Goal: Task Accomplishment & Management: Complete application form

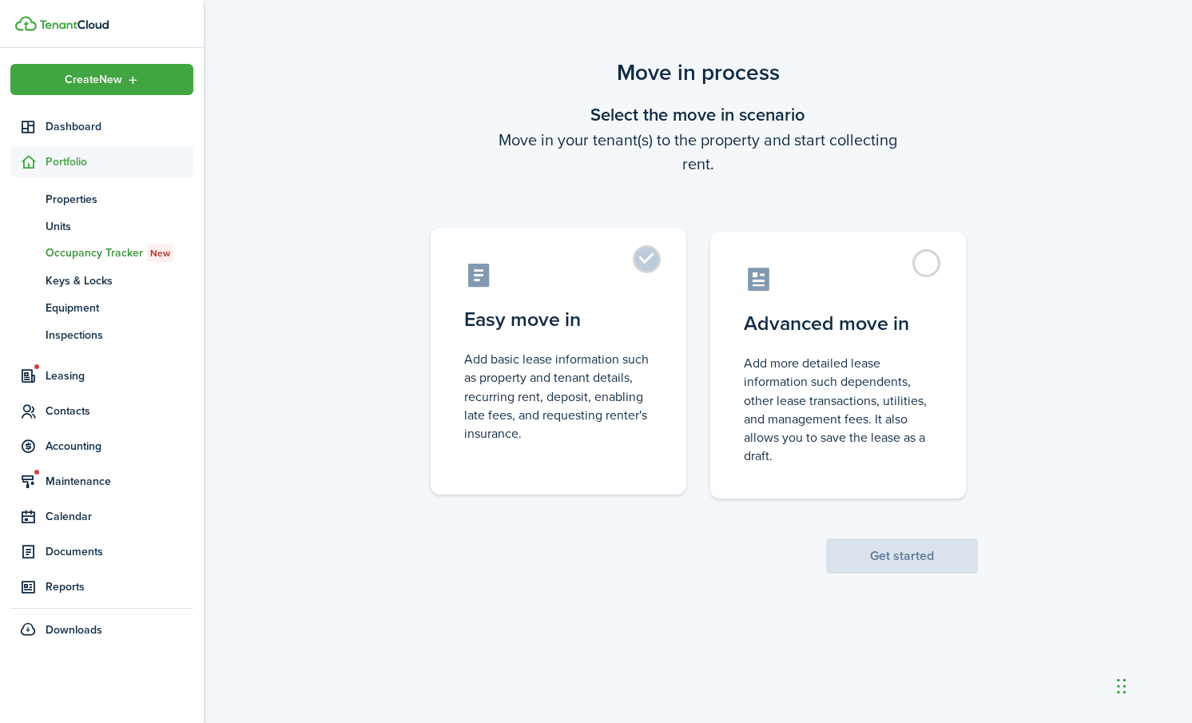
click at [529, 410] on control-radio-card-description "Add basic lease information such as property and tenant details, recurring rent…" at bounding box center [558, 396] width 188 height 93
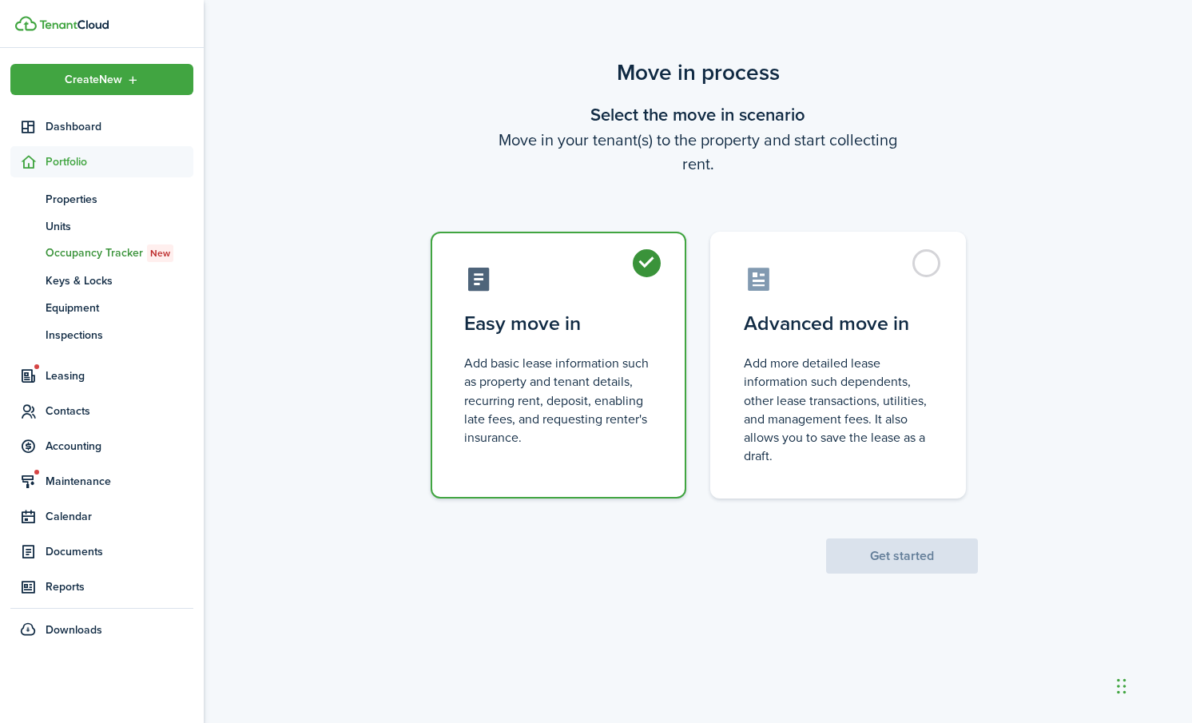
radio input "true"
click at [899, 549] on button "Get started" at bounding box center [902, 555] width 152 height 35
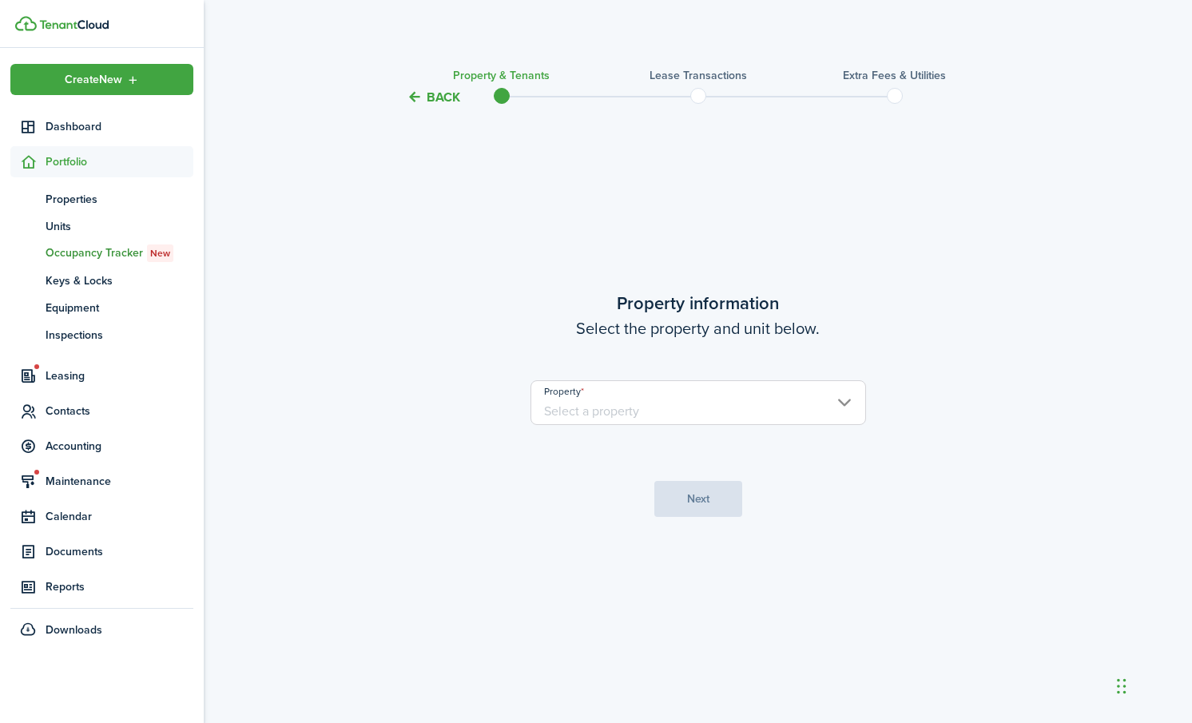
click at [573, 412] on input "Property" at bounding box center [697, 402] width 335 height 45
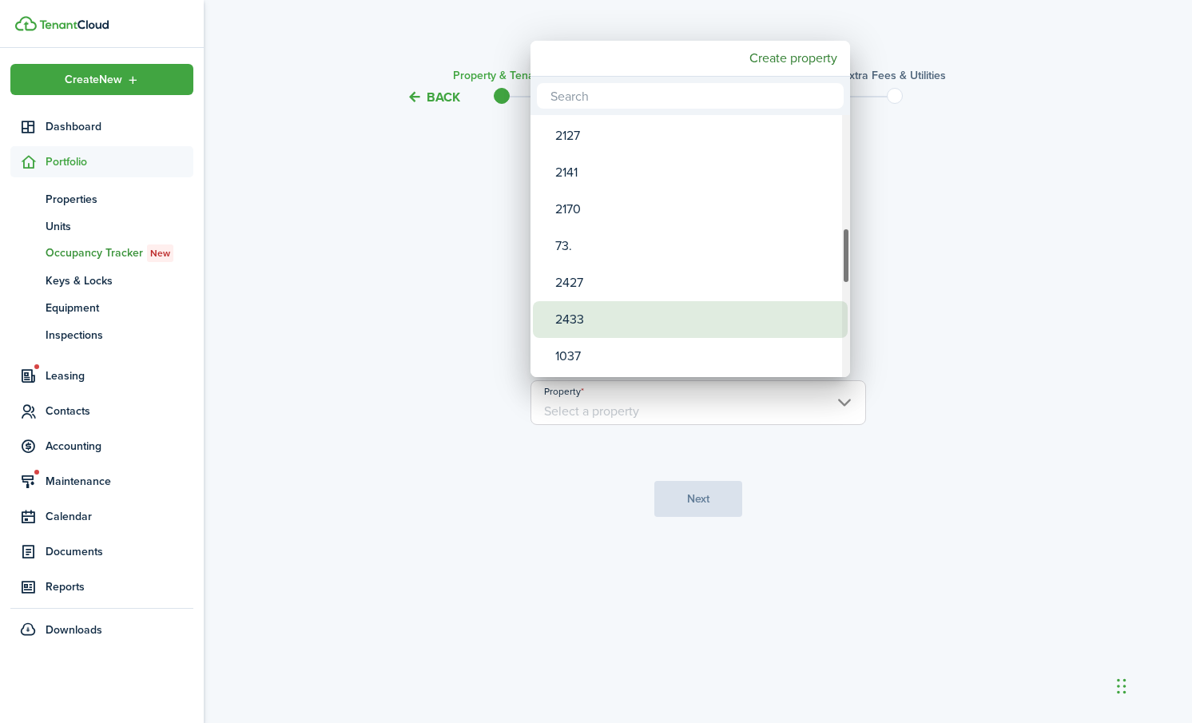
drag, startPoint x: 578, startPoint y: 315, endPoint x: 581, endPoint y: 307, distance: 8.3
click at [581, 307] on div "2433" at bounding box center [696, 319] width 283 height 37
click at [565, 317] on div "2433" at bounding box center [696, 319] width 283 height 37
type input "2433"
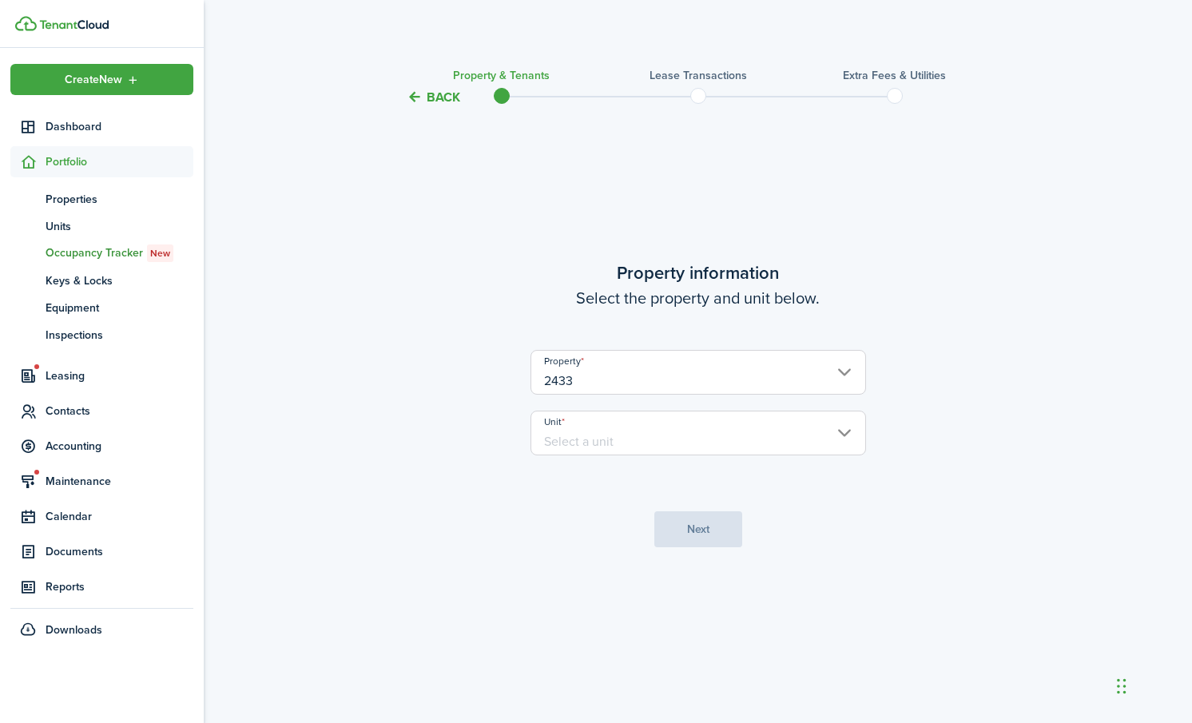
click at [591, 378] on input "2433" at bounding box center [697, 372] width 335 height 45
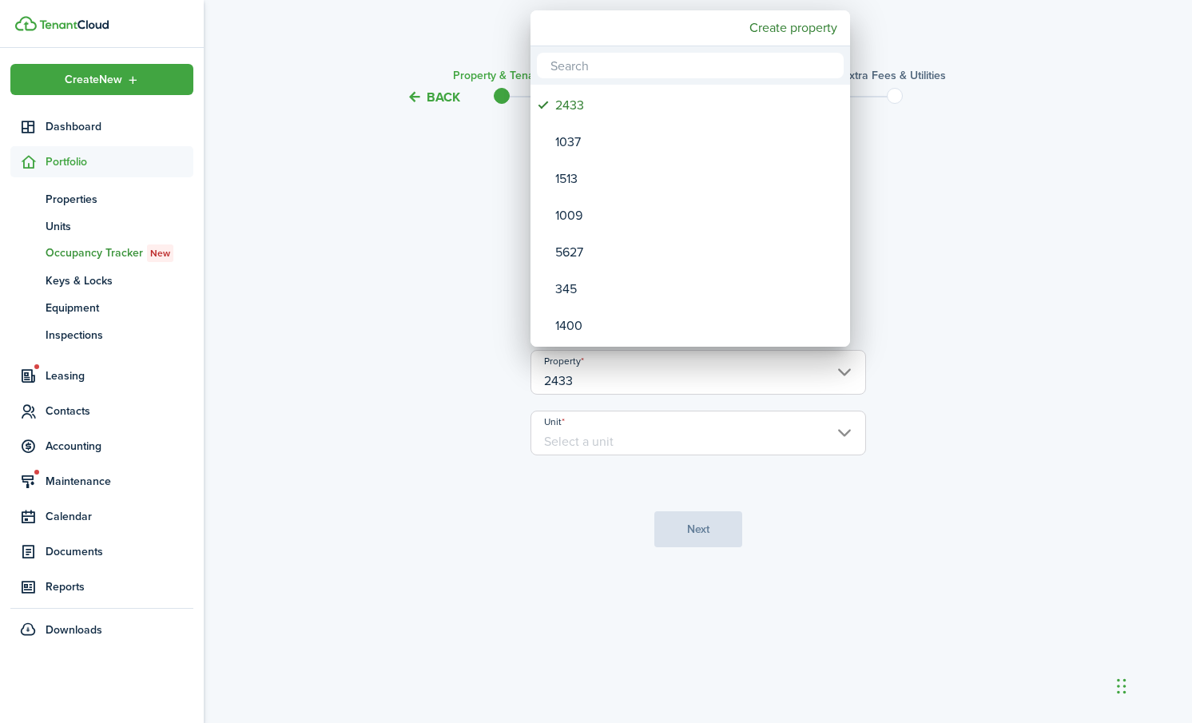
click at [845, 434] on div at bounding box center [595, 361] width 1447 height 978
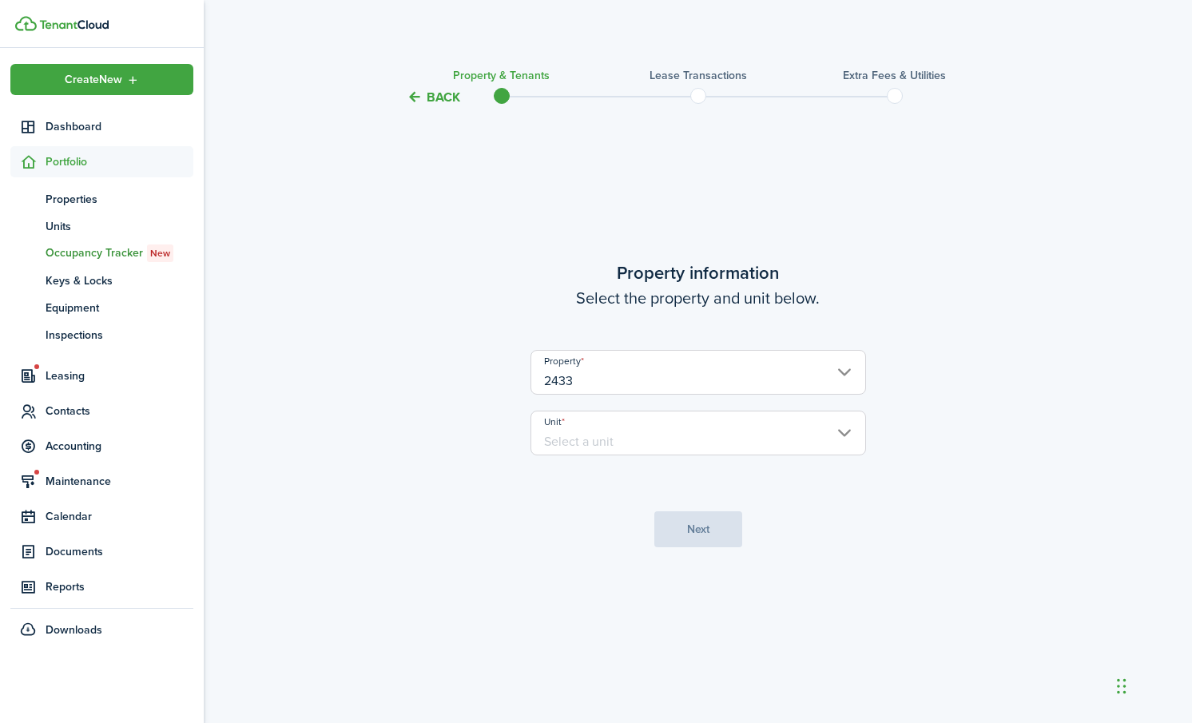
click at [843, 432] on input "Unit" at bounding box center [697, 432] width 335 height 45
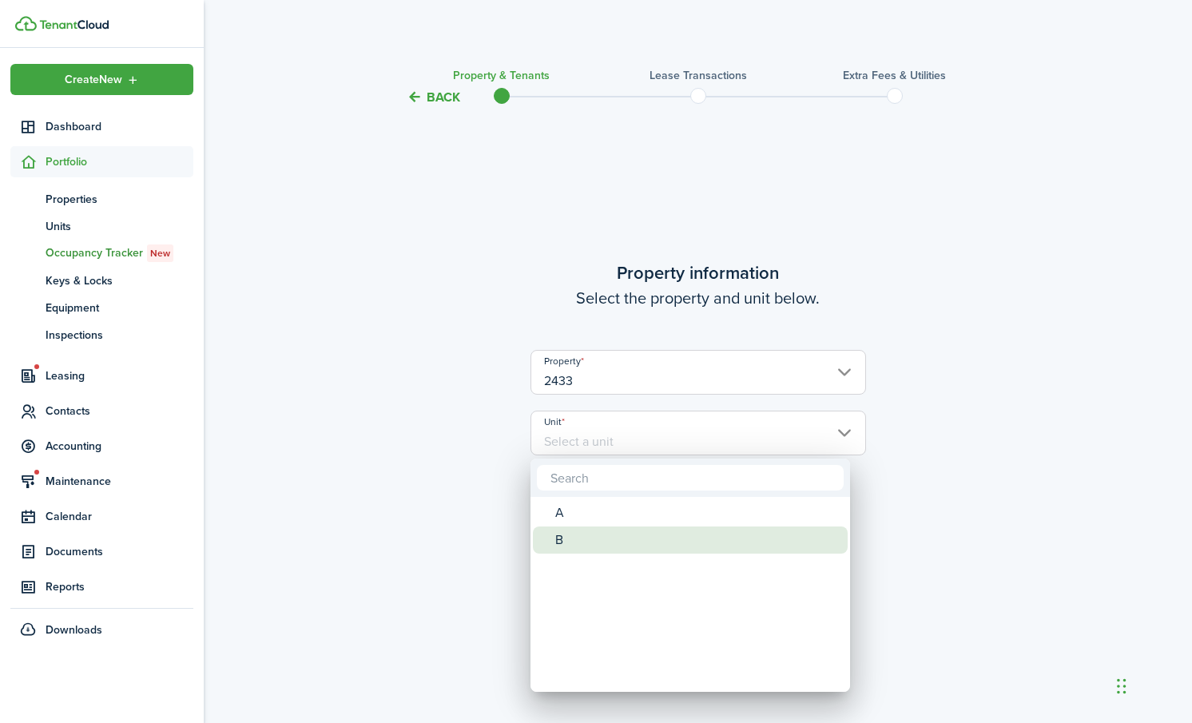
click at [557, 538] on div "B" at bounding box center [696, 539] width 283 height 27
type input "B"
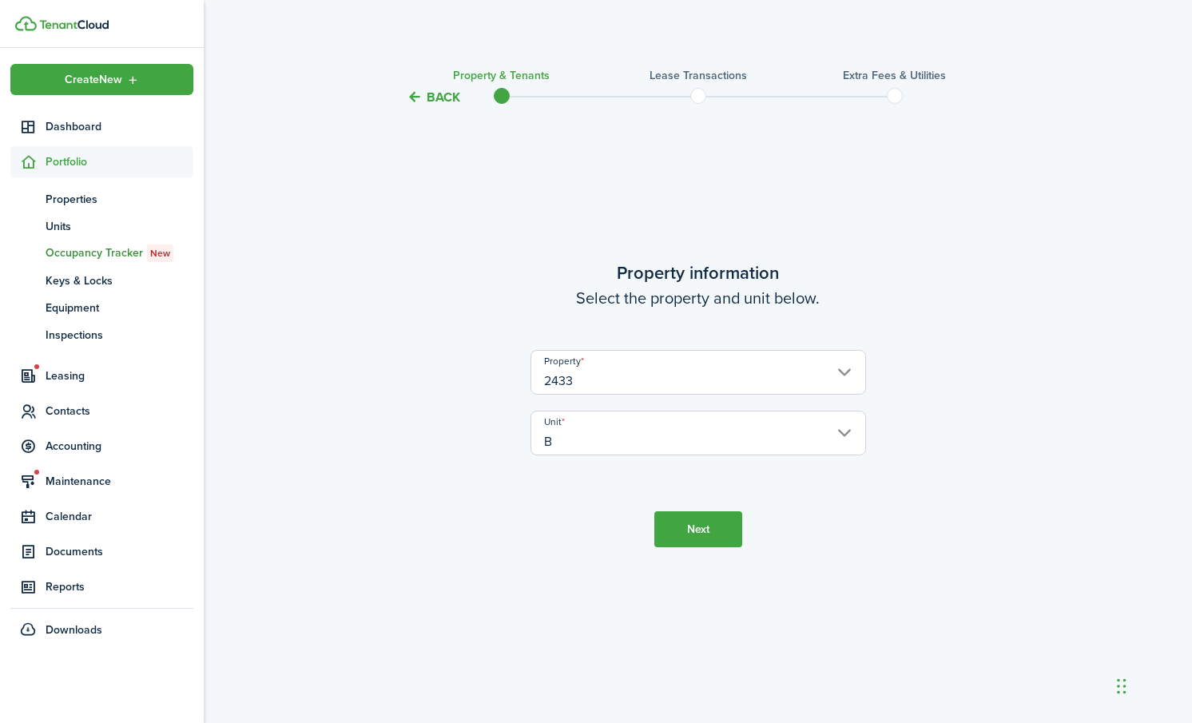
click at [708, 533] on button "Next" at bounding box center [698, 529] width 88 height 36
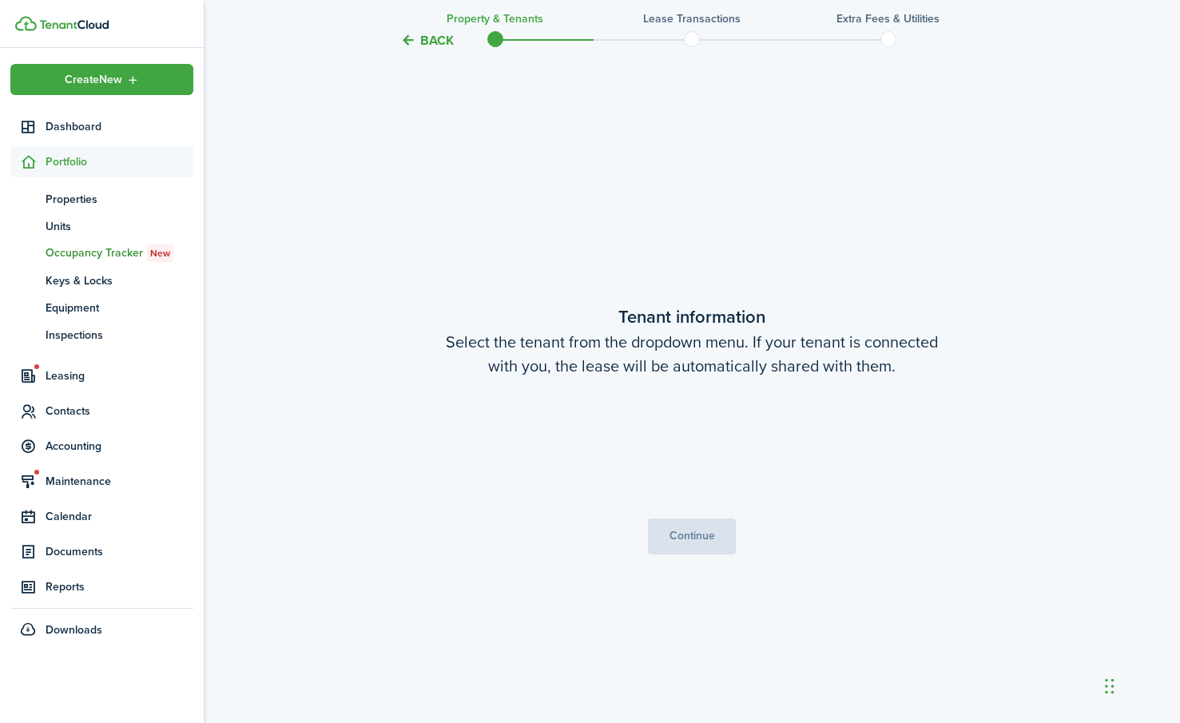
scroll to position [616, 0]
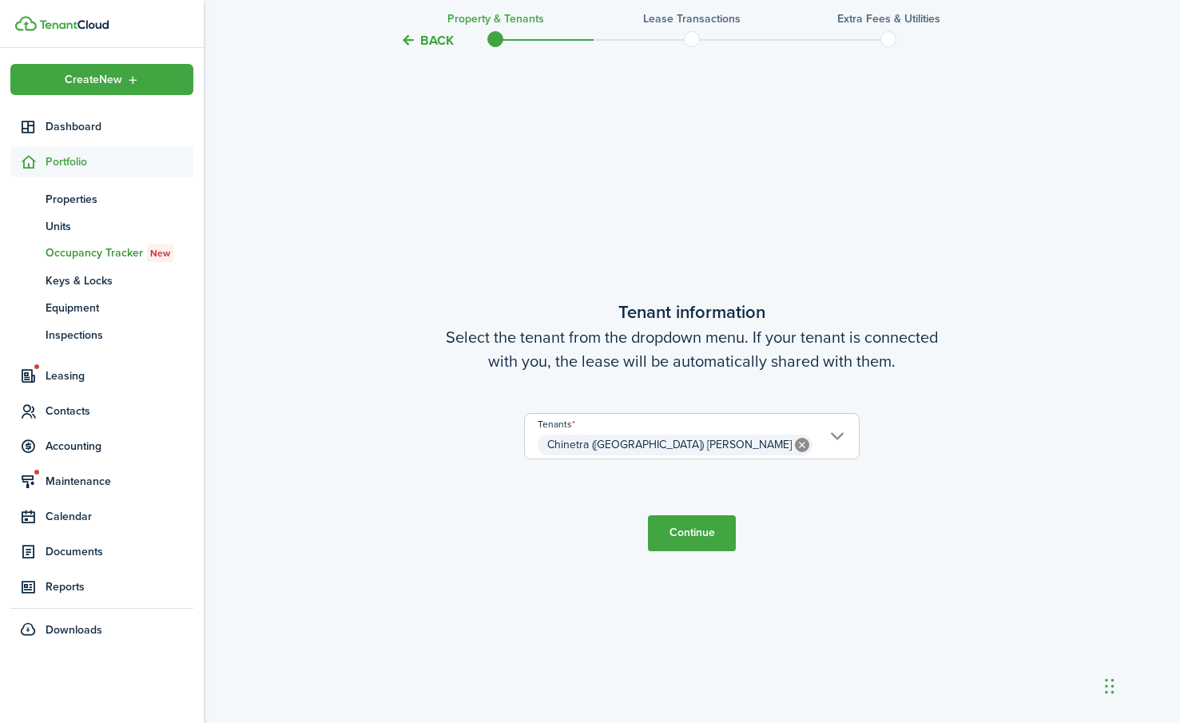
click at [700, 535] on button "Continue" at bounding box center [692, 533] width 88 height 36
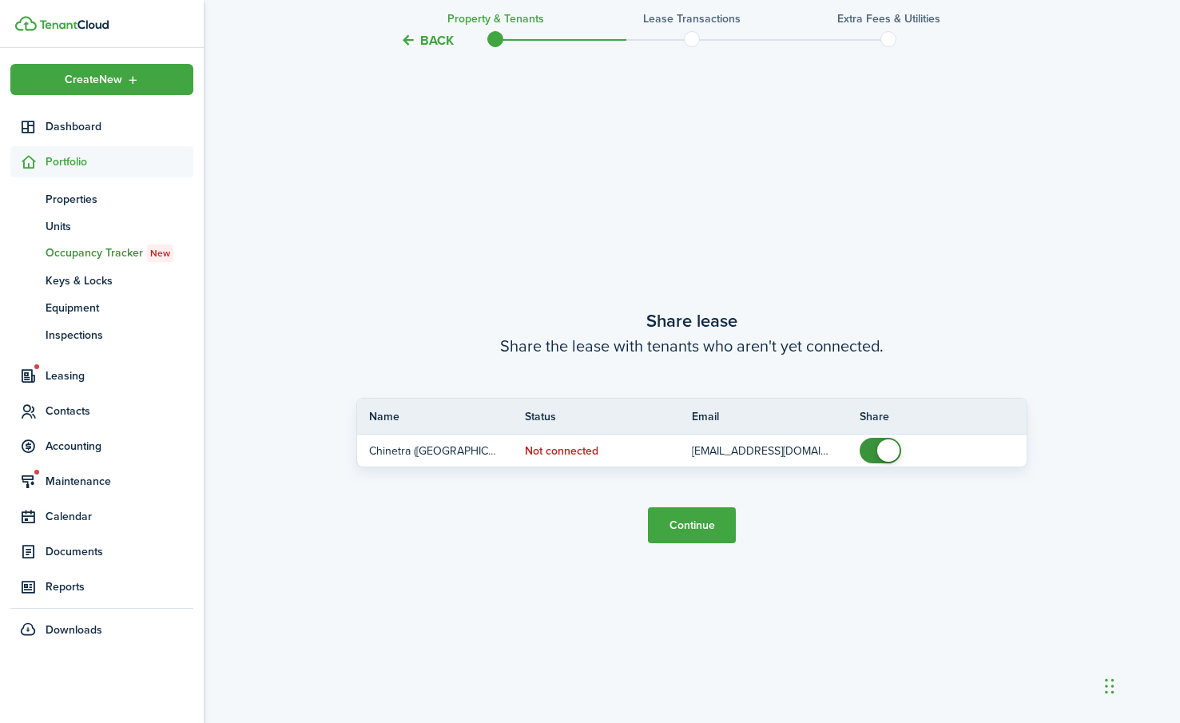
scroll to position [1339, 0]
click at [415, 38] on button "Back" at bounding box center [427, 40] width 54 height 17
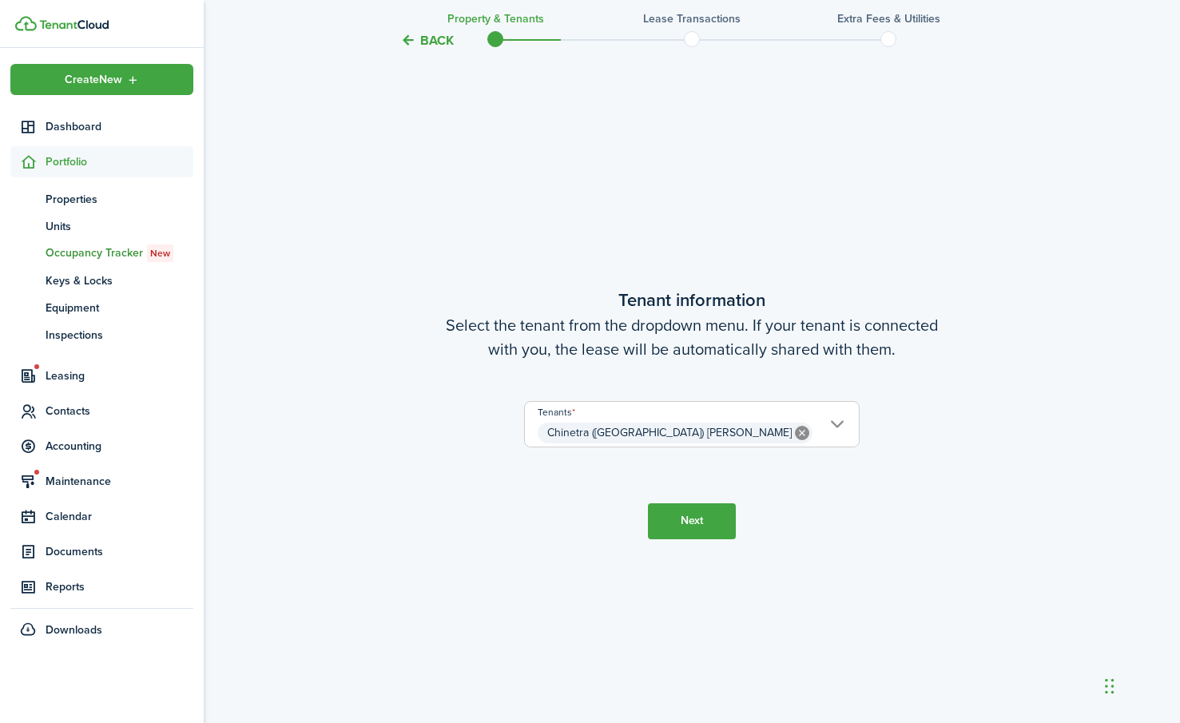
scroll to position [616, 0]
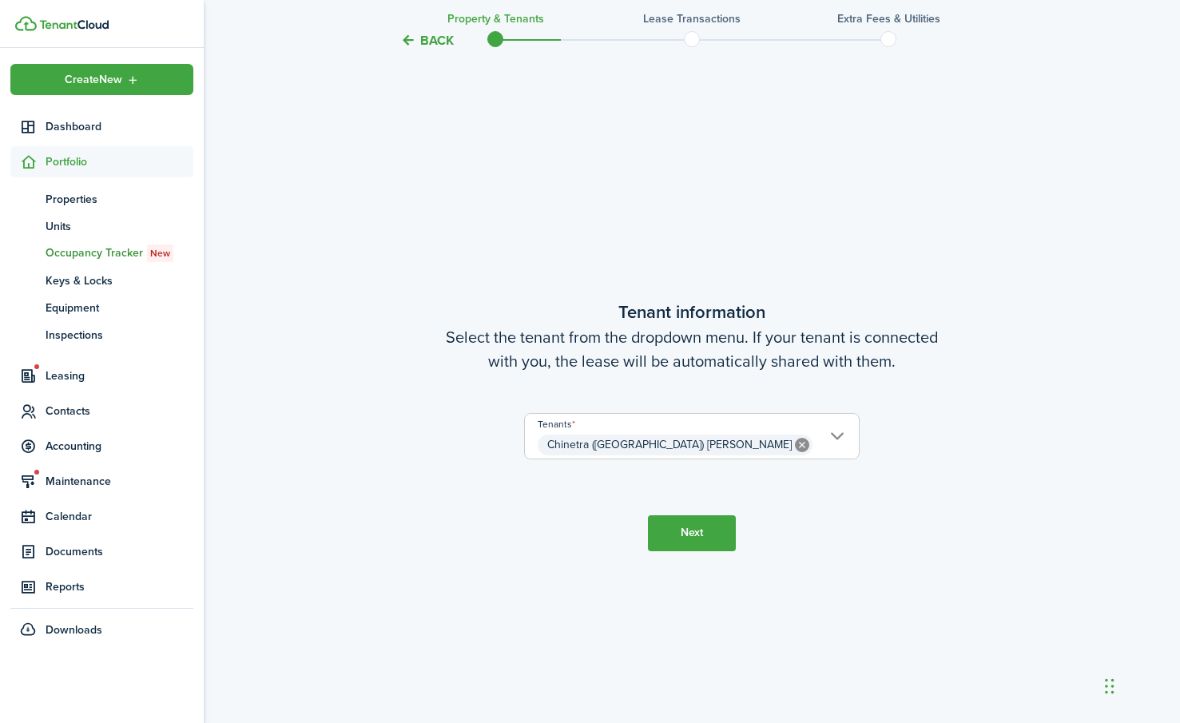
click at [833, 435] on span "Chinetra ([GEOGRAPHIC_DATA]) [PERSON_NAME]" at bounding box center [692, 444] width 334 height 27
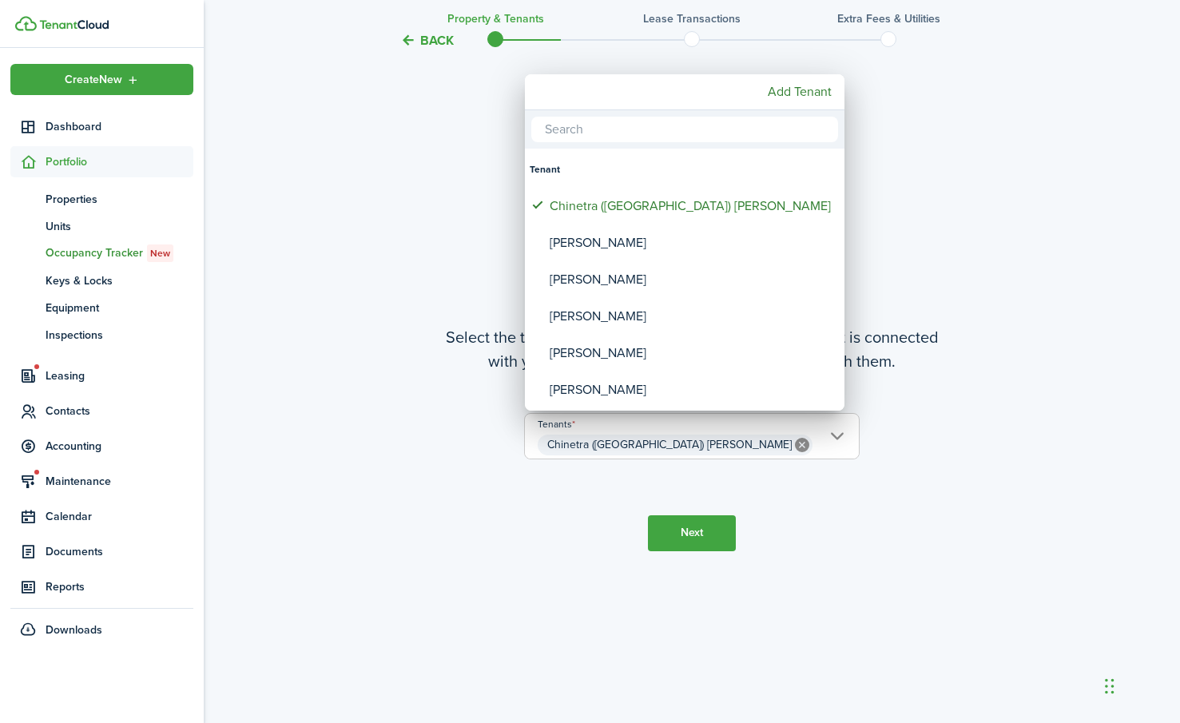
drag, startPoint x: 1016, startPoint y: 192, endPoint x: 990, endPoint y: 189, distance: 26.5
click at [1009, 189] on div at bounding box center [589, 361] width 1435 height 978
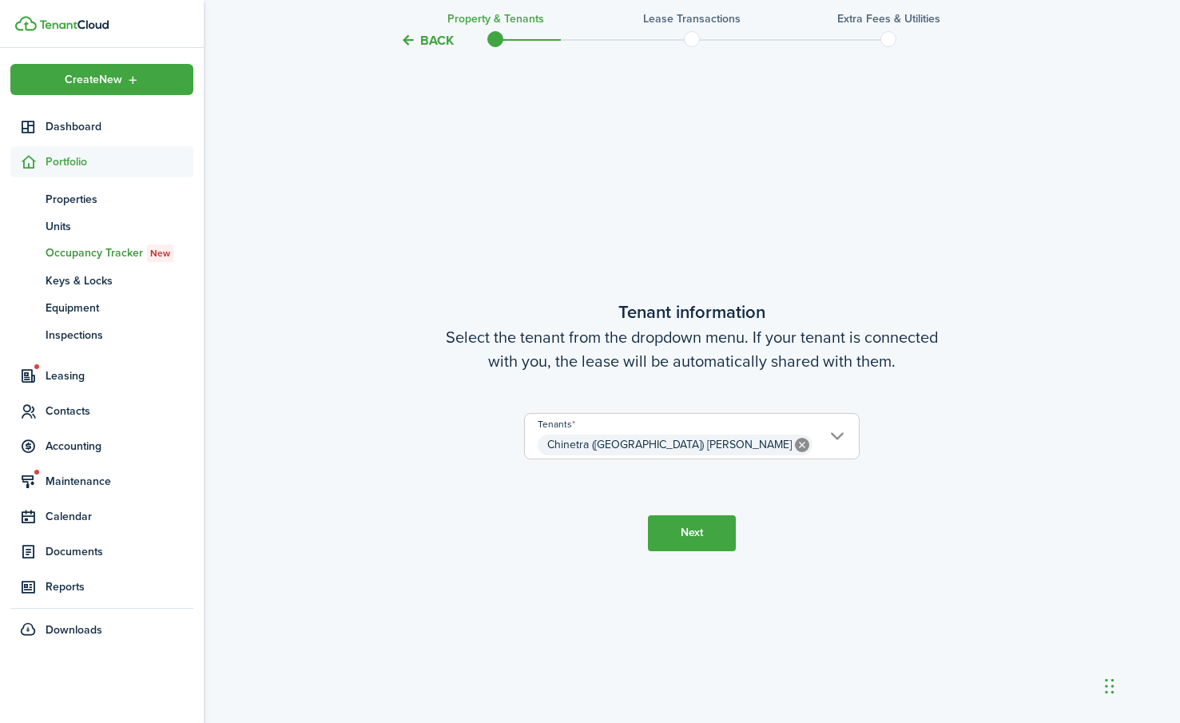
click at [705, 526] on button "Next" at bounding box center [692, 533] width 88 height 36
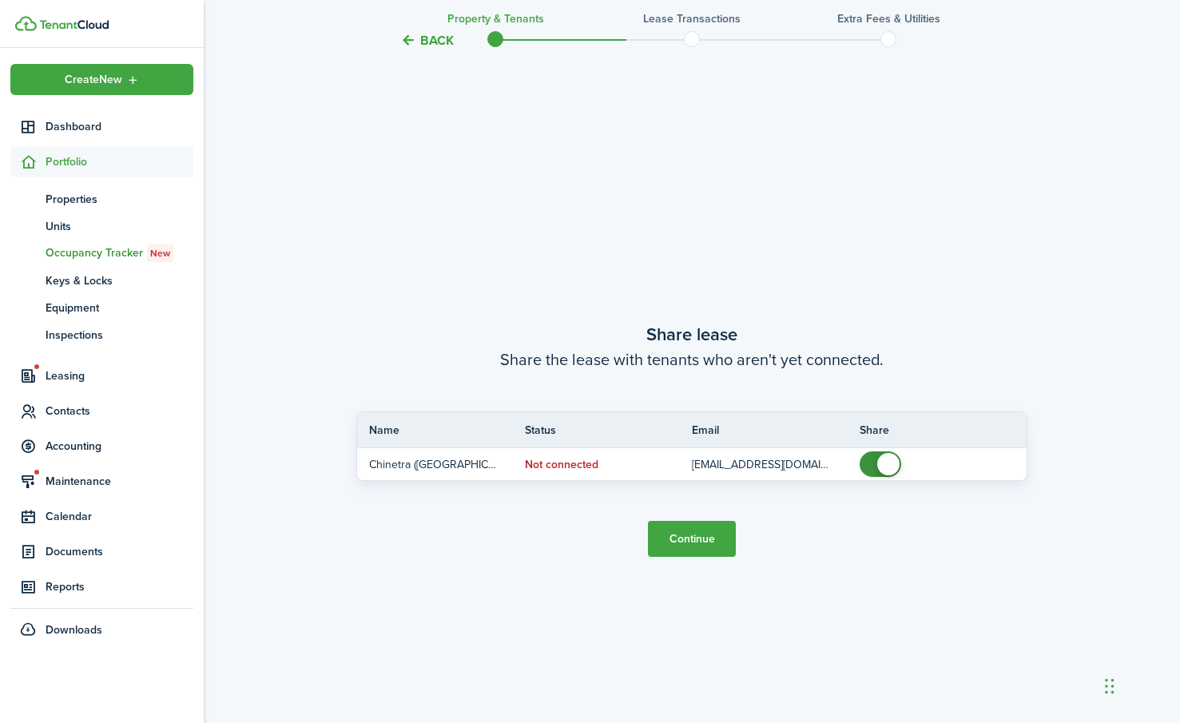
scroll to position [1339, 0]
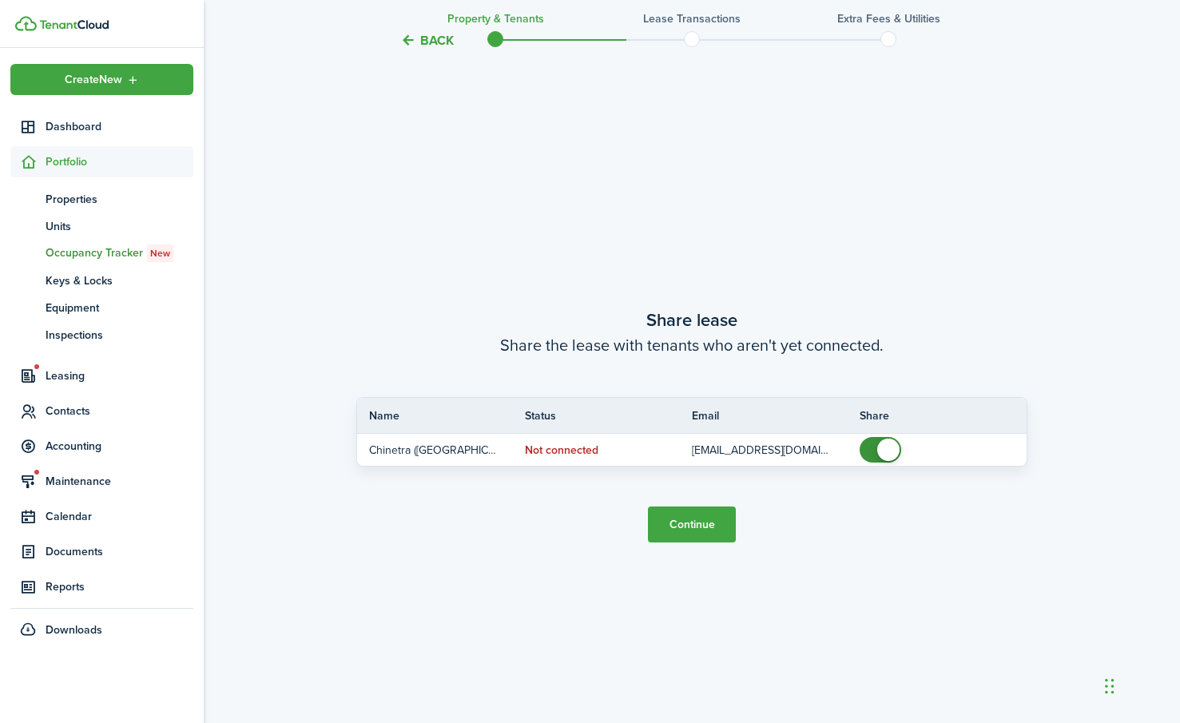
click at [689, 526] on button "Continue" at bounding box center [692, 524] width 88 height 36
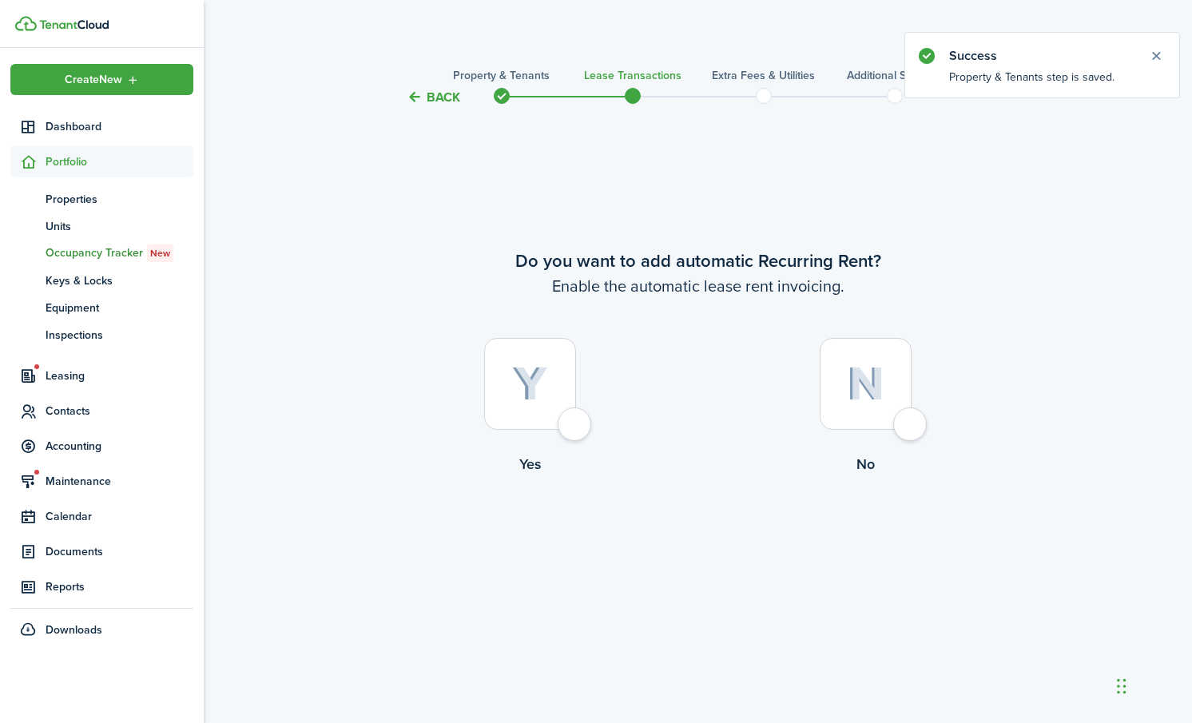
click at [574, 430] on div at bounding box center [530, 384] width 92 height 92
radio input "true"
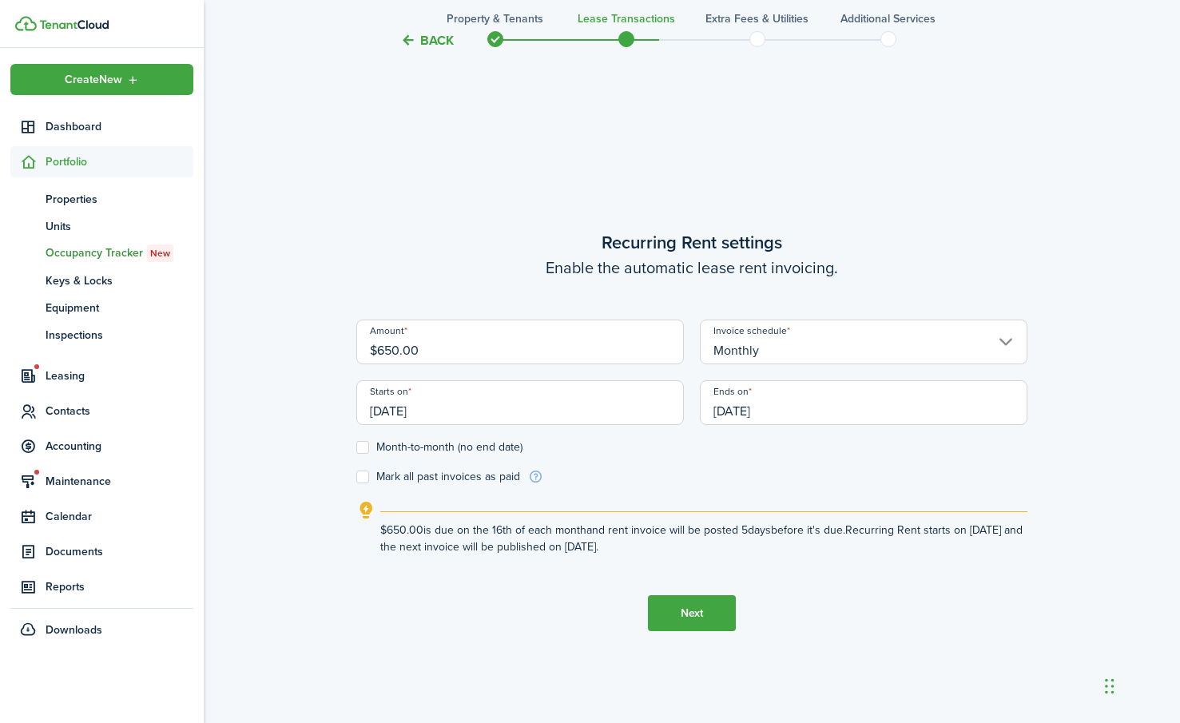
scroll to position [616, 0]
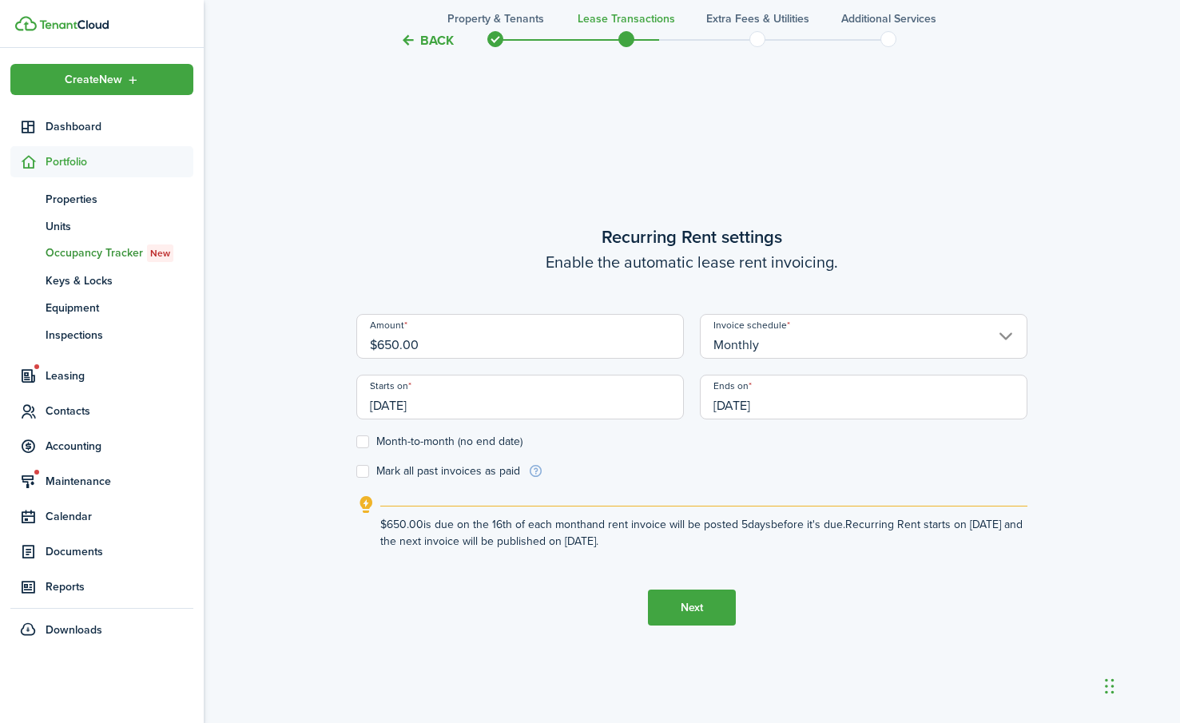
click at [420, 350] on input "$650.00" at bounding box center [519, 336] width 327 height 45
click at [796, 339] on input "Monthly" at bounding box center [863, 336] width 327 height 45
type input "$900.00"
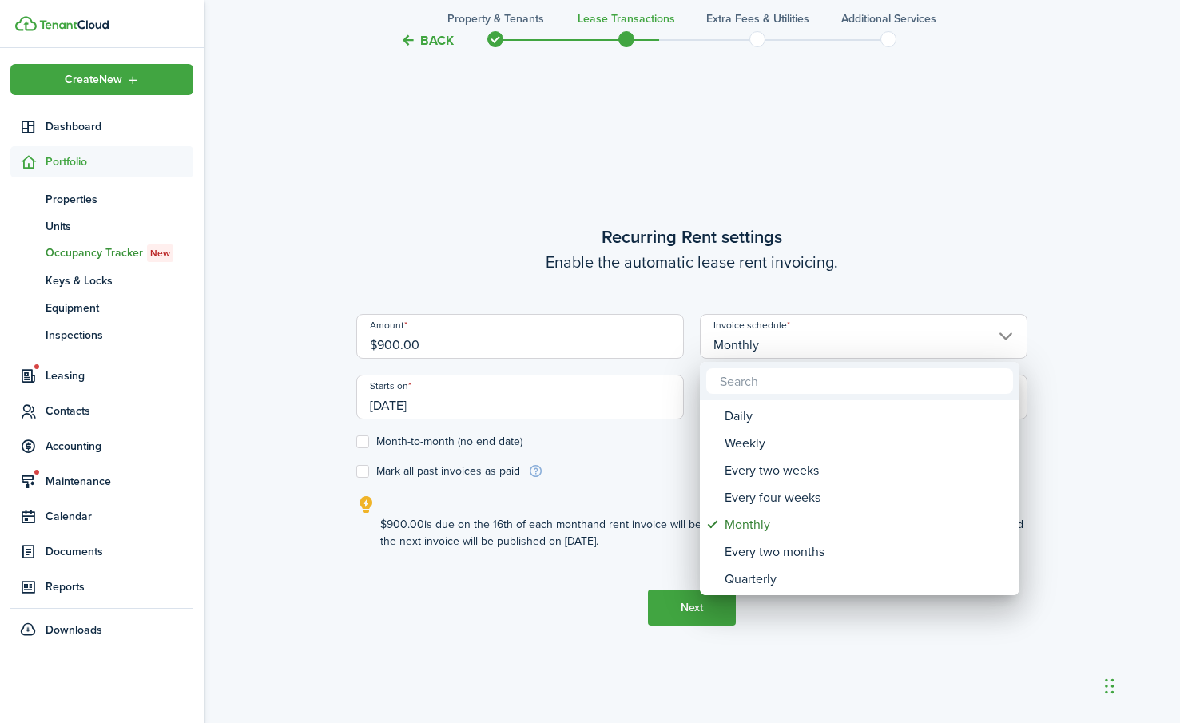
click at [691, 348] on div at bounding box center [589, 361] width 1435 height 978
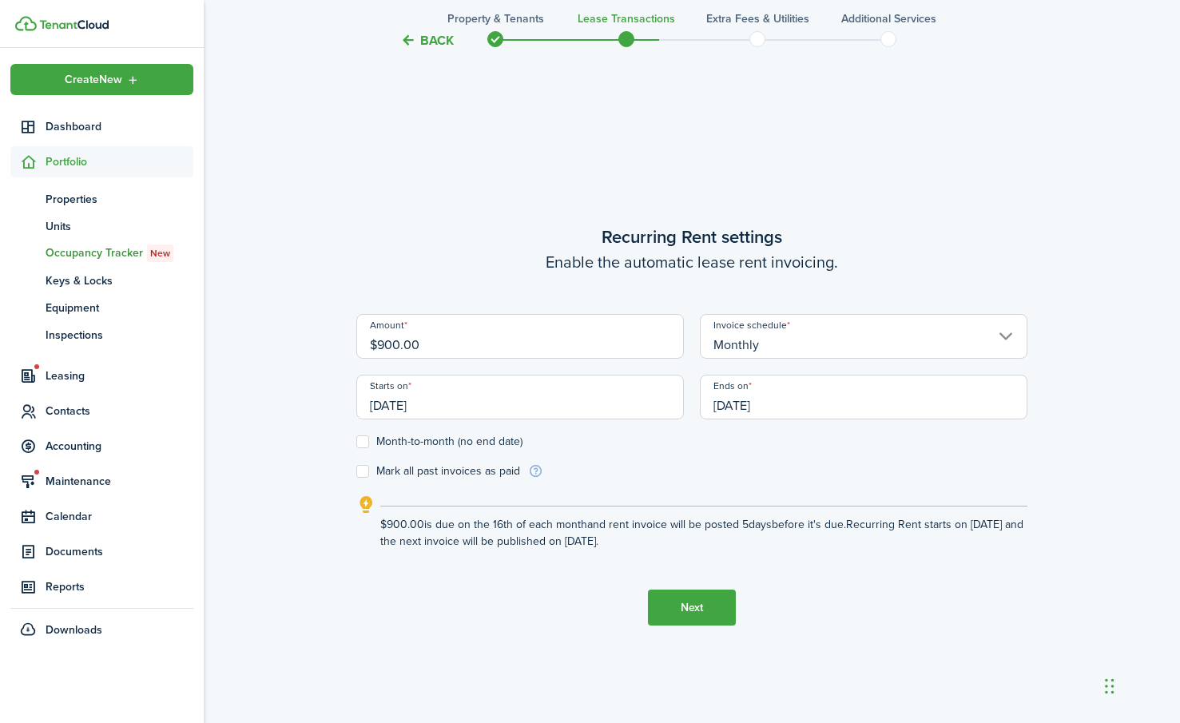
click at [434, 408] on input "[DATE]" at bounding box center [519, 397] width 327 height 45
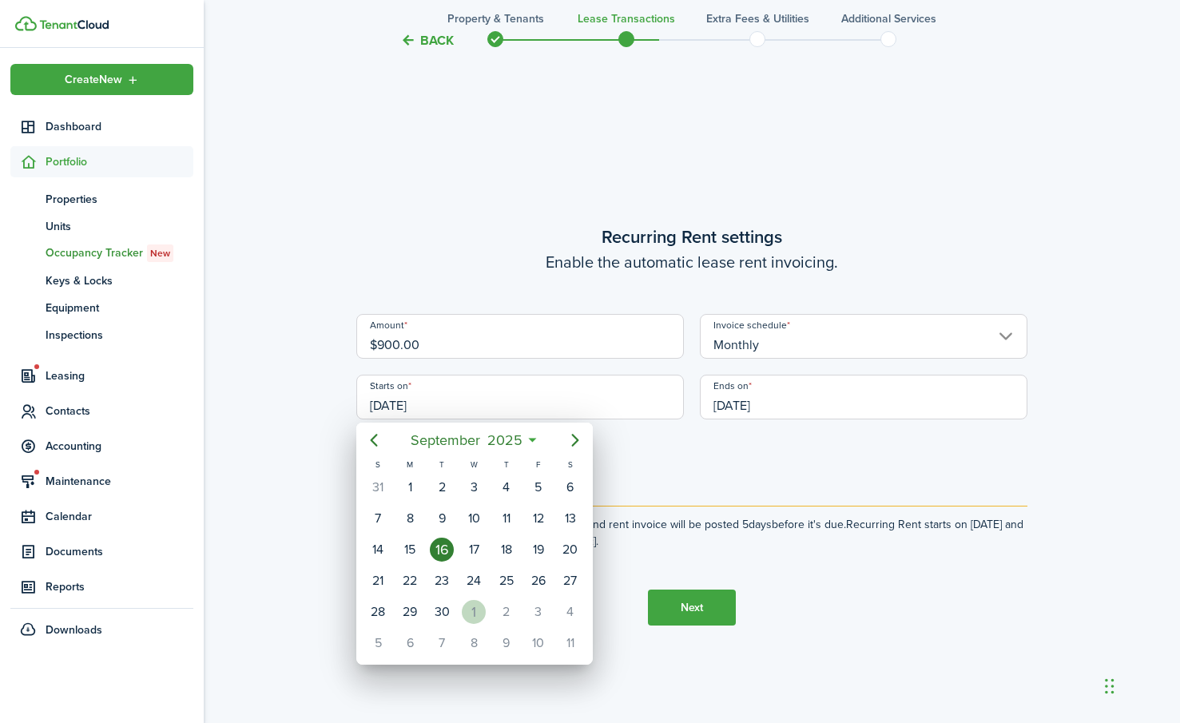
click at [473, 609] on div "1" at bounding box center [474, 612] width 24 height 24
type input "[DATE]"
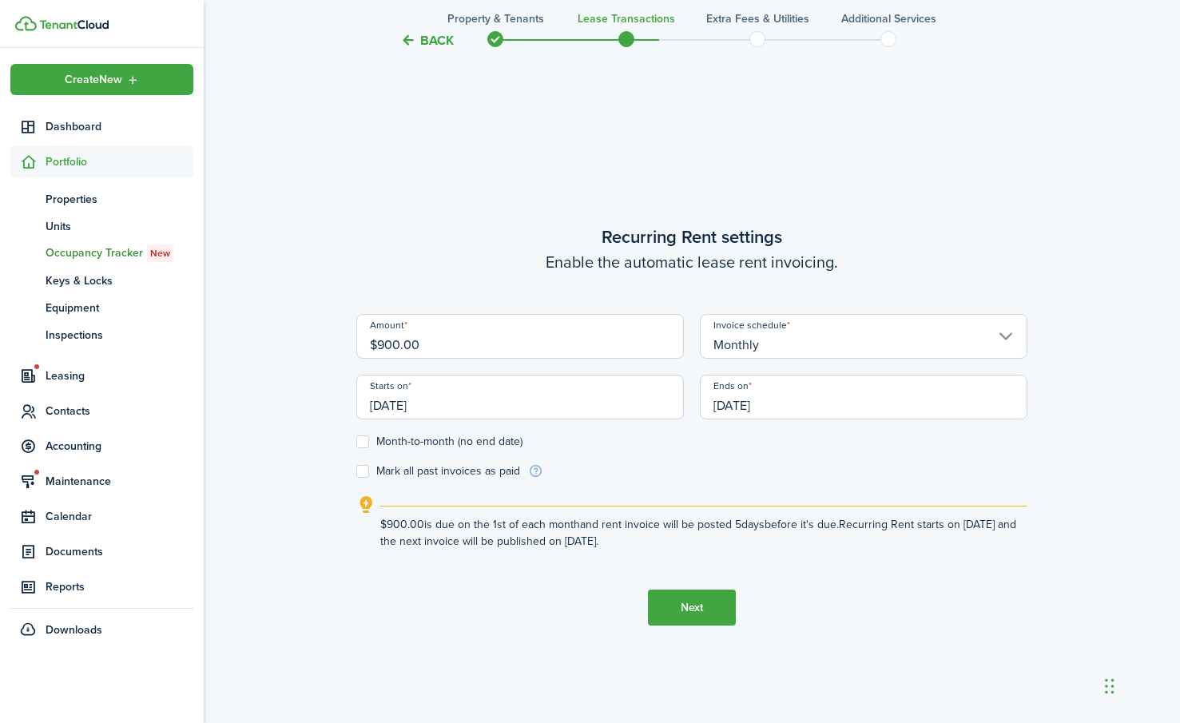
click at [821, 410] on input "[DATE]" at bounding box center [863, 397] width 327 height 45
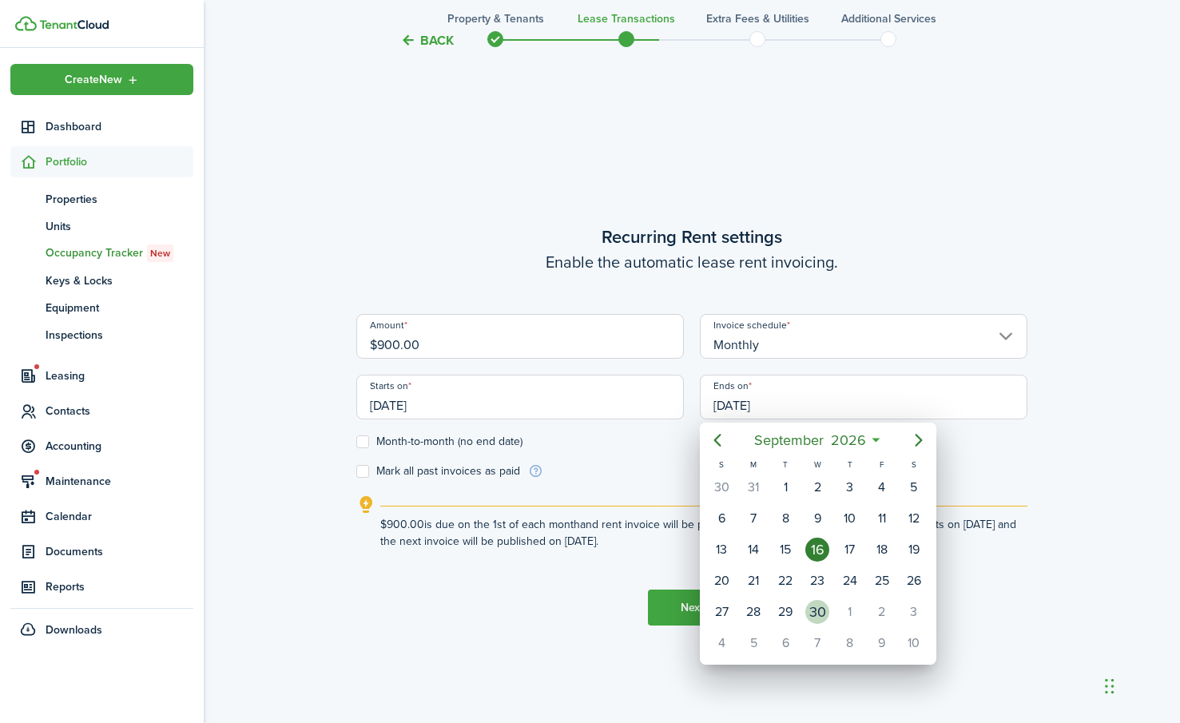
click at [814, 614] on div "30" at bounding box center [817, 612] width 24 height 24
type input "[DATE]"
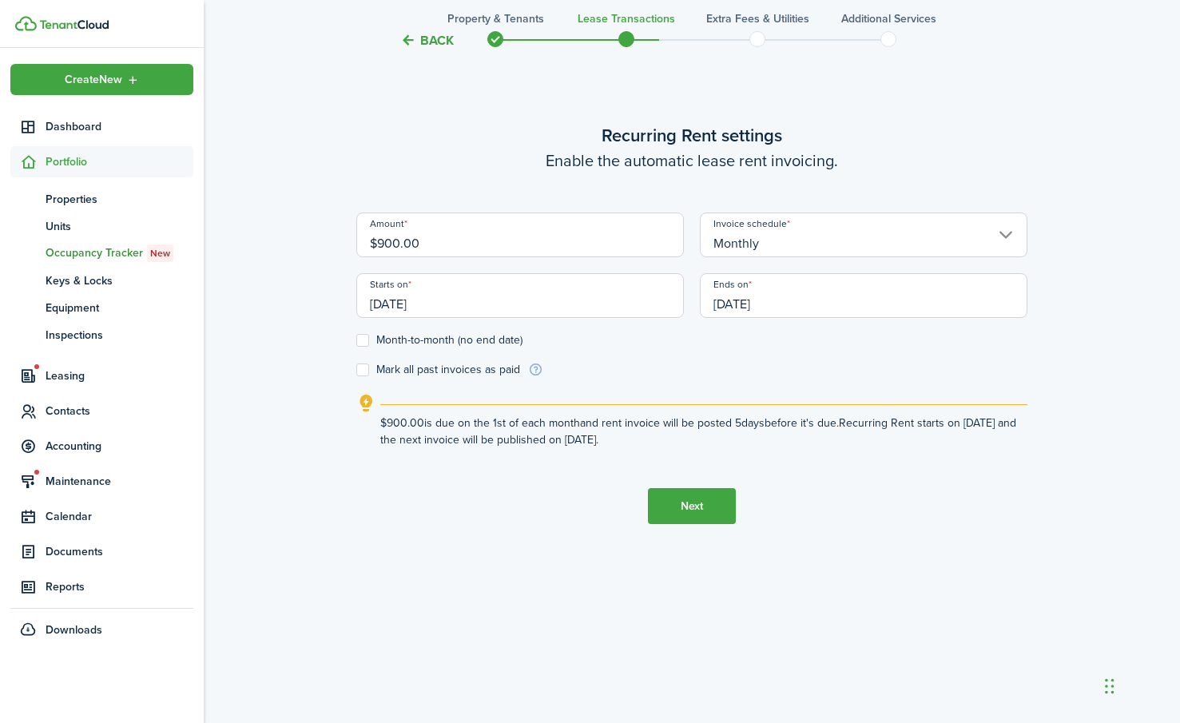
scroll to position [723, 0]
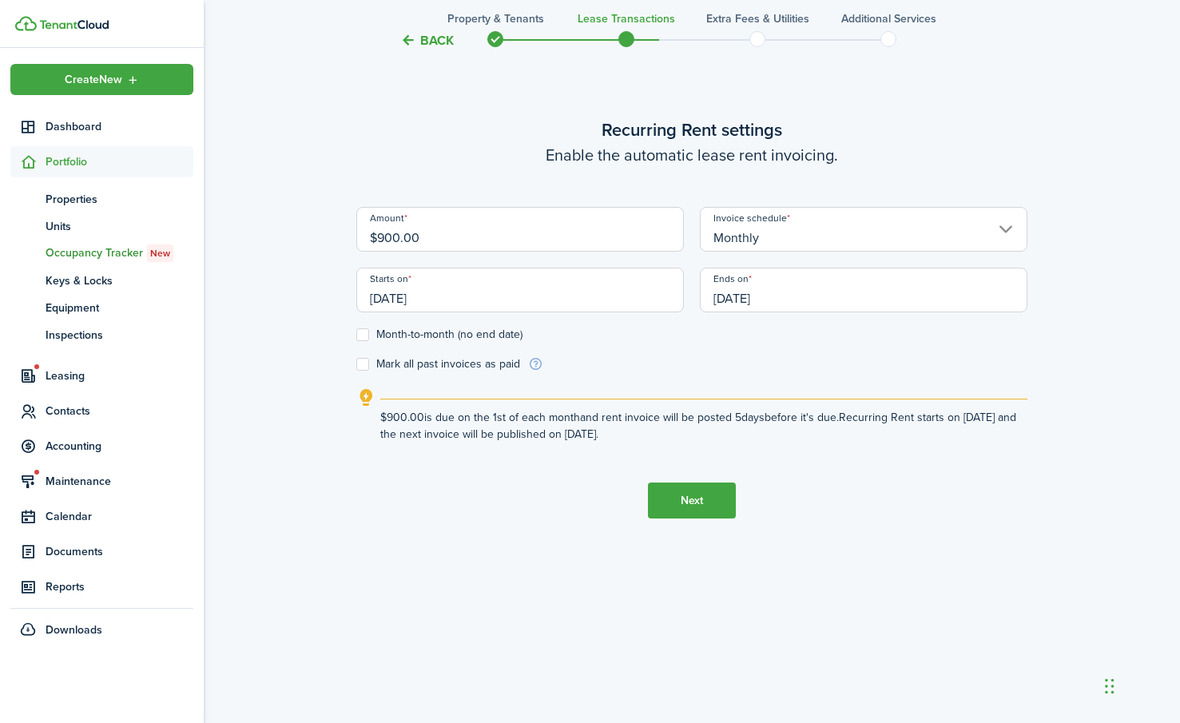
click at [701, 494] on button "Next" at bounding box center [692, 500] width 88 height 36
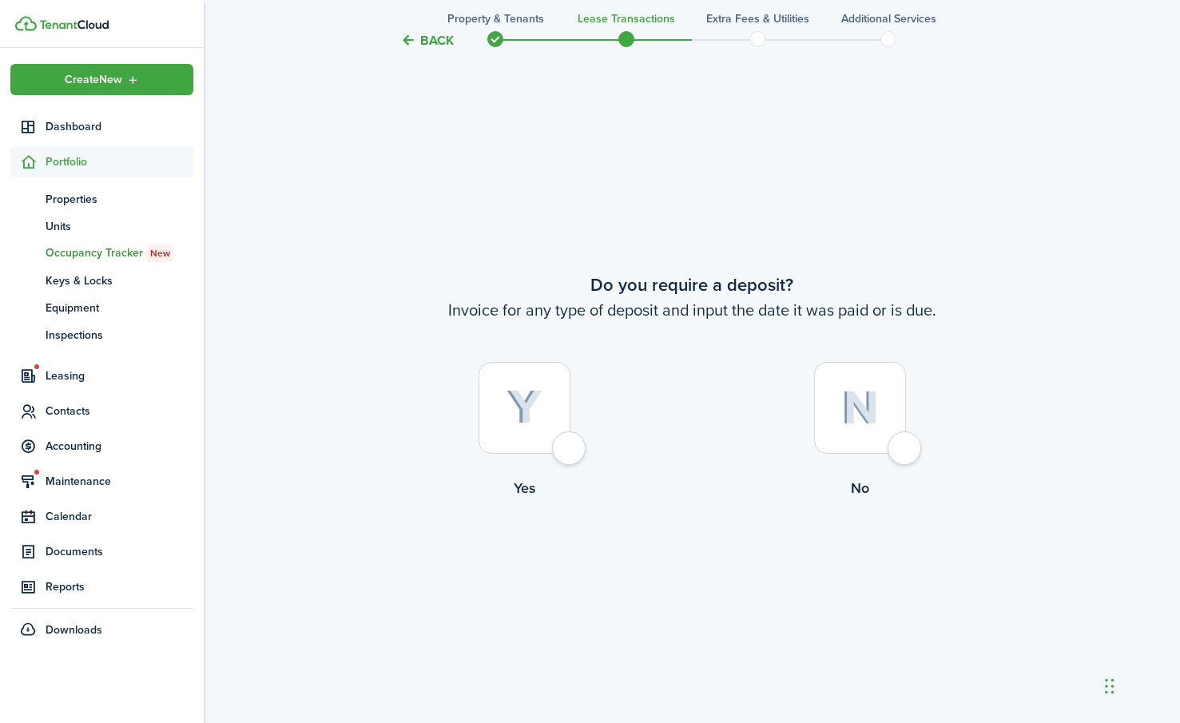
scroll to position [1339, 0]
click at [565, 438] on div at bounding box center [524, 405] width 92 height 92
radio input "true"
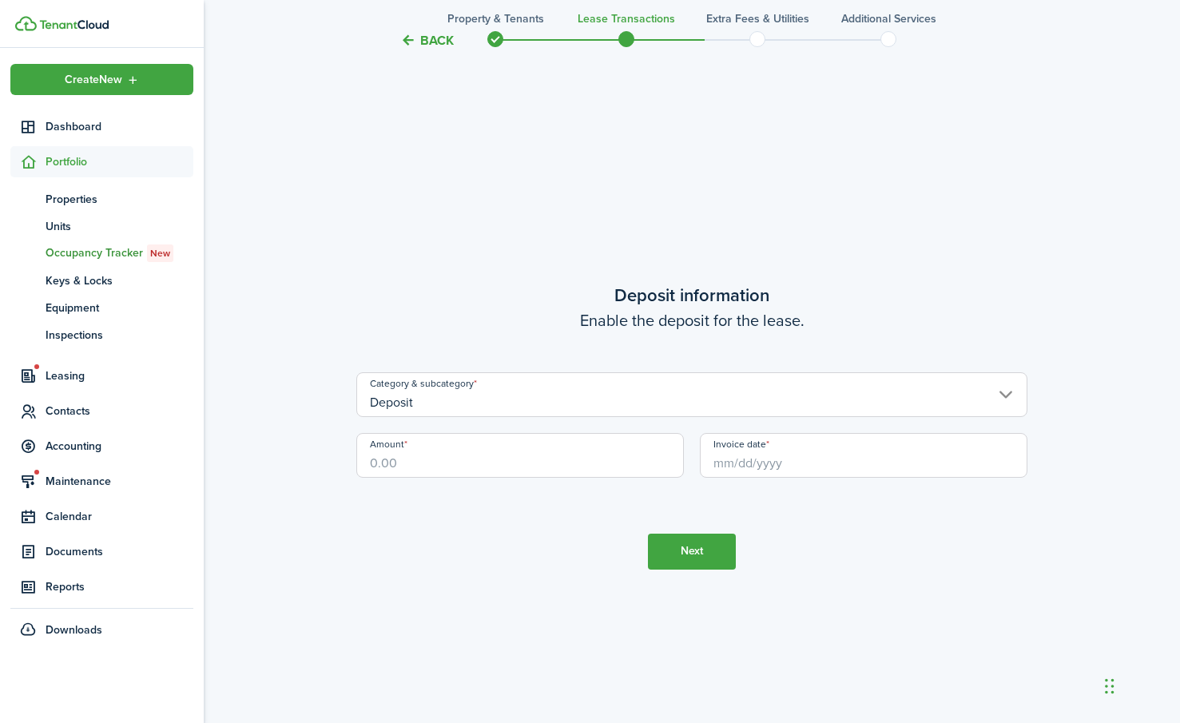
scroll to position [2061, 0]
click at [419, 462] on input "Amount" at bounding box center [519, 454] width 327 height 45
click at [794, 459] on input "Invoice date" at bounding box center [863, 454] width 327 height 45
type input "$900.00"
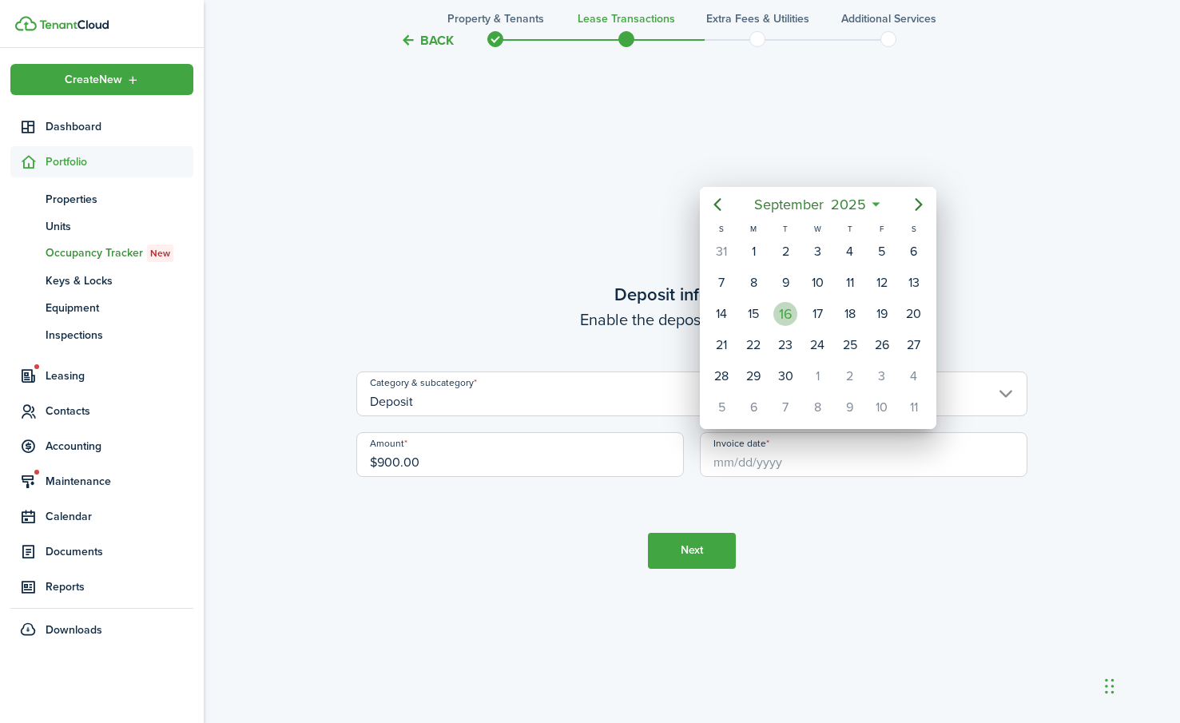
click at [791, 314] on div "16" at bounding box center [785, 314] width 24 height 24
type input "[DATE]"
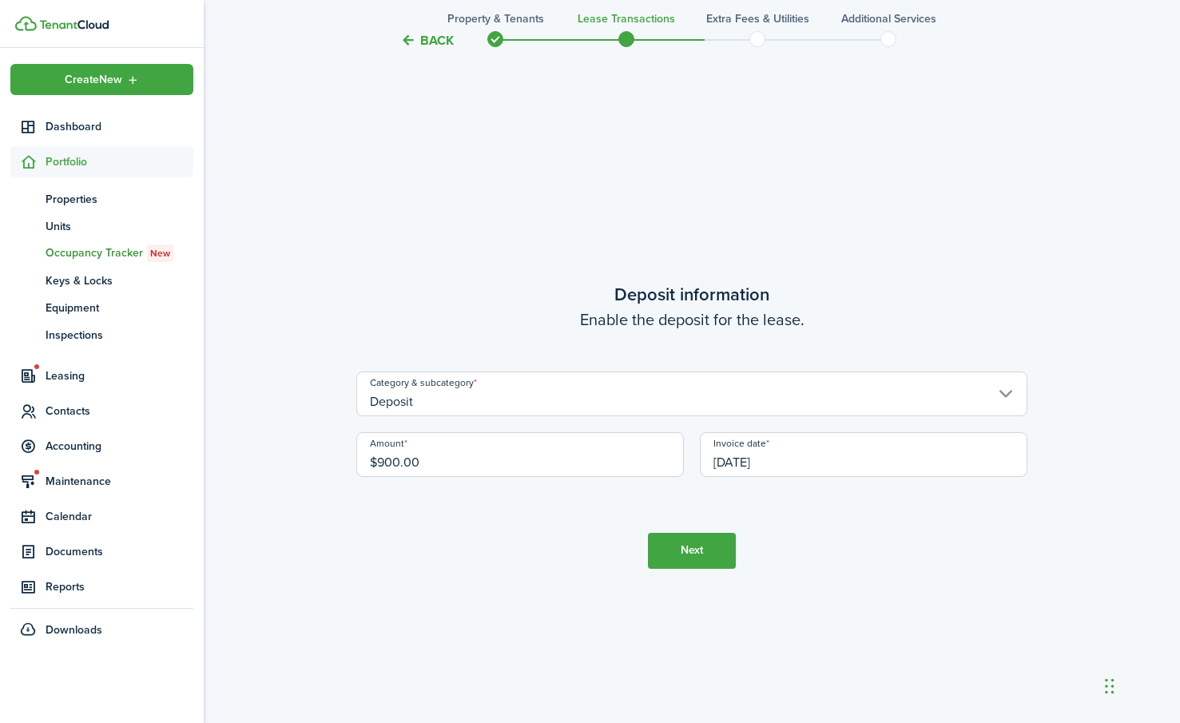
click at [694, 545] on button "Next" at bounding box center [692, 551] width 88 height 36
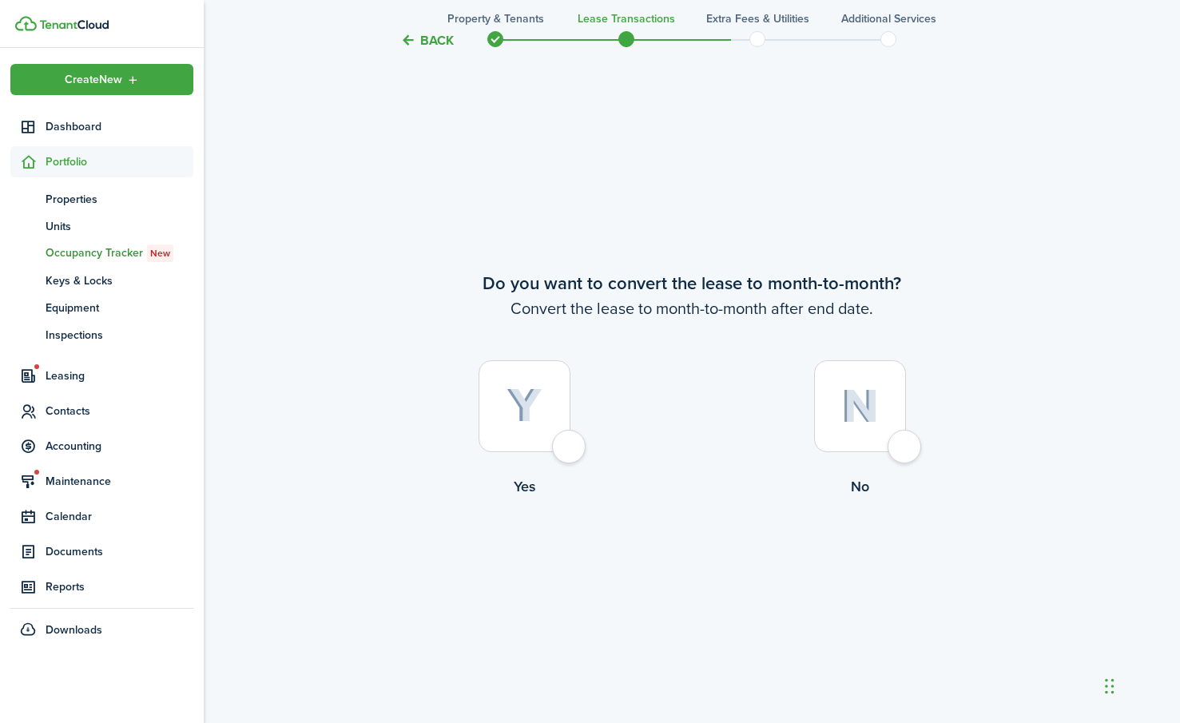
scroll to position [2784, 0]
click at [570, 440] on div at bounding box center [524, 405] width 92 height 92
radio input "true"
click at [693, 561] on button "Continue" at bounding box center [692, 562] width 88 height 36
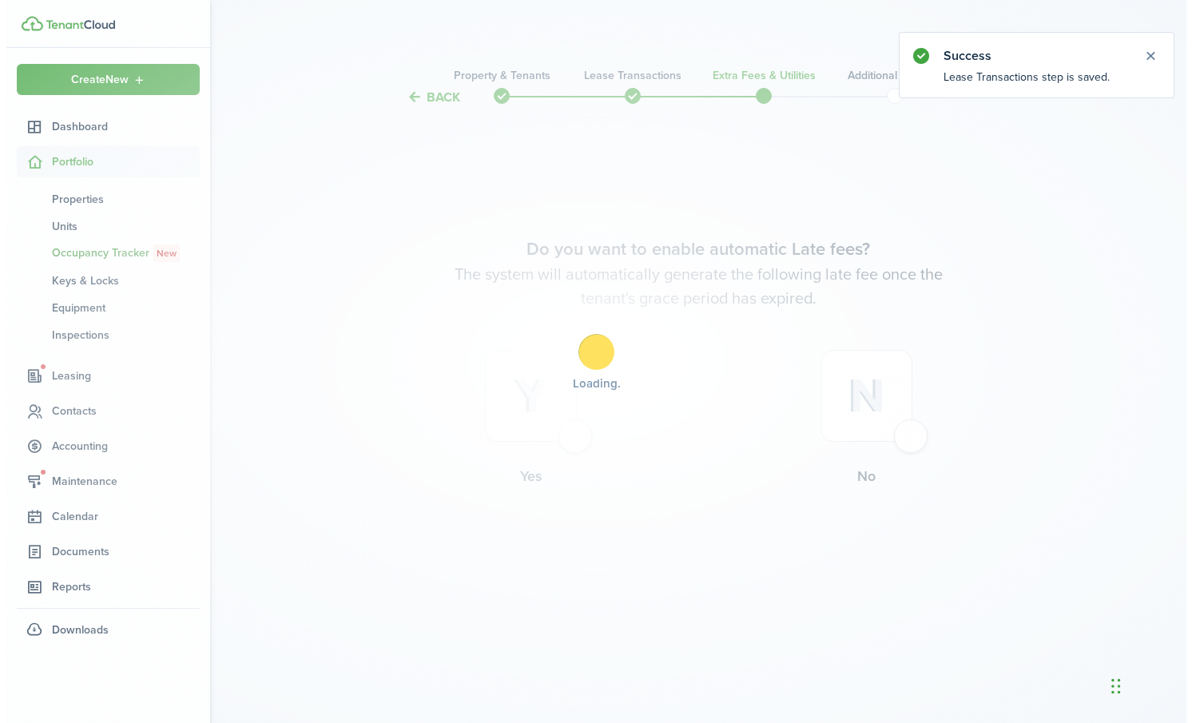
scroll to position [0, 0]
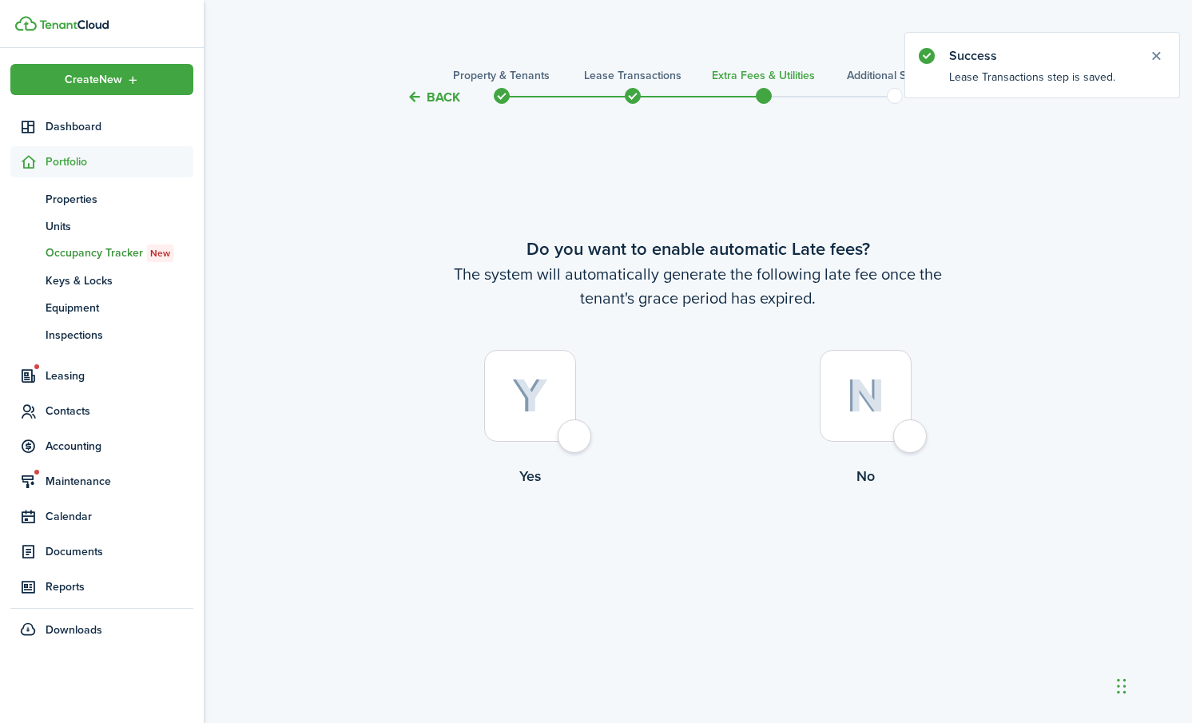
click at [571, 438] on div at bounding box center [530, 396] width 92 height 92
radio input "true"
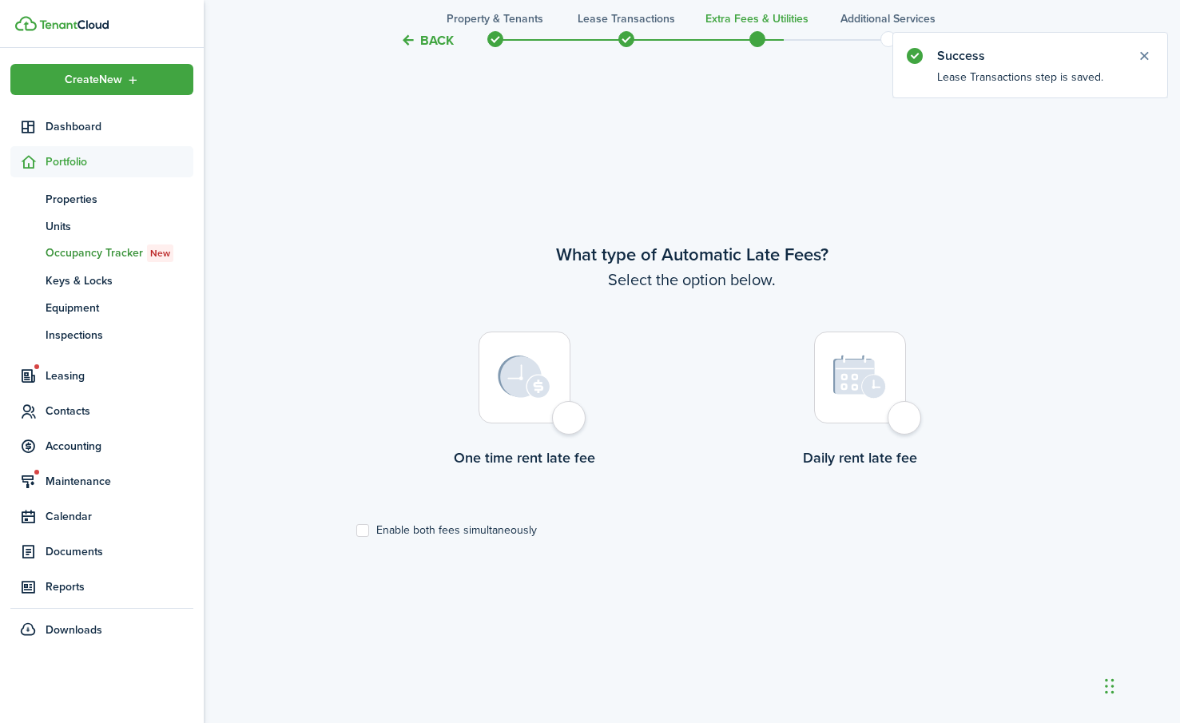
scroll to position [616, 0]
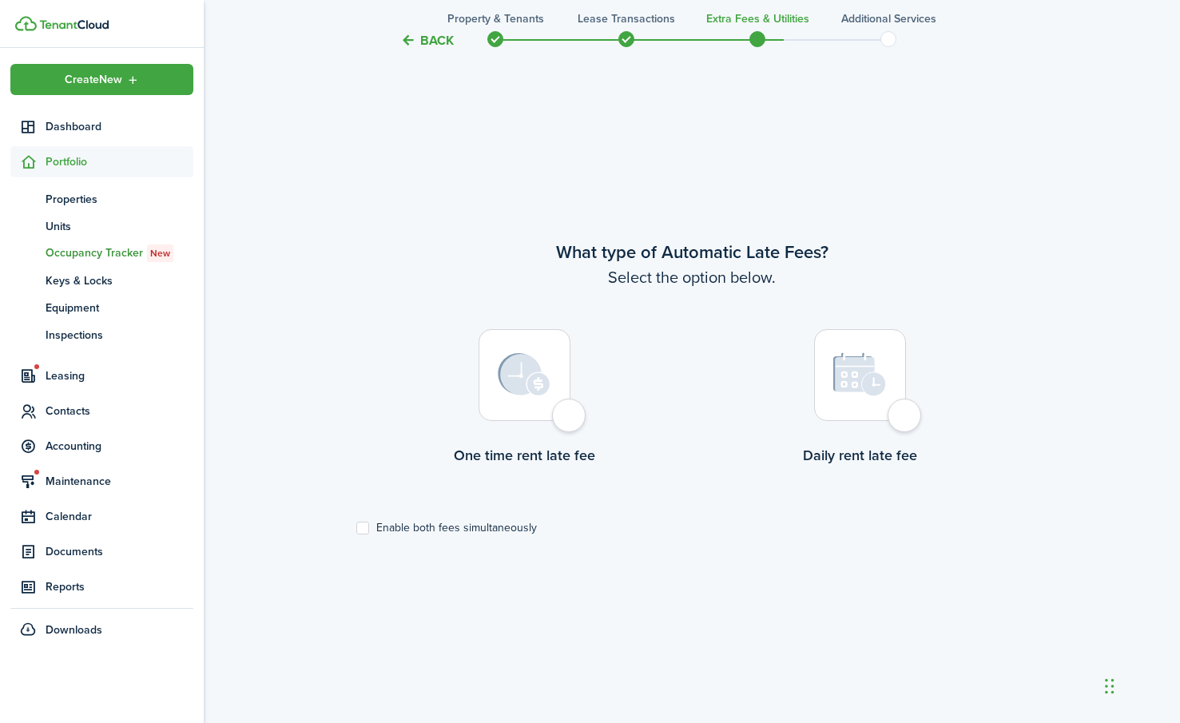
click at [569, 418] on div at bounding box center [524, 375] width 92 height 92
radio input "true"
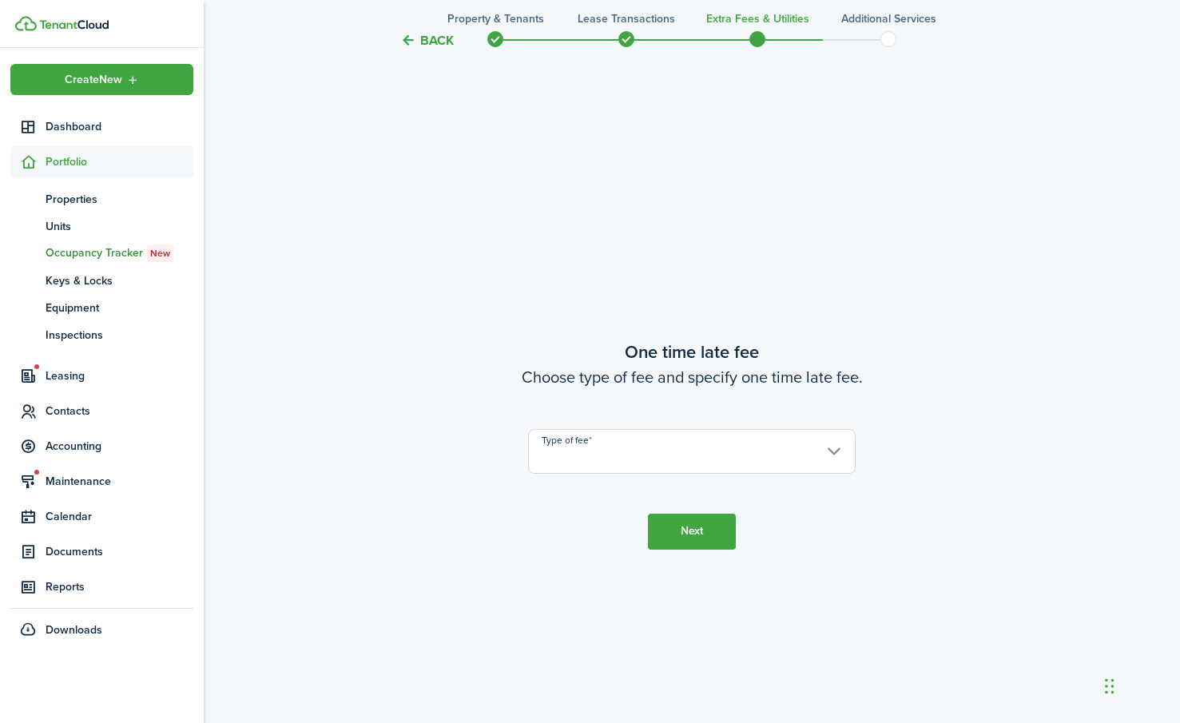
scroll to position [1339, 0]
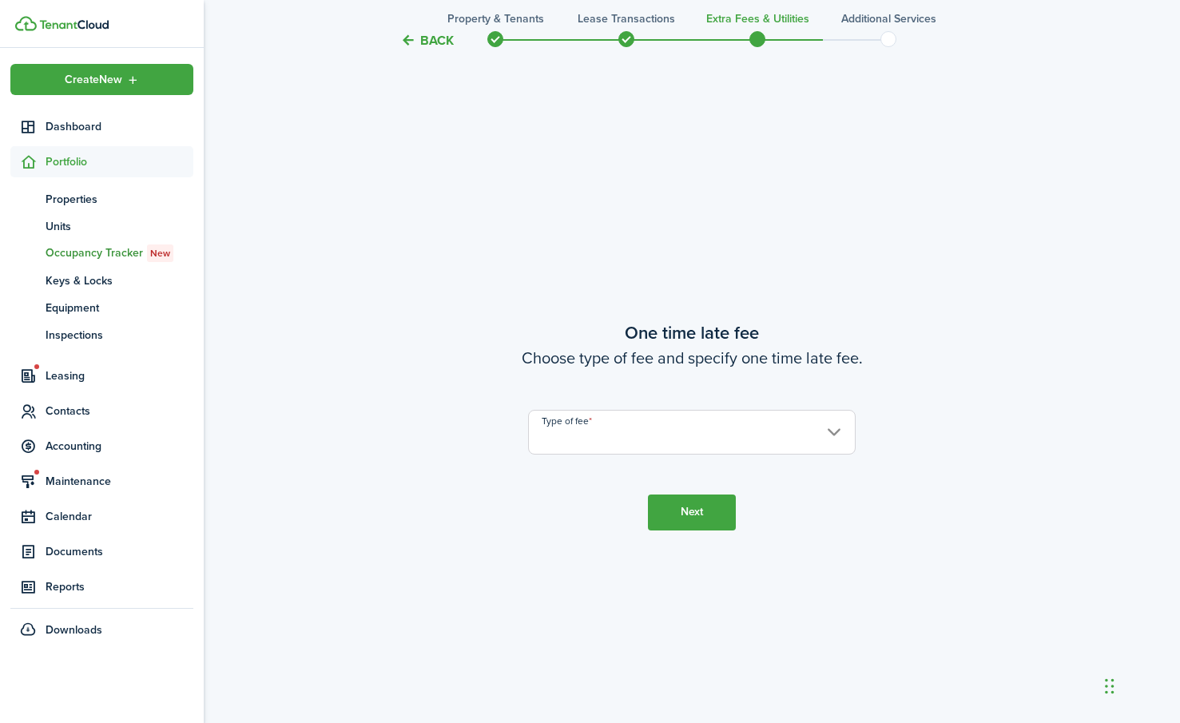
click at [828, 431] on input "Type of fee" at bounding box center [691, 432] width 327 height 45
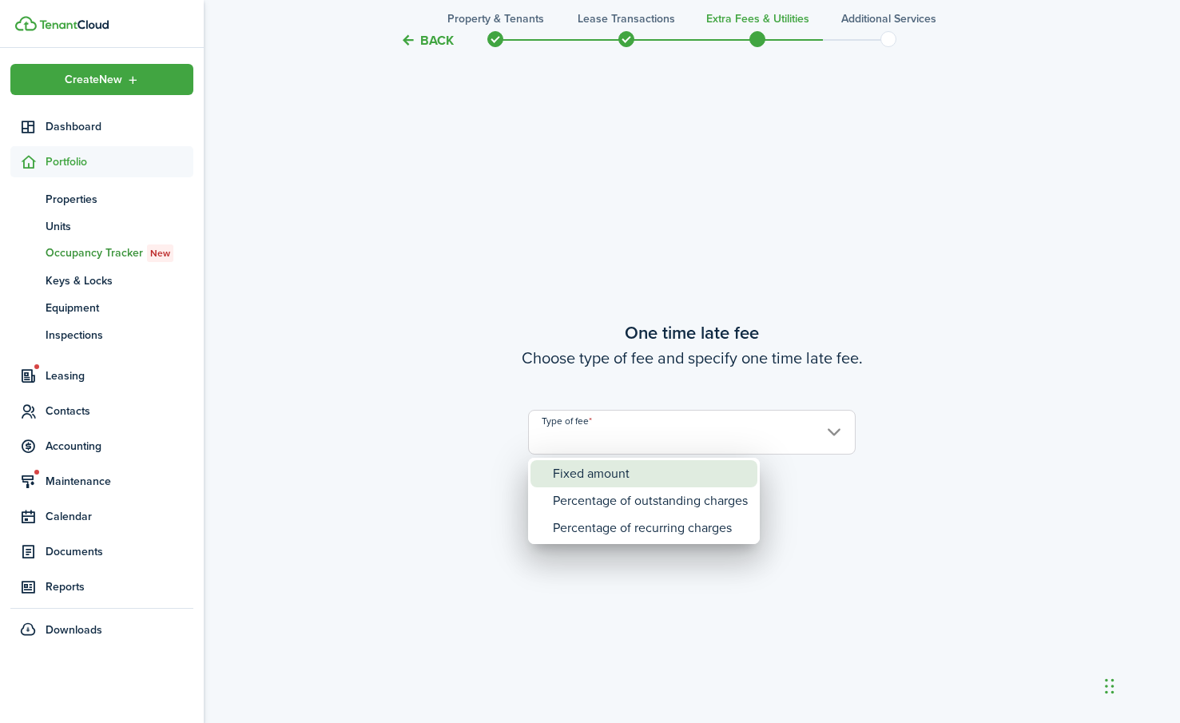
click at [593, 478] on div "Fixed amount" at bounding box center [650, 473] width 195 height 27
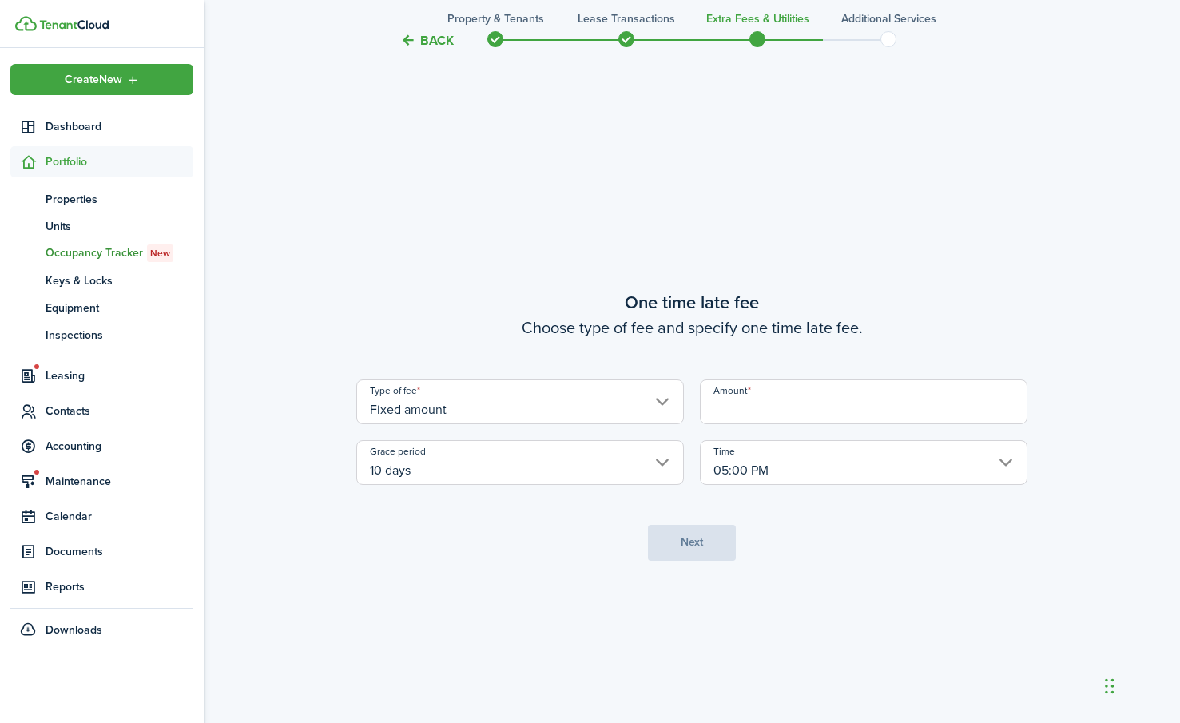
click at [805, 413] on input "Amount" at bounding box center [863, 401] width 327 height 45
click at [516, 526] on tc-wizard-step "One time late fee Choose type of fee and specify one time late fee. Type of fee…" at bounding box center [691, 424] width 671 height 723
click at [661, 401] on input "Fixed amount" at bounding box center [519, 401] width 327 height 45
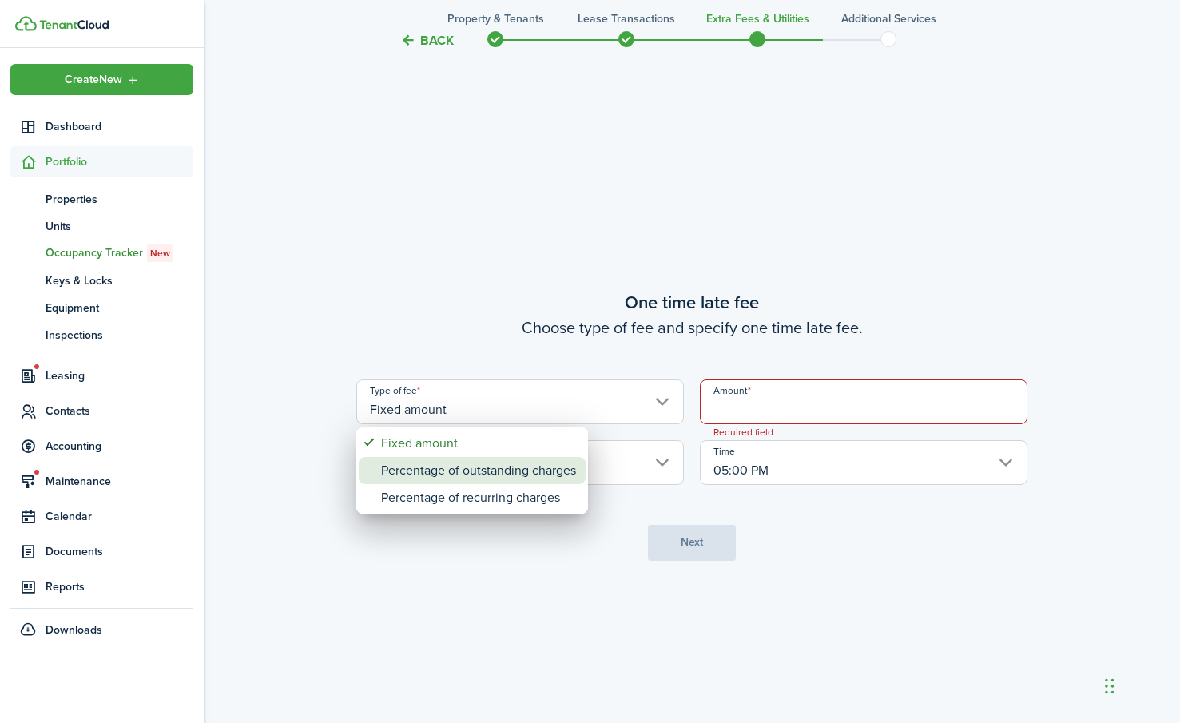
click at [450, 470] on div "Percentage of outstanding charges" at bounding box center [478, 470] width 195 height 27
type input "Percentage of outstanding charges"
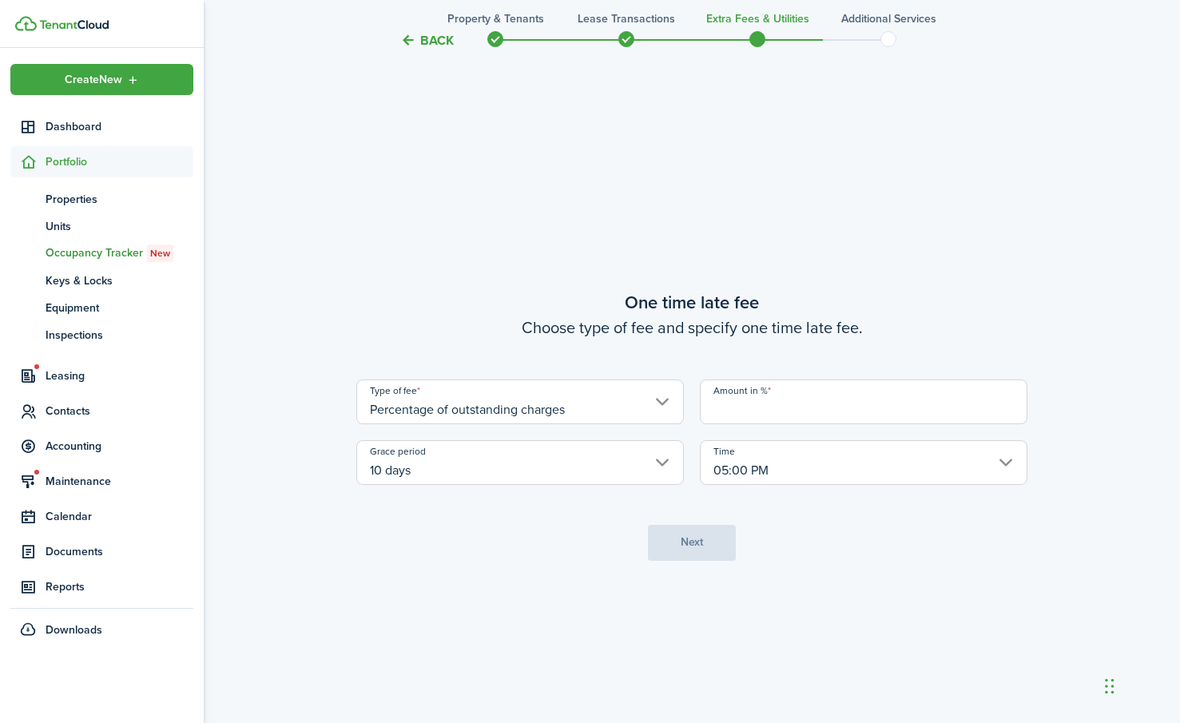
click at [780, 410] on input "Amount in %" at bounding box center [863, 401] width 327 height 45
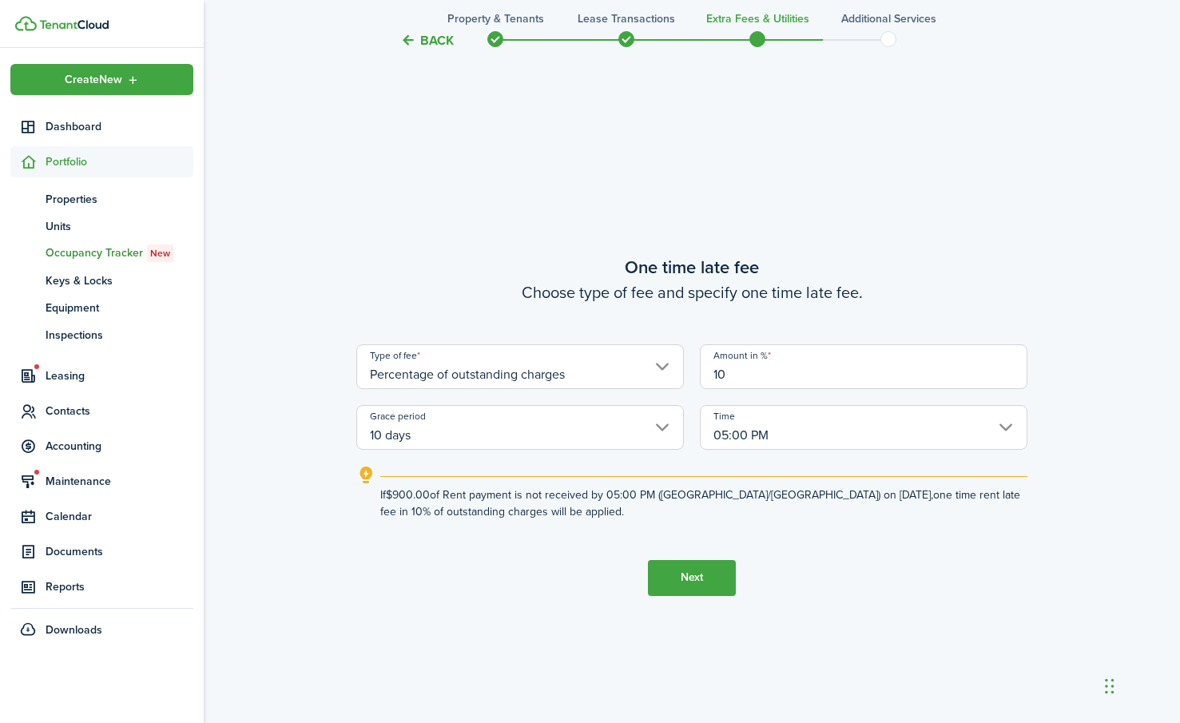
type input "10"
click at [695, 577] on button "Next" at bounding box center [692, 578] width 88 height 36
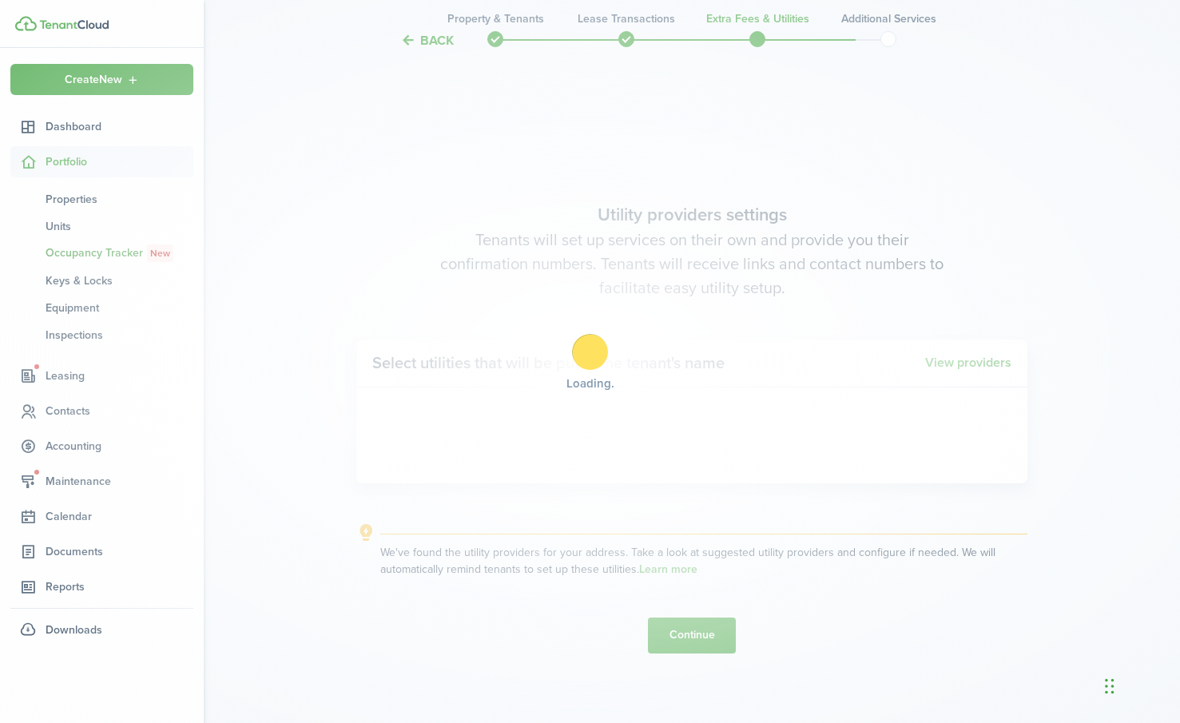
scroll to position [2061, 0]
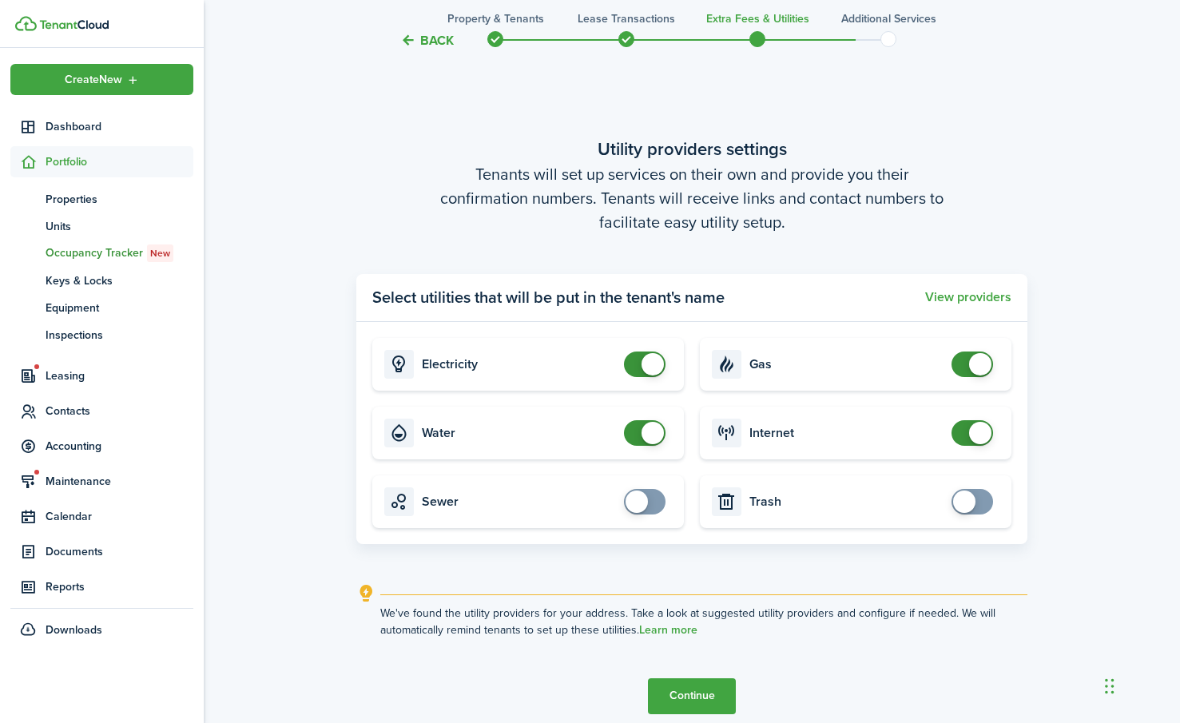
checkbox input "true"
click at [980, 505] on span at bounding box center [972, 502] width 16 height 26
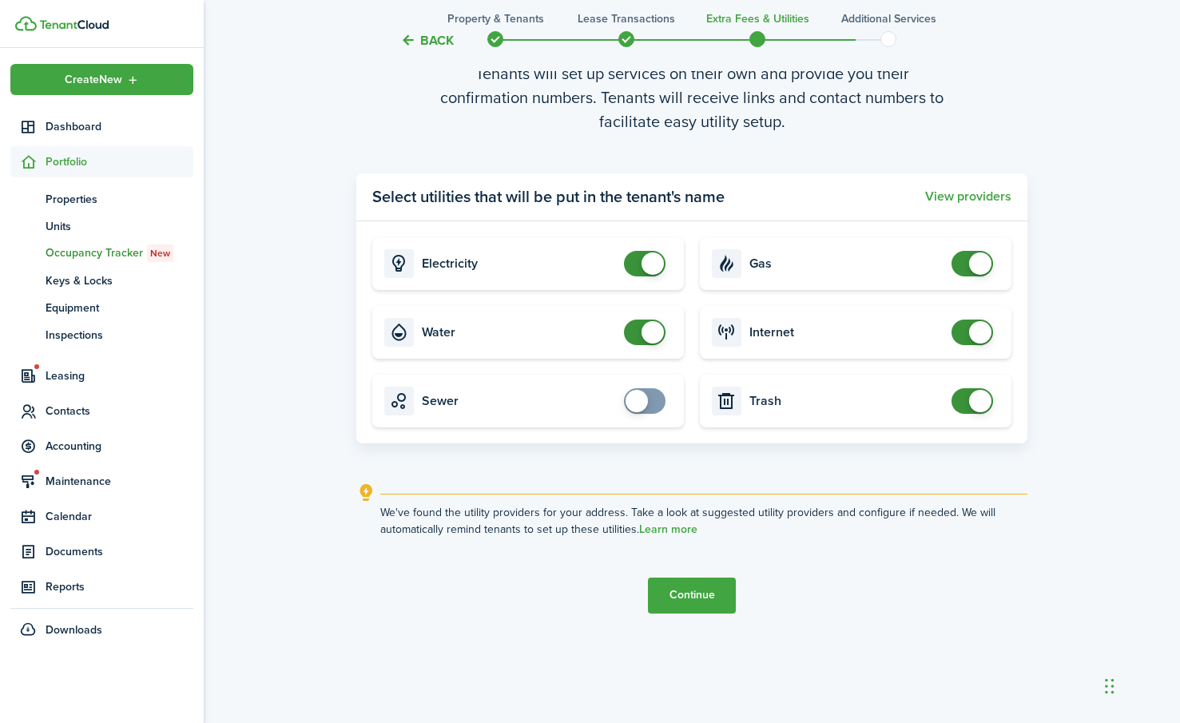
scroll to position [2168, 0]
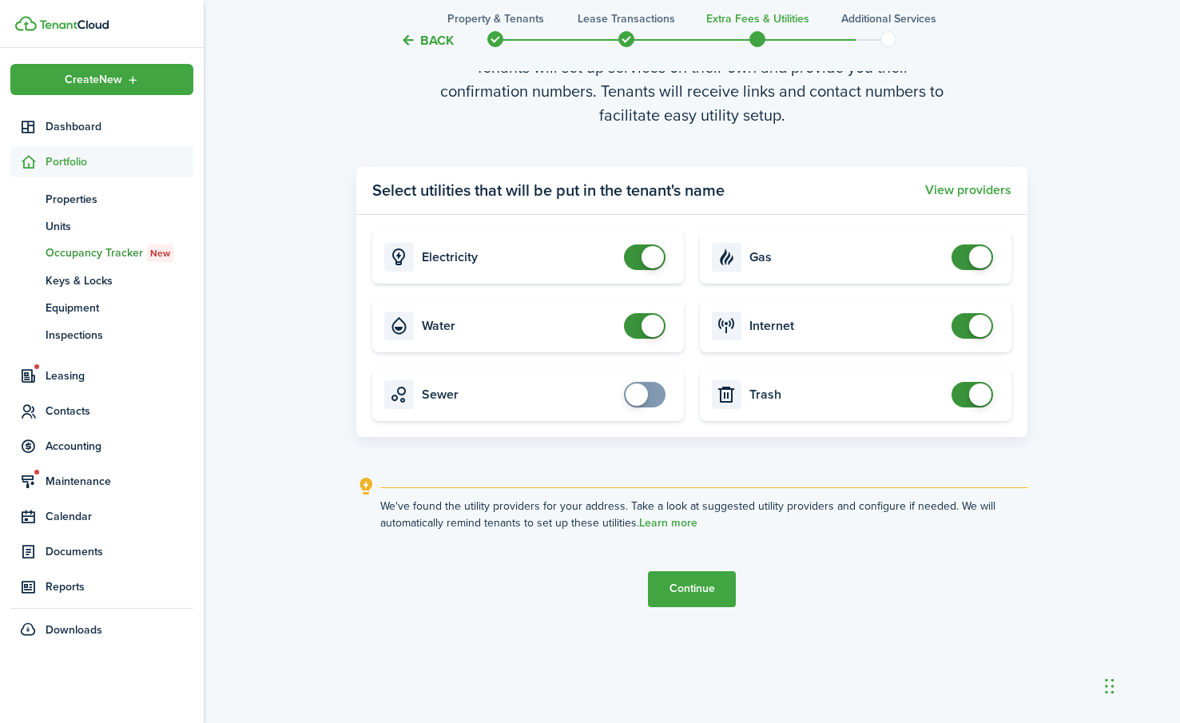
drag, startPoint x: 650, startPoint y: 382, endPoint x: 724, endPoint y: 416, distance: 81.1
checkbox input "true"
click at [652, 384] on span at bounding box center [645, 395] width 16 height 26
click at [692, 589] on button "Continue" at bounding box center [692, 589] width 88 height 36
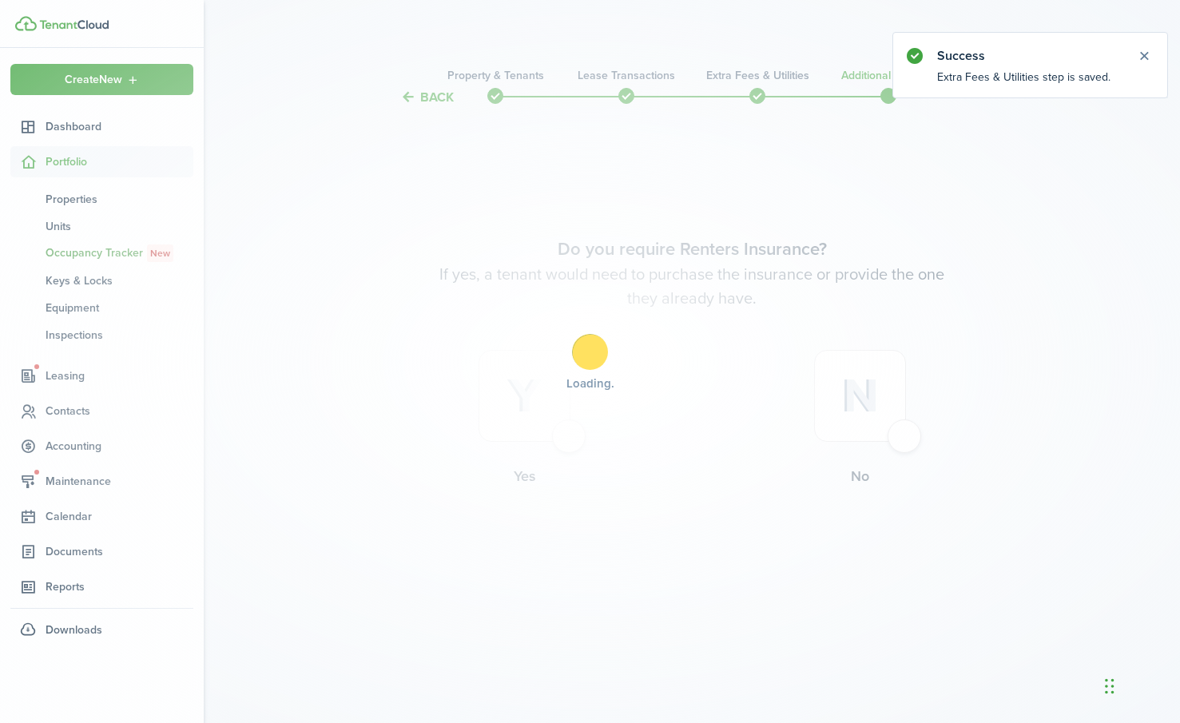
scroll to position [0, 0]
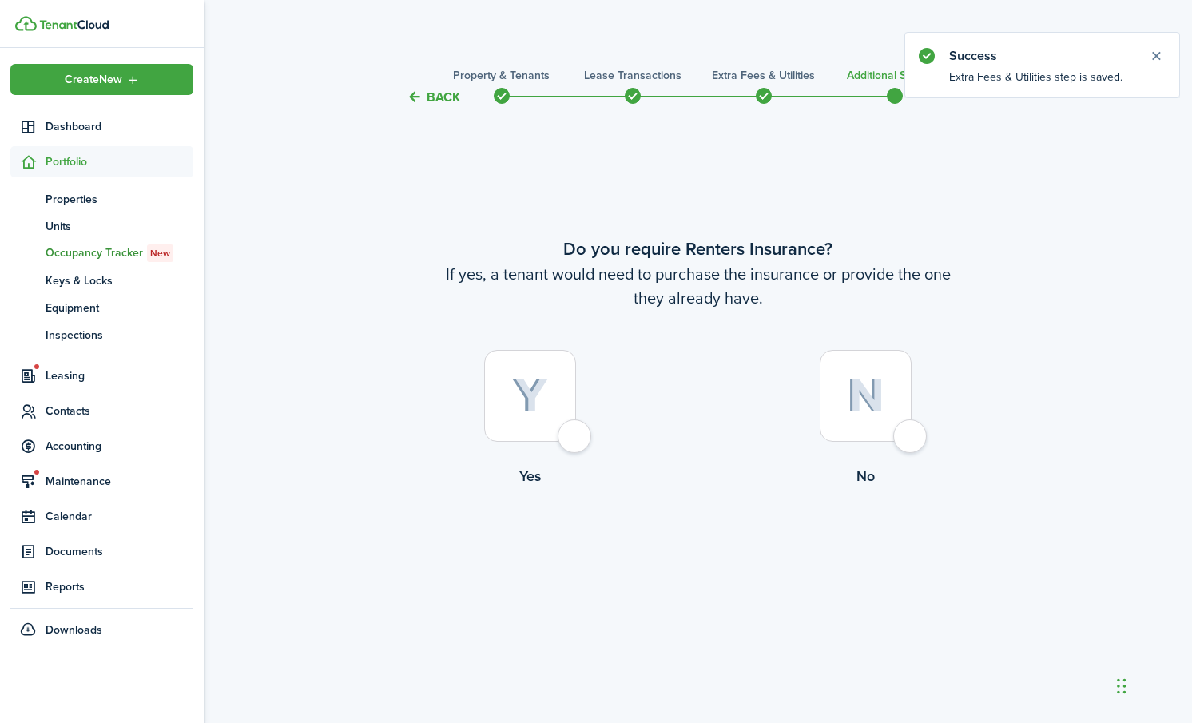
click at [901, 427] on div at bounding box center [865, 396] width 92 height 92
radio input "true"
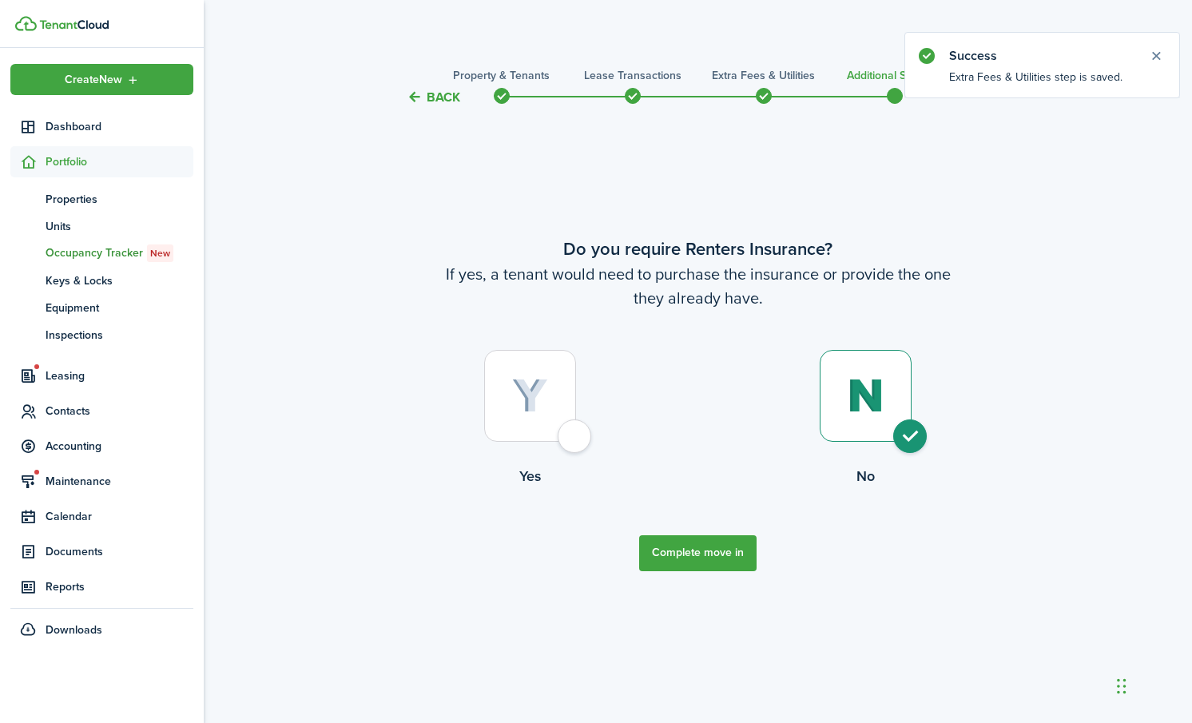
click at [688, 565] on button "Complete move in" at bounding box center [697, 553] width 117 height 36
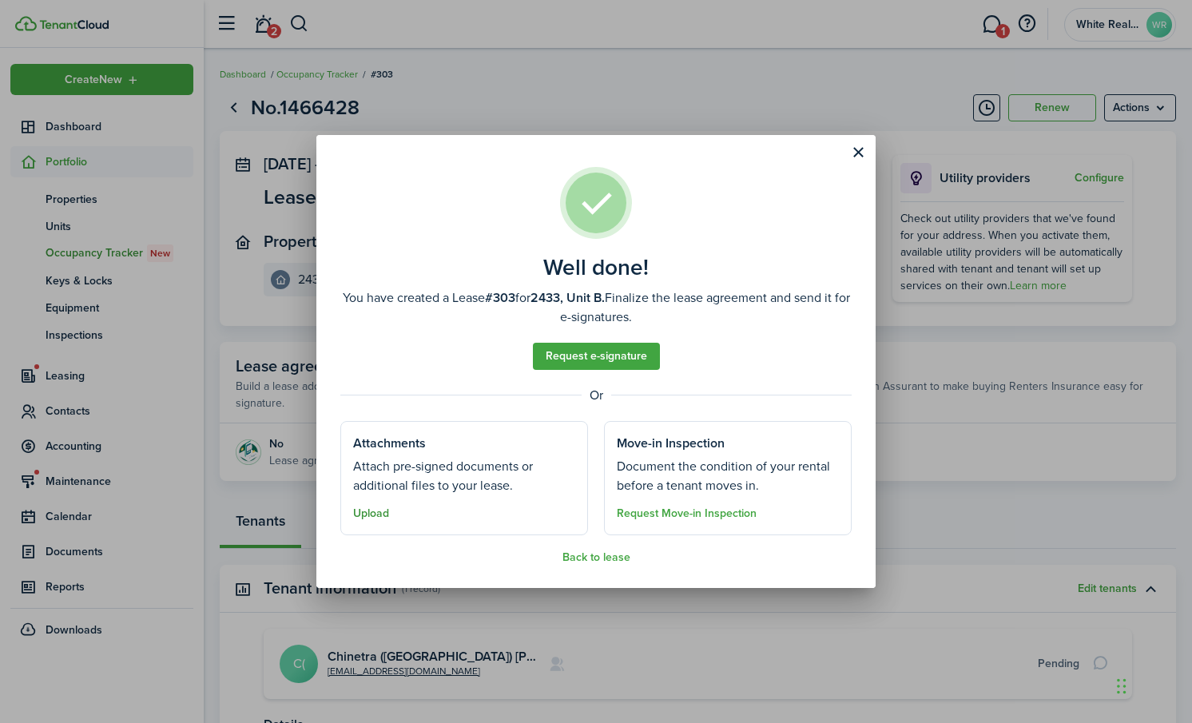
click at [371, 511] on button "Upload" at bounding box center [371, 513] width 36 height 13
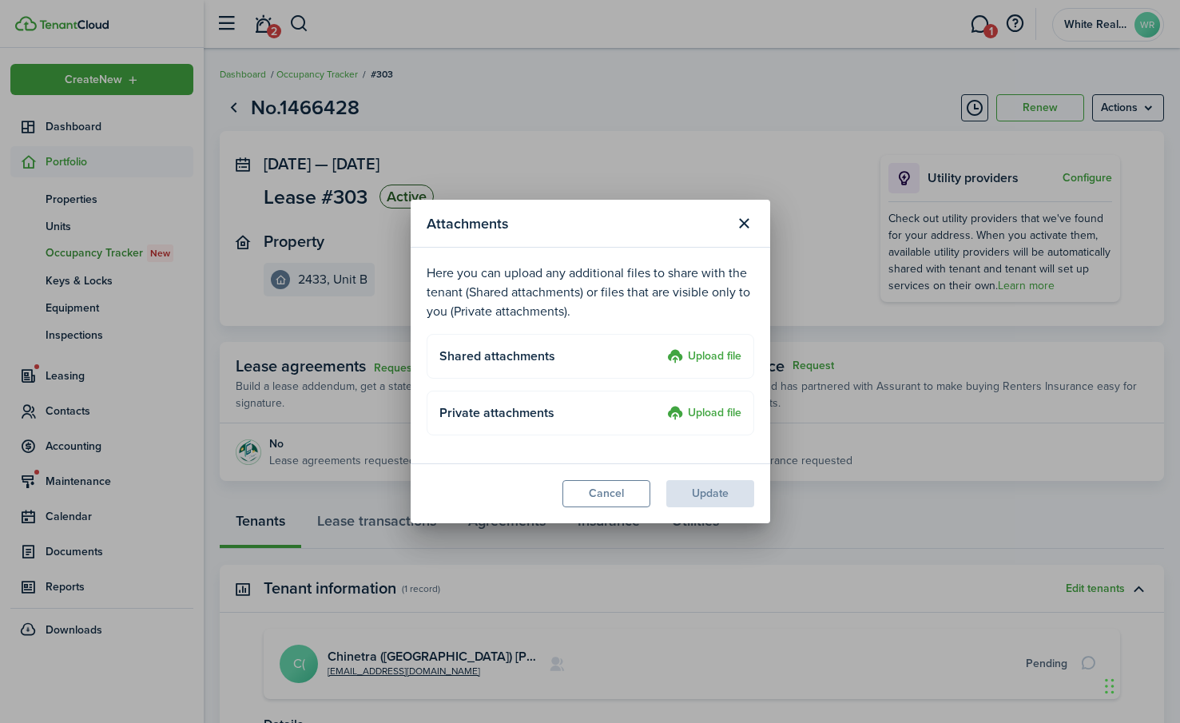
click at [688, 350] on label "Upload file" at bounding box center [704, 356] width 74 height 19
click at [661, 347] on input "Upload file" at bounding box center [661, 347] width 0 height 0
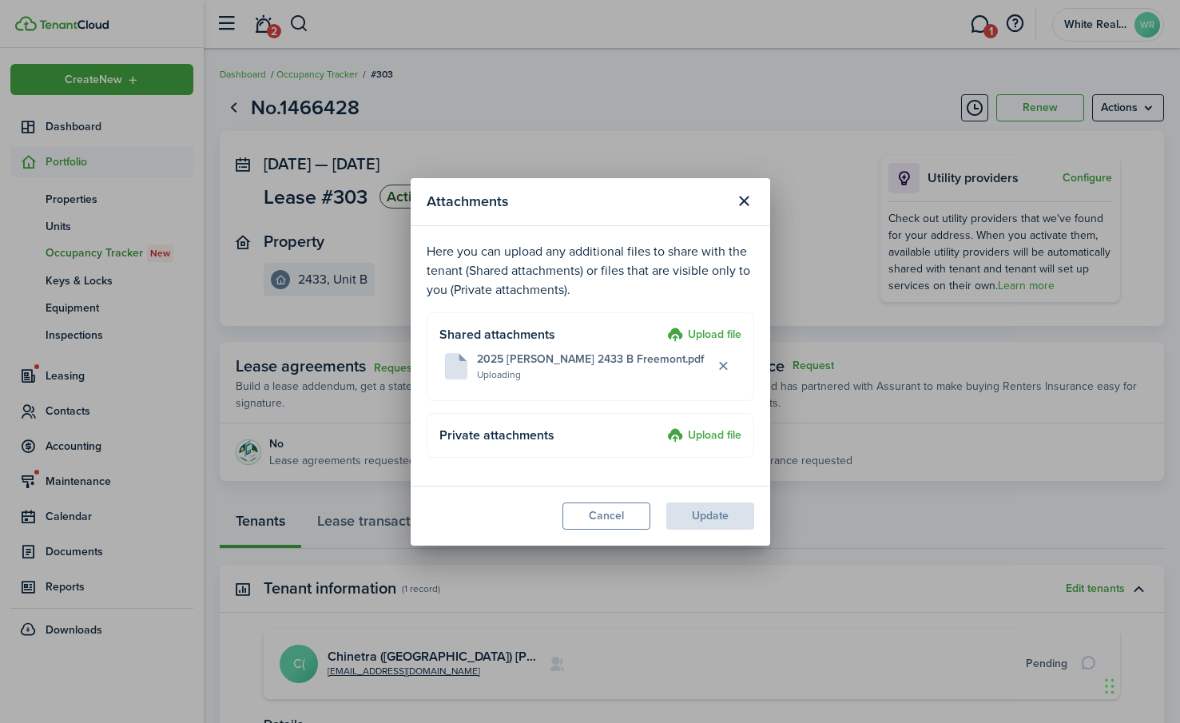
click at [689, 434] on label "Upload file" at bounding box center [704, 435] width 74 height 19
click at [661, 426] on input "Upload file" at bounding box center [661, 426] width 0 height 0
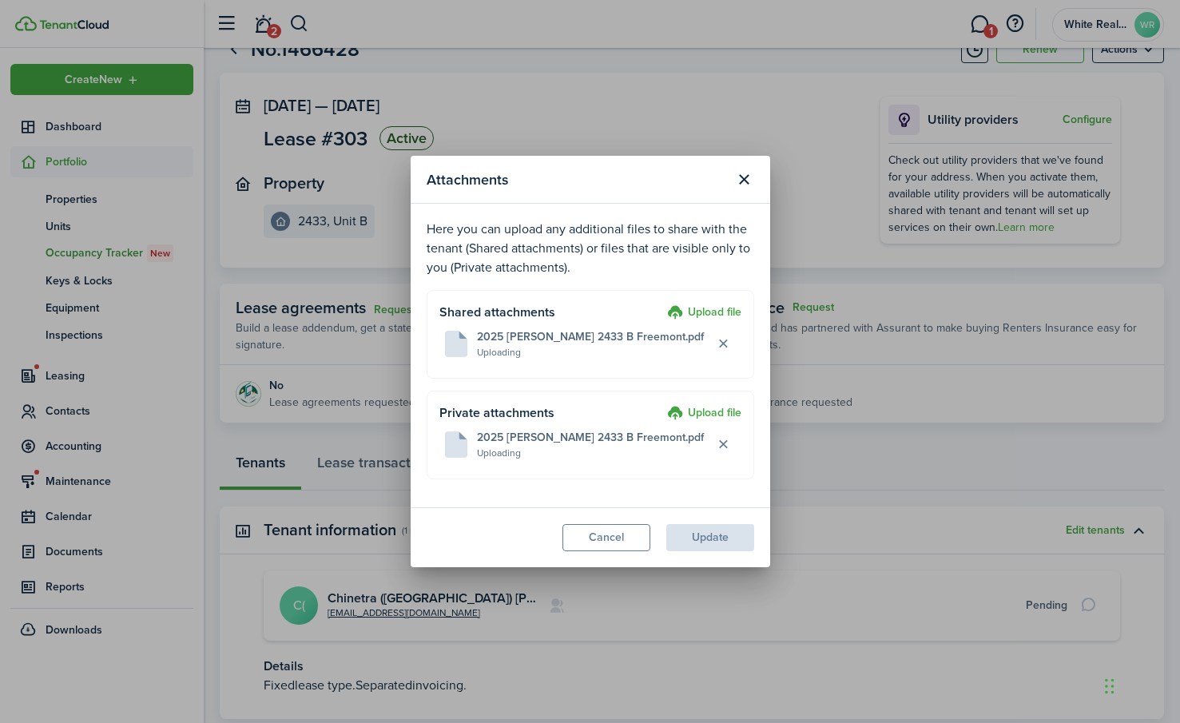
scroll to position [162, 0]
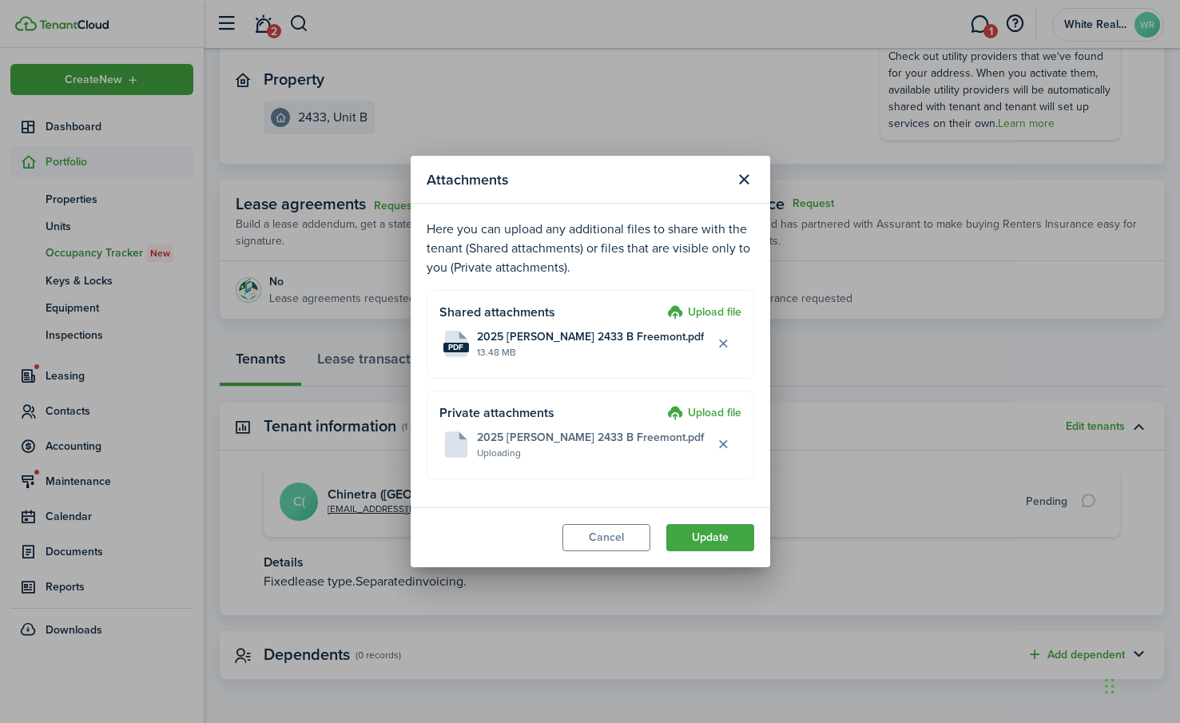
click at [704, 410] on label "Upload file" at bounding box center [704, 413] width 74 height 19
click at [661, 404] on input "Upload file" at bounding box center [661, 404] width 0 height 0
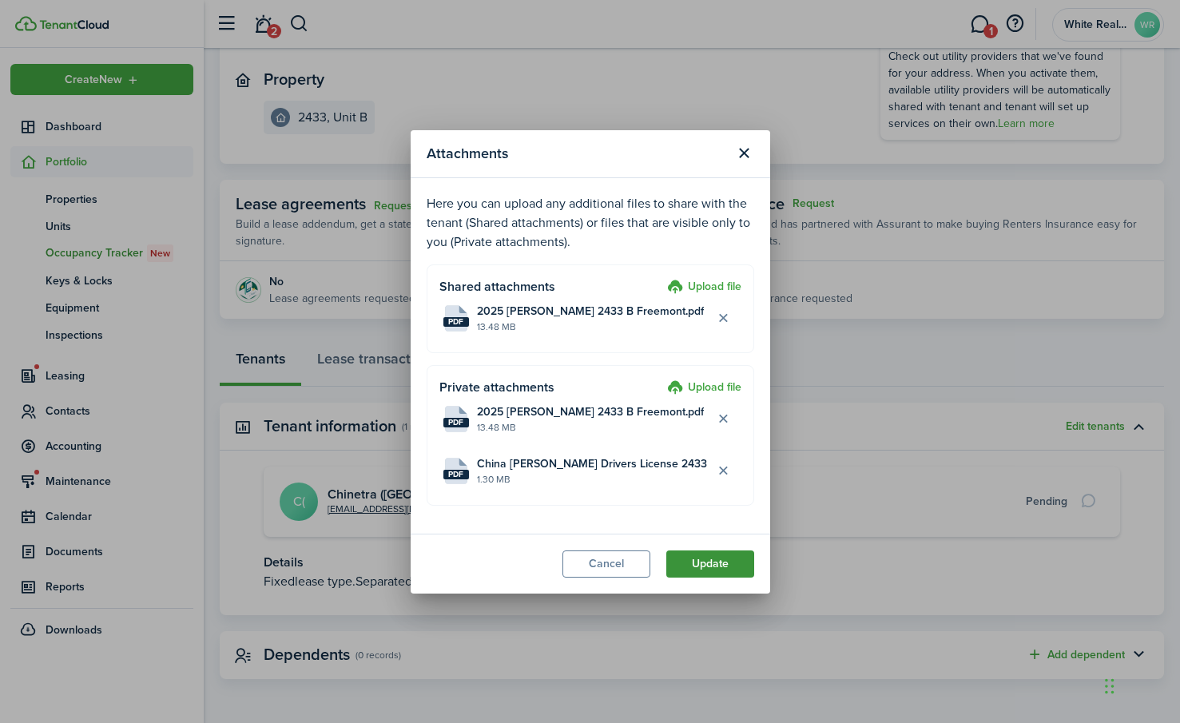
click at [707, 557] on button "Update" at bounding box center [710, 563] width 88 height 27
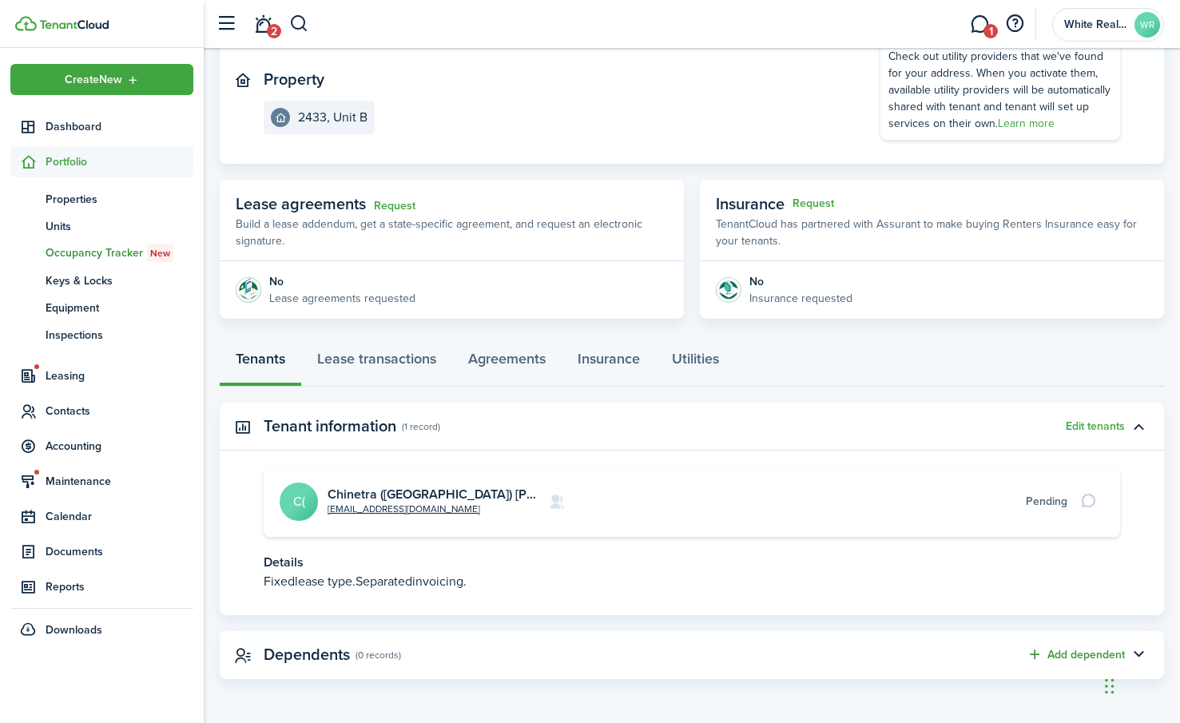
click at [1084, 650] on button "Add dependent" at bounding box center [1075, 654] width 98 height 18
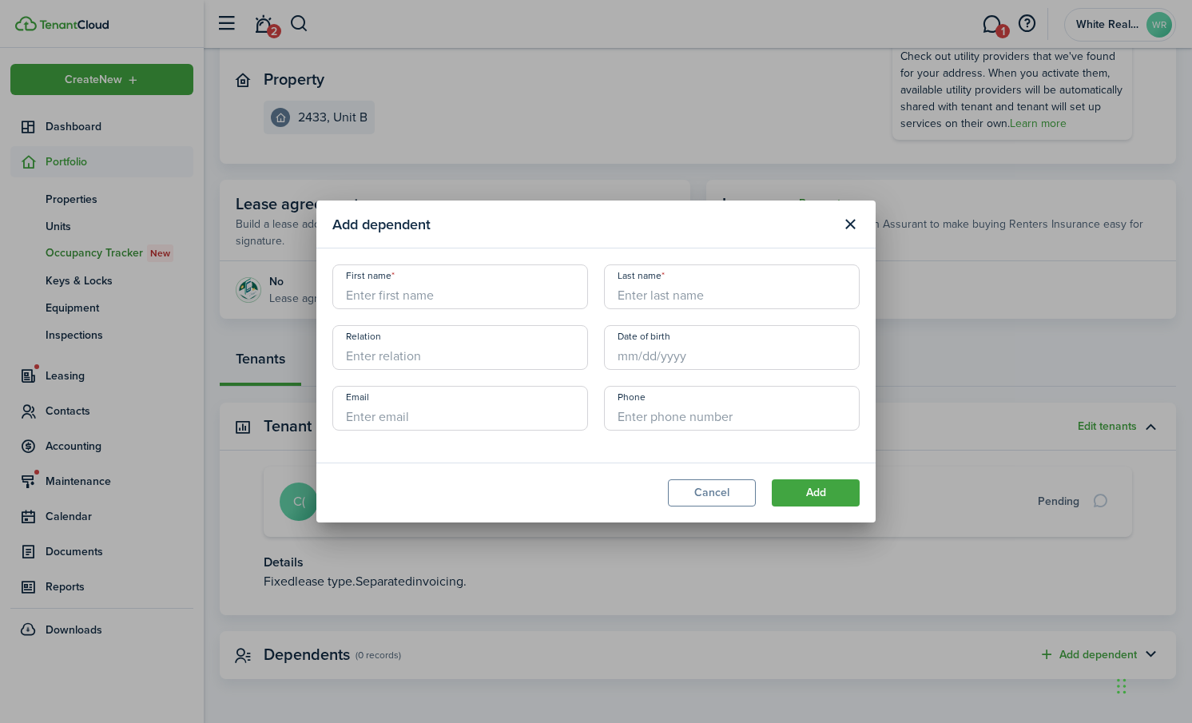
click at [395, 292] on input "First name" at bounding box center [460, 286] width 256 height 45
type input "Parker Angelina"
click at [665, 299] on input "Last name" at bounding box center [732, 286] width 256 height 45
type input "K"
type input "[PERSON_NAME]"
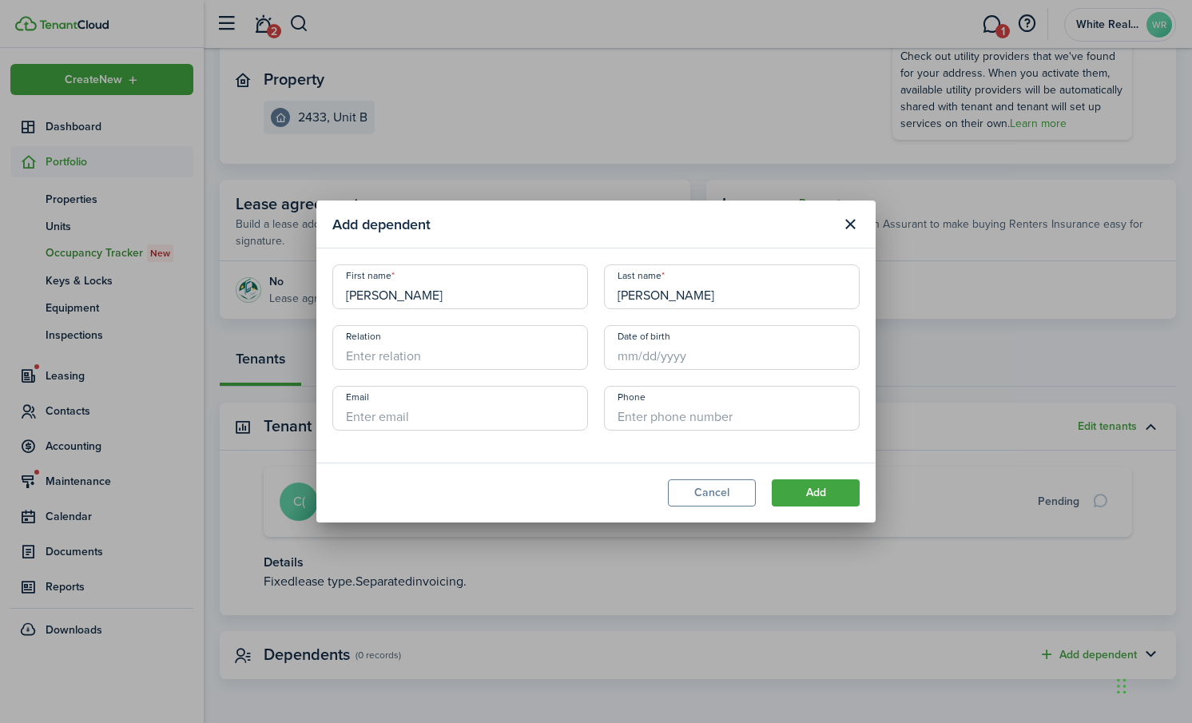
click at [393, 356] on input "Relation" at bounding box center [460, 347] width 256 height 45
type input "child"
click at [823, 490] on button "Add" at bounding box center [815, 492] width 88 height 27
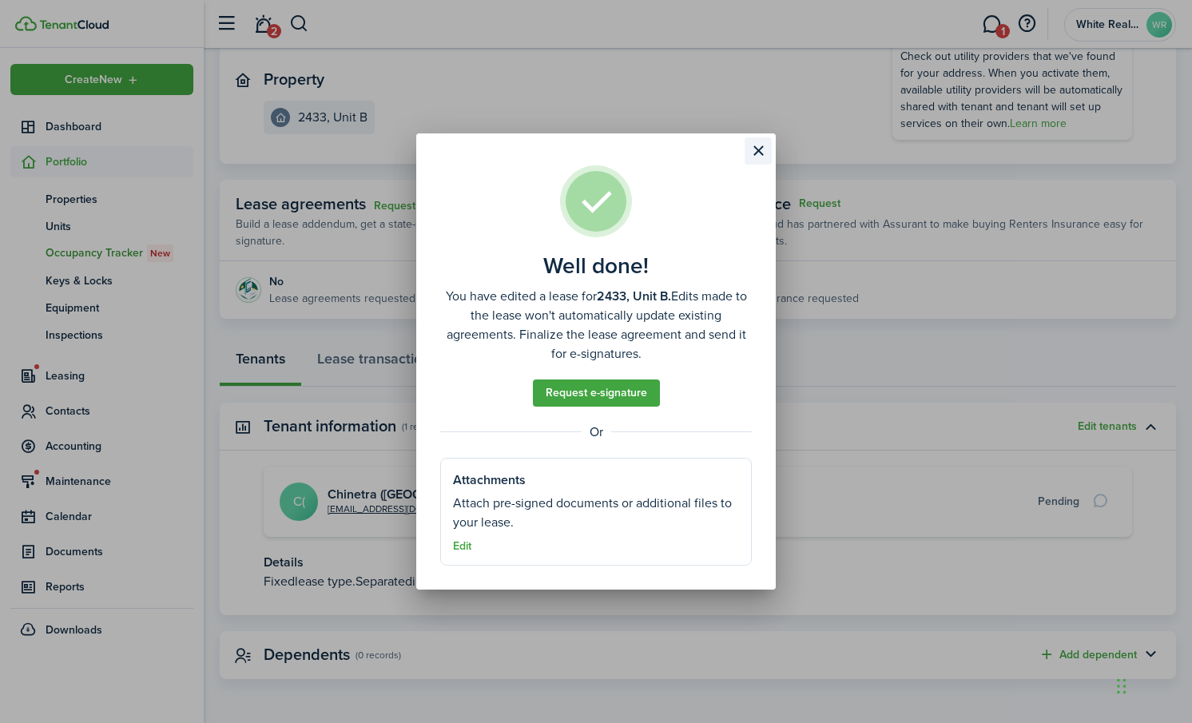
click at [757, 149] on button "Close modal" at bounding box center [757, 150] width 27 height 27
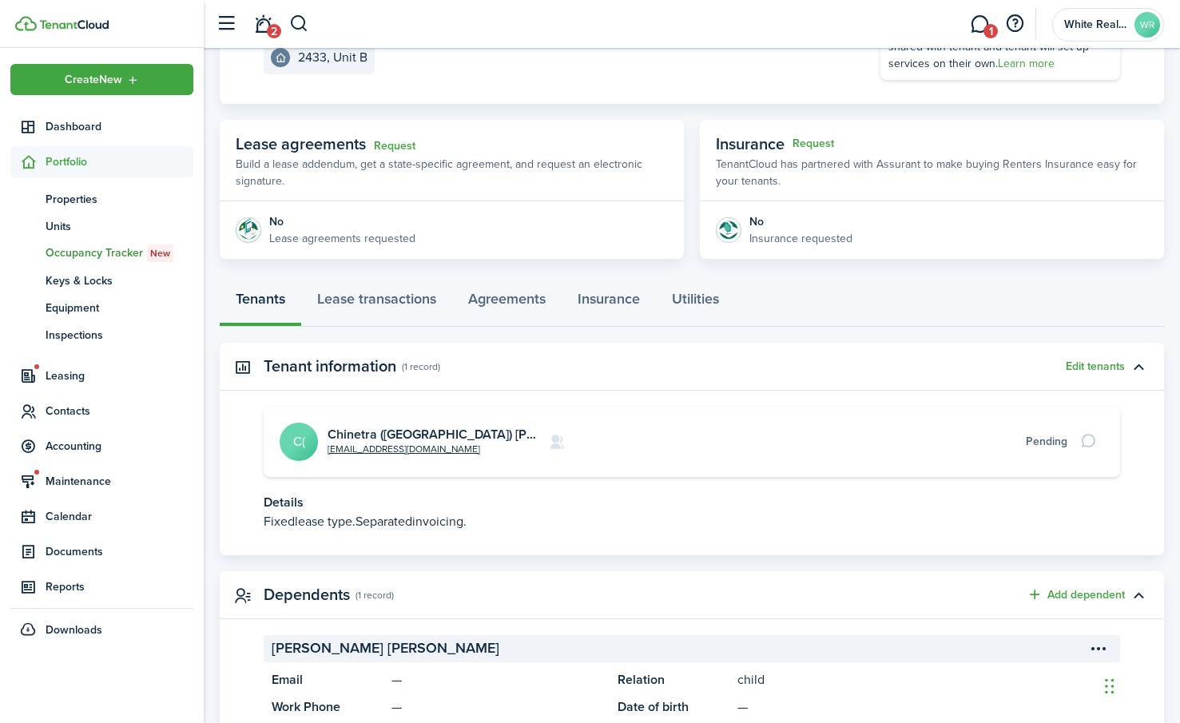
scroll to position [284, 0]
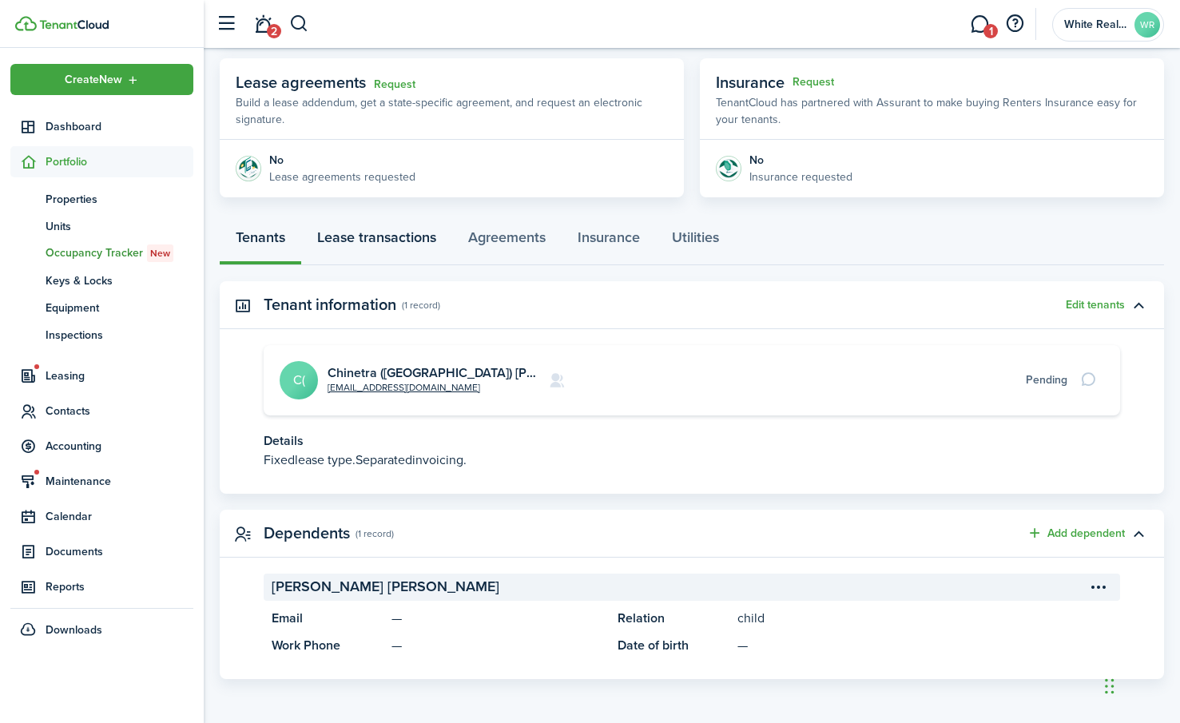
click at [386, 235] on link "Lease transactions" at bounding box center [376, 241] width 151 height 48
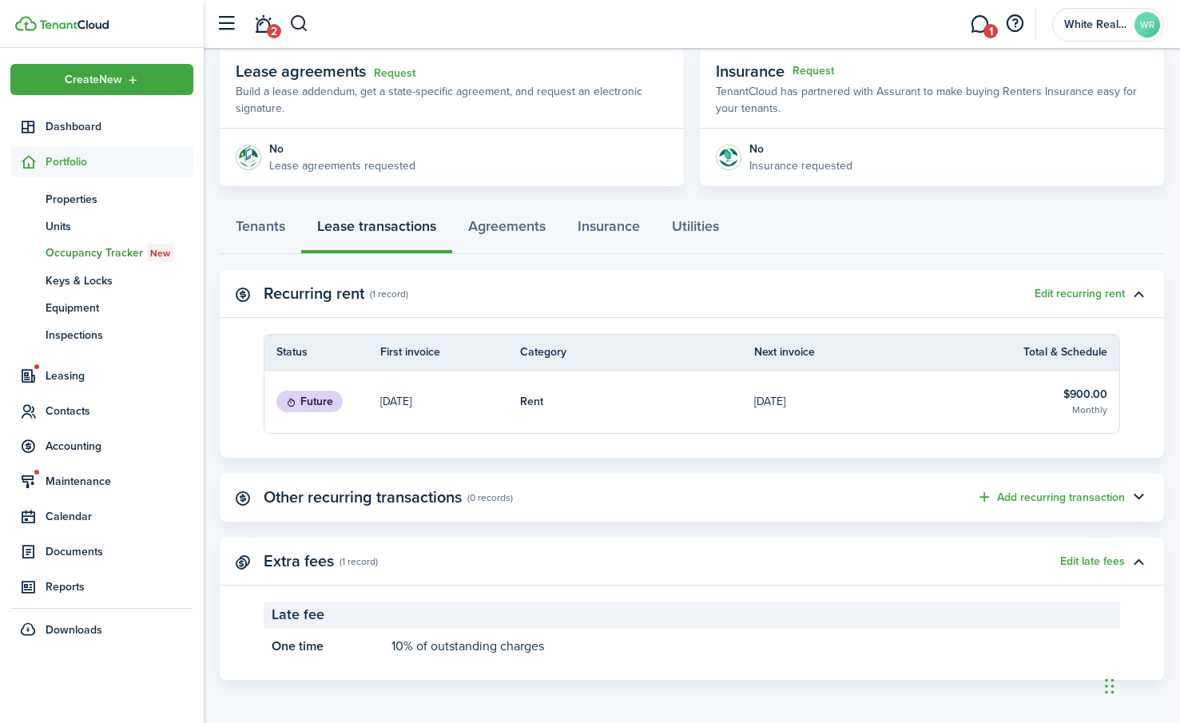
scroll to position [295, 0]
click at [509, 223] on link "Agreements" at bounding box center [506, 229] width 109 height 48
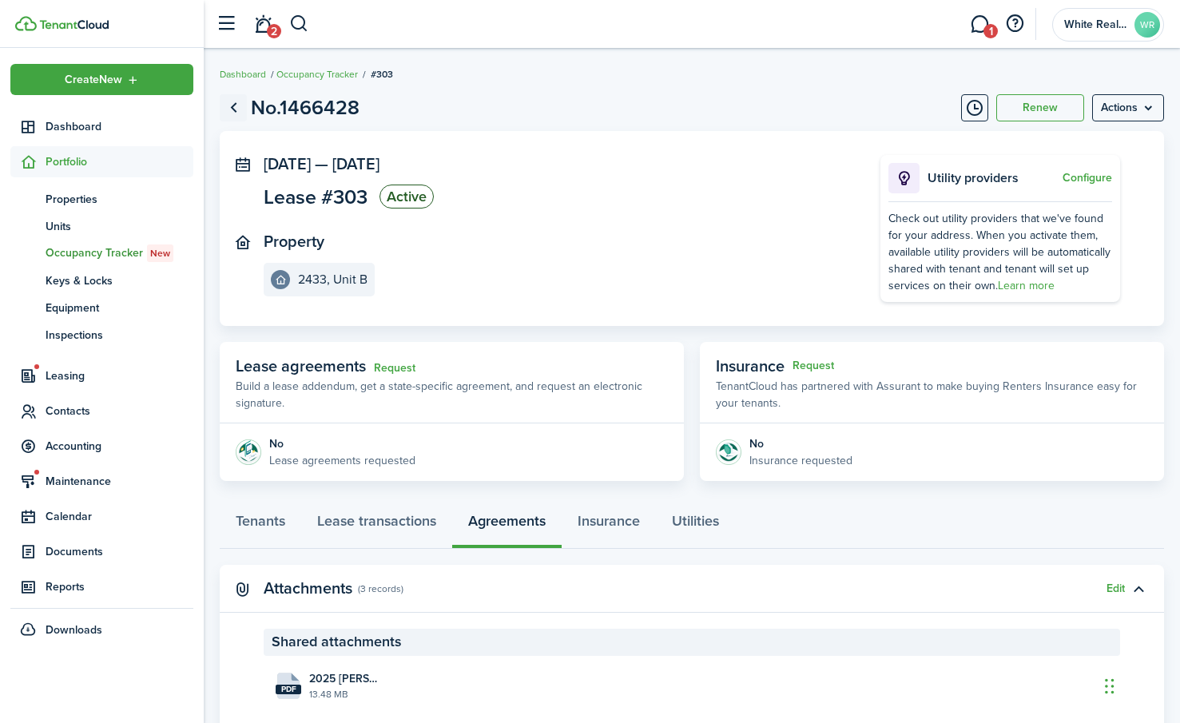
click at [234, 109] on link "Go back" at bounding box center [233, 107] width 27 height 27
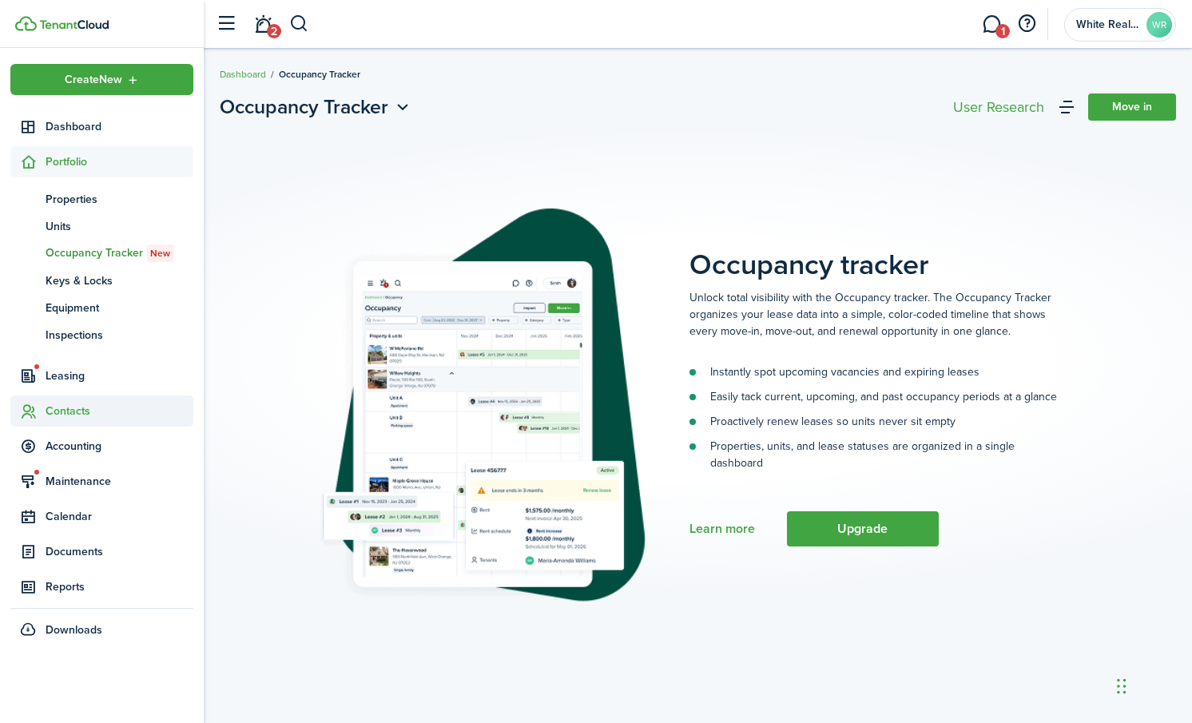
click at [65, 416] on span "Contacts" at bounding box center [120, 411] width 148 height 17
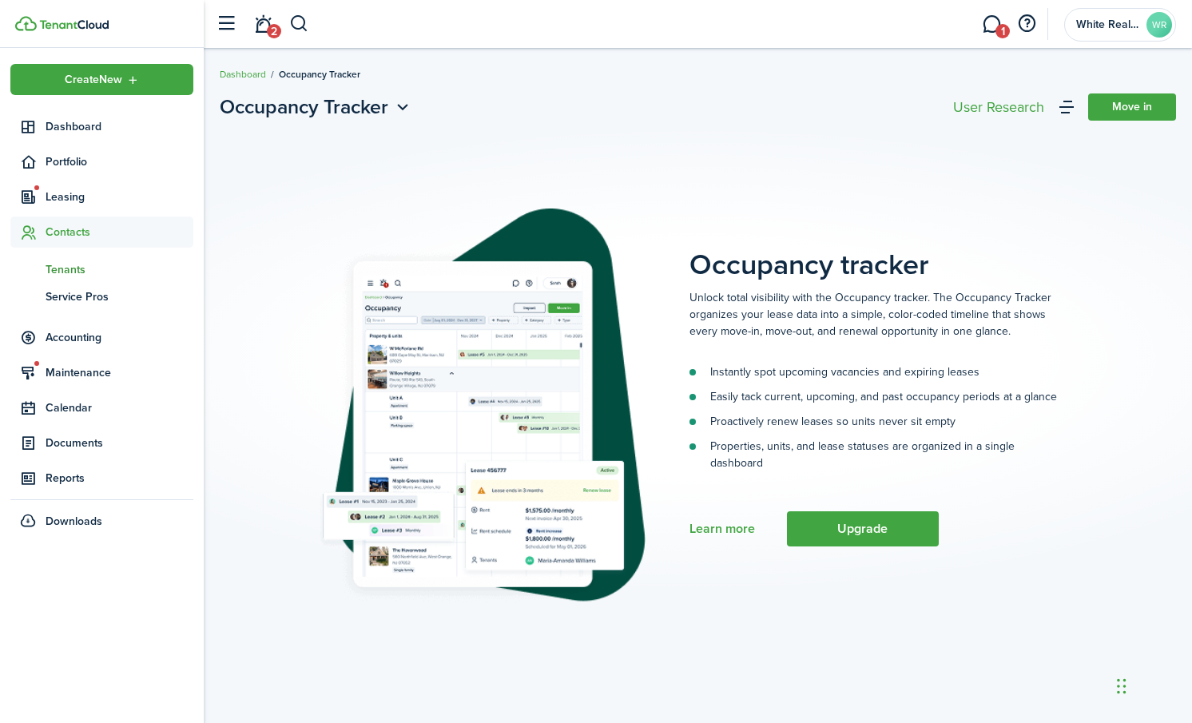
click at [72, 266] on span "Tenants" at bounding box center [120, 269] width 148 height 17
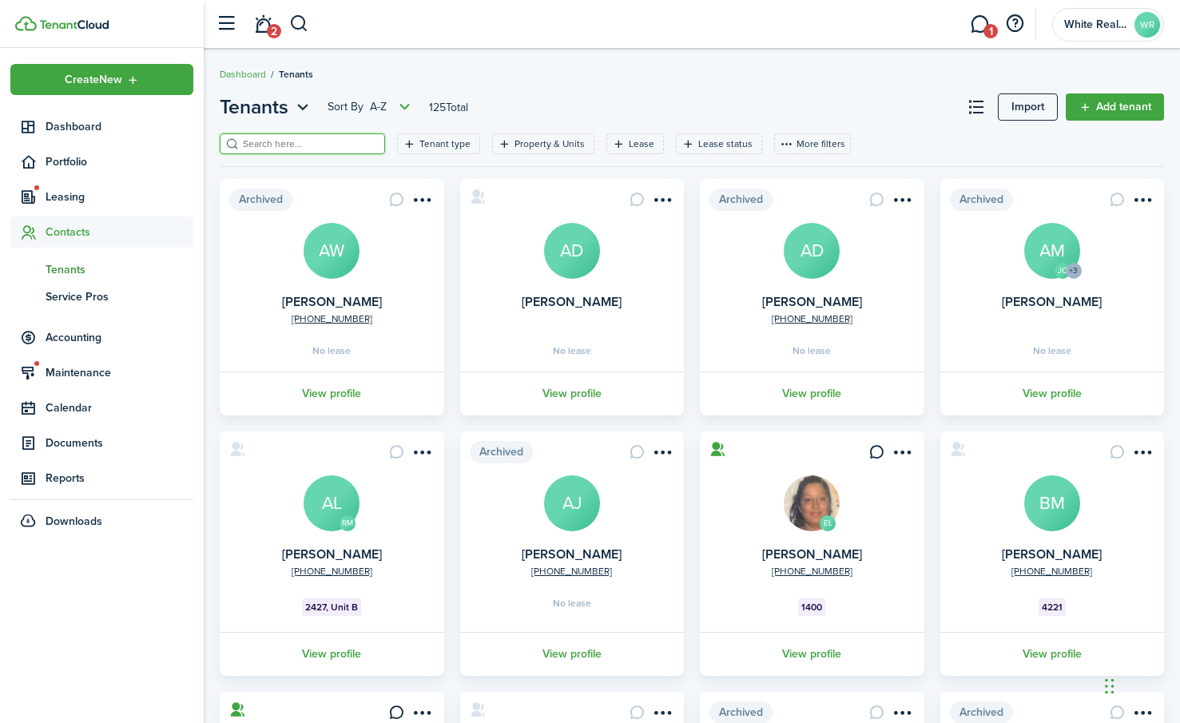
click at [267, 141] on input "search" at bounding box center [309, 144] width 141 height 15
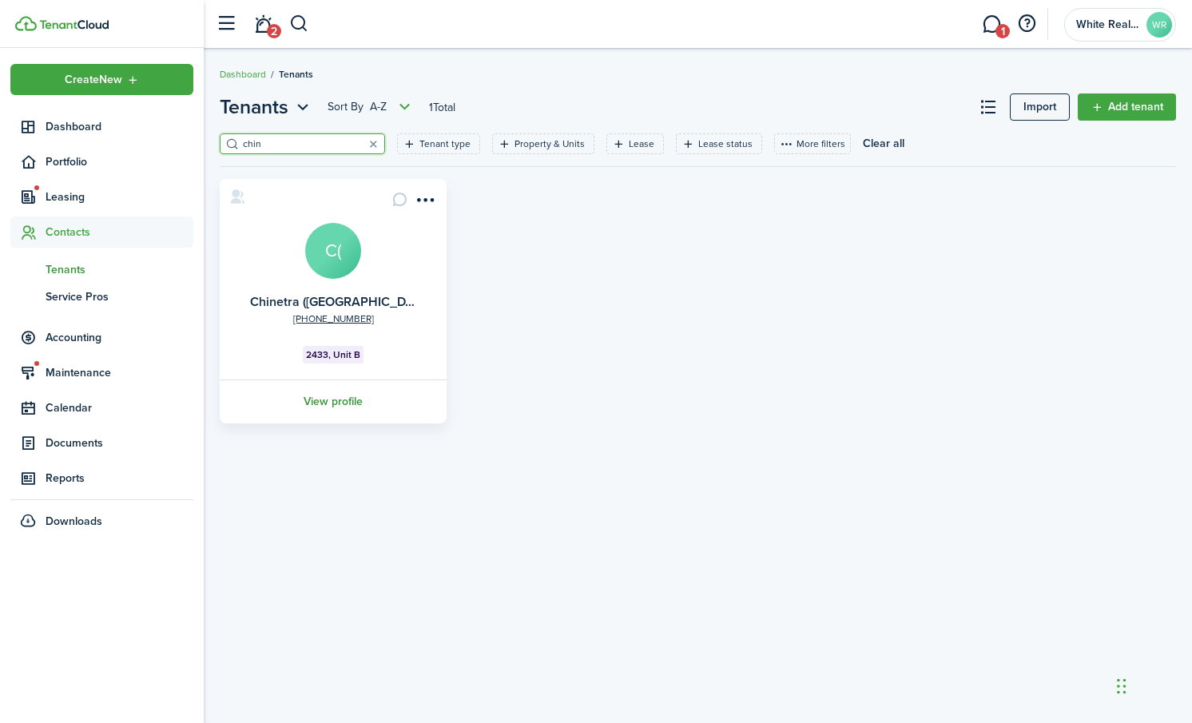
type input "chin"
click at [323, 404] on link "View profile" at bounding box center [333, 401] width 232 height 44
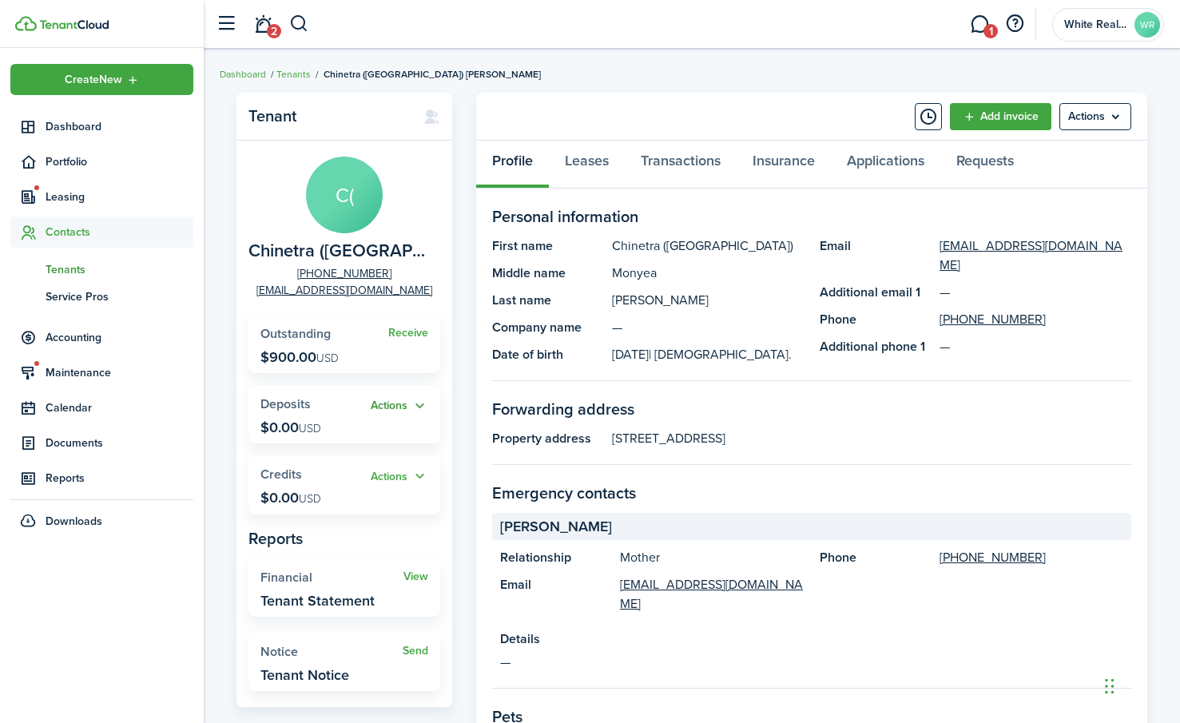
click at [386, 405] on button "Actions" at bounding box center [400, 406] width 58 height 18
click at [309, 435] on link "Add" at bounding box center [358, 436] width 140 height 27
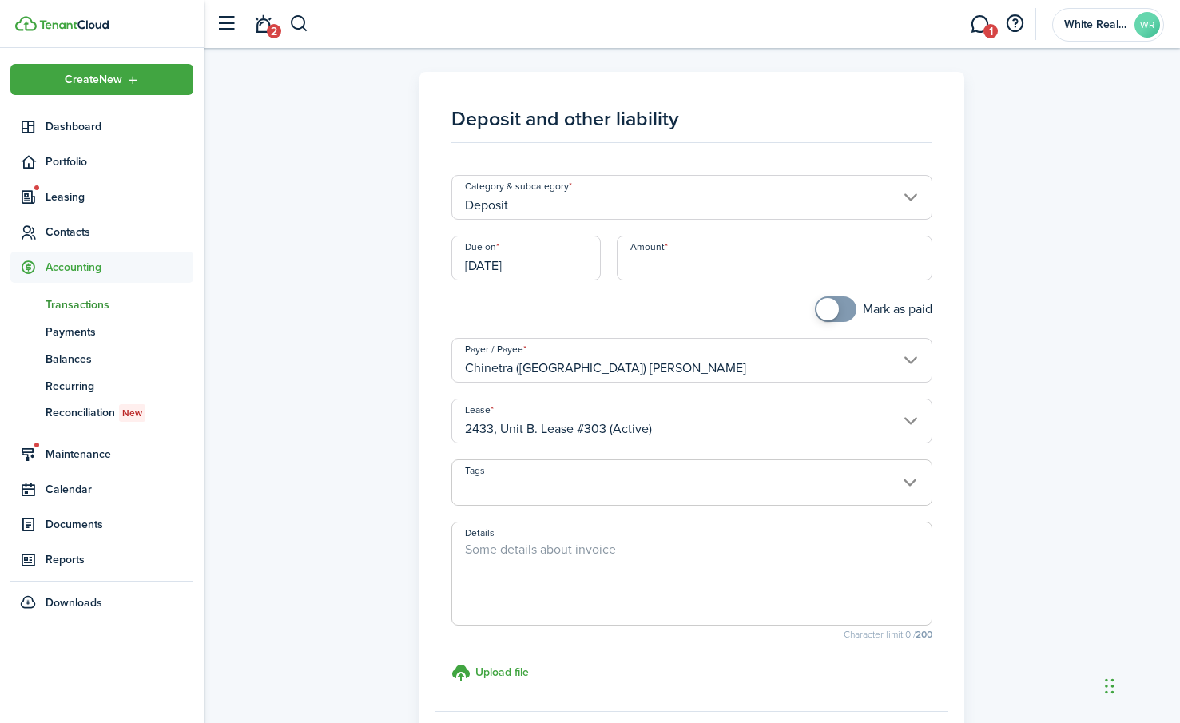
click at [652, 261] on input "Amount" at bounding box center [774, 258] width 315 height 45
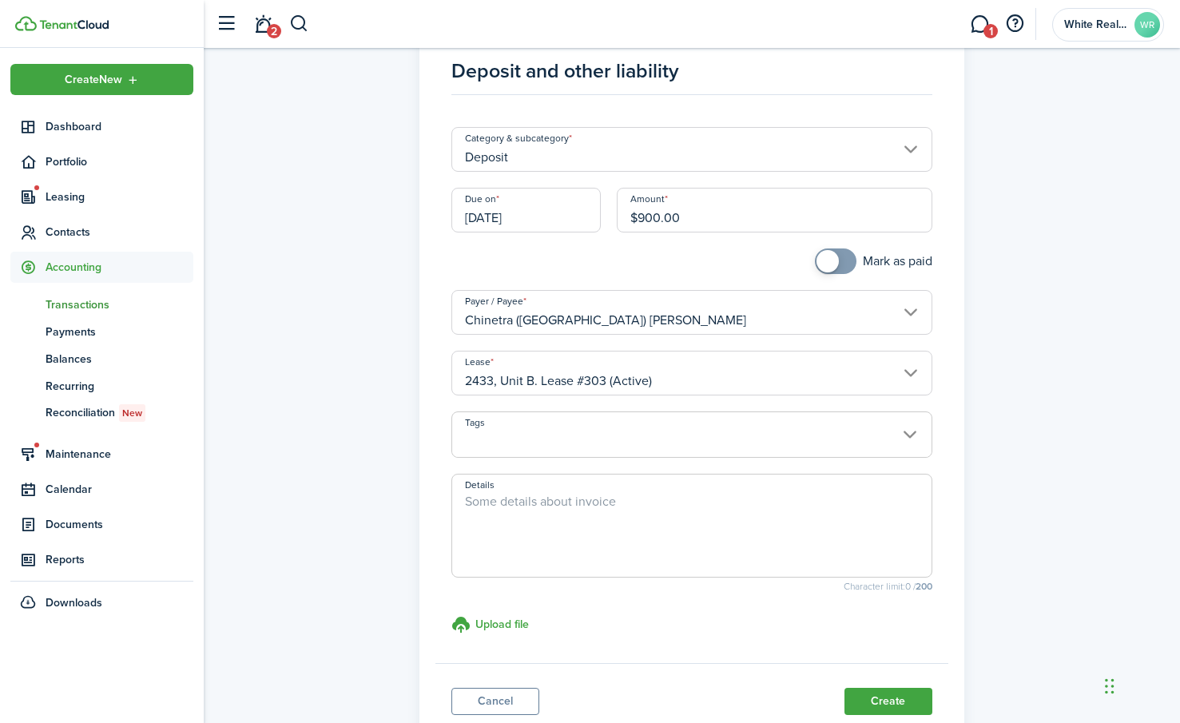
scroll to position [164, 0]
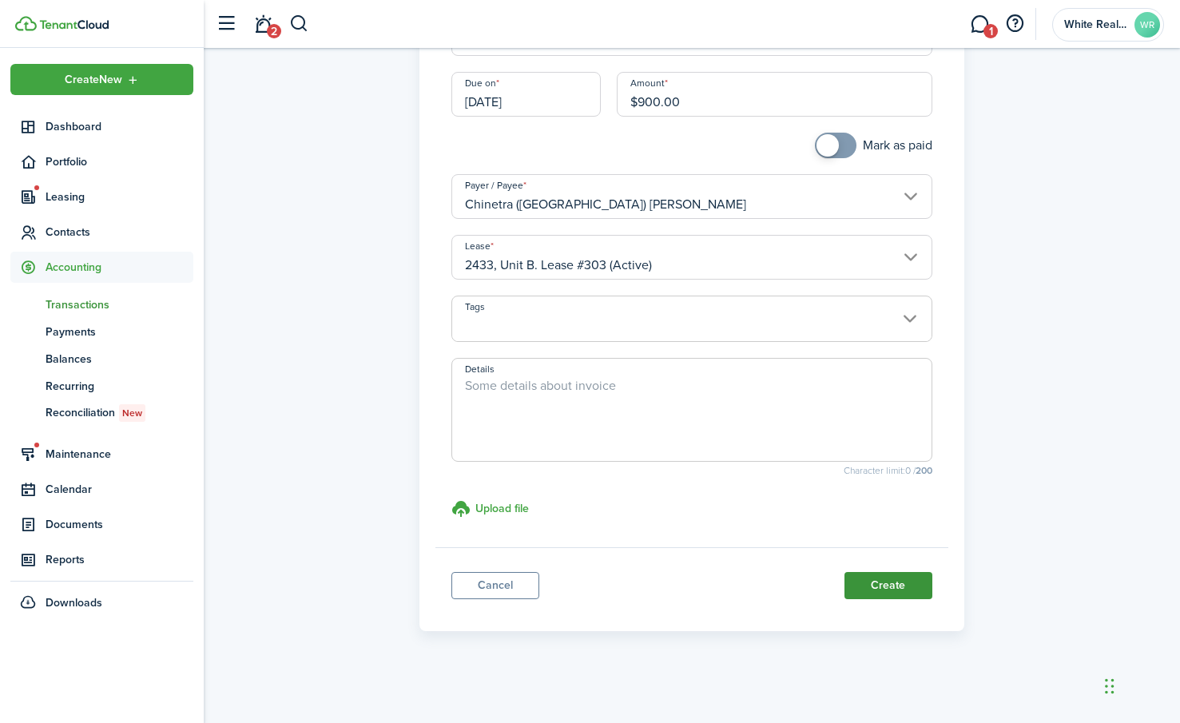
type input "$900.00"
click at [883, 581] on button "Create" at bounding box center [888, 585] width 88 height 27
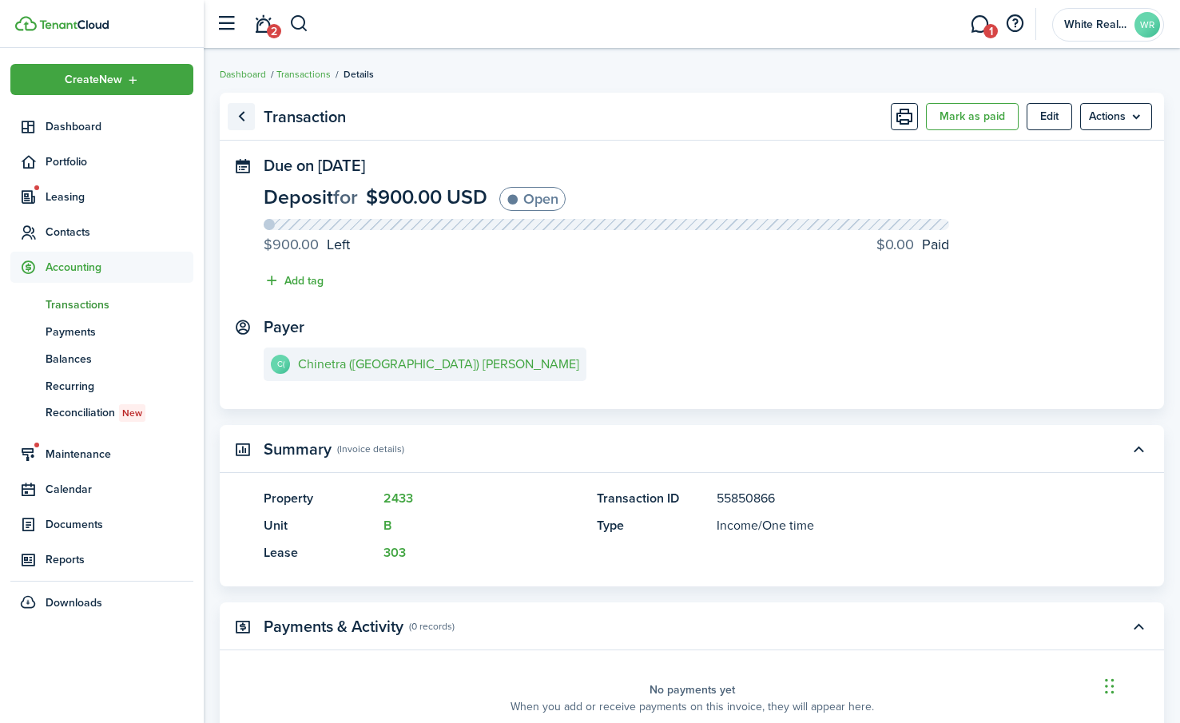
click at [240, 118] on link "Go back" at bounding box center [241, 116] width 27 height 27
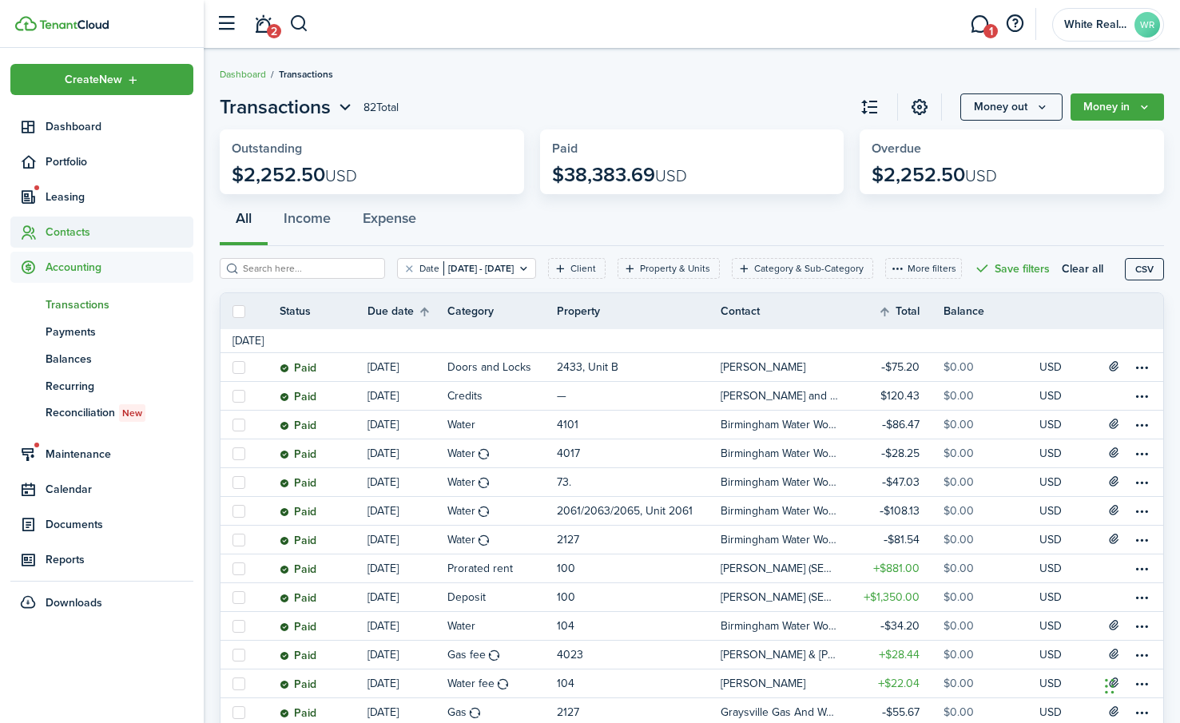
click at [77, 229] on span "Contacts" at bounding box center [120, 232] width 148 height 17
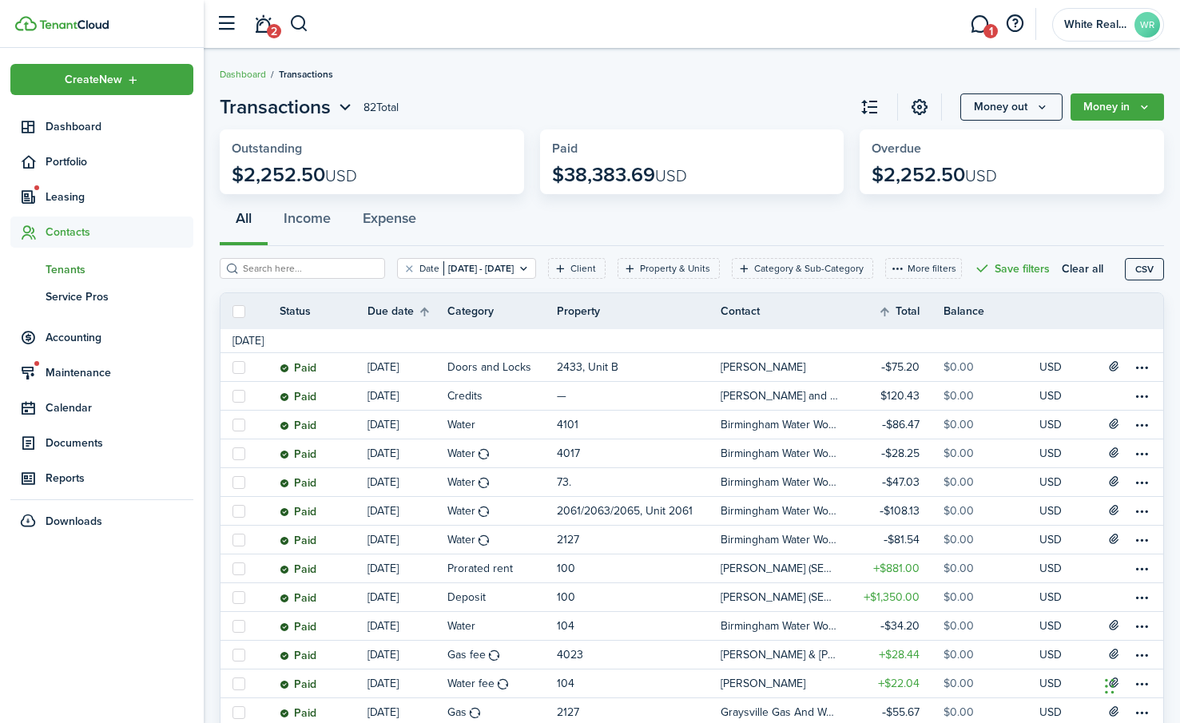
drag, startPoint x: 79, startPoint y: 272, endPoint x: 69, endPoint y: 268, distance: 11.1
click at [77, 272] on span "Tenants" at bounding box center [120, 269] width 148 height 17
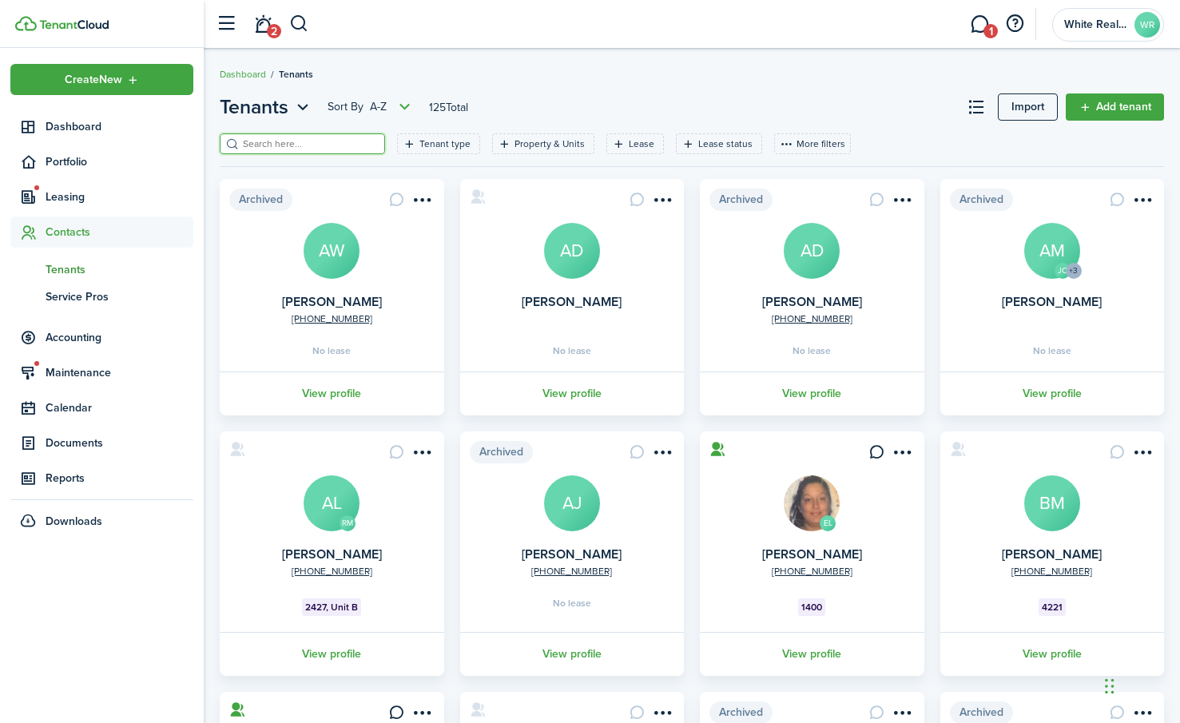
click at [264, 137] on input "search" at bounding box center [309, 144] width 141 height 15
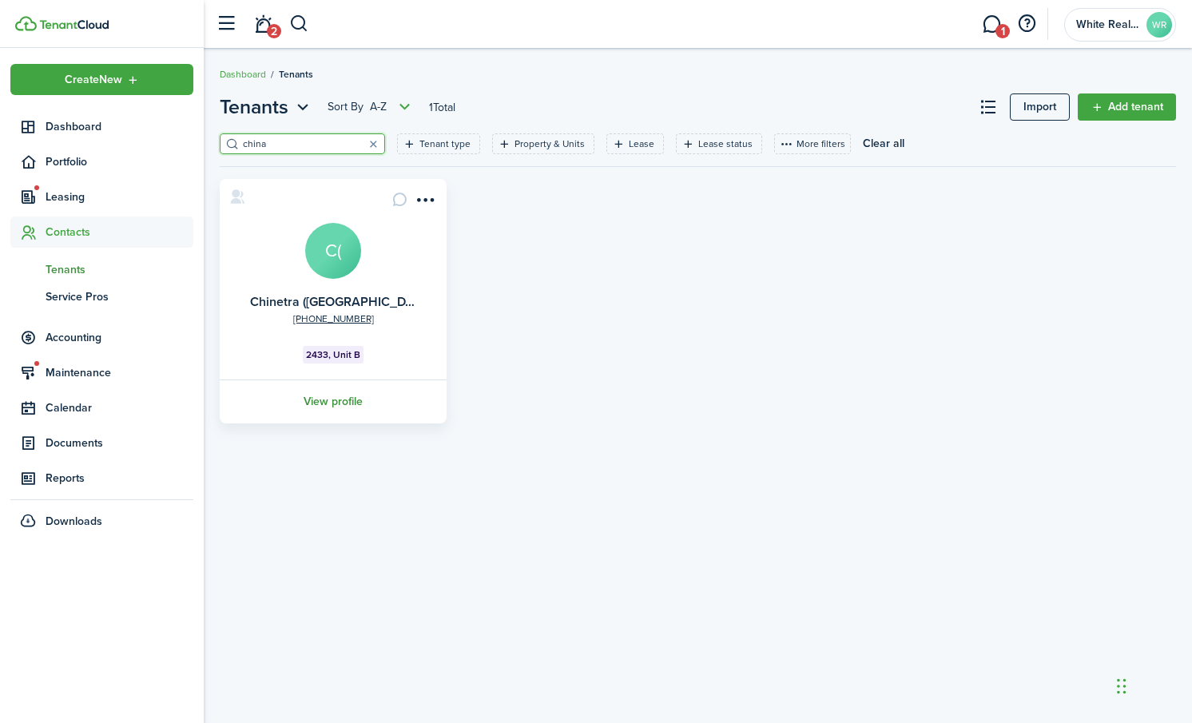
type input "china"
click at [315, 403] on link "View profile" at bounding box center [333, 401] width 232 height 44
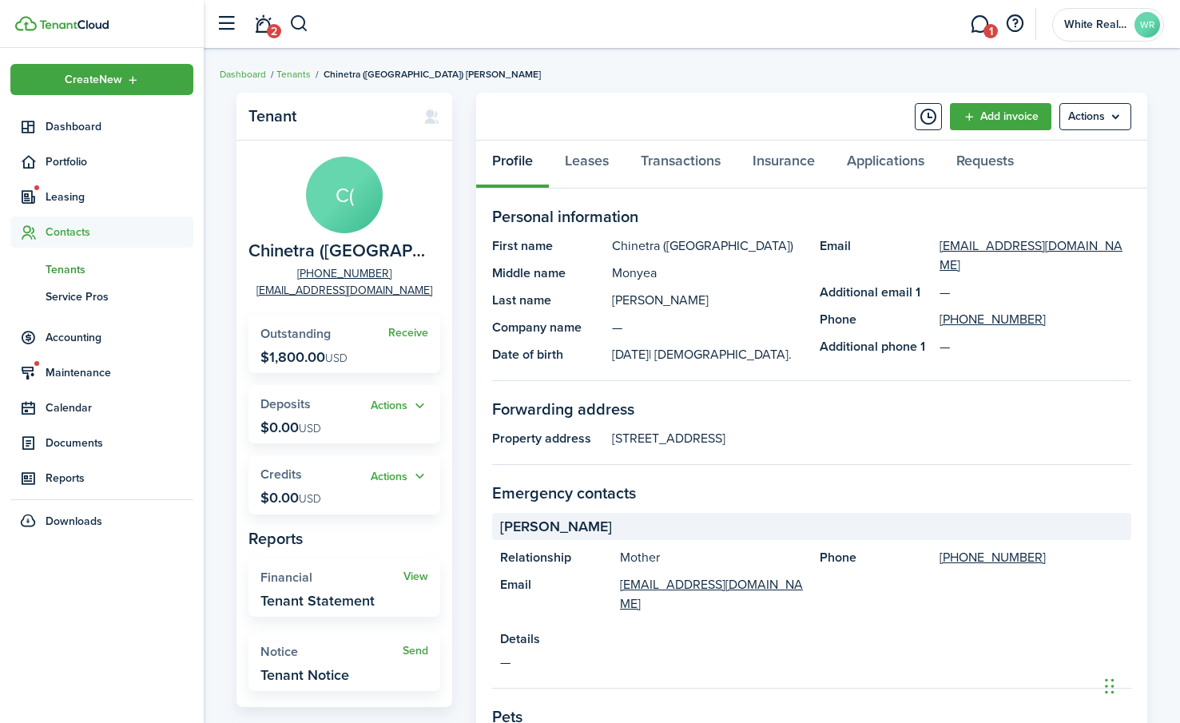
click at [270, 177] on panel-main-group "C( Chinetra (China) Jackson +1 205-746-7396 cjacksonagent1124@gmail.com" at bounding box center [344, 228] width 192 height 142
click at [1091, 125] on menu-btn "Actions" at bounding box center [1095, 116] width 72 height 27
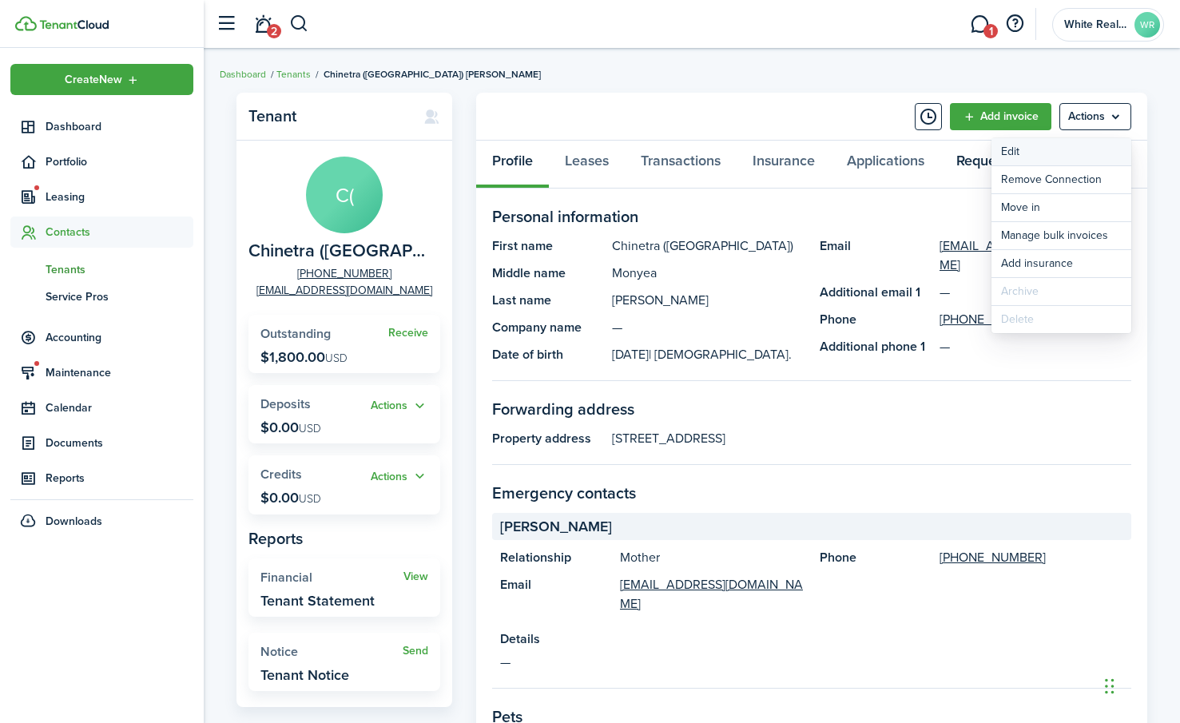
click at [1005, 157] on link "Edit" at bounding box center [1061, 151] width 140 height 27
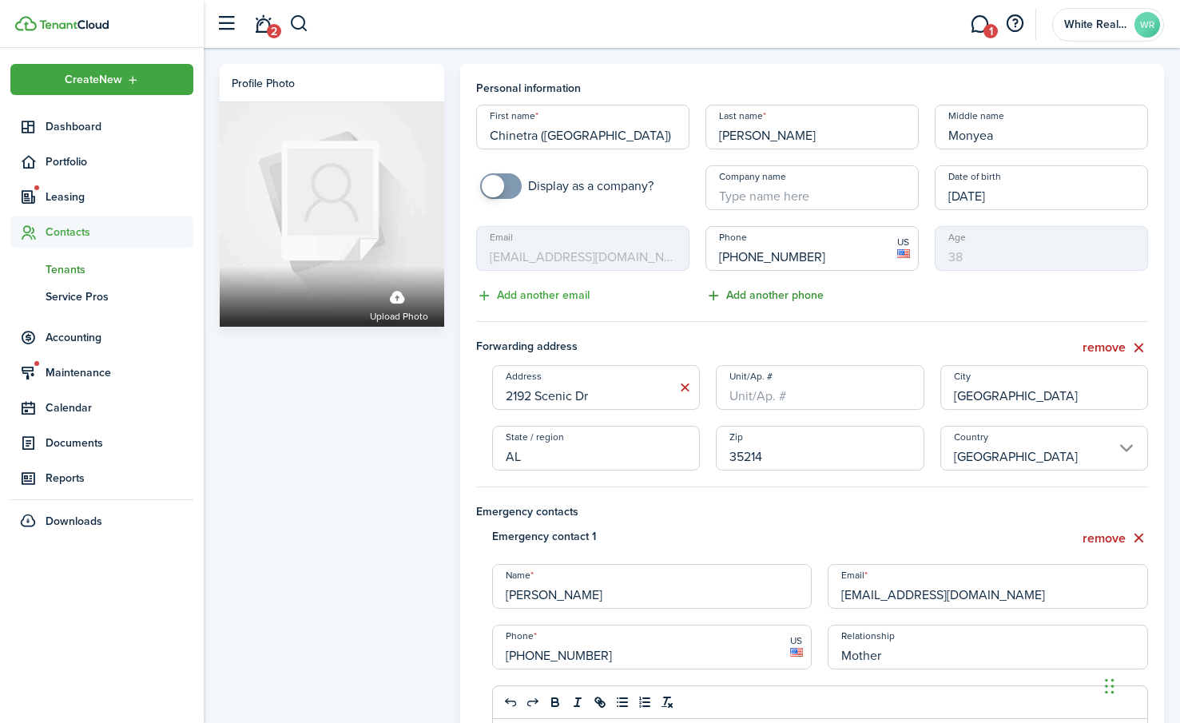
click at [718, 295] on button "Add another phone" at bounding box center [764, 296] width 118 height 18
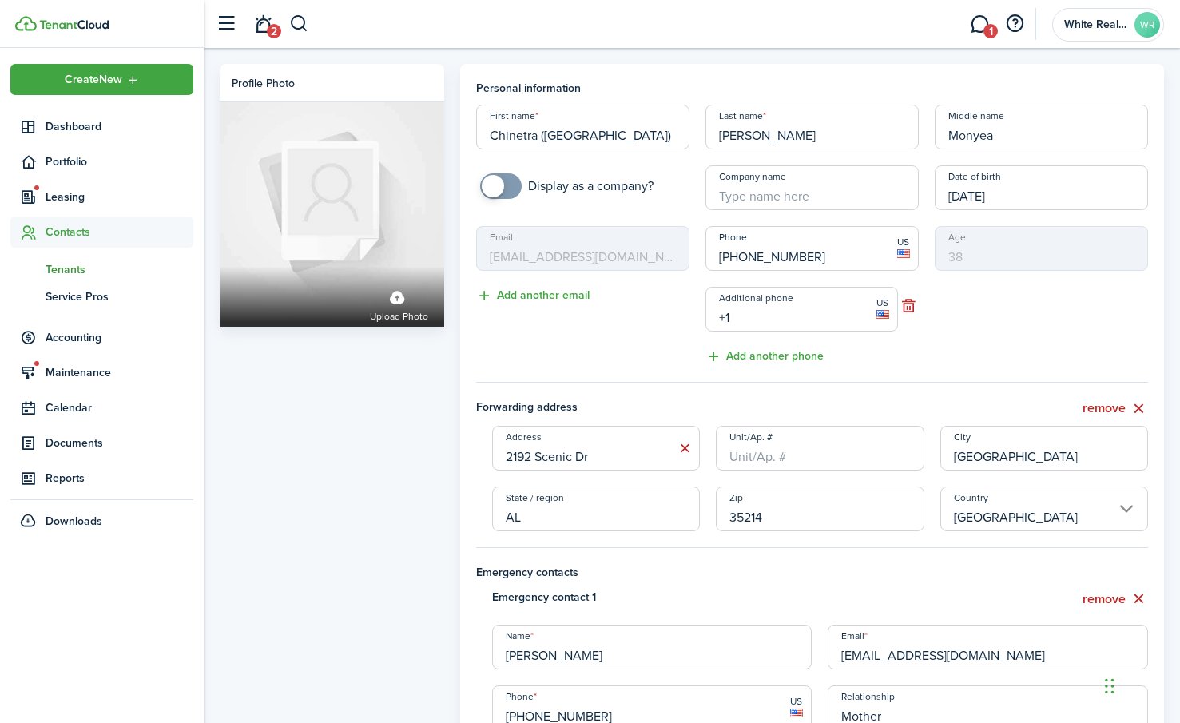
click at [744, 321] on input "+1" at bounding box center [801, 309] width 193 height 45
type input "[PHONE_NUMBER]"
click at [968, 320] on div "Age 38" at bounding box center [1040, 296] width 229 height 140
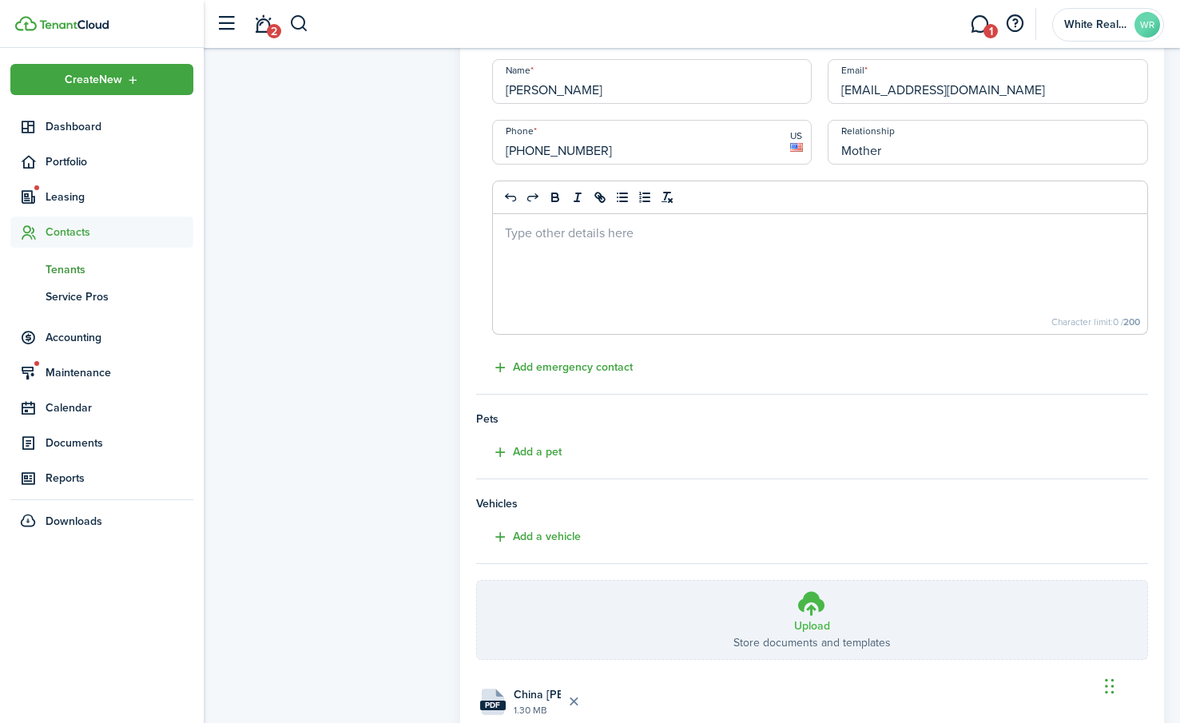
scroll to position [686, 0]
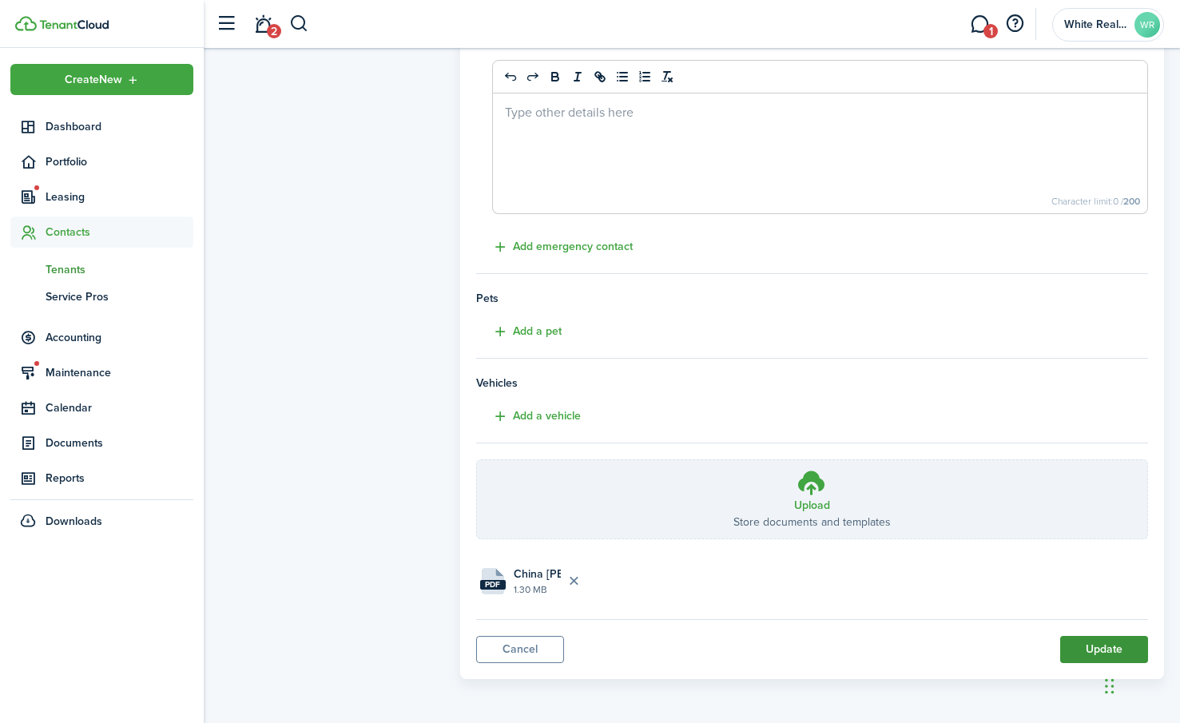
click at [1097, 644] on button "Update" at bounding box center [1104, 649] width 88 height 27
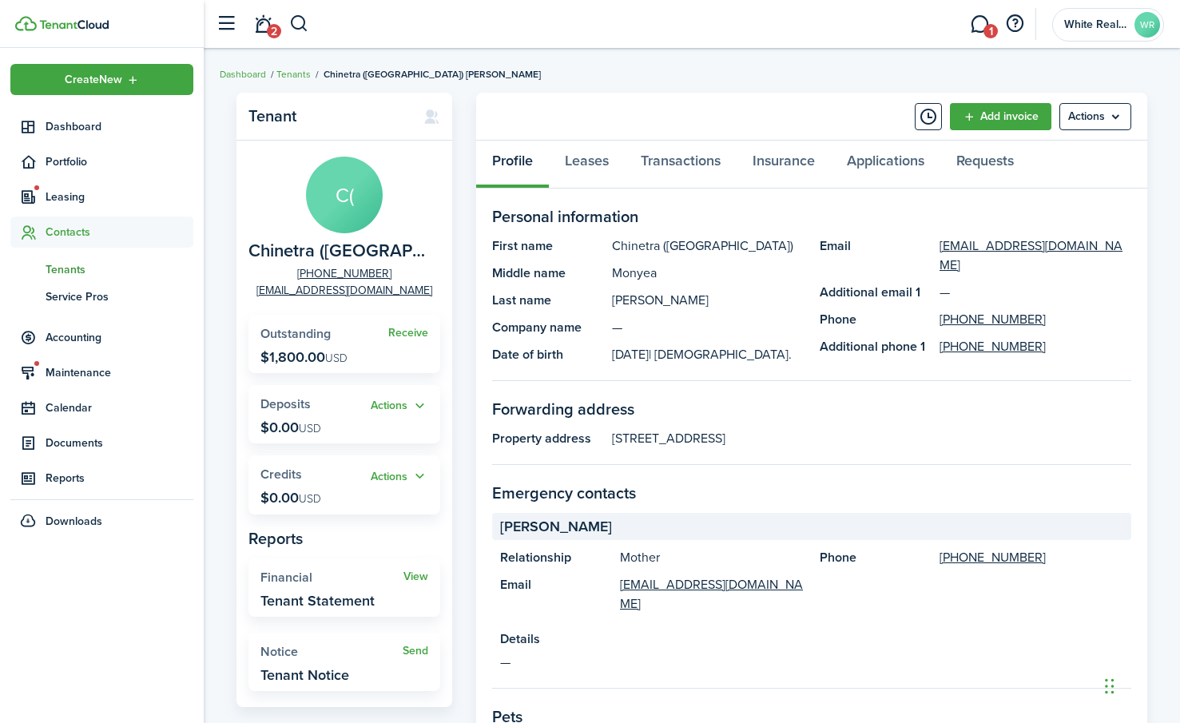
click at [370, 335] on widget-stats-title "Outstanding" at bounding box center [324, 334] width 128 height 14
drag, startPoint x: 368, startPoint y: 335, endPoint x: 357, endPoint y: 332, distance: 11.4
click at [361, 332] on widget-stats-title "Outstanding" at bounding box center [324, 334] width 128 height 14
click at [684, 158] on link "Transactions" at bounding box center [681, 165] width 112 height 48
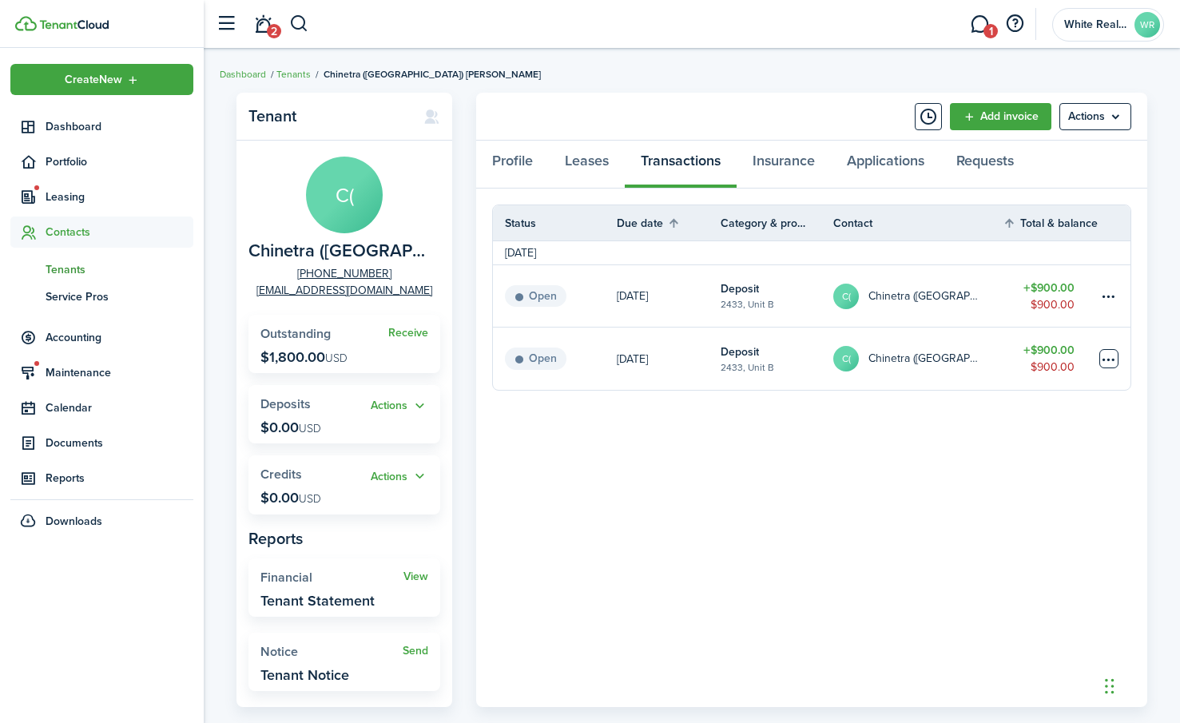
click at [1108, 354] on table-menu-btn-icon at bounding box center [1108, 358] width 19 height 19
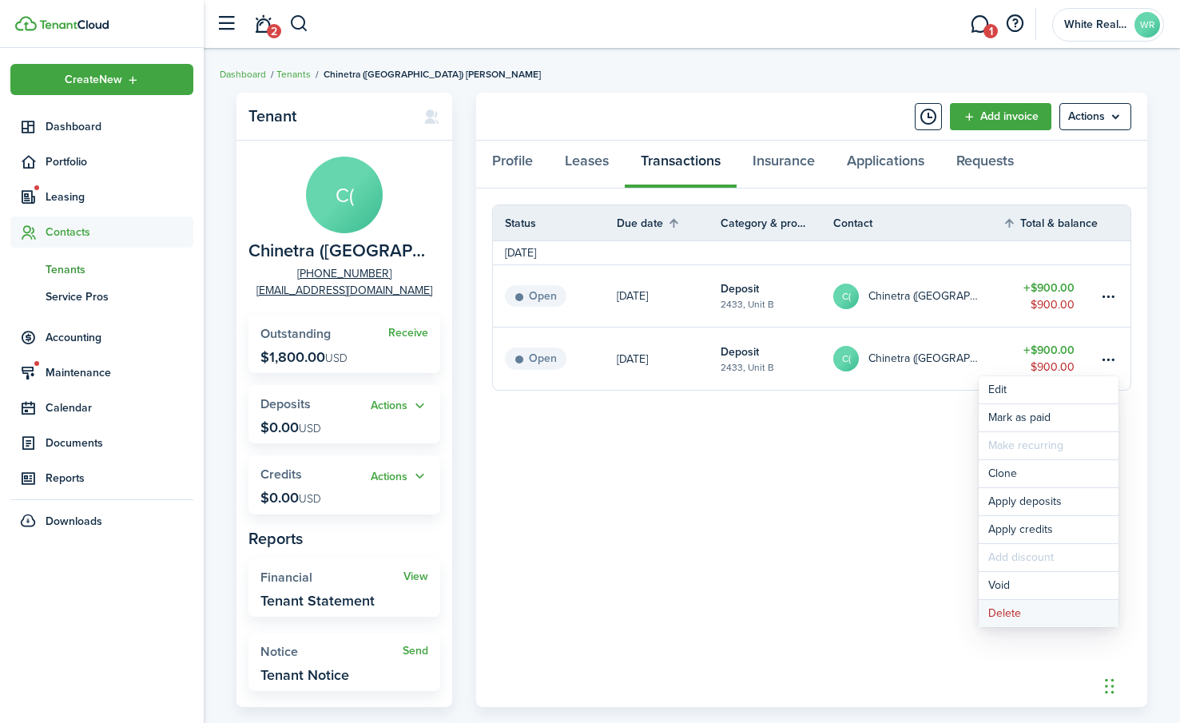
click at [1008, 613] on button "Delete" at bounding box center [1048, 613] width 140 height 27
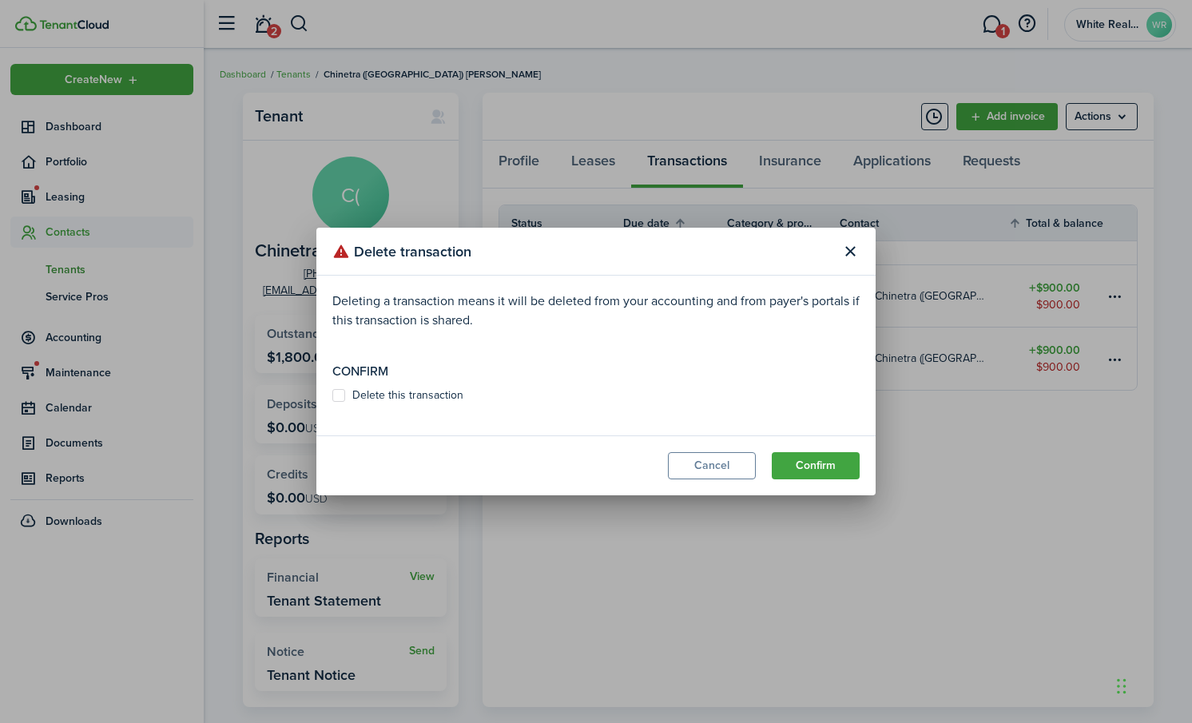
drag, startPoint x: 339, startPoint y: 398, endPoint x: 404, endPoint y: 410, distance: 66.7
click at [340, 399] on label "Delete this transaction" at bounding box center [397, 395] width 131 height 13
click at [332, 396] on input "Delete this transaction" at bounding box center [331, 395] width 1 height 1
checkbox input "true"
click at [811, 465] on button "Confirm" at bounding box center [815, 465] width 88 height 27
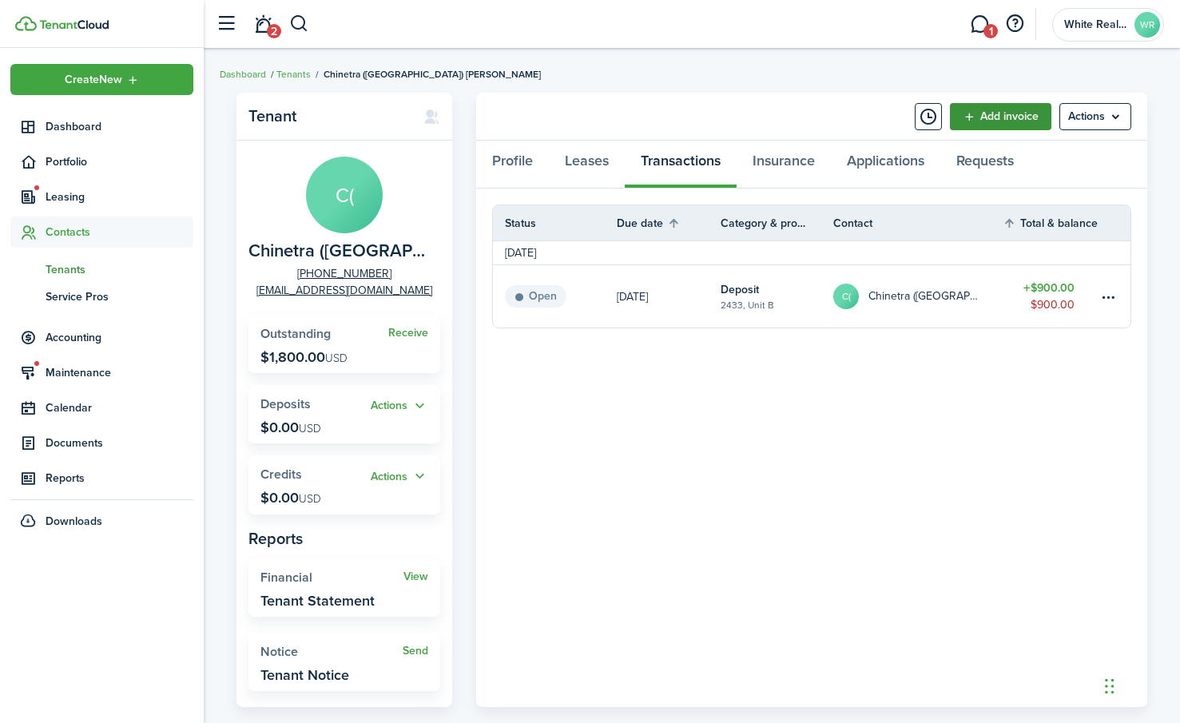
click at [1004, 110] on link "Add invoice" at bounding box center [1000, 116] width 101 height 27
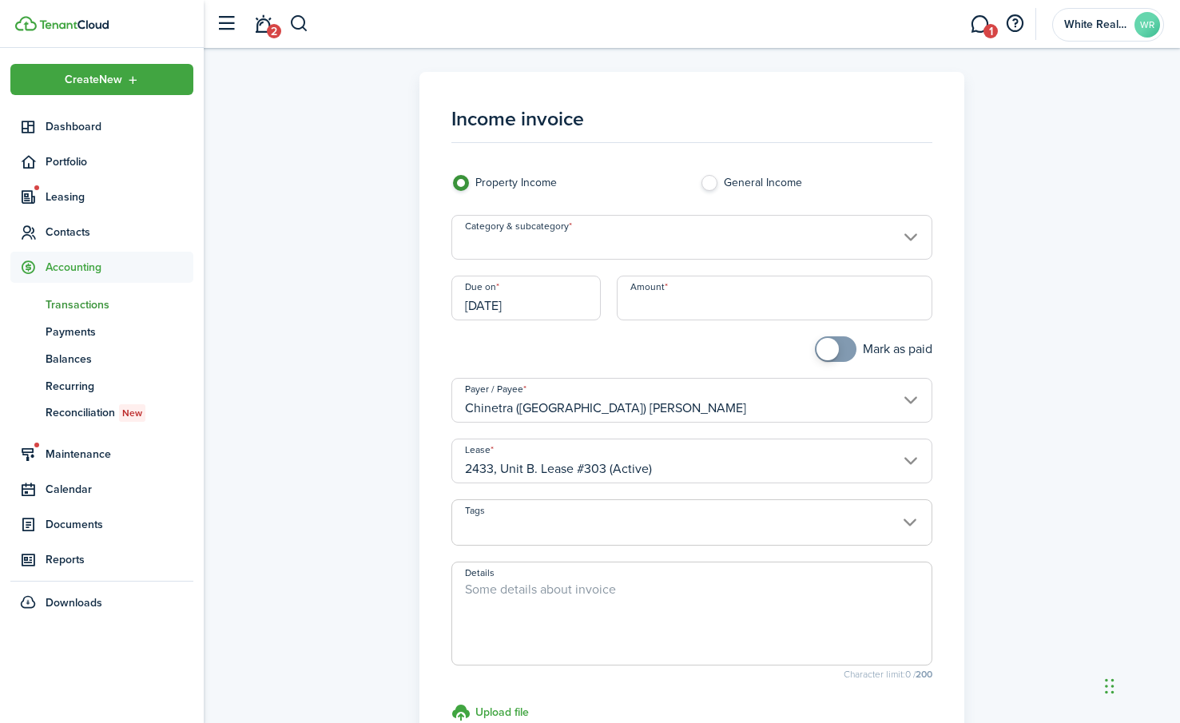
click at [533, 234] on input "Category & subcategory" at bounding box center [691, 237] width 480 height 45
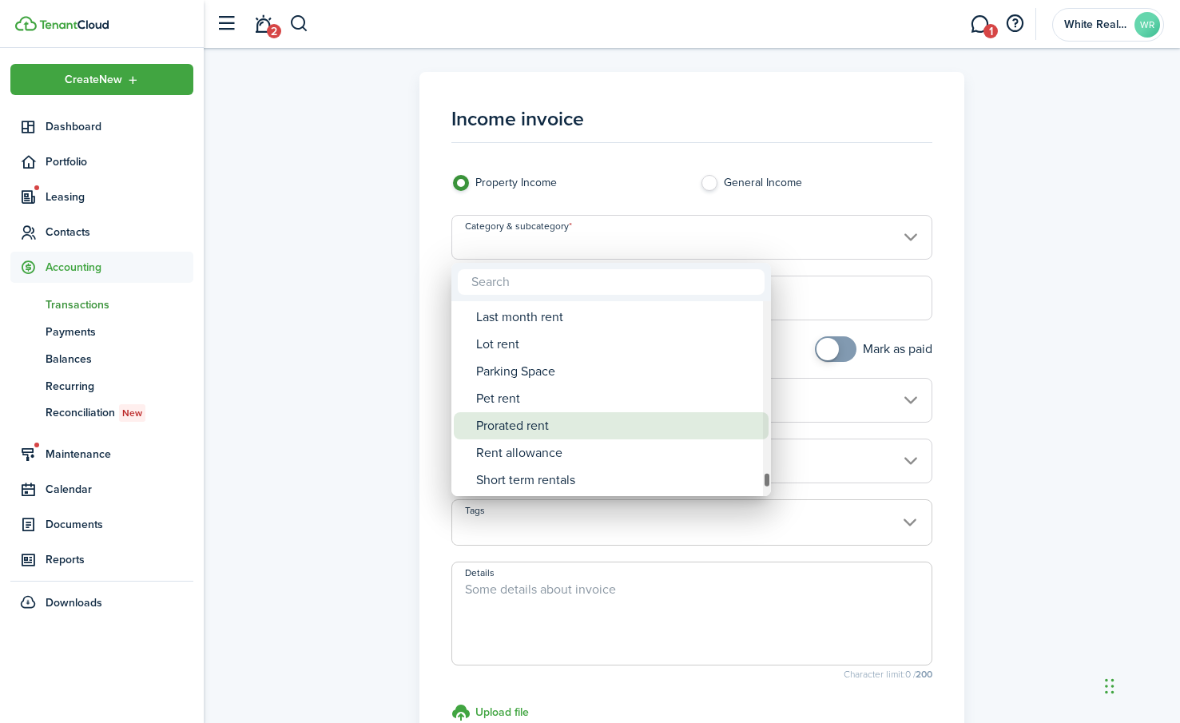
click at [517, 418] on div "Prorated rent" at bounding box center [617, 425] width 283 height 27
type input "Rent / Prorated rent"
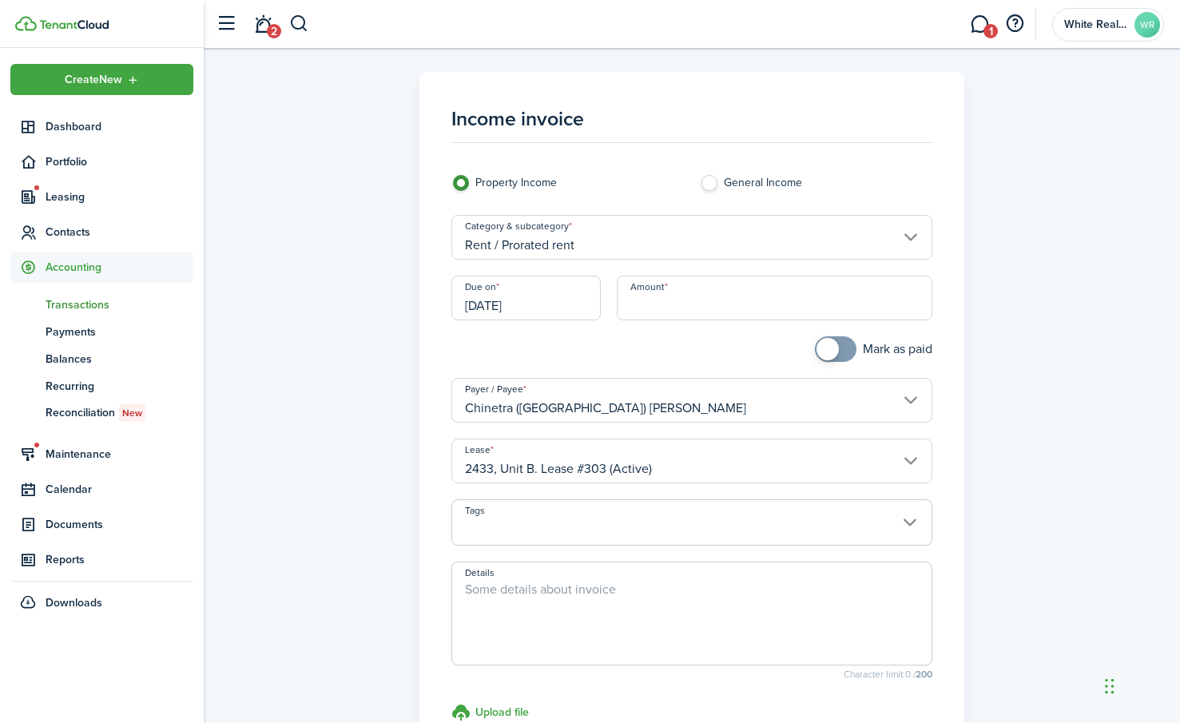
click at [646, 307] on input "Amount" at bounding box center [774, 298] width 315 height 45
type input "$"
type input "$450.0"
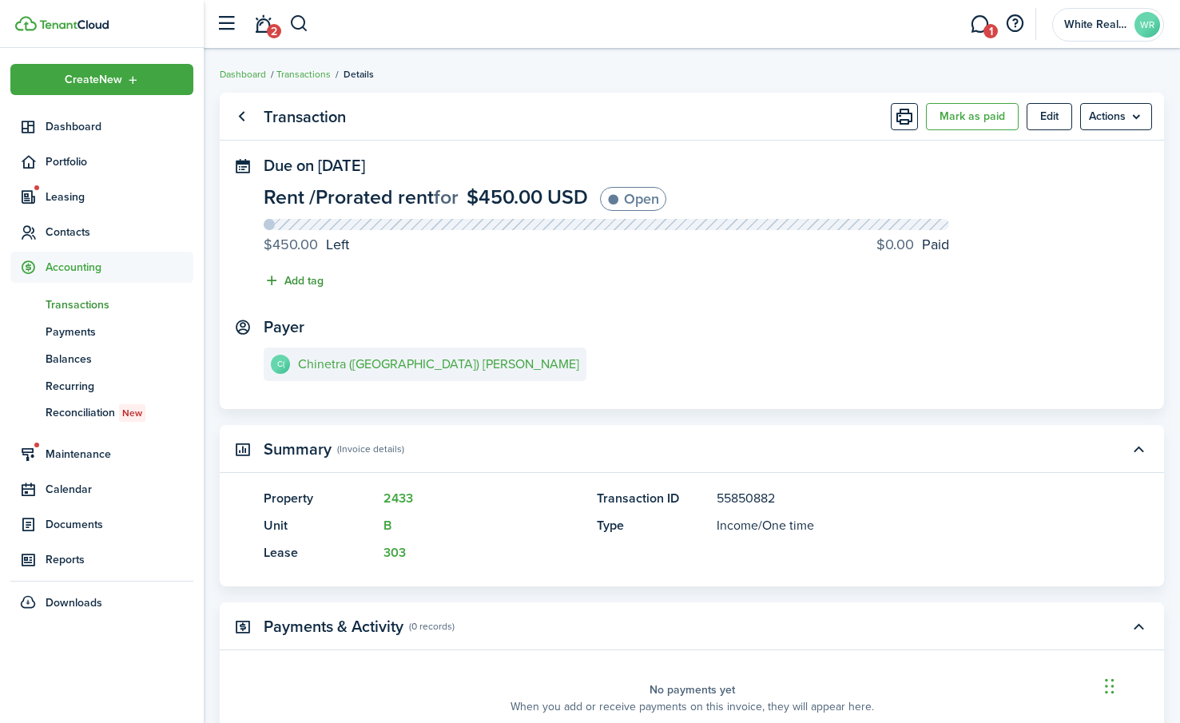
click at [299, 281] on button "Add tag" at bounding box center [294, 281] width 60 height 18
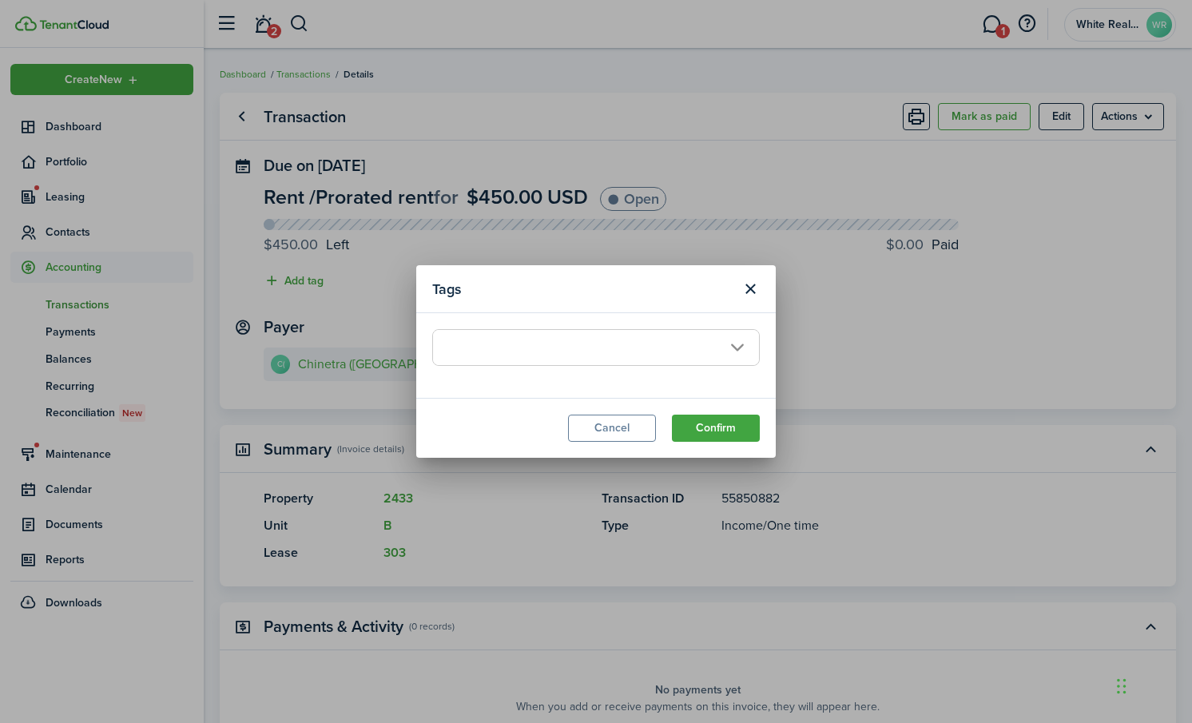
click at [477, 337] on span at bounding box center [596, 347] width 326 height 35
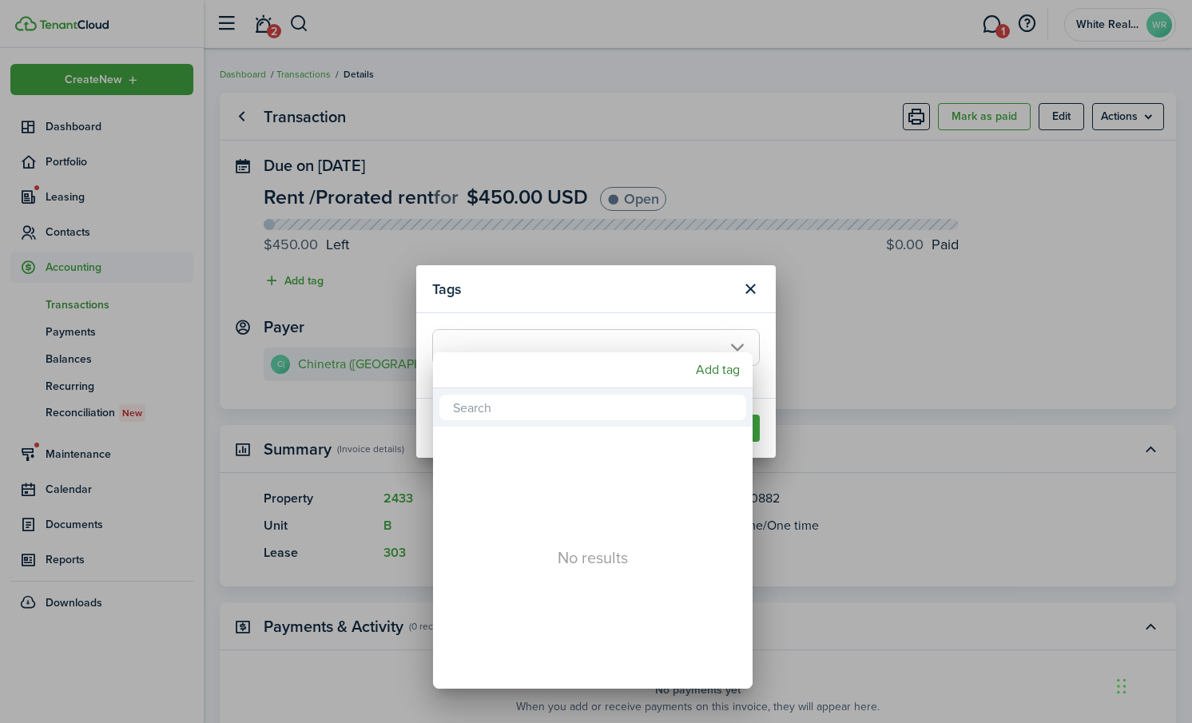
click at [899, 323] on div at bounding box center [595, 361] width 1447 height 978
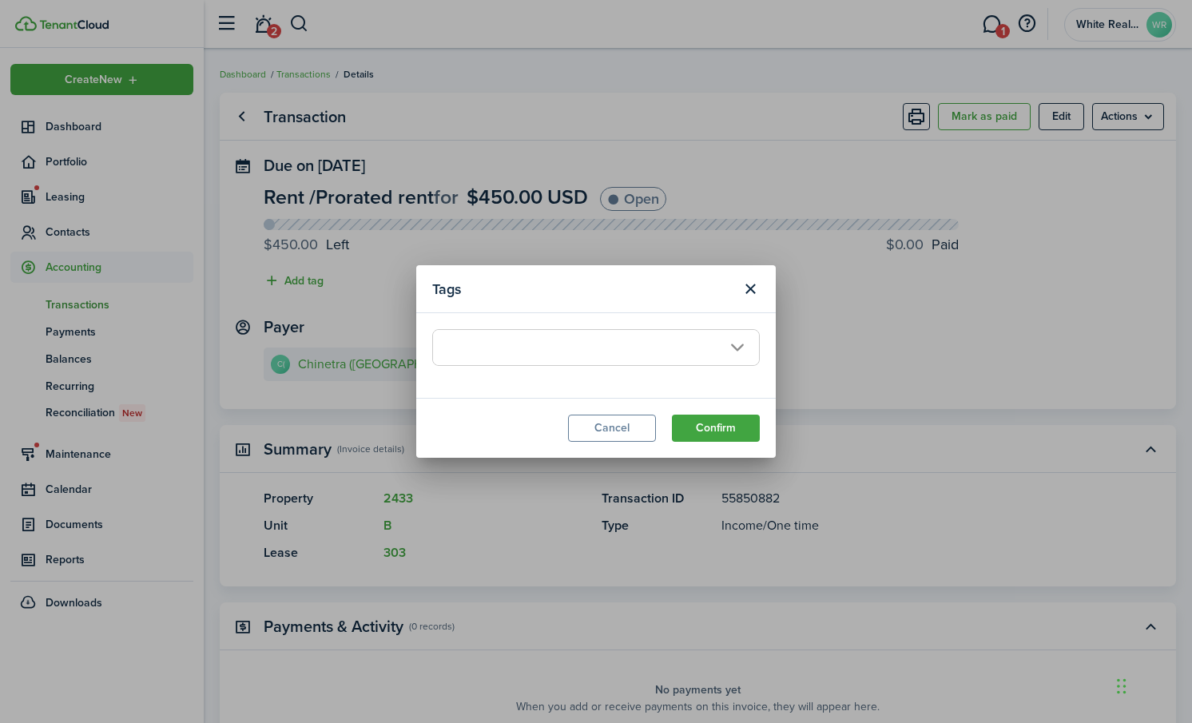
drag, startPoint x: 617, startPoint y: 418, endPoint x: 685, endPoint y: 391, distance: 73.9
click at [621, 417] on button "Cancel" at bounding box center [612, 427] width 88 height 27
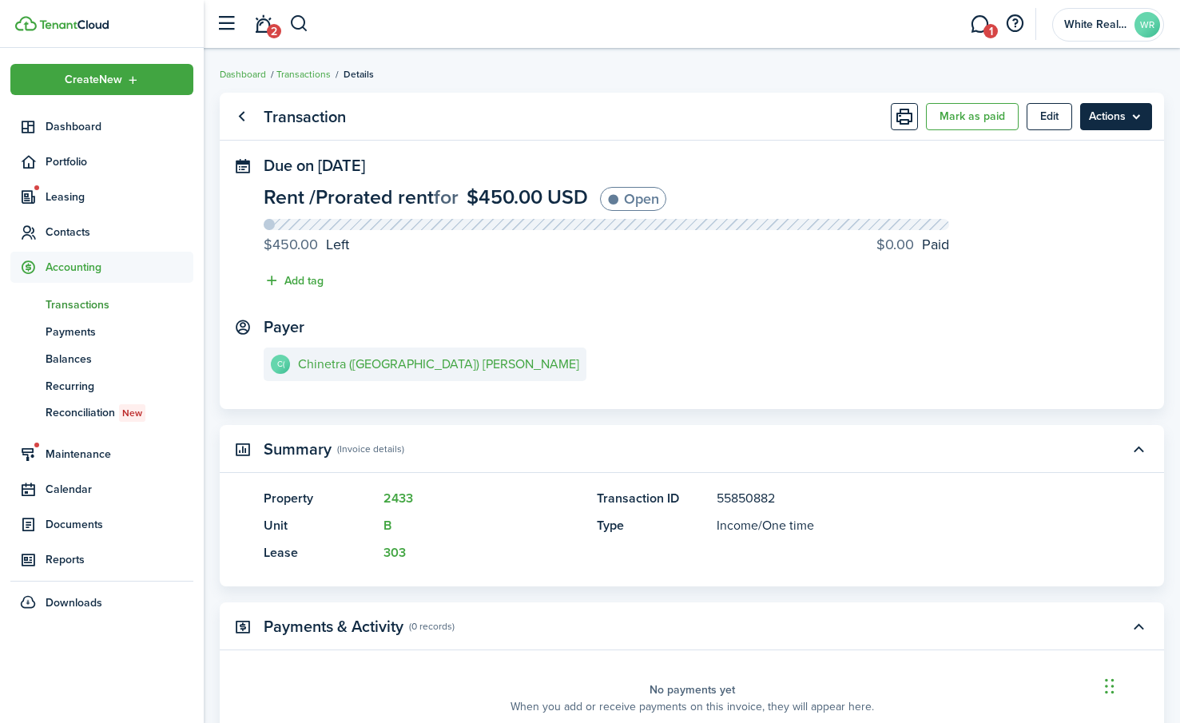
click at [1109, 114] on menu-btn "Actions" at bounding box center [1116, 116] width 72 height 27
click at [973, 111] on button "Mark as paid" at bounding box center [972, 116] width 93 height 27
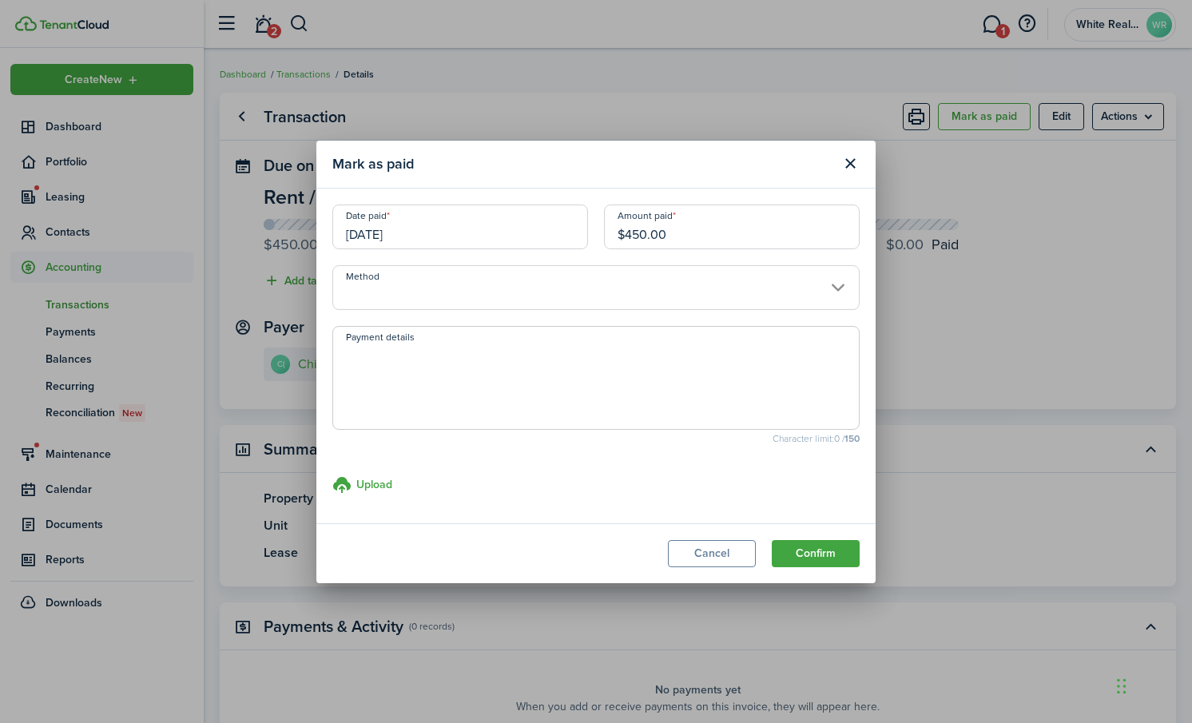
click at [384, 287] on input "Method" at bounding box center [595, 287] width 527 height 45
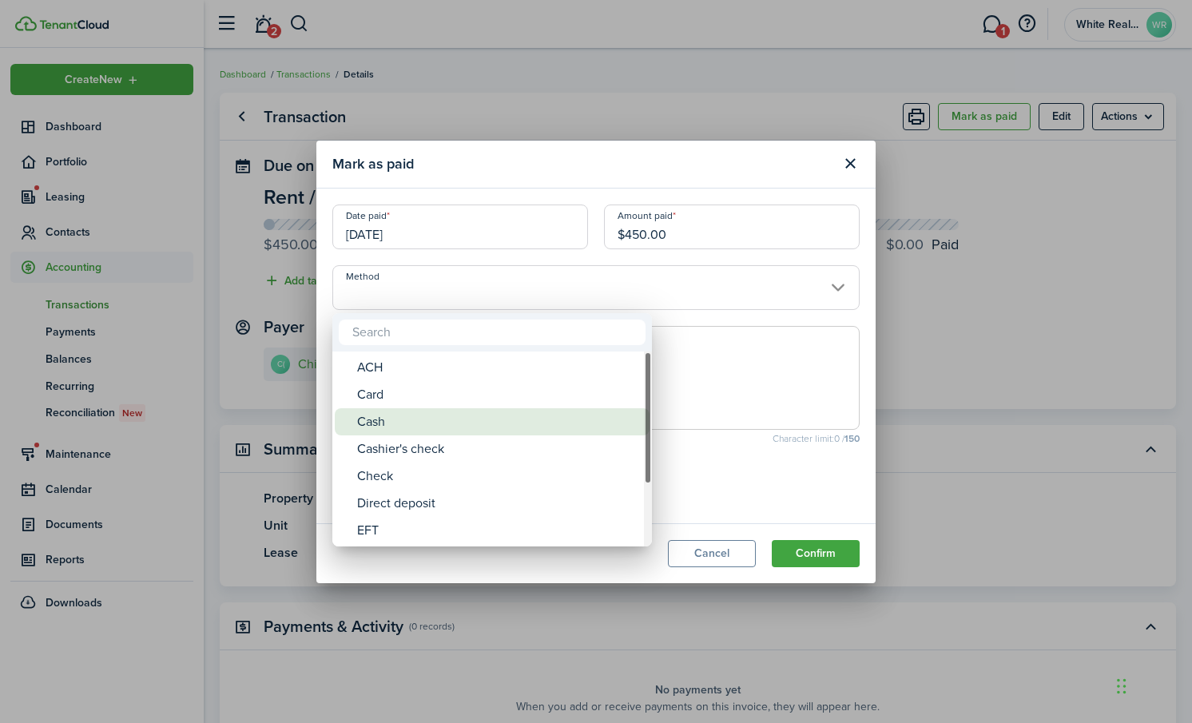
click at [385, 428] on div "Cash" at bounding box center [498, 421] width 283 height 27
type input "Cash"
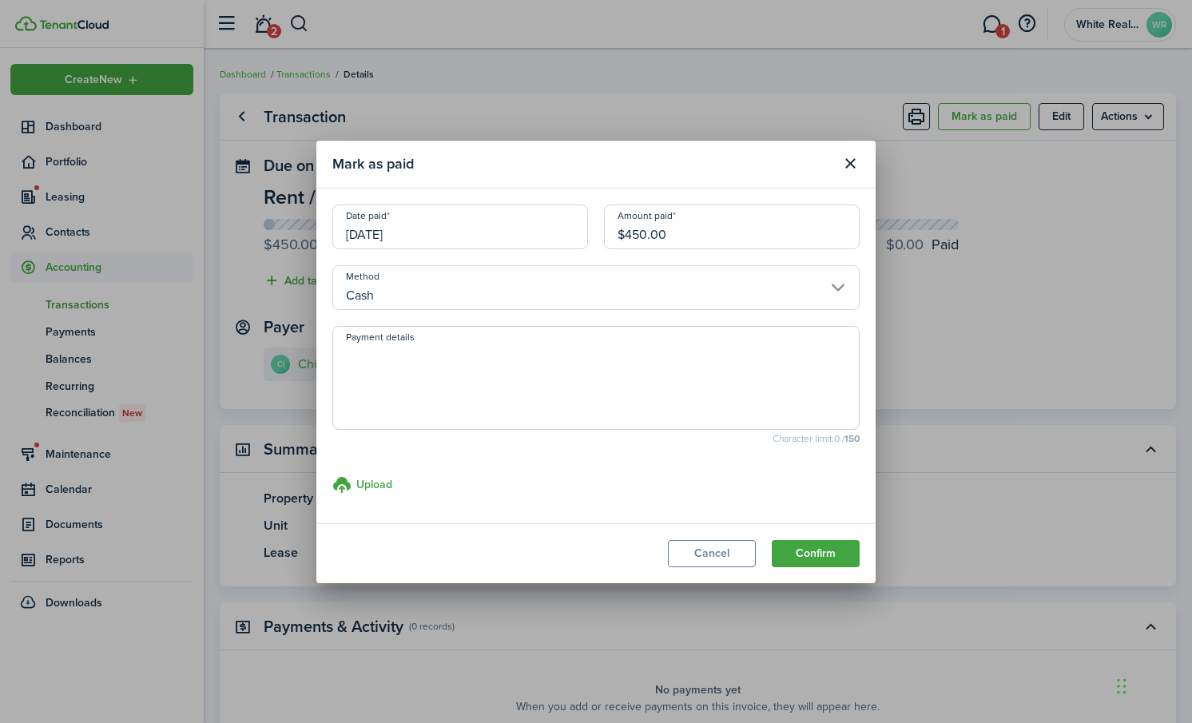
click at [399, 359] on textarea "Payment details" at bounding box center [596, 382] width 526 height 77
type textarea "Pd cash 9/16/2025"
click at [811, 552] on button "Confirm" at bounding box center [815, 553] width 88 height 27
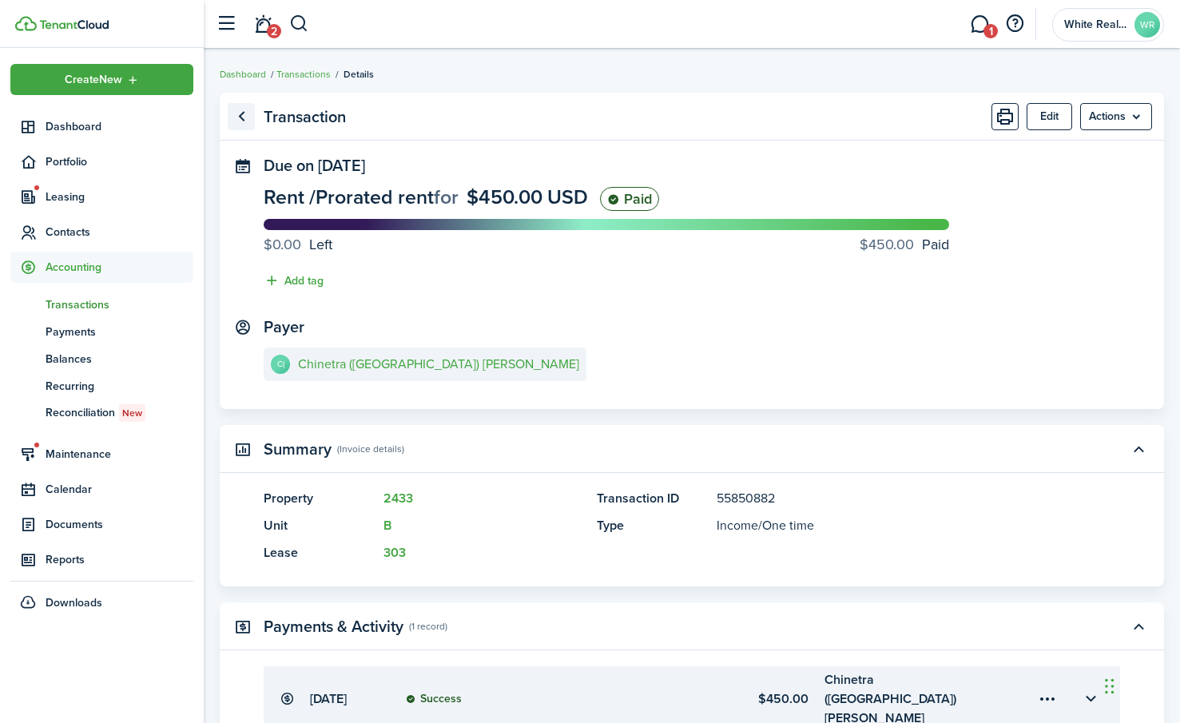
click at [248, 114] on link "Go back" at bounding box center [241, 116] width 27 height 27
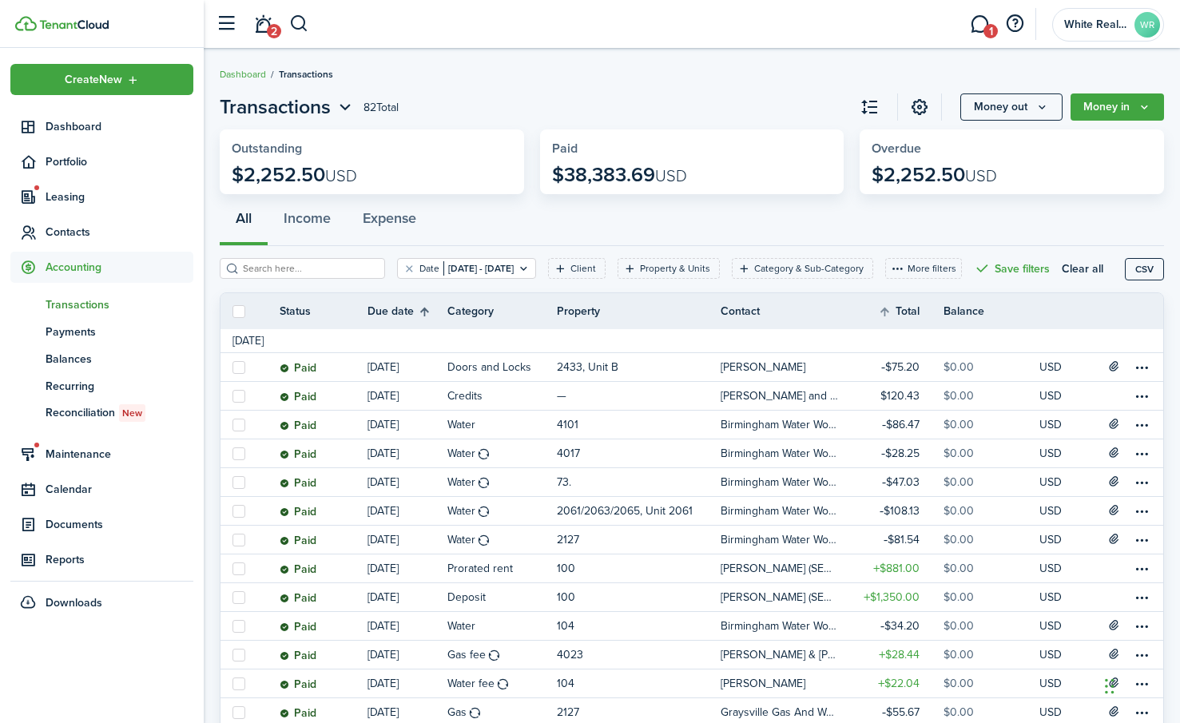
click at [419, 321] on th "Due date" at bounding box center [407, 311] width 80 height 19
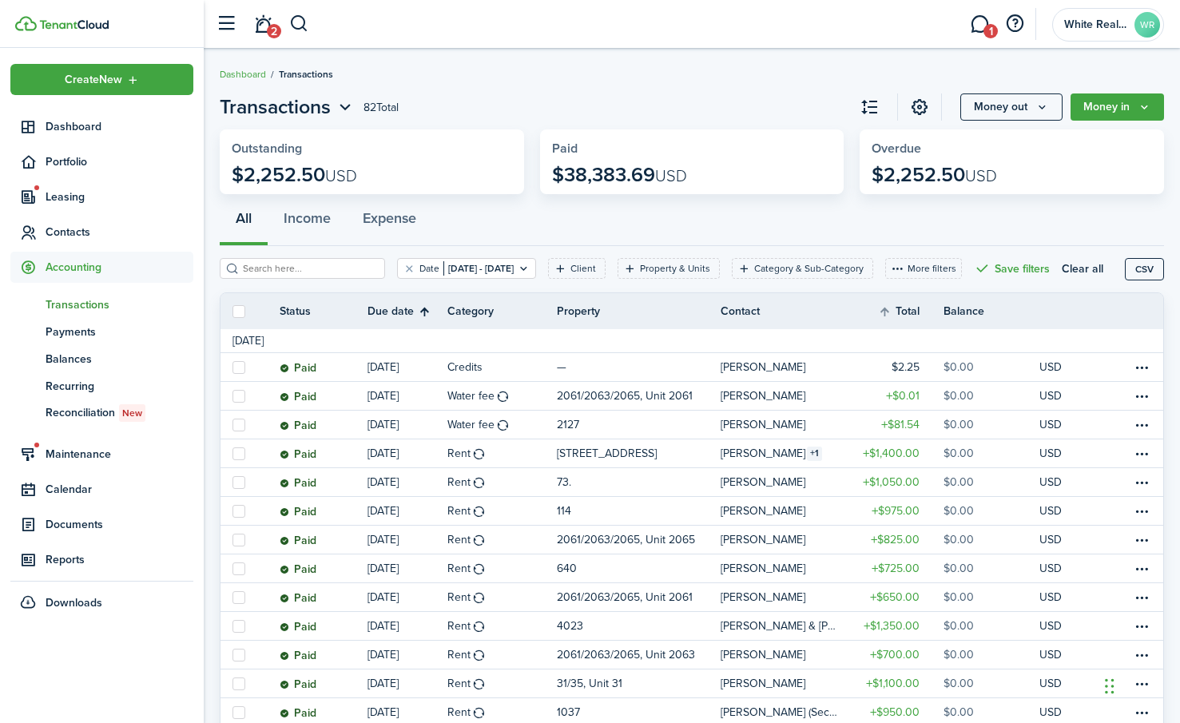
click at [421, 321] on th "Due date" at bounding box center [407, 311] width 80 height 19
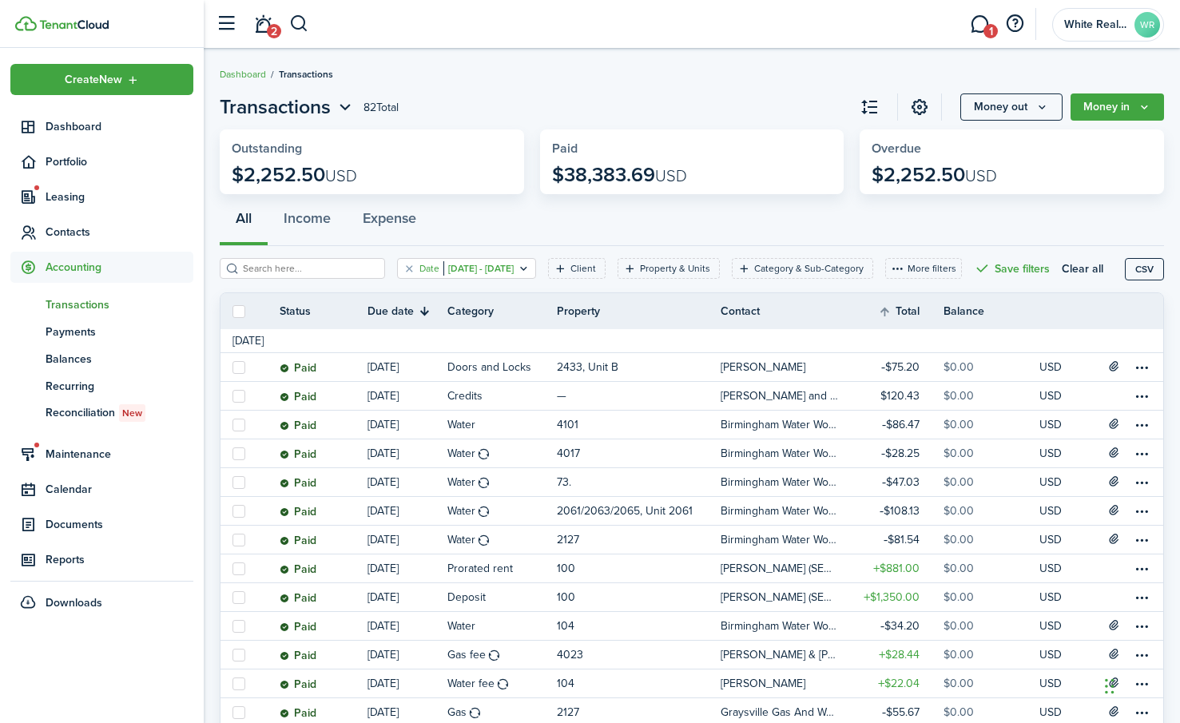
click at [530, 268] on icon "Open filter" at bounding box center [524, 268] width 14 height 13
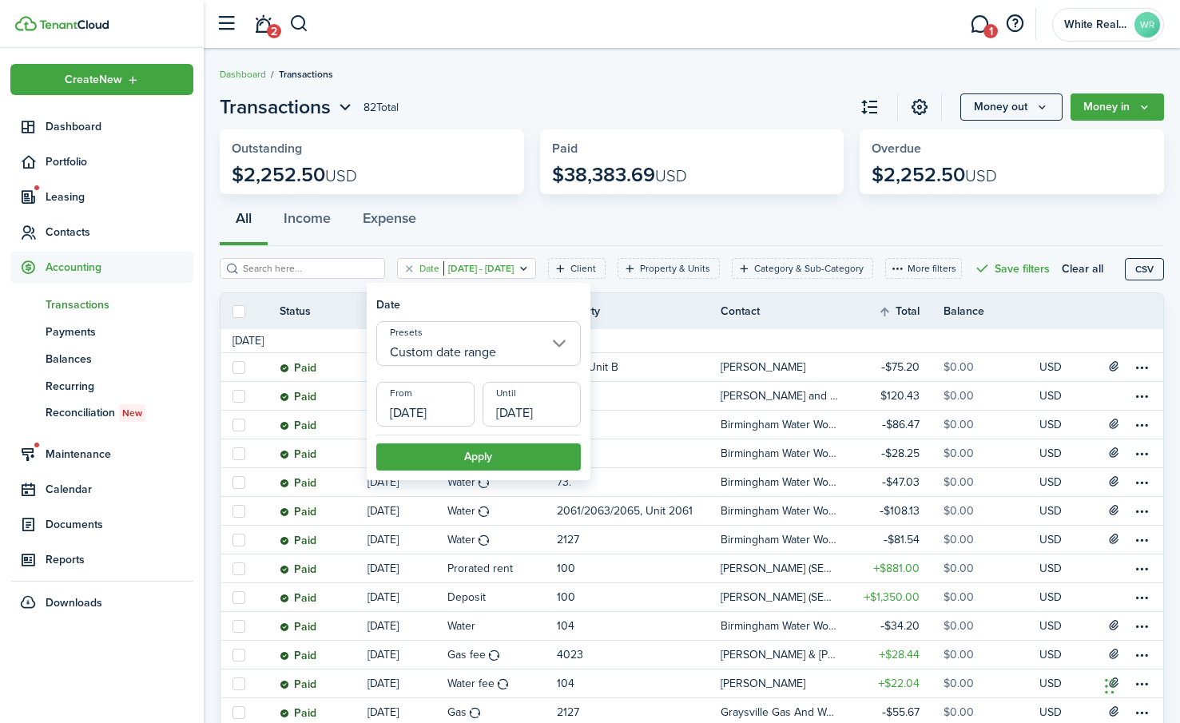
click at [557, 339] on input "Custom date range" at bounding box center [478, 343] width 204 height 45
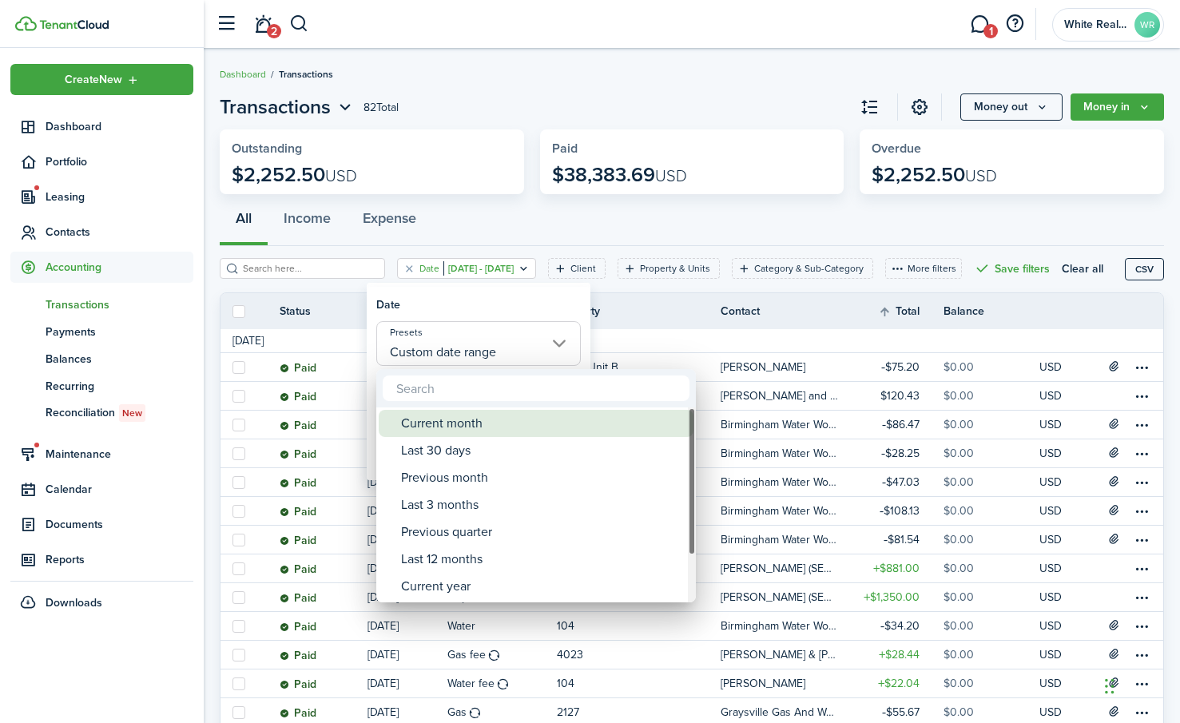
click at [462, 421] on div "Current month" at bounding box center [542, 423] width 283 height 27
type input "Current month"
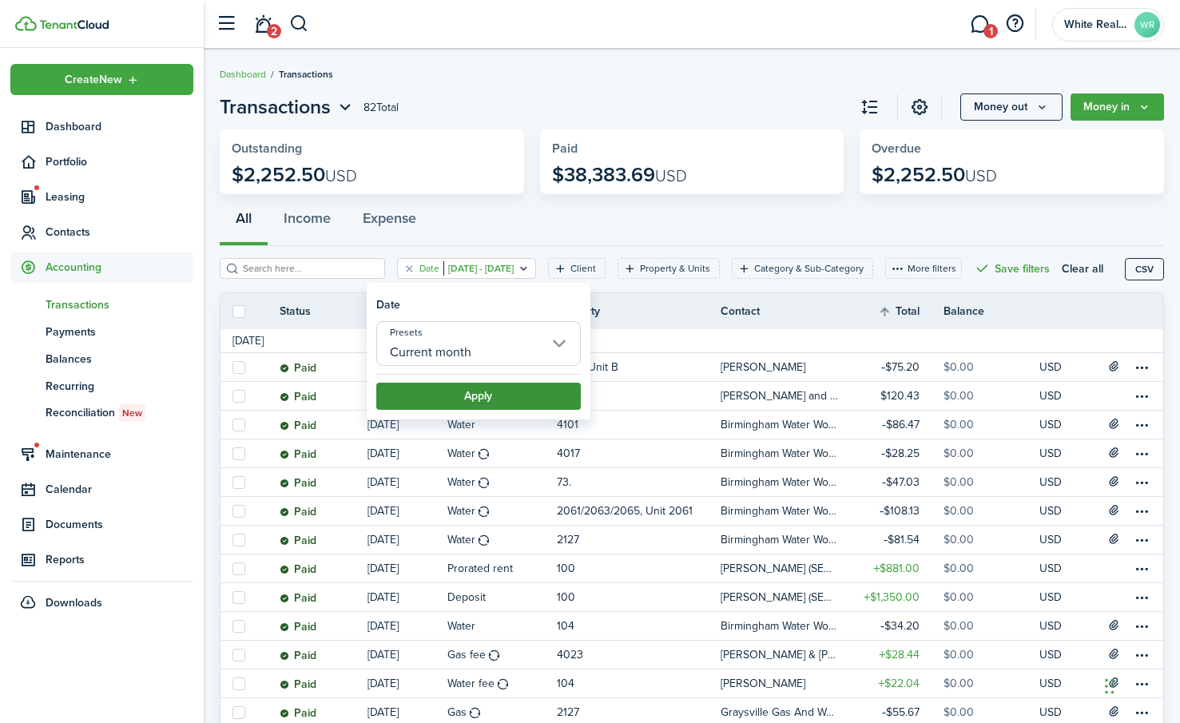
click at [474, 388] on button "Apply" at bounding box center [478, 396] width 204 height 27
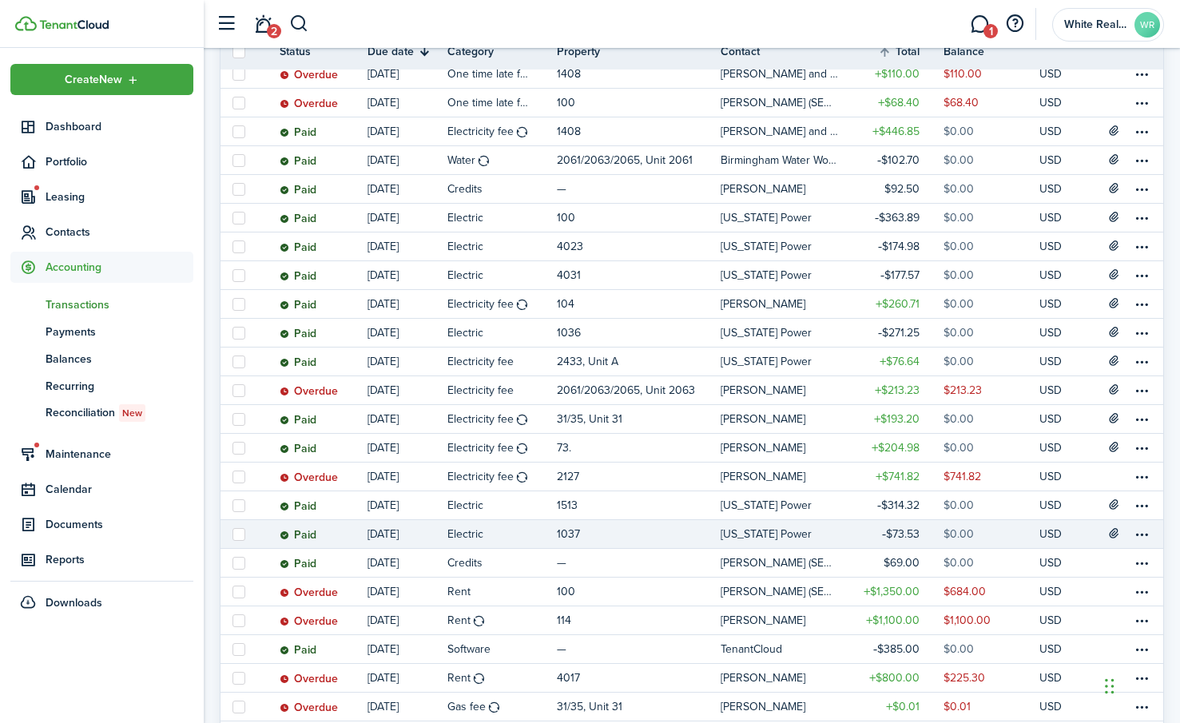
scroll to position [958, 0]
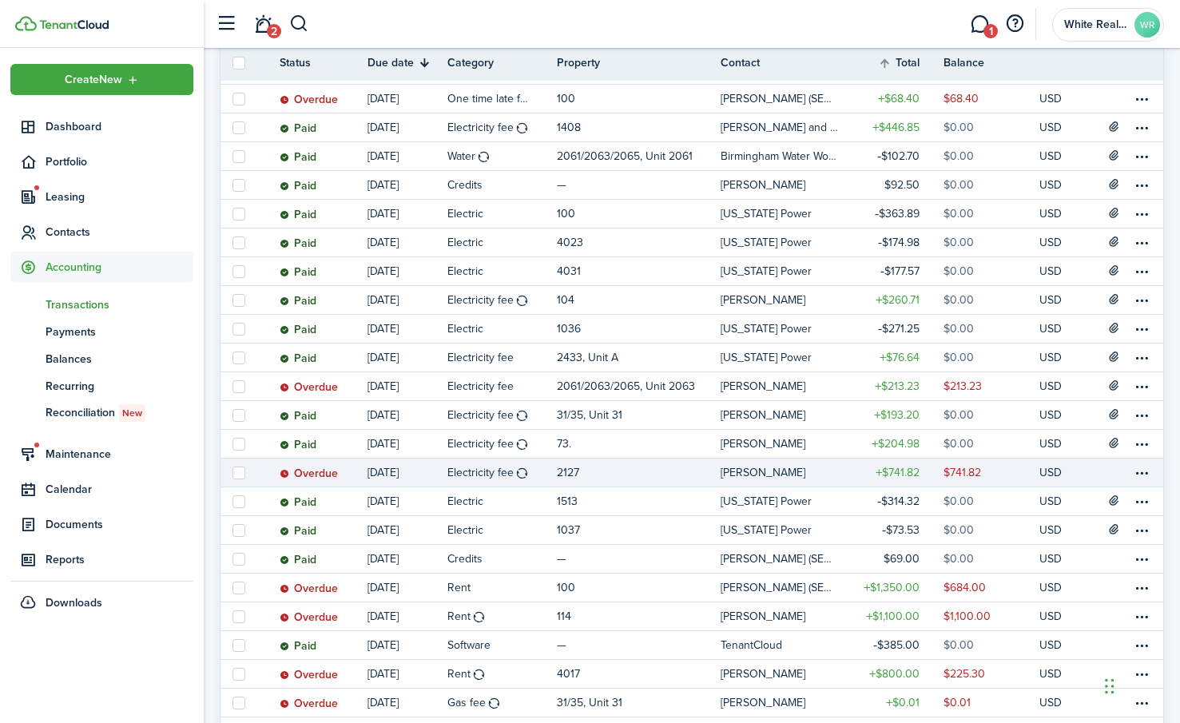
drag, startPoint x: 549, startPoint y: 472, endPoint x: 550, endPoint y: 482, distance: 10.4
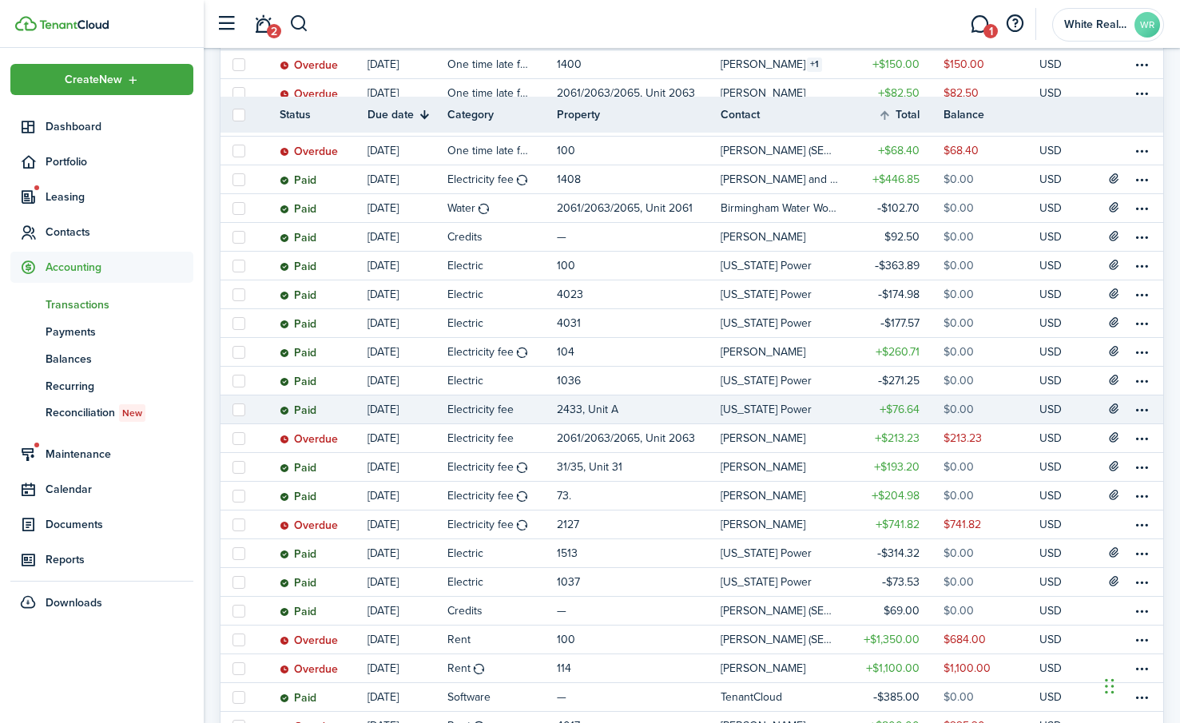
scroll to position [719, 0]
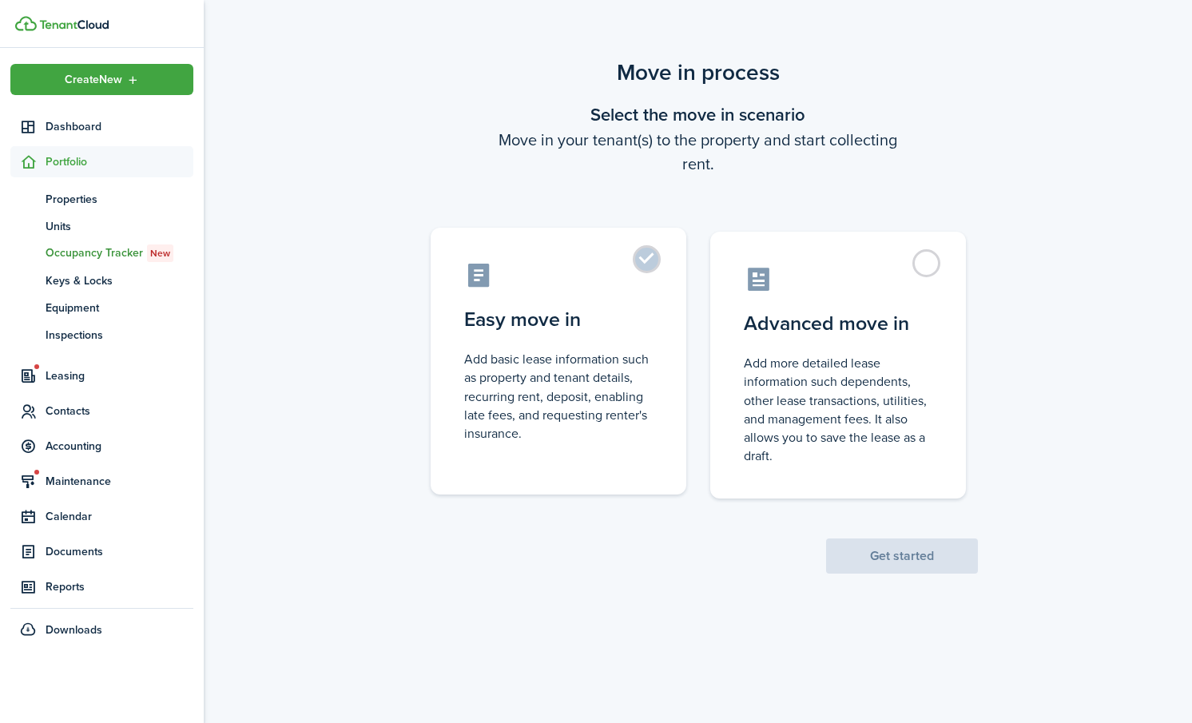
click at [645, 264] on label "Easy move in Add basic lease information such as property and tenant details, r…" at bounding box center [558, 361] width 256 height 267
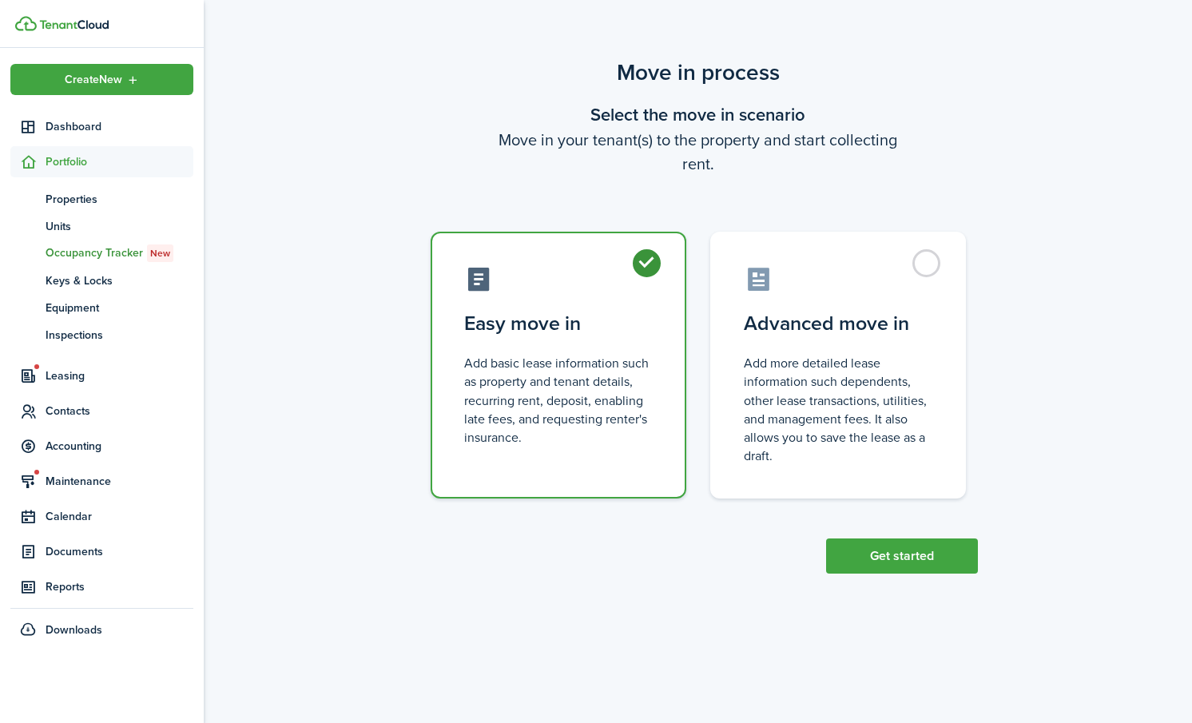
radio input "true"
click at [919, 551] on button "Get started" at bounding box center [902, 555] width 152 height 35
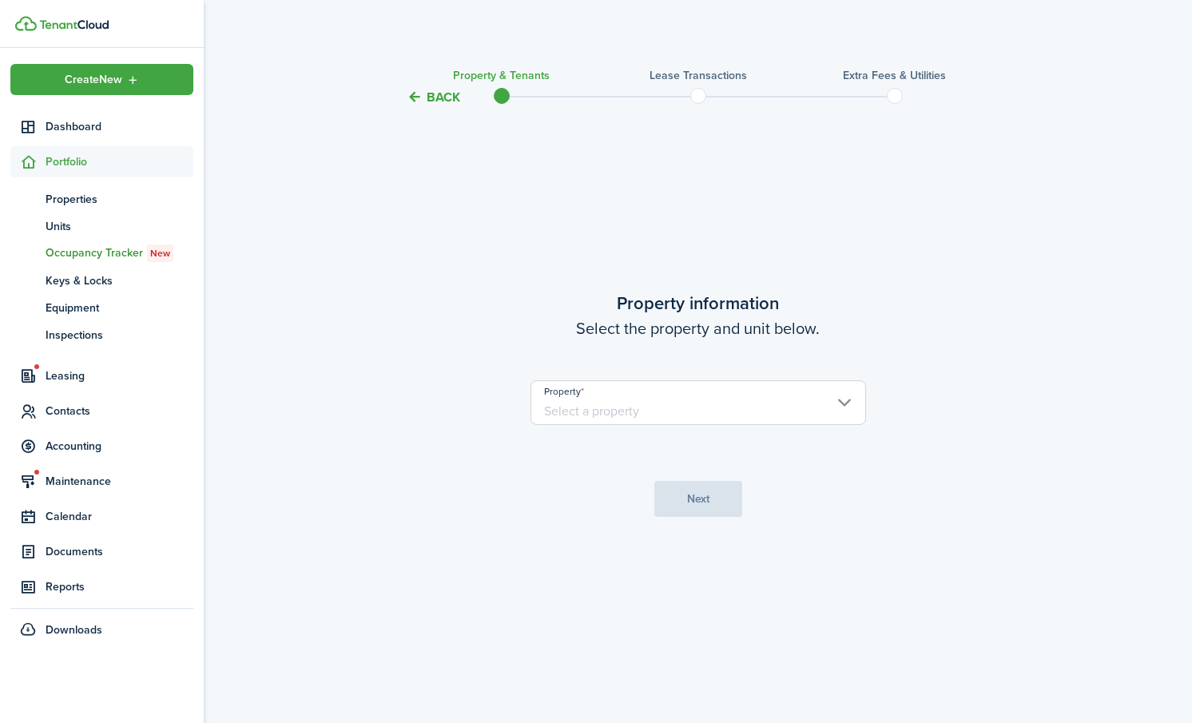
click at [644, 410] on input "Property" at bounding box center [697, 402] width 335 height 45
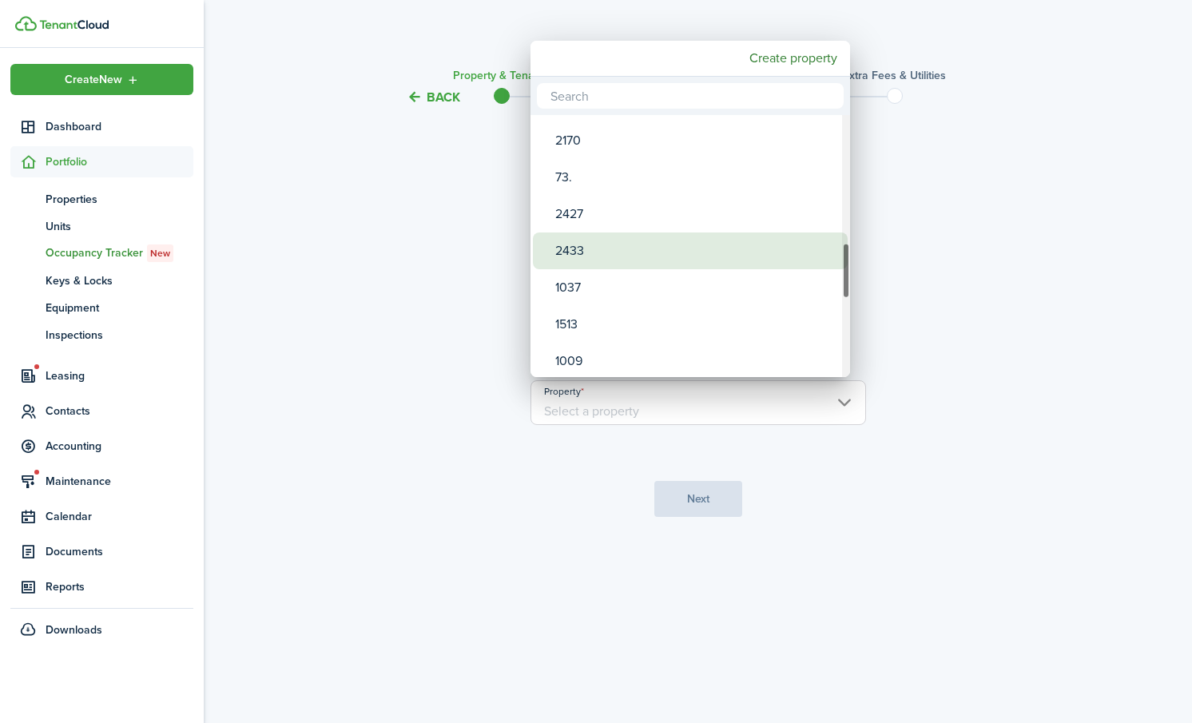
click at [583, 248] on div "2433" at bounding box center [696, 250] width 283 height 37
click at [597, 239] on div "2433" at bounding box center [696, 246] width 283 height 37
type input "2433"
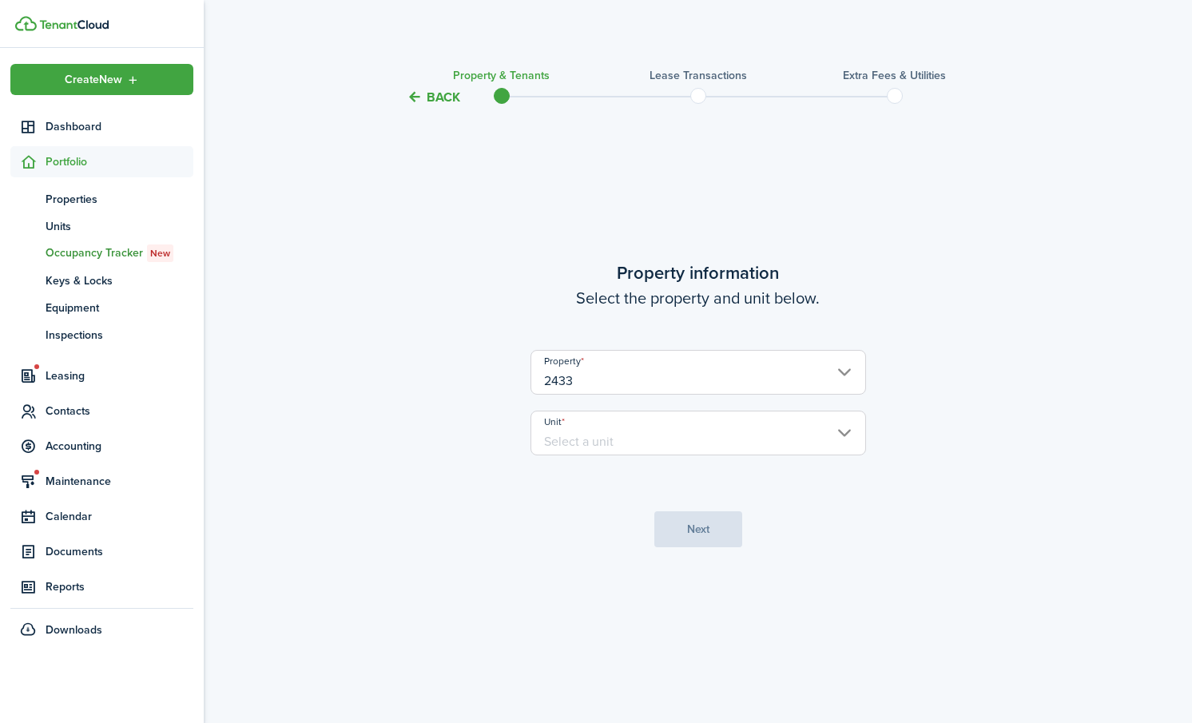
click at [848, 431] on input "Unit" at bounding box center [697, 432] width 335 height 45
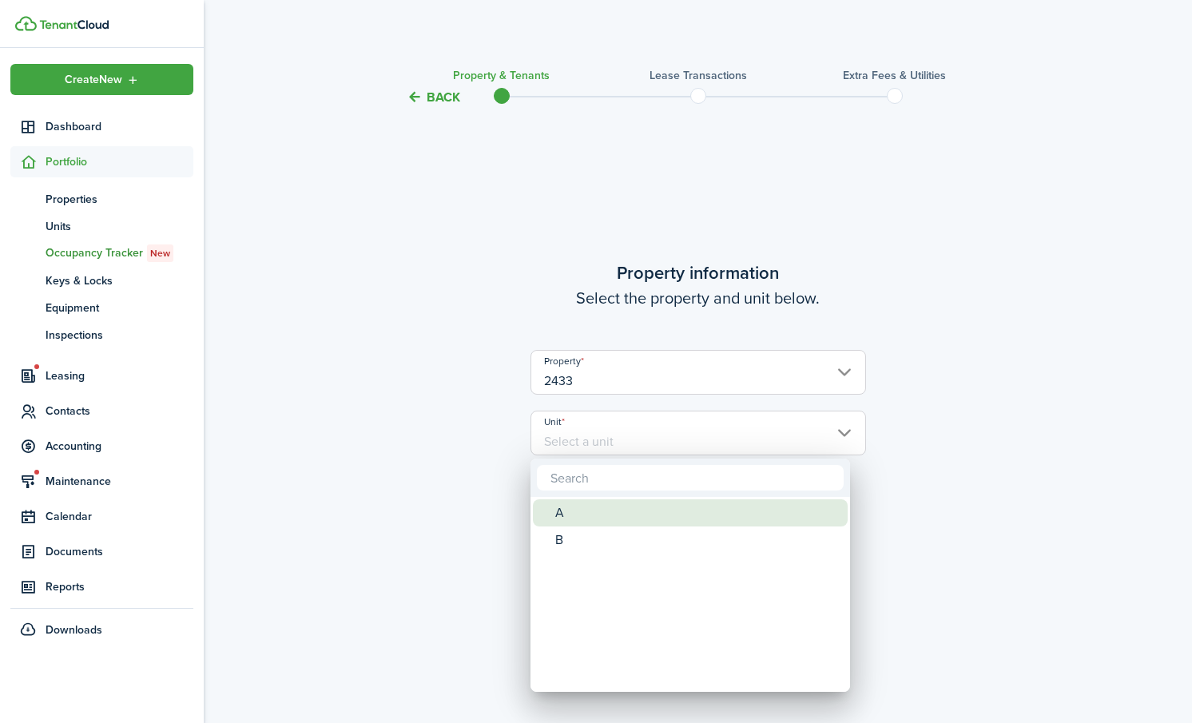
click at [567, 509] on div "A" at bounding box center [696, 512] width 283 height 27
type input "A"
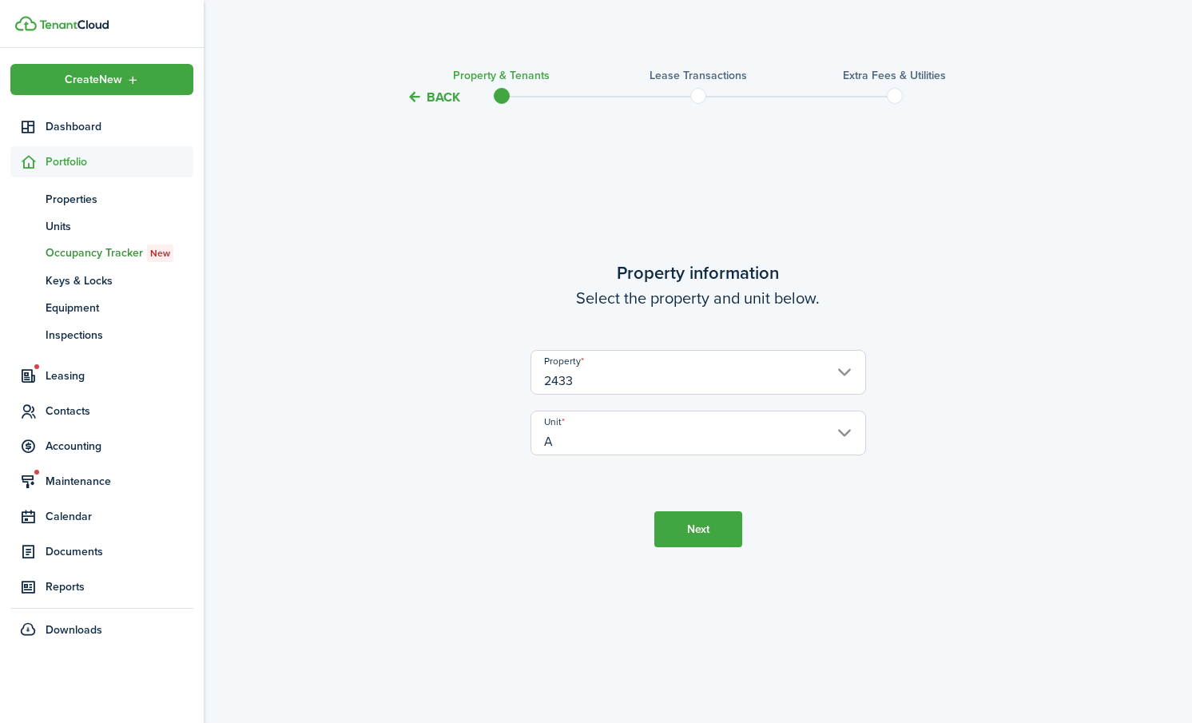
click at [702, 522] on button "Next" at bounding box center [698, 529] width 88 height 36
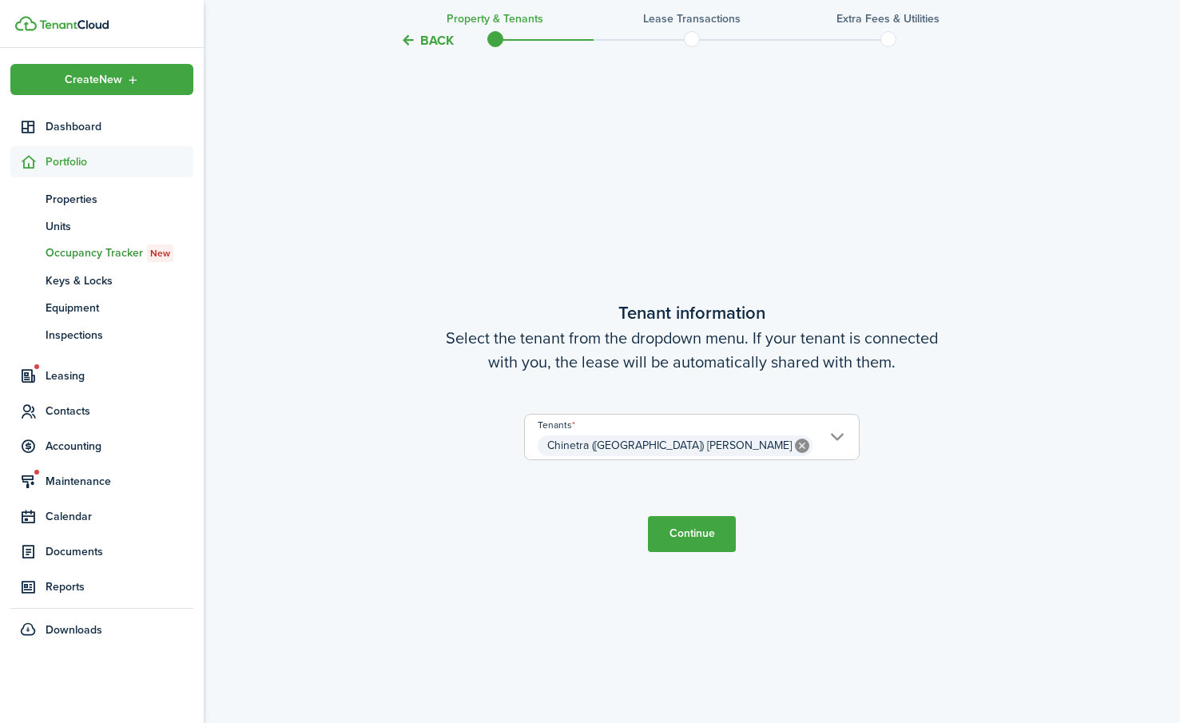
scroll to position [616, 0]
click at [694, 528] on button "Continue" at bounding box center [692, 533] width 88 height 36
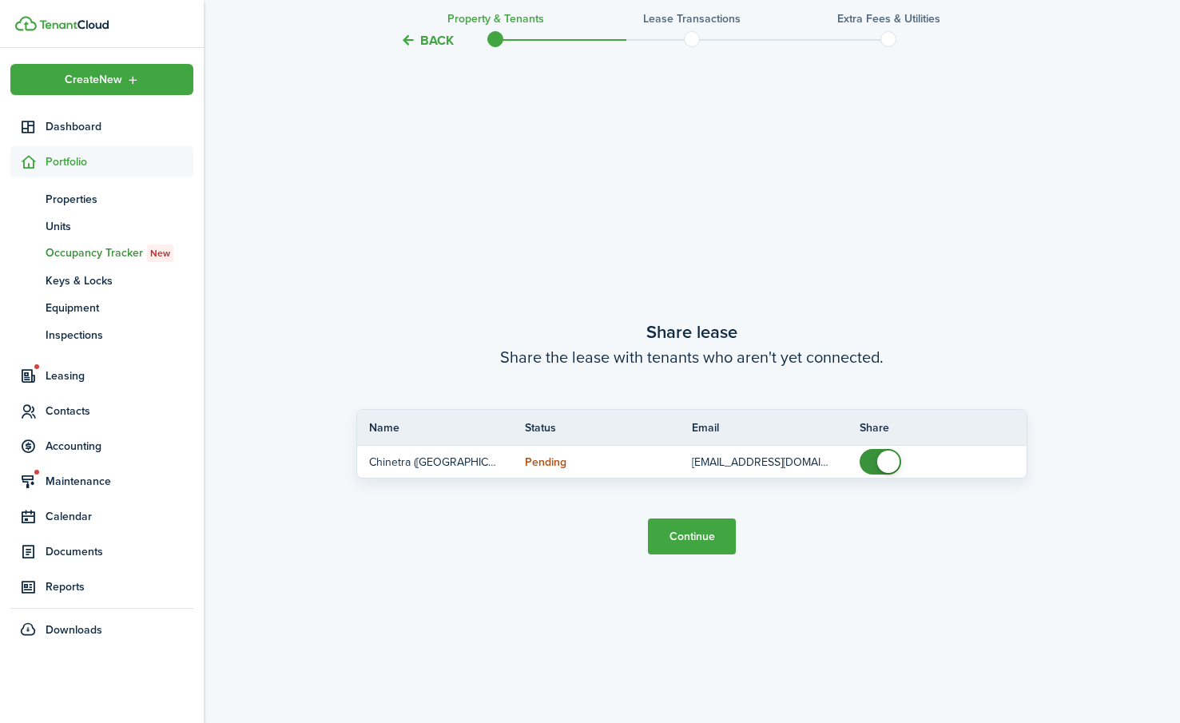
scroll to position [1339, 0]
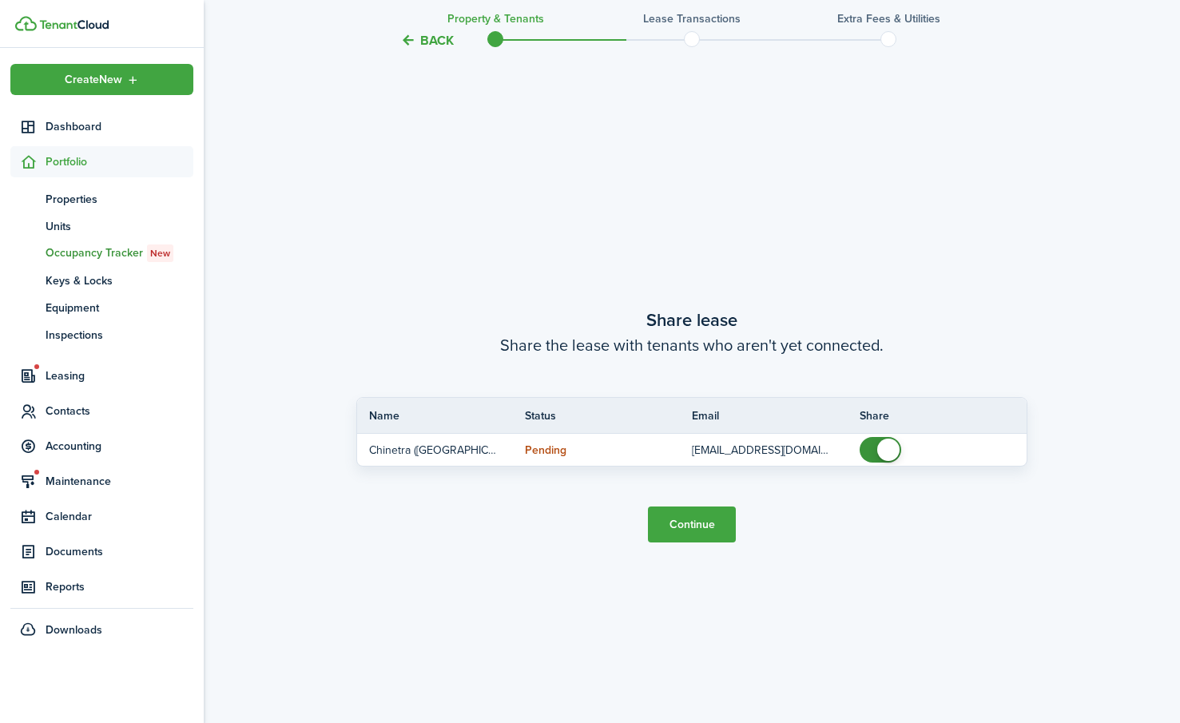
click at [688, 521] on button "Continue" at bounding box center [692, 524] width 88 height 36
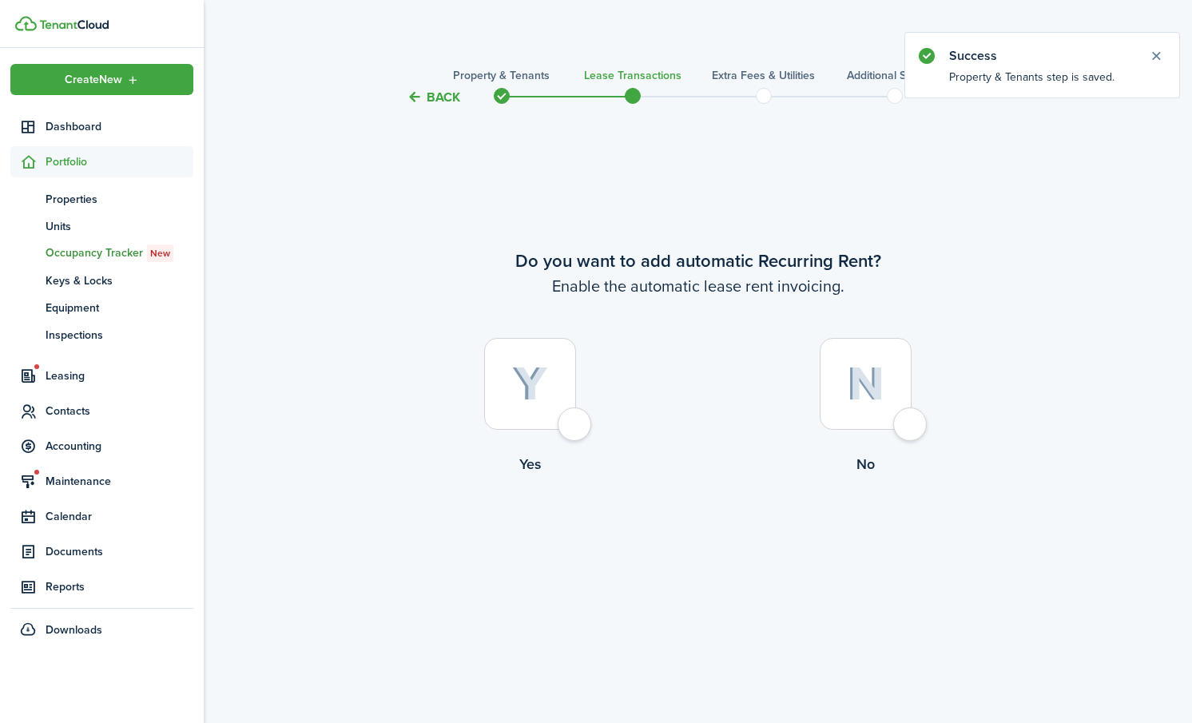
click at [575, 420] on div at bounding box center [530, 384] width 92 height 92
radio input "true"
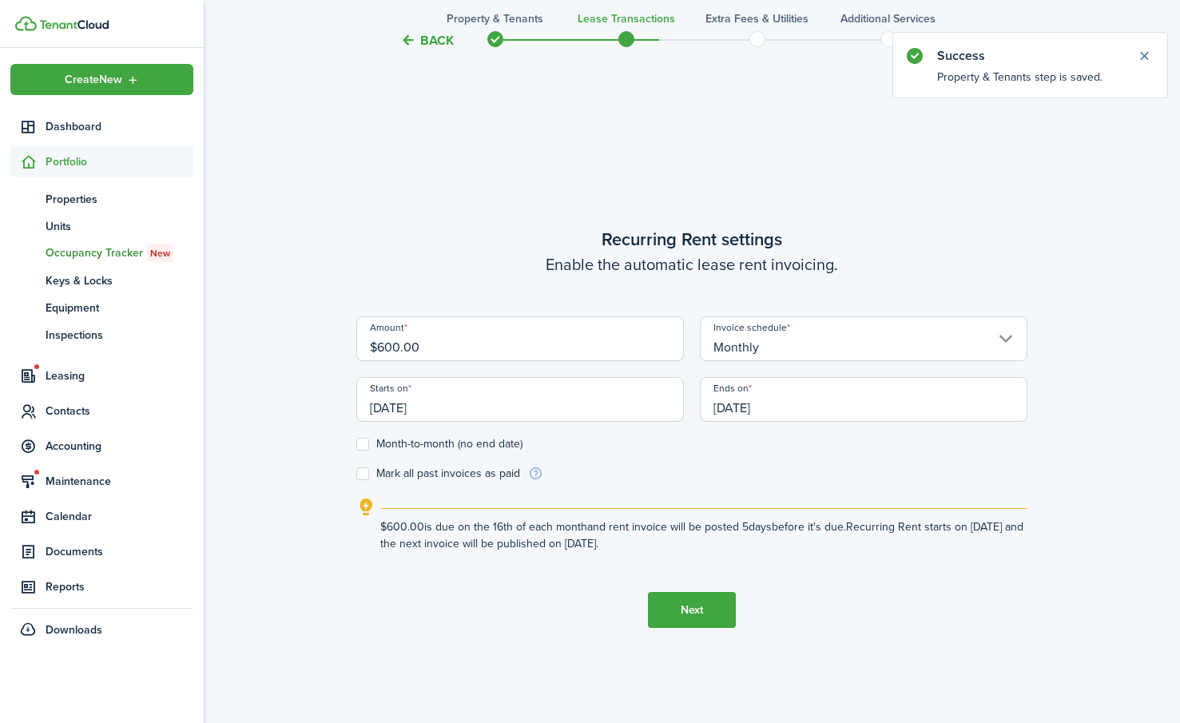
scroll to position [616, 0]
click at [382, 344] on input "$600.00" at bounding box center [519, 336] width 327 height 45
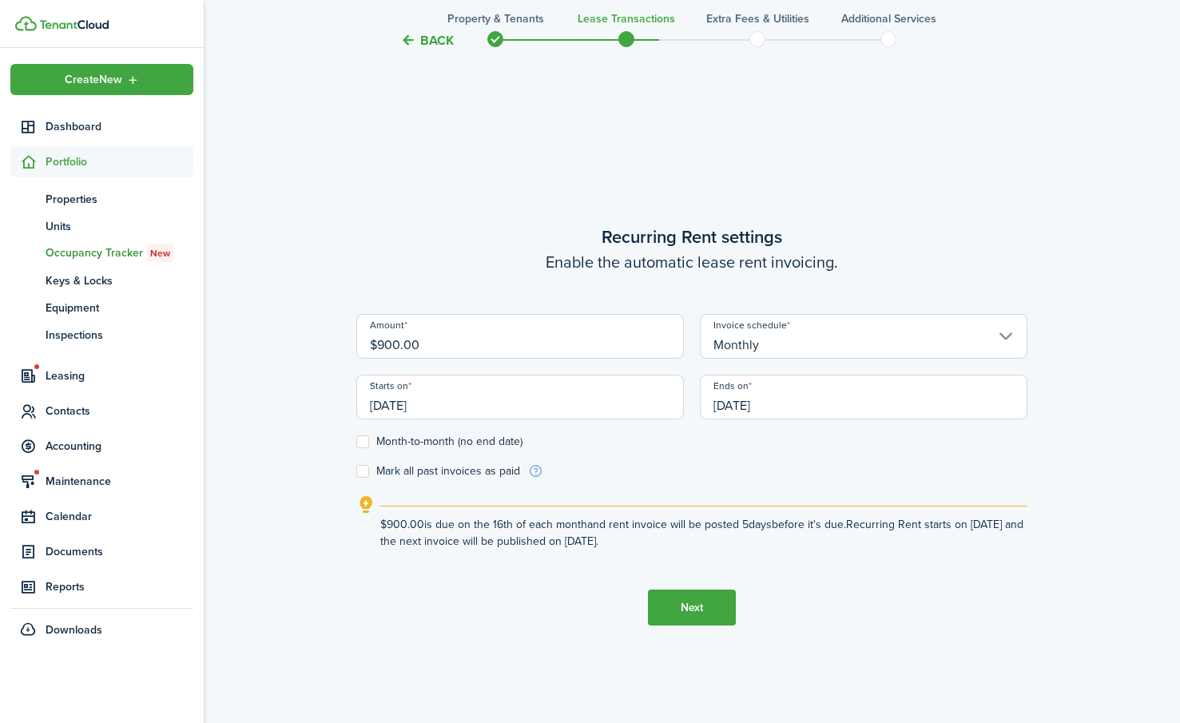
click at [454, 408] on input "[DATE]" at bounding box center [519, 397] width 327 height 45
type input "$900.00"
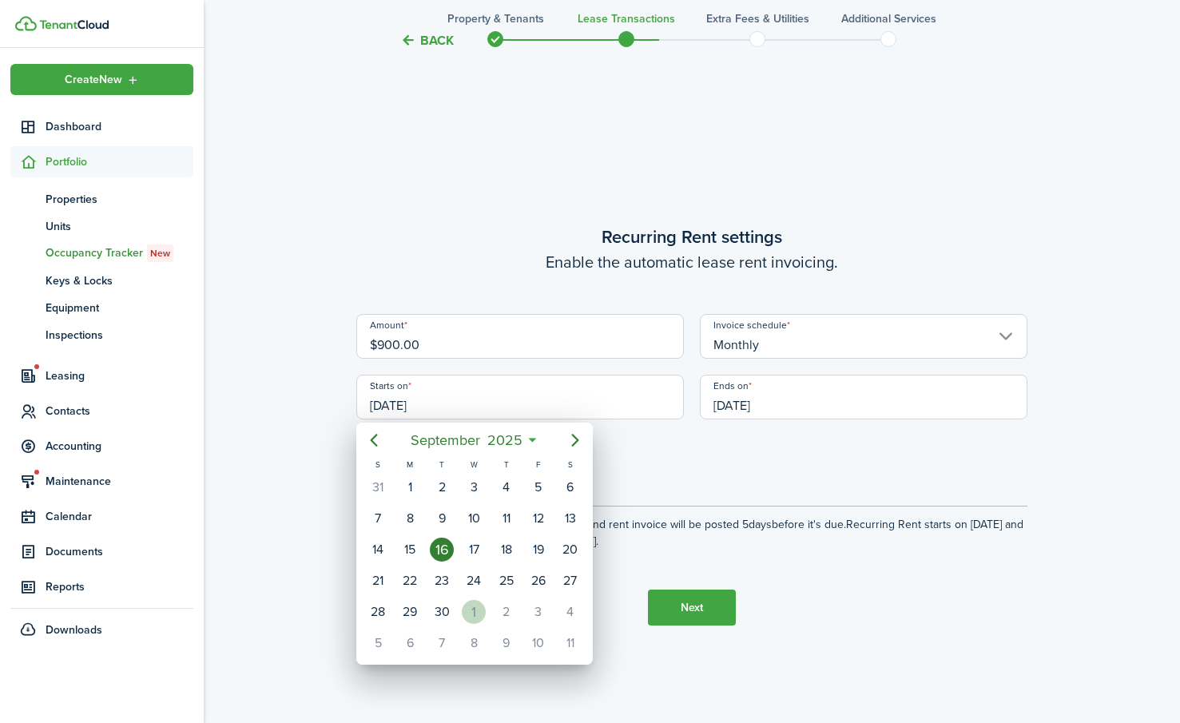
click at [464, 610] on div "1" at bounding box center [474, 612] width 24 height 24
type input "[DATE]"
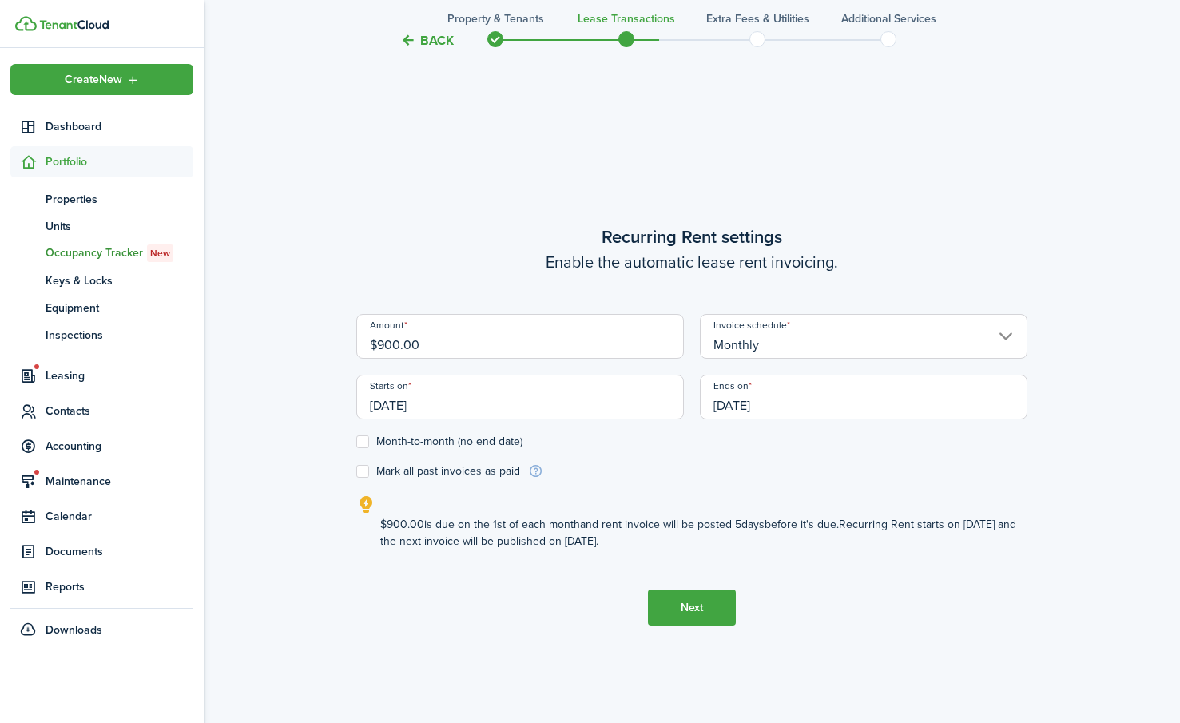
click at [833, 391] on input "[DATE]" at bounding box center [863, 397] width 327 height 45
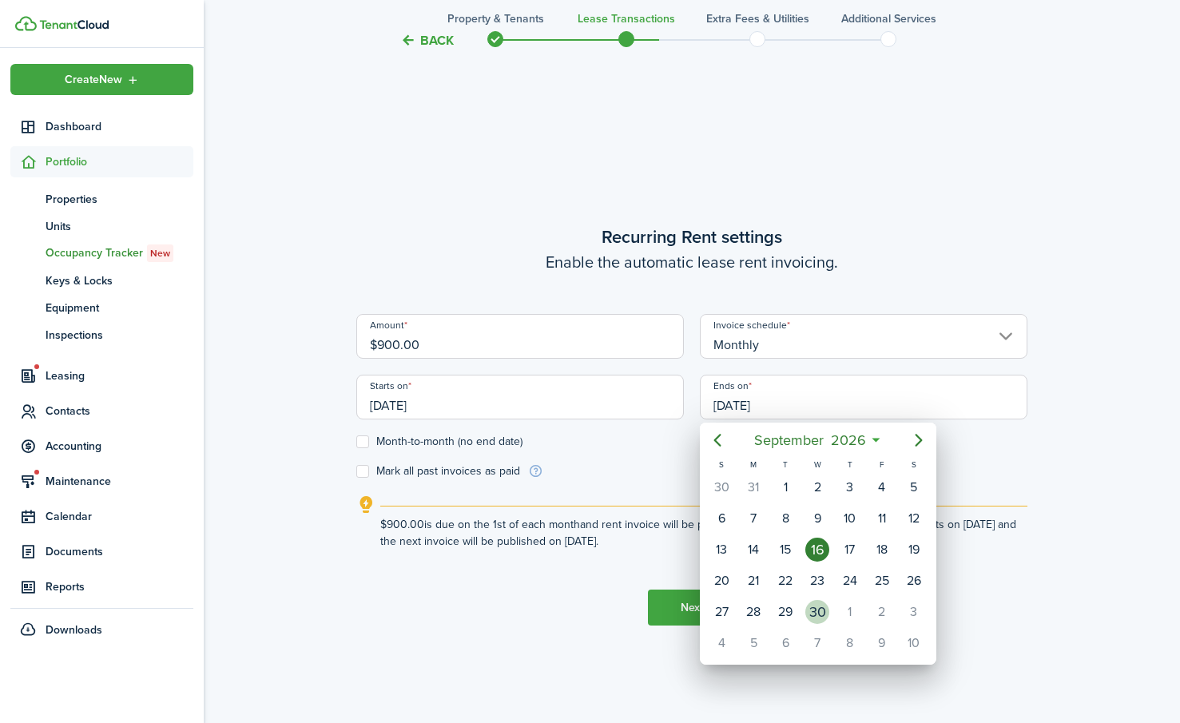
drag, startPoint x: 826, startPoint y: 613, endPoint x: 789, endPoint y: 603, distance: 38.0
click at [823, 611] on div "30" at bounding box center [817, 612] width 24 height 24
type input "[DATE]"
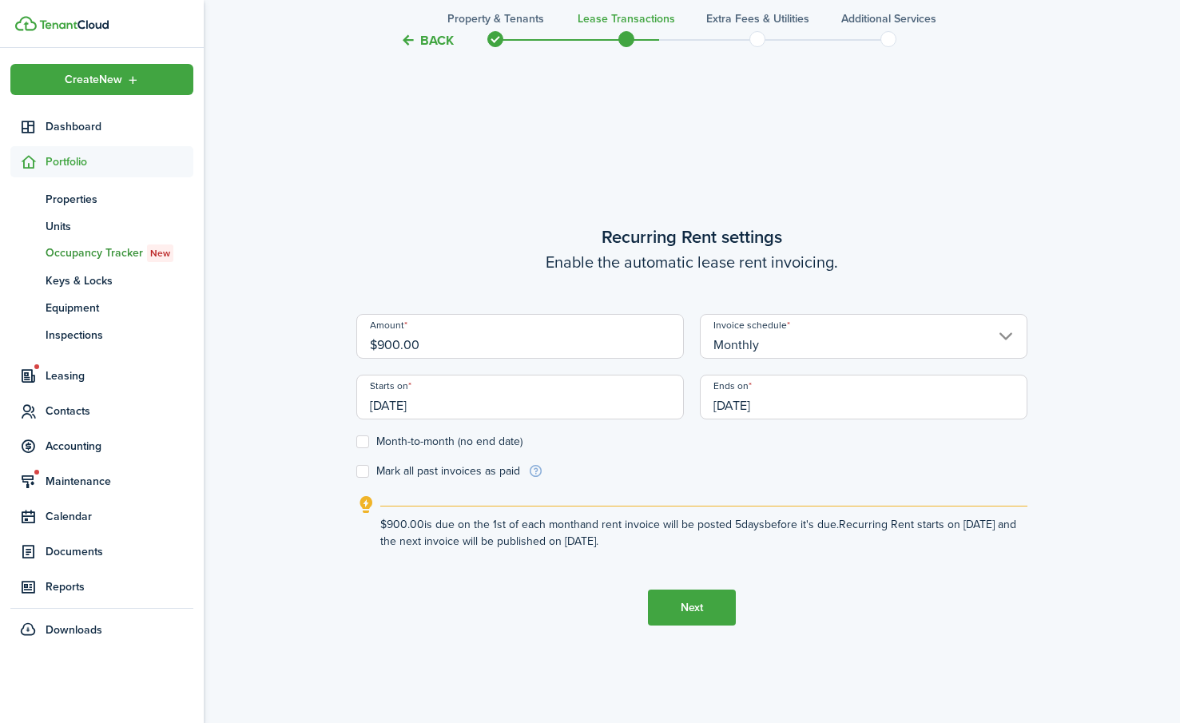
click at [705, 605] on button "Next" at bounding box center [692, 607] width 88 height 36
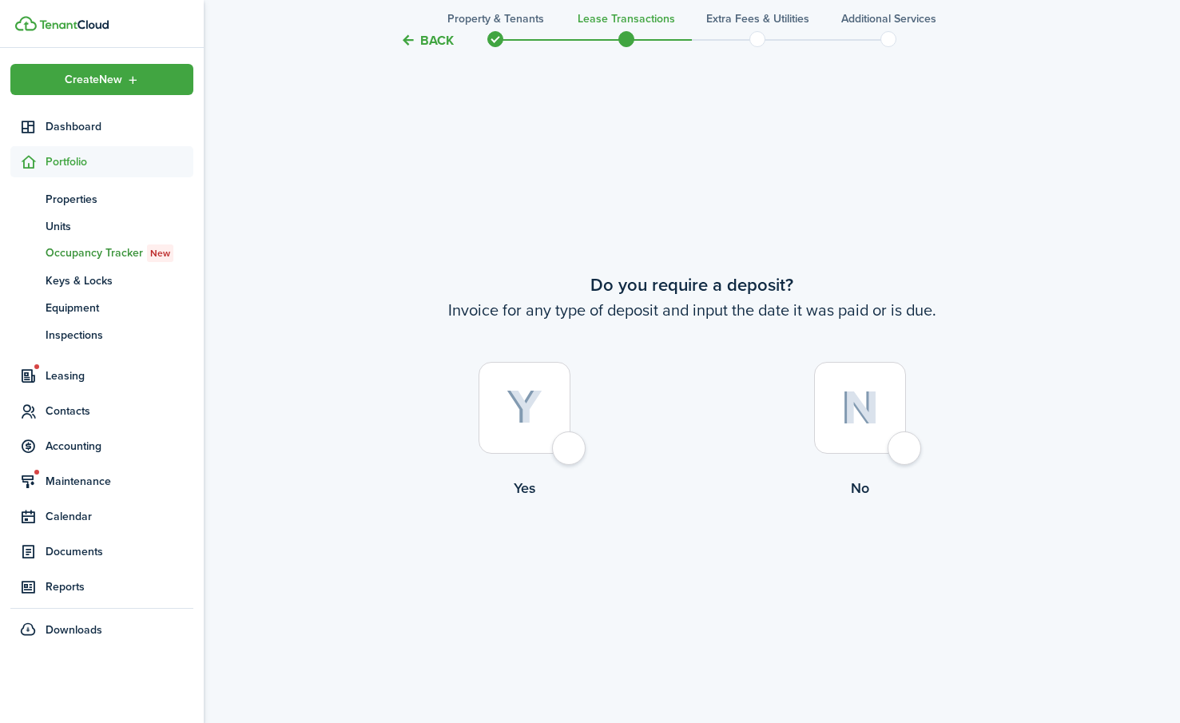
scroll to position [1339, 0]
click at [565, 440] on div at bounding box center [524, 405] width 92 height 92
radio input "true"
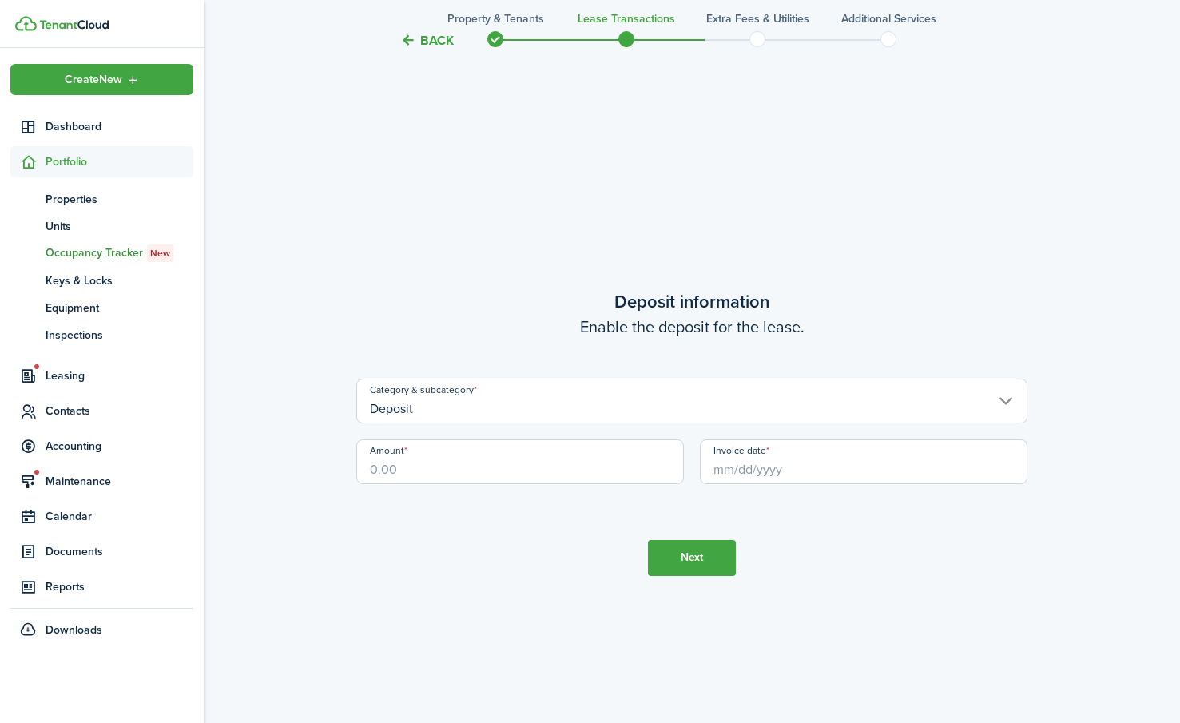
scroll to position [2061, 0]
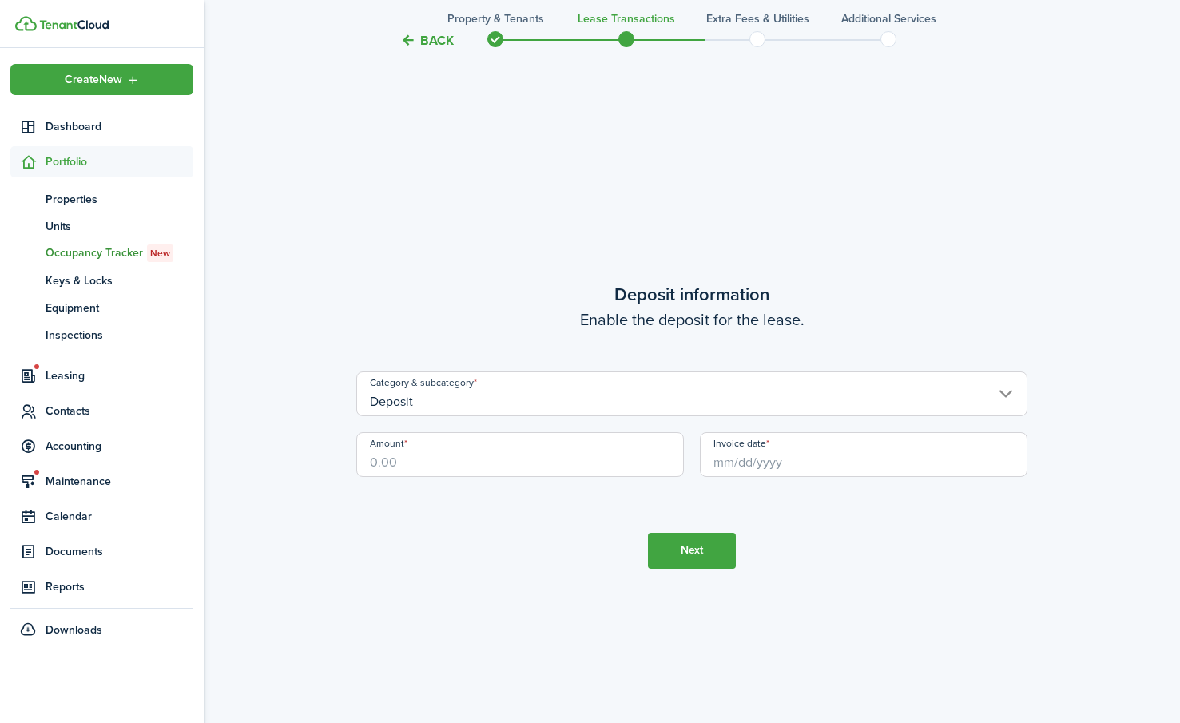
click at [403, 464] on input "Amount" at bounding box center [519, 454] width 327 height 45
click at [741, 461] on input "Invoice date" at bounding box center [863, 454] width 327 height 45
type input "$900.00"
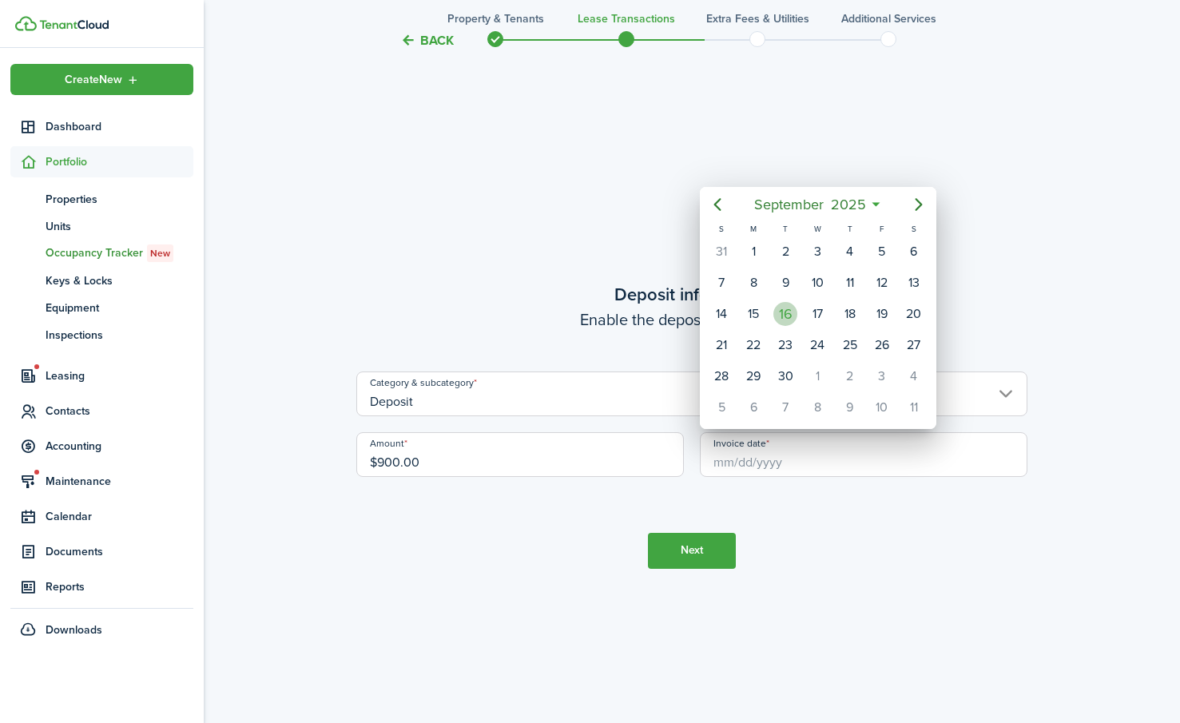
click at [786, 311] on div "16" at bounding box center [785, 314] width 24 height 24
type input "[DATE]"
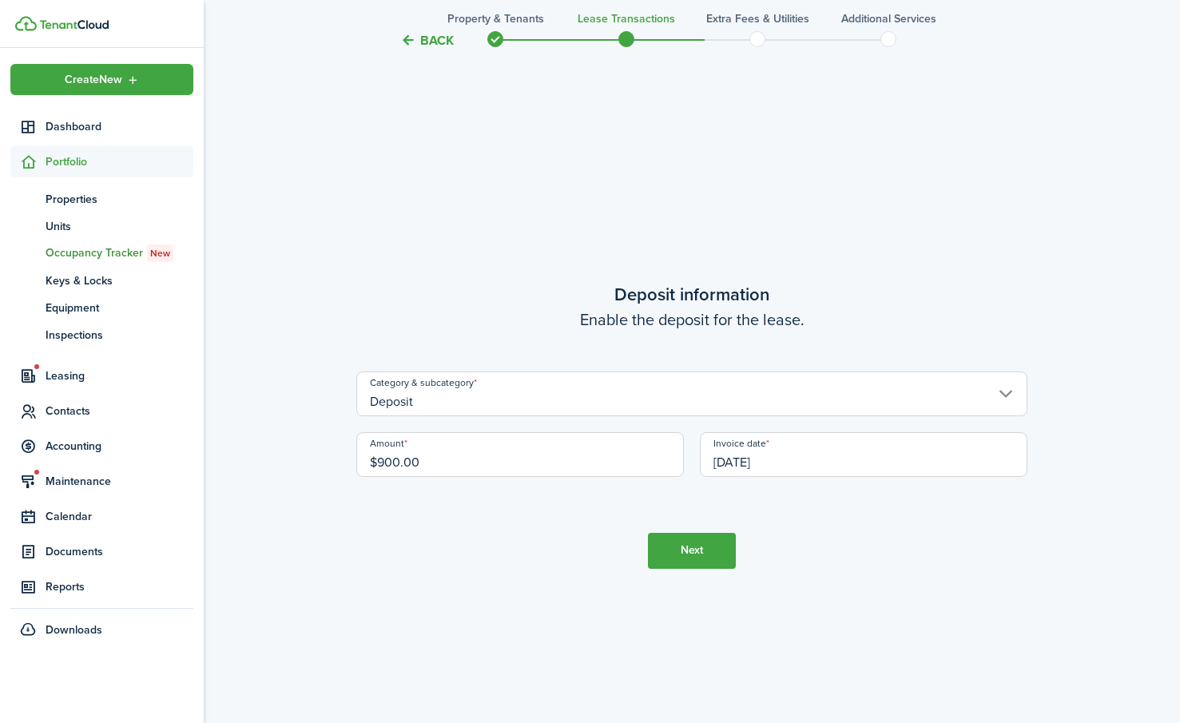
drag, startPoint x: 705, startPoint y: 547, endPoint x: 689, endPoint y: 541, distance: 17.2
click at [700, 545] on button "Next" at bounding box center [692, 551] width 88 height 36
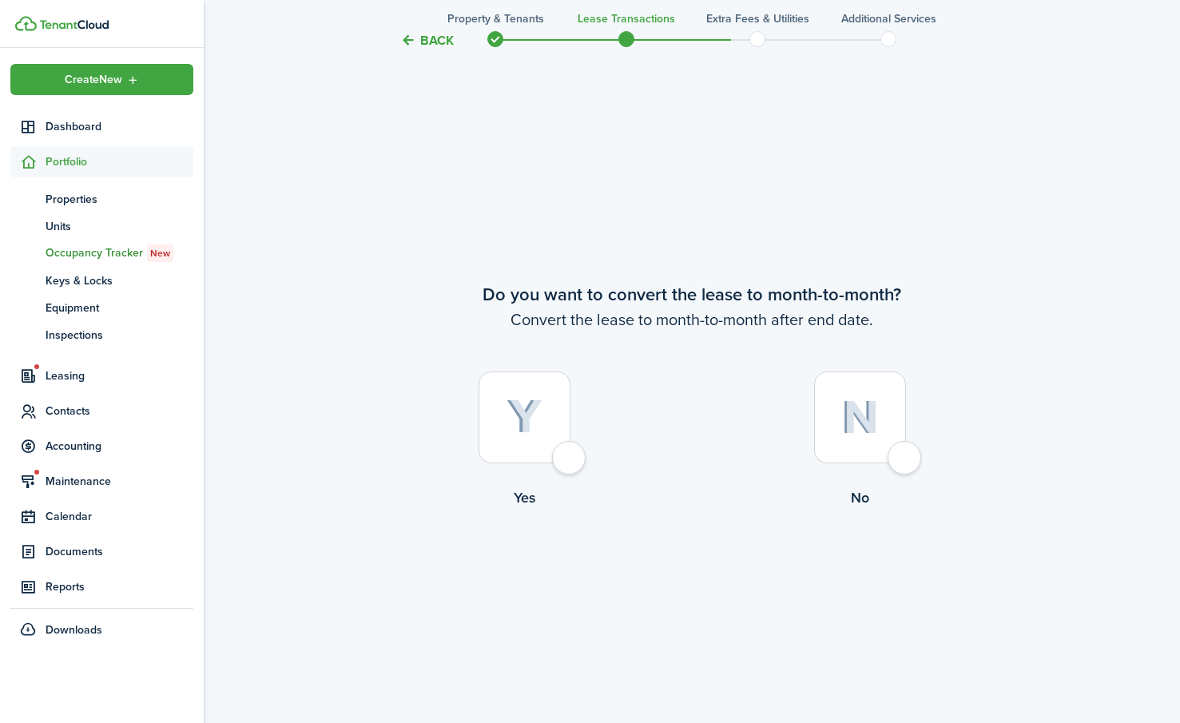
scroll to position [2784, 0]
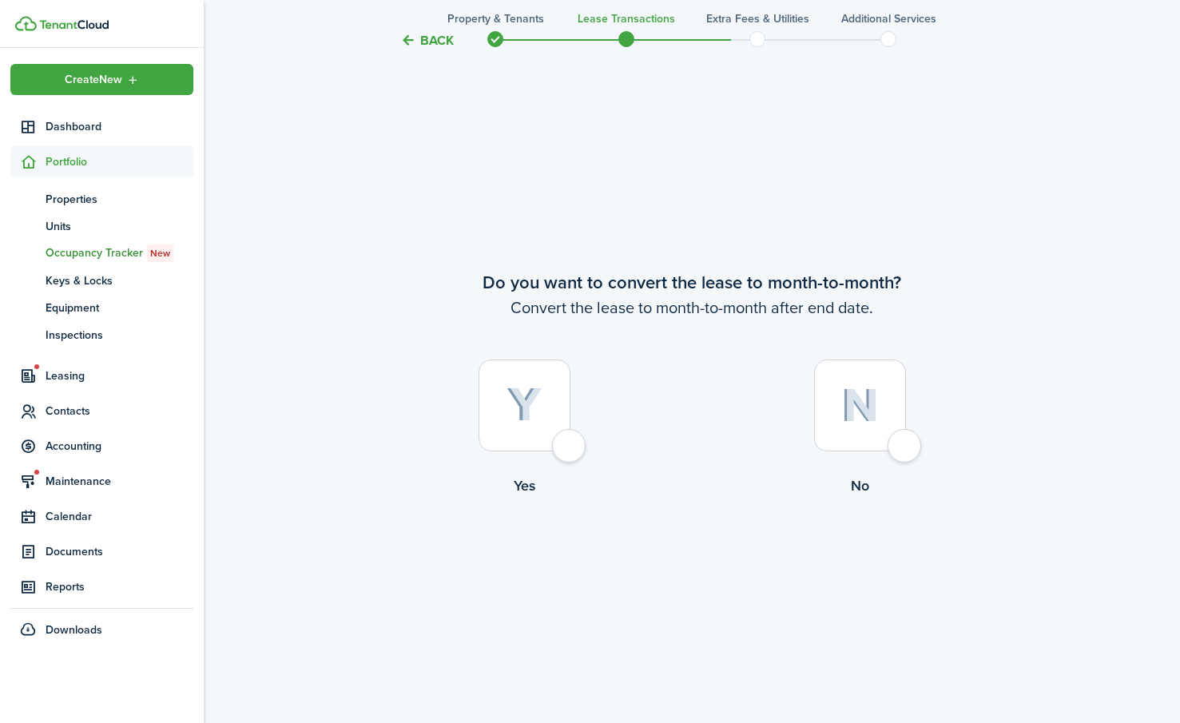
click at [570, 446] on div at bounding box center [524, 405] width 92 height 92
radio input "true"
click at [682, 560] on button "Continue" at bounding box center [692, 562] width 88 height 36
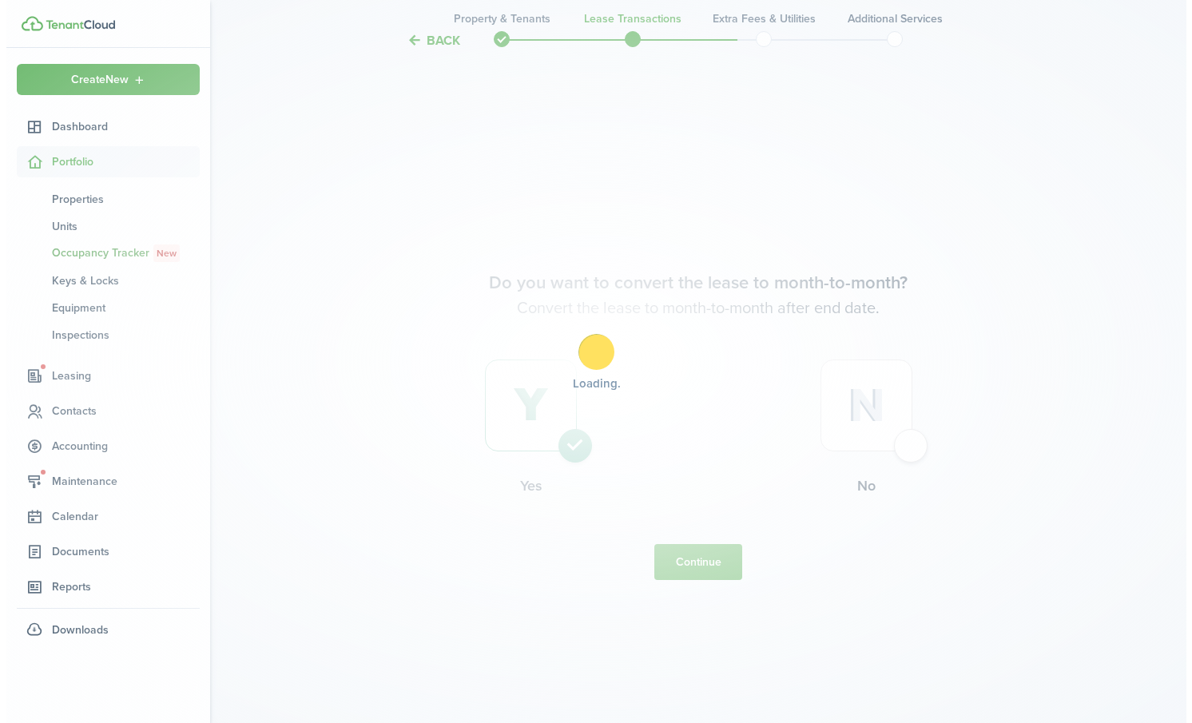
scroll to position [0, 0]
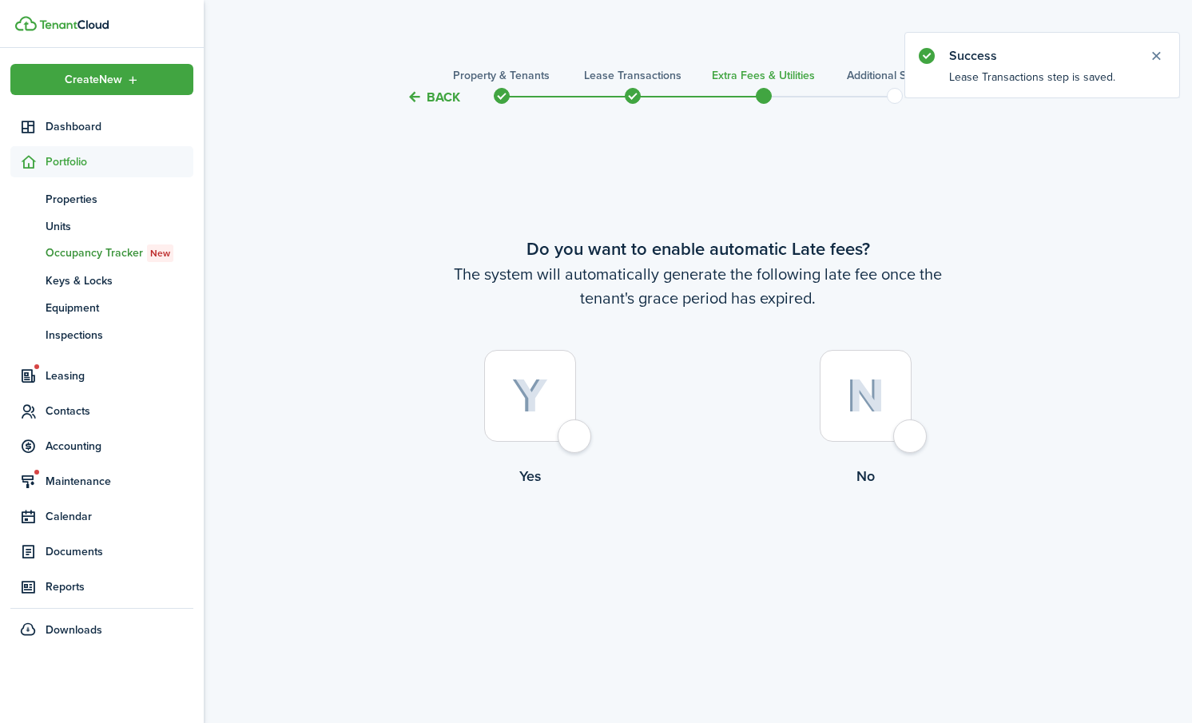
drag, startPoint x: 585, startPoint y: 425, endPoint x: 569, endPoint y: 439, distance: 21.5
click at [576, 428] on div at bounding box center [530, 396] width 92 height 92
radio input "true"
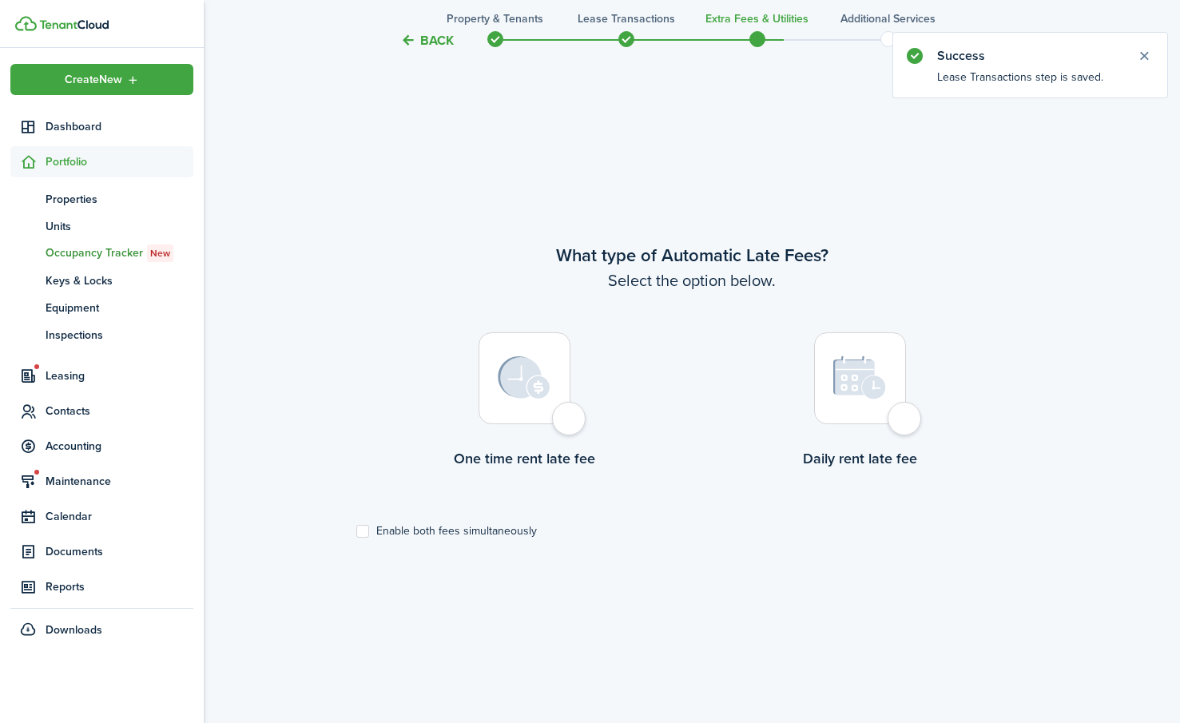
scroll to position [616, 0]
click at [570, 417] on div at bounding box center [524, 375] width 92 height 92
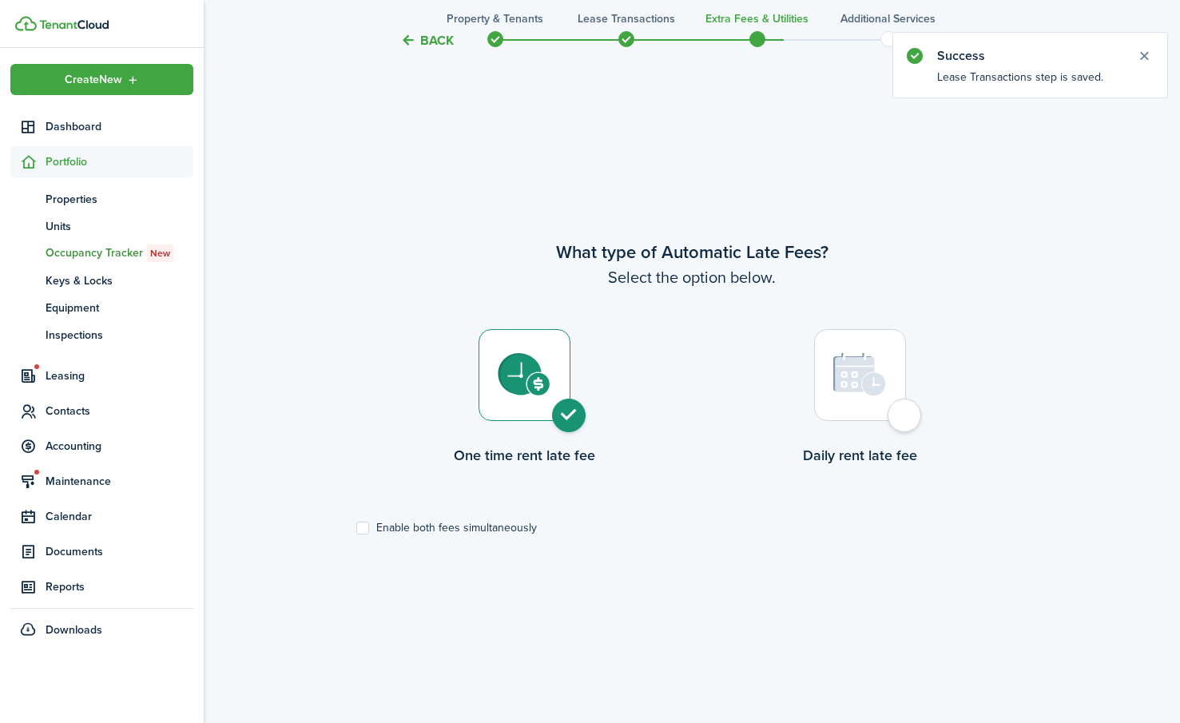
radio input "true"
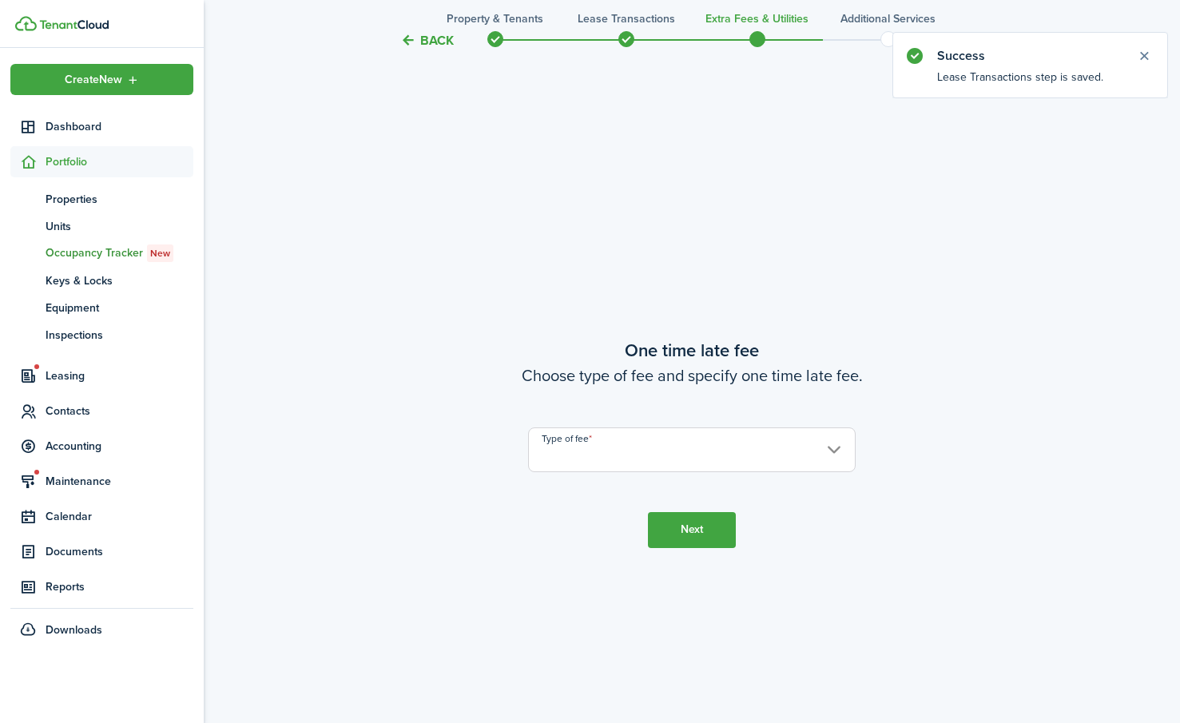
scroll to position [1339, 0]
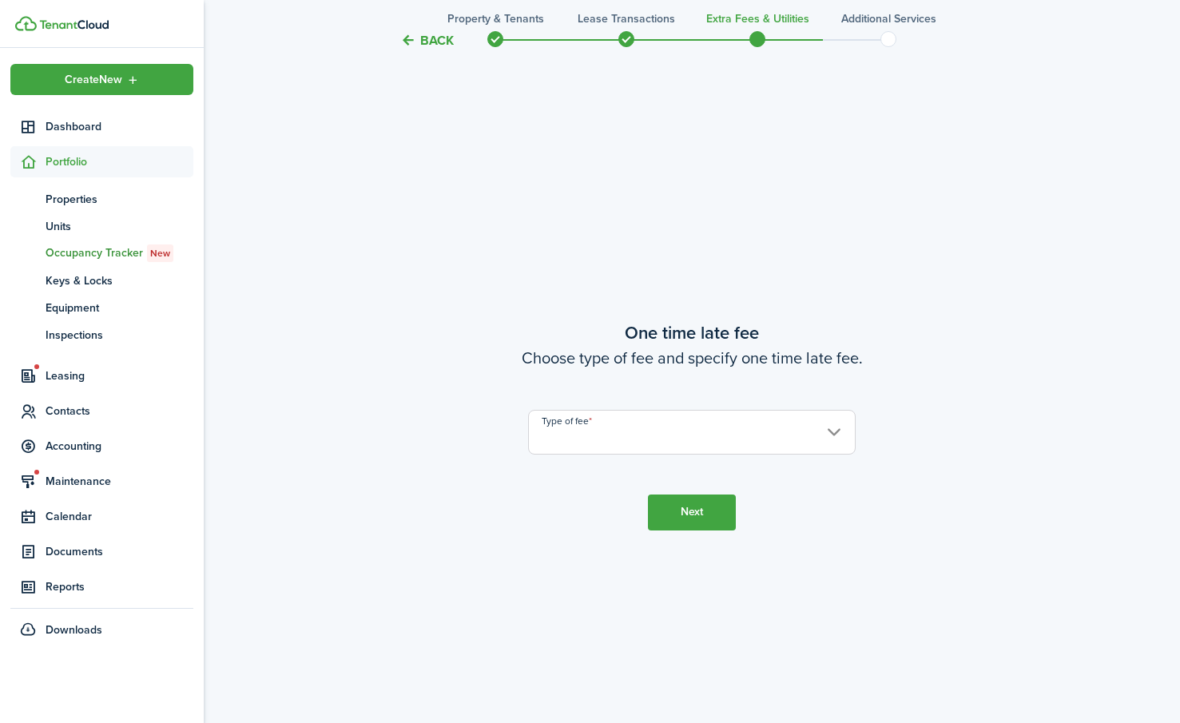
click at [835, 430] on input "Type of fee" at bounding box center [691, 432] width 327 height 45
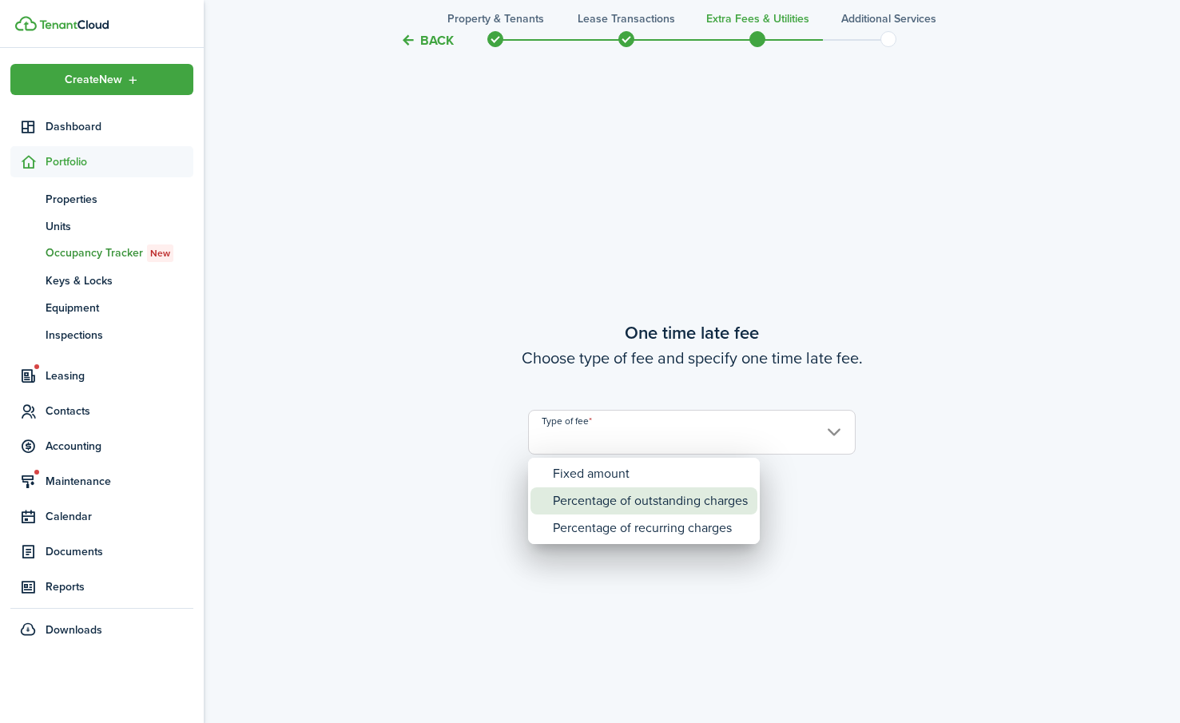
click at [601, 498] on div "Percentage of outstanding charges" at bounding box center [650, 500] width 195 height 27
type input "Percentage of outstanding charges"
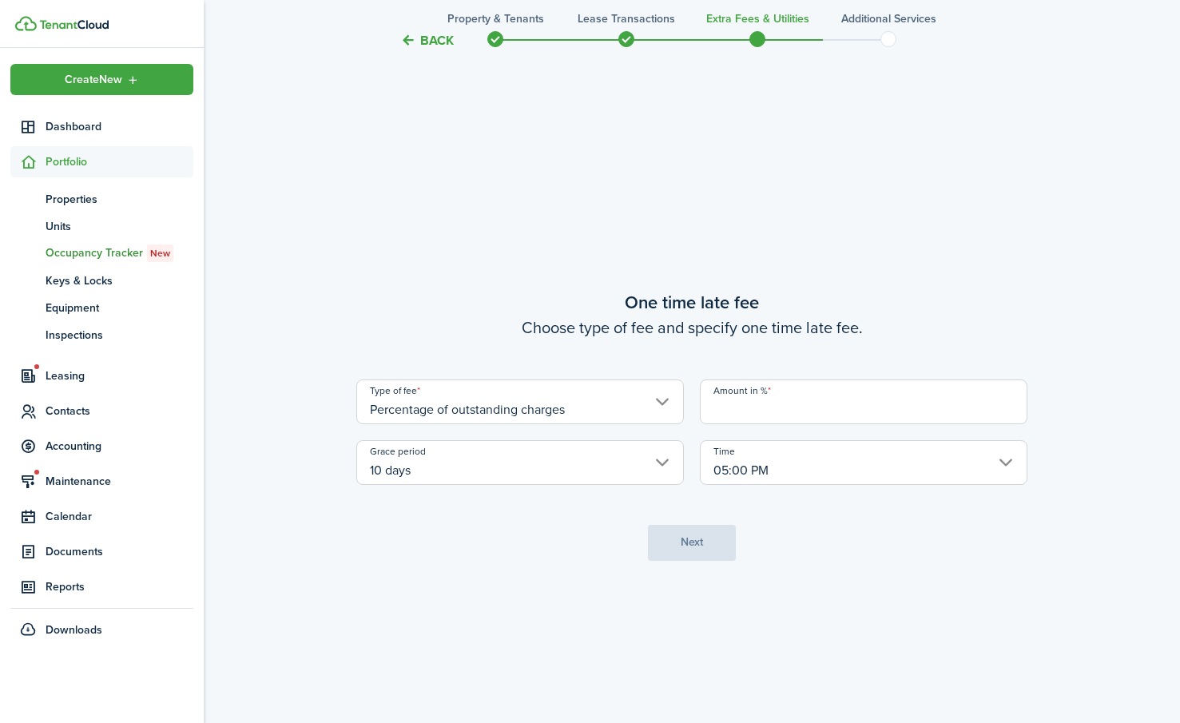
click at [767, 401] on input "Amount in %" at bounding box center [863, 401] width 327 height 45
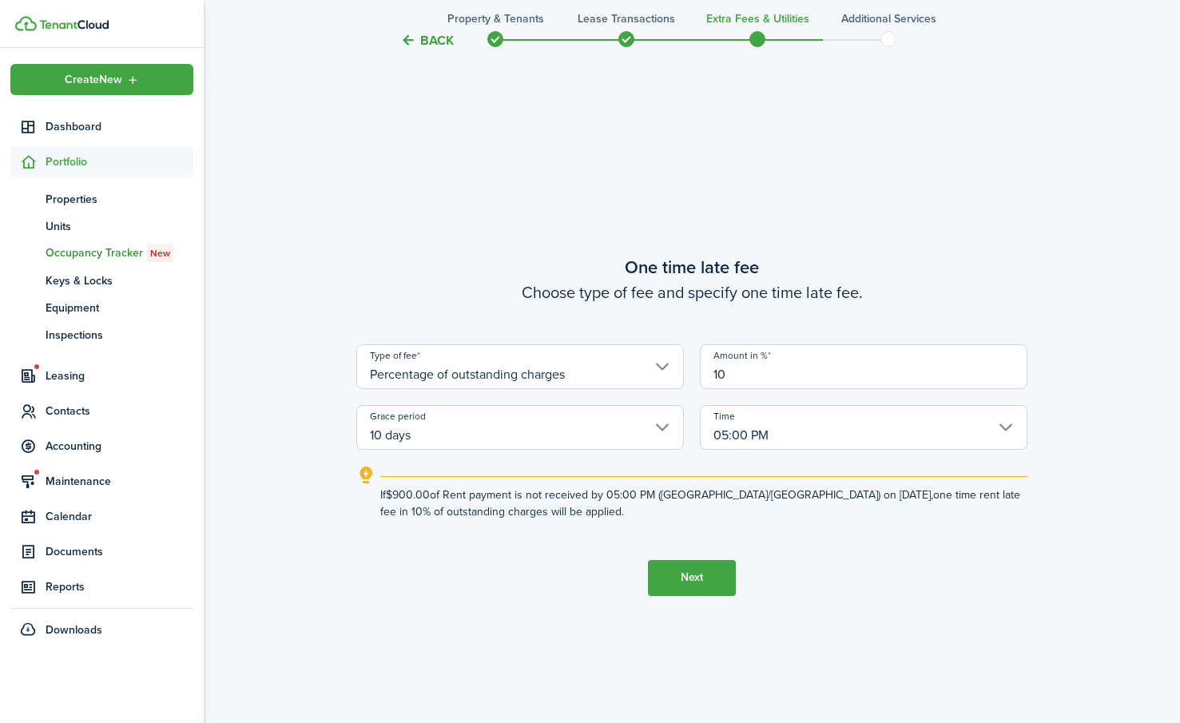
type input "10"
click at [688, 572] on button "Next" at bounding box center [692, 578] width 88 height 36
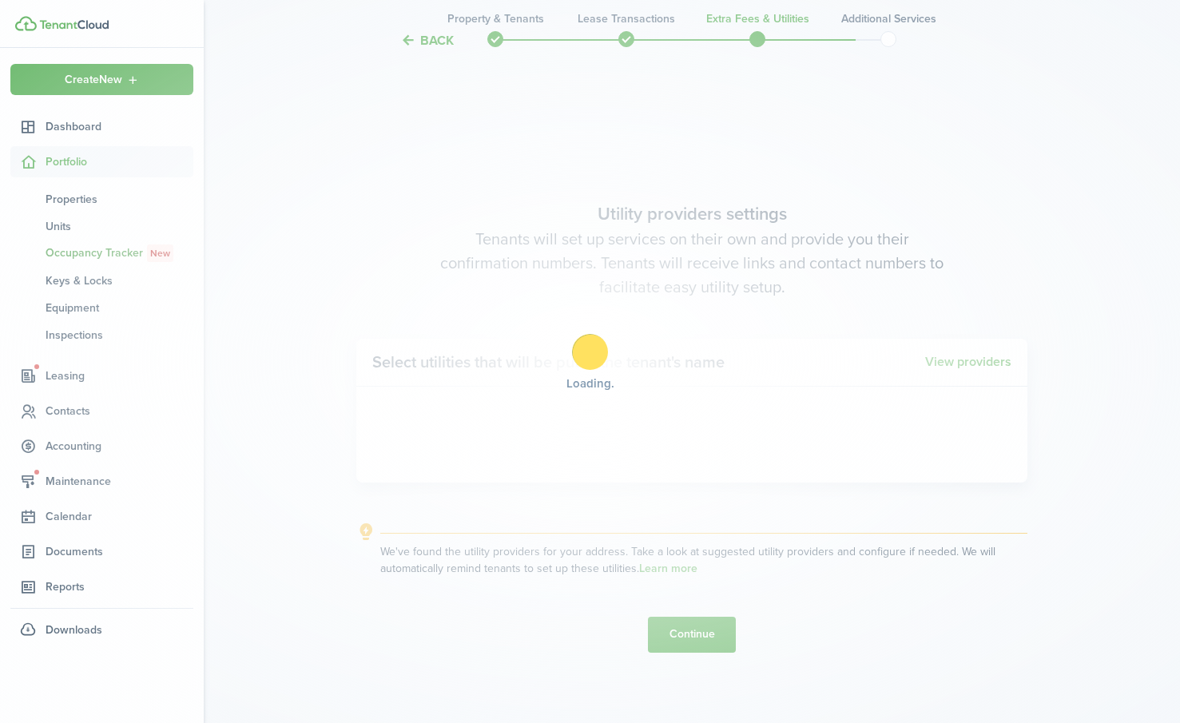
scroll to position [2061, 0]
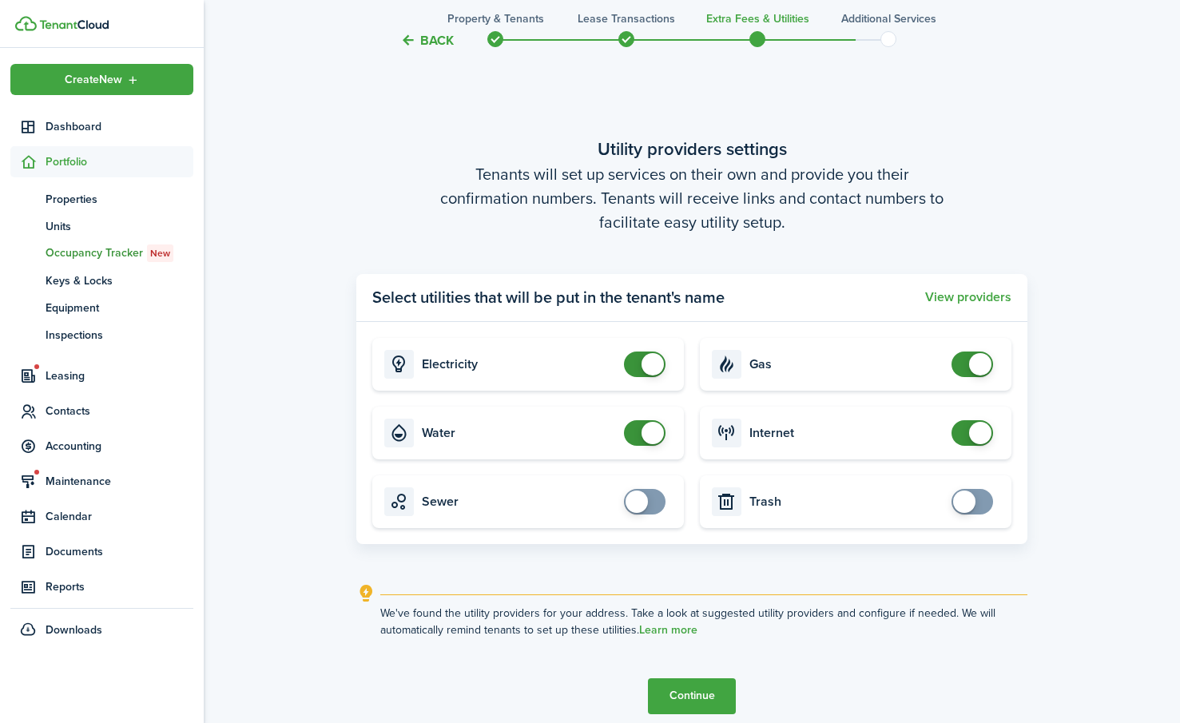
checkbox input "true"
click at [652, 503] on span at bounding box center [645, 502] width 16 height 26
checkbox input "true"
click at [980, 499] on span at bounding box center [972, 502] width 16 height 26
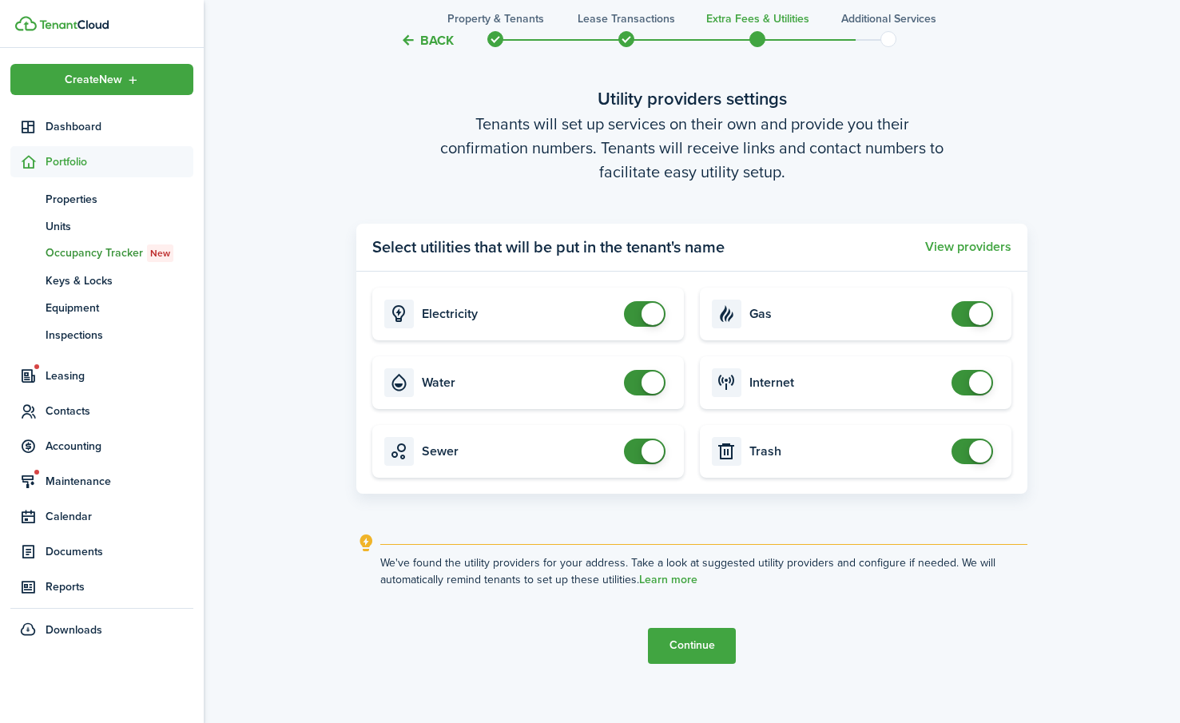
scroll to position [2168, 0]
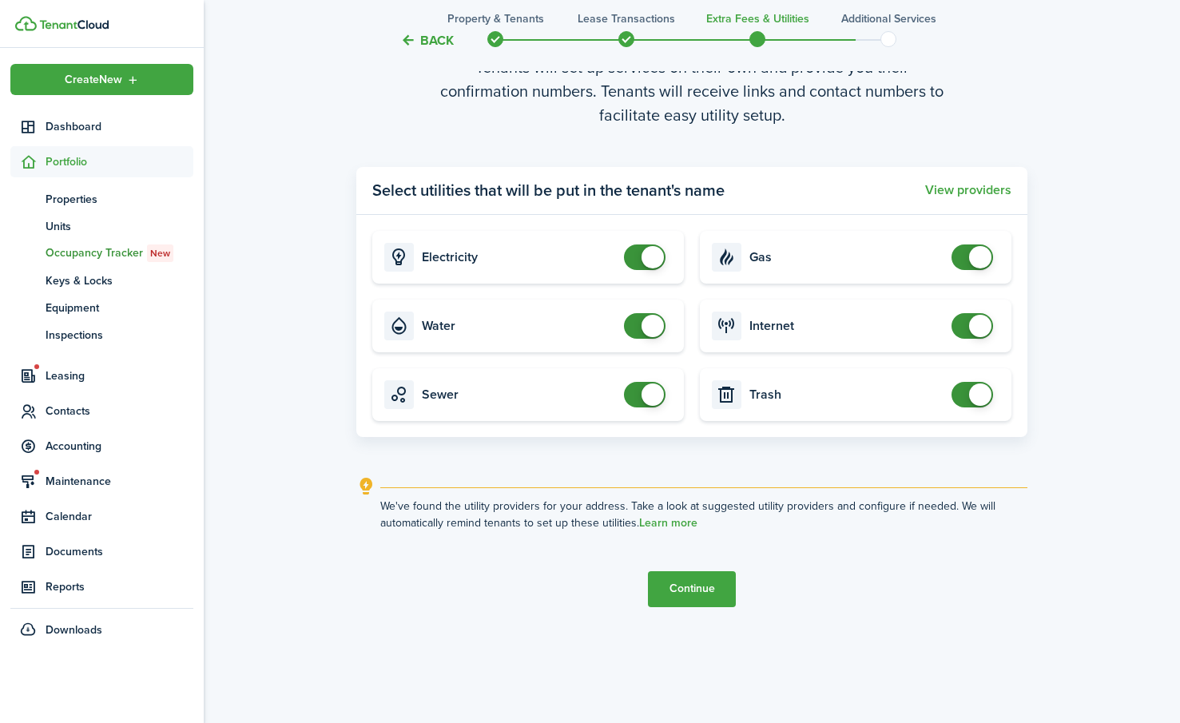
click at [704, 589] on button "Continue" at bounding box center [692, 589] width 88 height 36
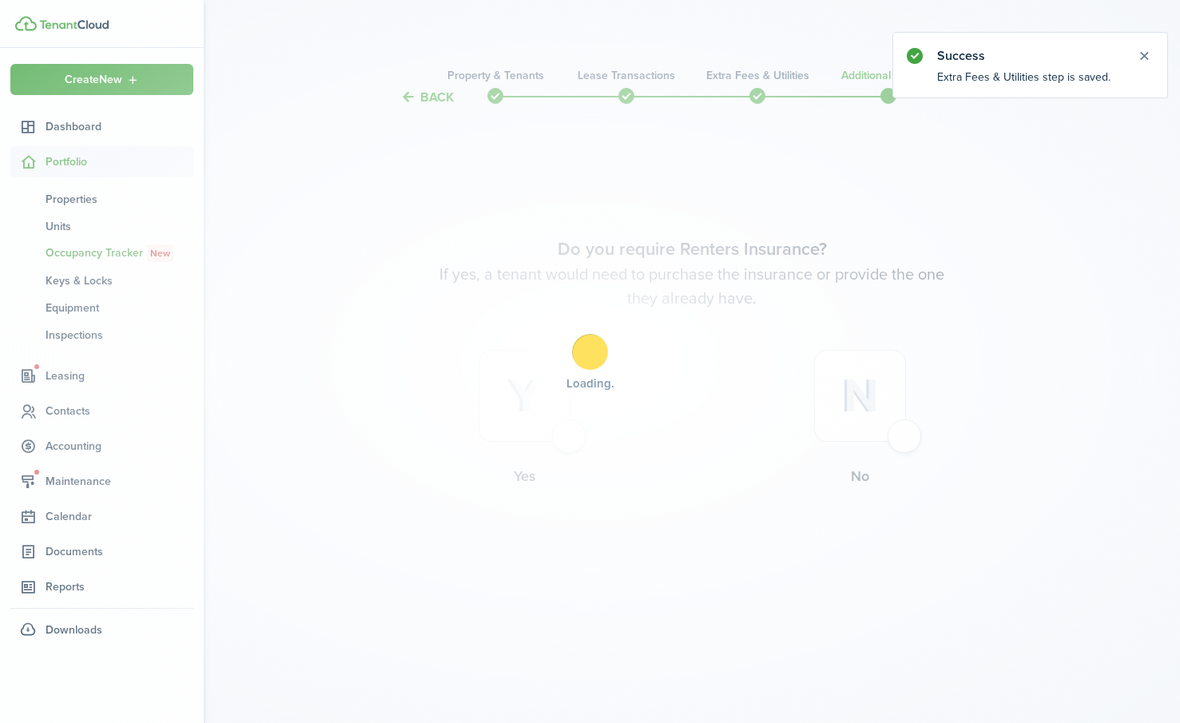
scroll to position [0, 0]
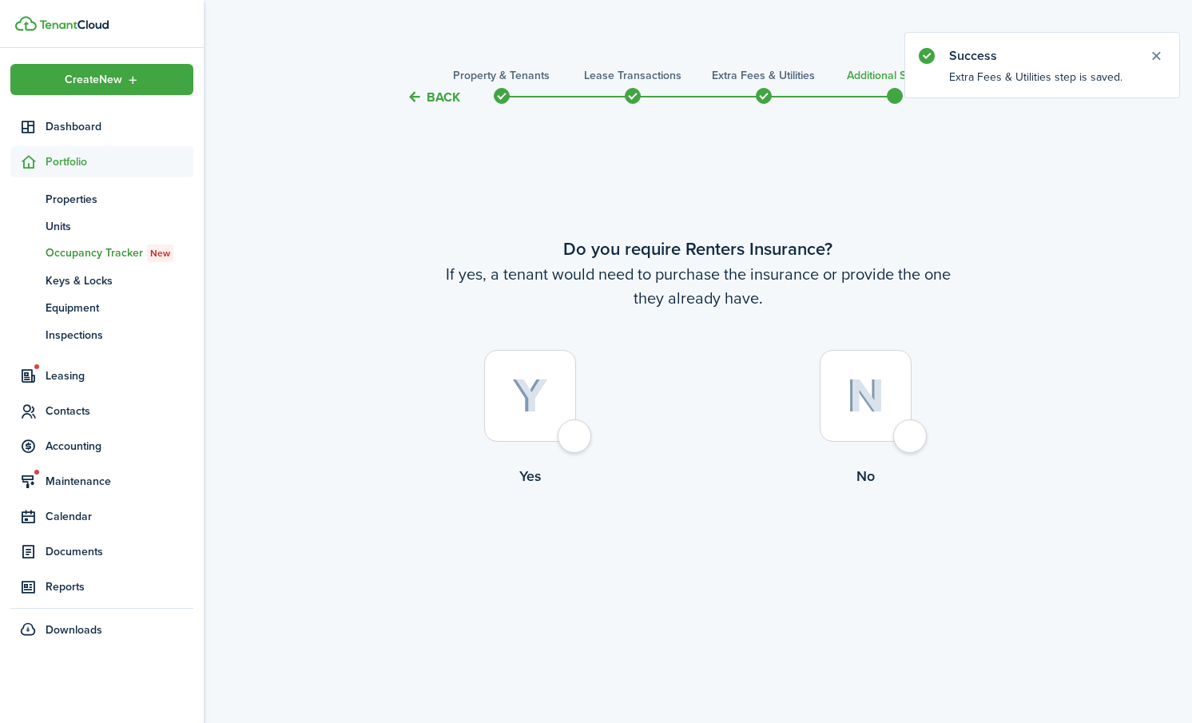
click at [911, 427] on div at bounding box center [865, 396] width 92 height 92
radio input "true"
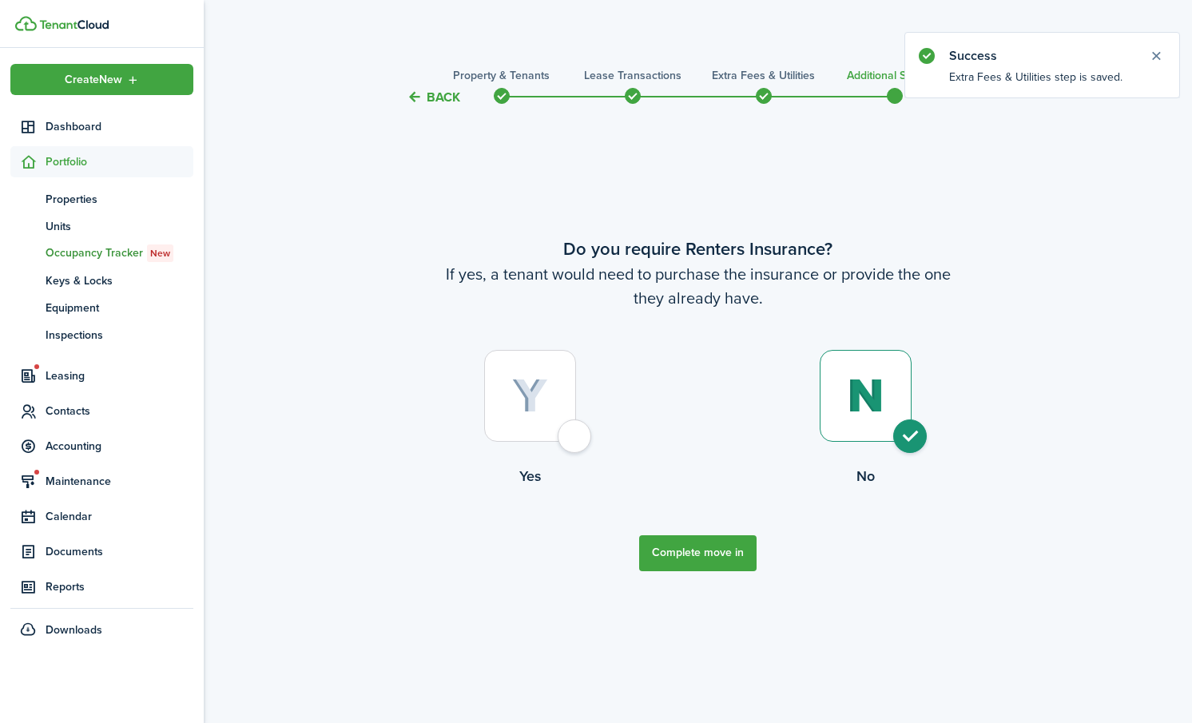
click at [680, 551] on button "Complete move in" at bounding box center [697, 553] width 117 height 36
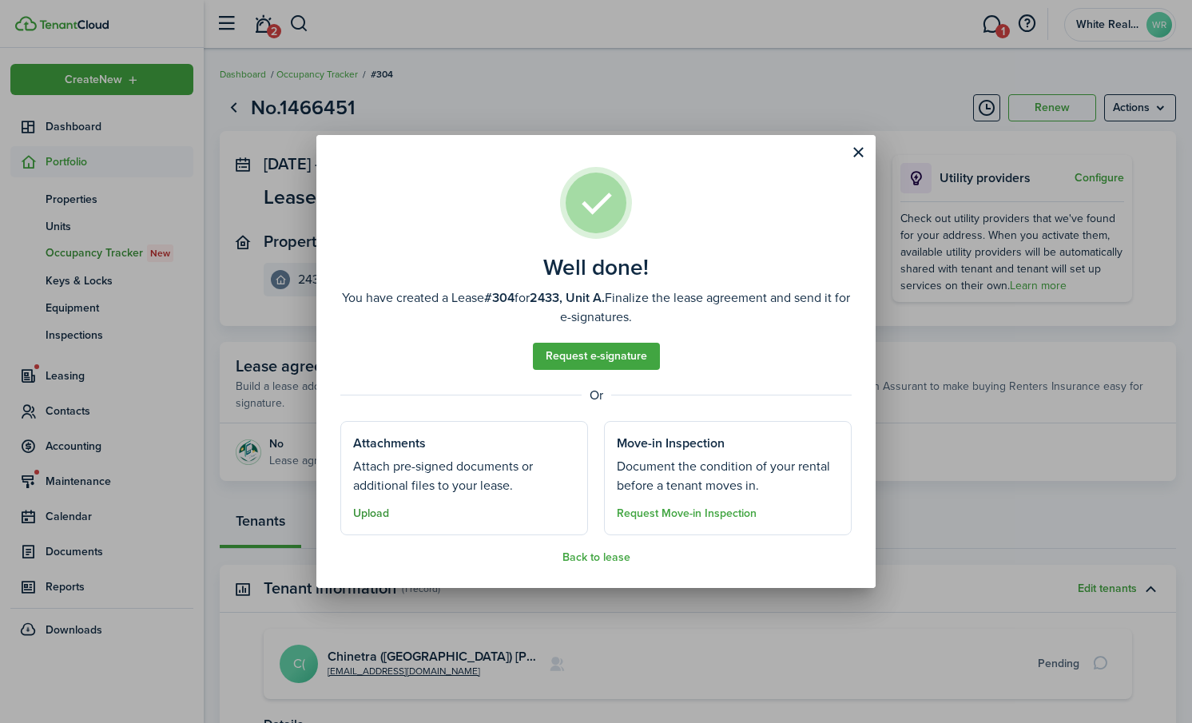
click at [375, 514] on button "Upload" at bounding box center [371, 513] width 36 height 13
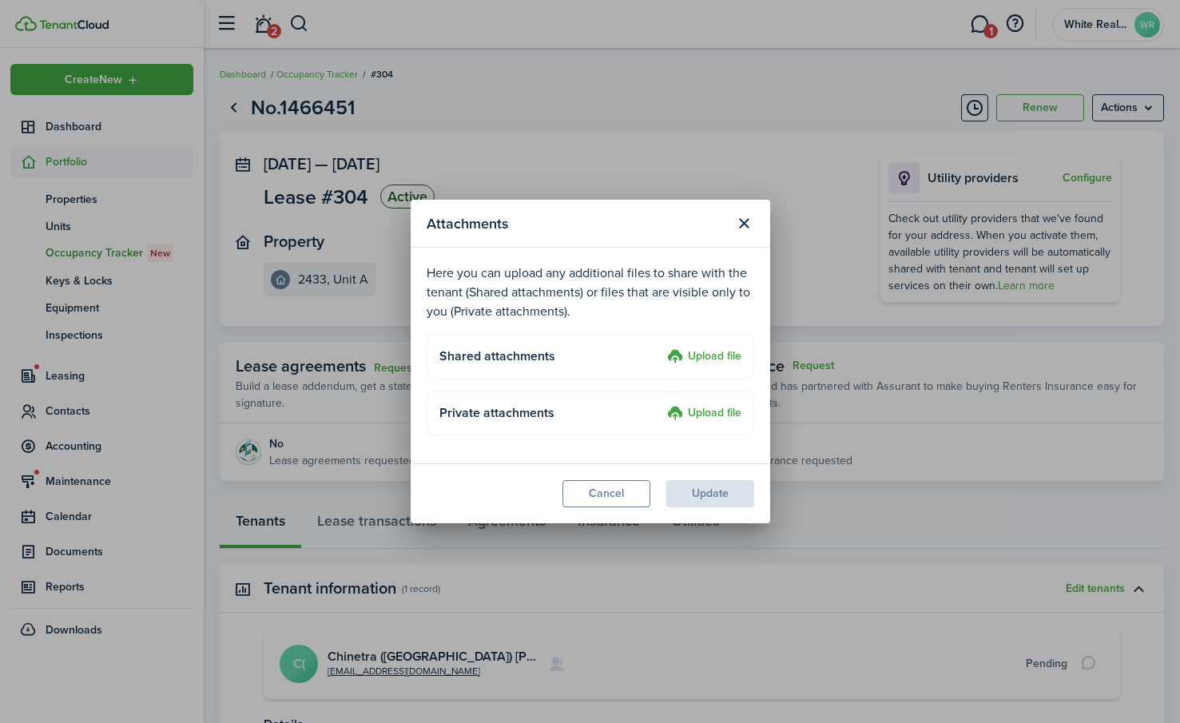
click at [720, 347] on upload-layout "Shared attachments Upload file" at bounding box center [589, 356] width 327 height 45
click at [716, 351] on label "Upload file" at bounding box center [704, 356] width 74 height 19
click at [661, 347] on input "Upload file" at bounding box center [661, 347] width 0 height 0
click at [702, 351] on label "Upload file" at bounding box center [704, 356] width 74 height 19
click at [661, 347] on input "Upload file" at bounding box center [661, 347] width 0 height 0
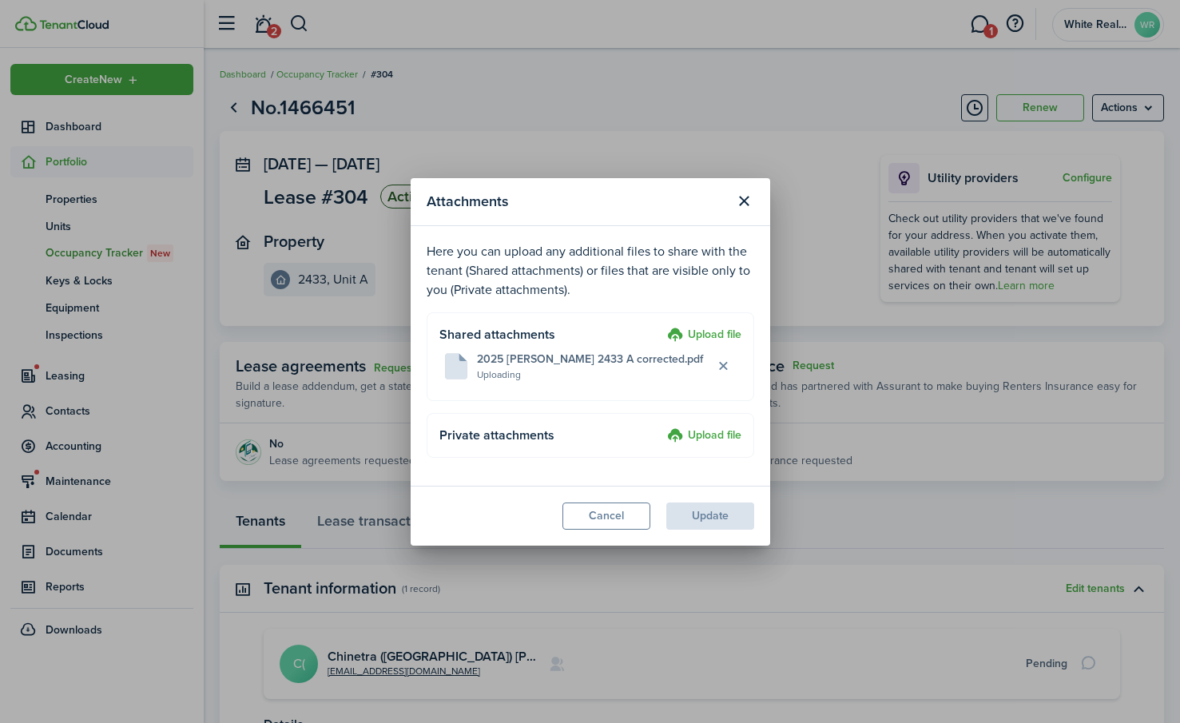
click at [704, 438] on label "Upload file" at bounding box center [704, 435] width 74 height 19
click at [661, 426] on input "Upload file" at bounding box center [661, 426] width 0 height 0
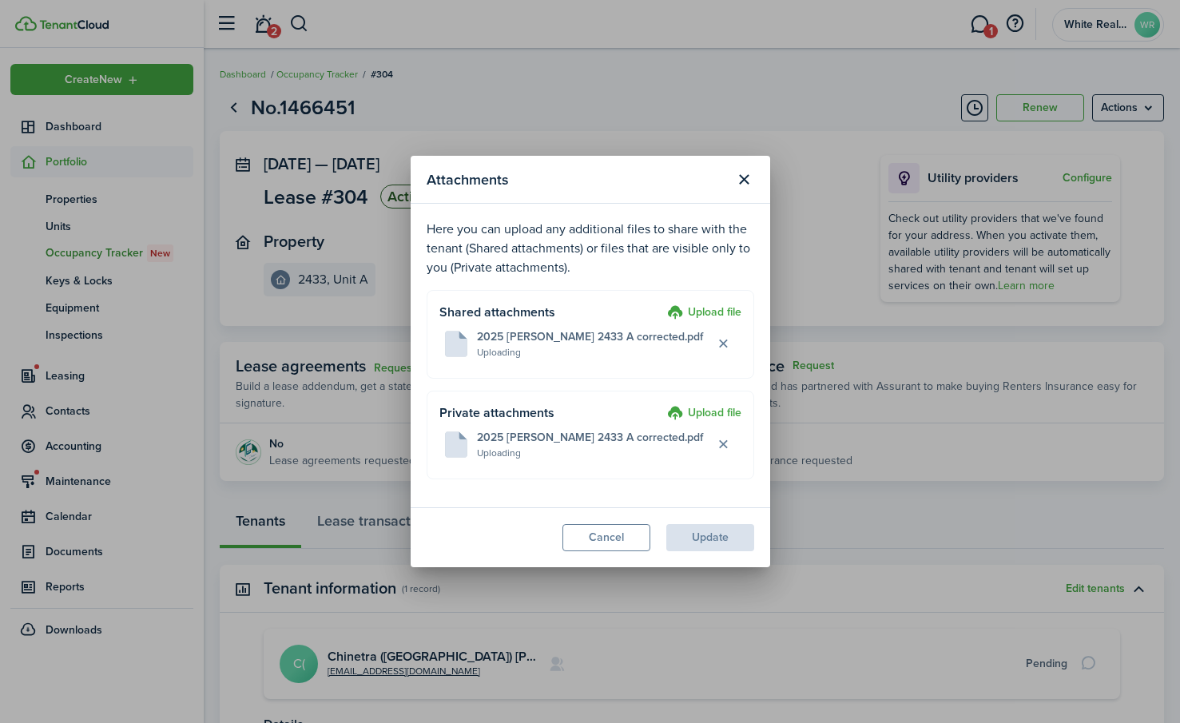
click at [700, 319] on label "Upload file" at bounding box center [704, 312] width 74 height 19
click at [661, 303] on input "Upload file" at bounding box center [661, 303] width 0 height 0
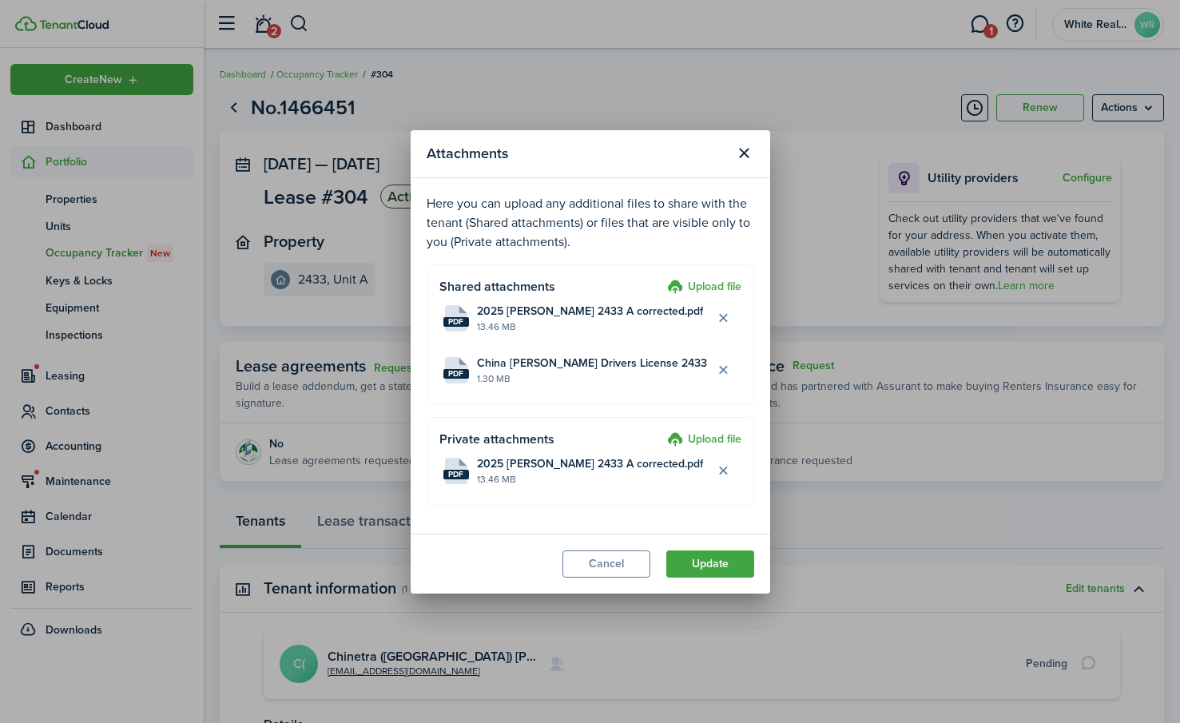
click at [710, 434] on label "Upload file" at bounding box center [704, 439] width 74 height 19
click at [661, 430] on input "Upload file" at bounding box center [661, 430] width 0 height 0
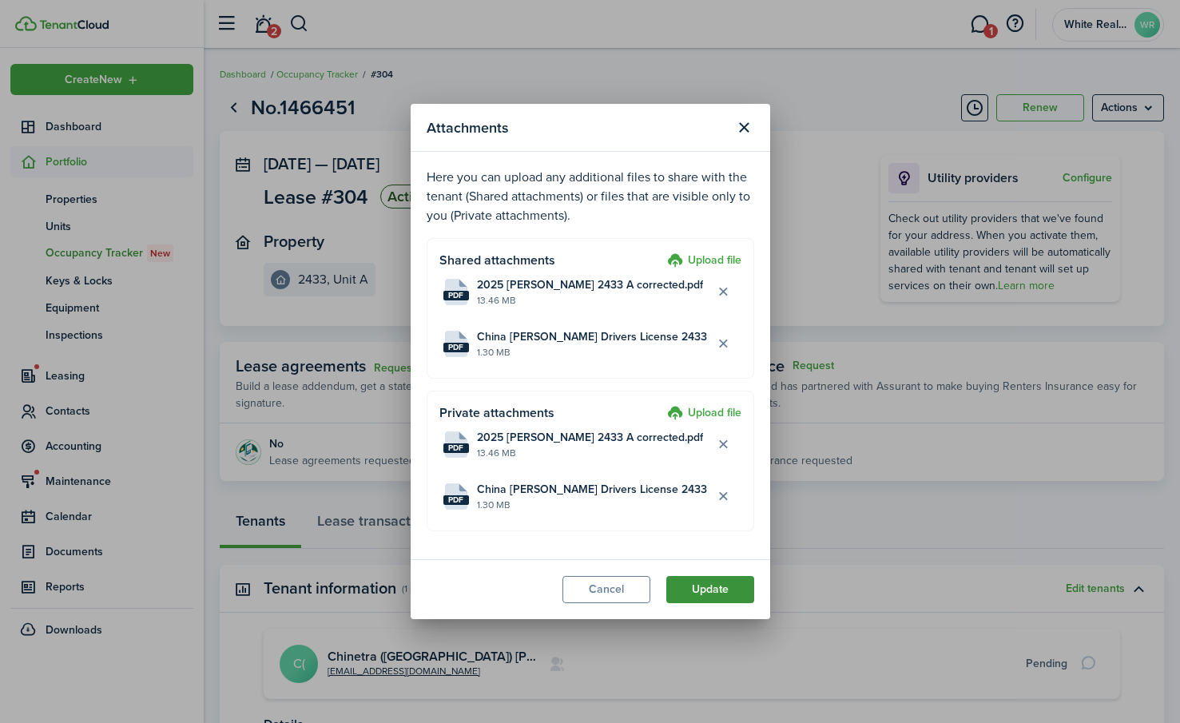
click at [704, 592] on button "Update" at bounding box center [710, 589] width 88 height 27
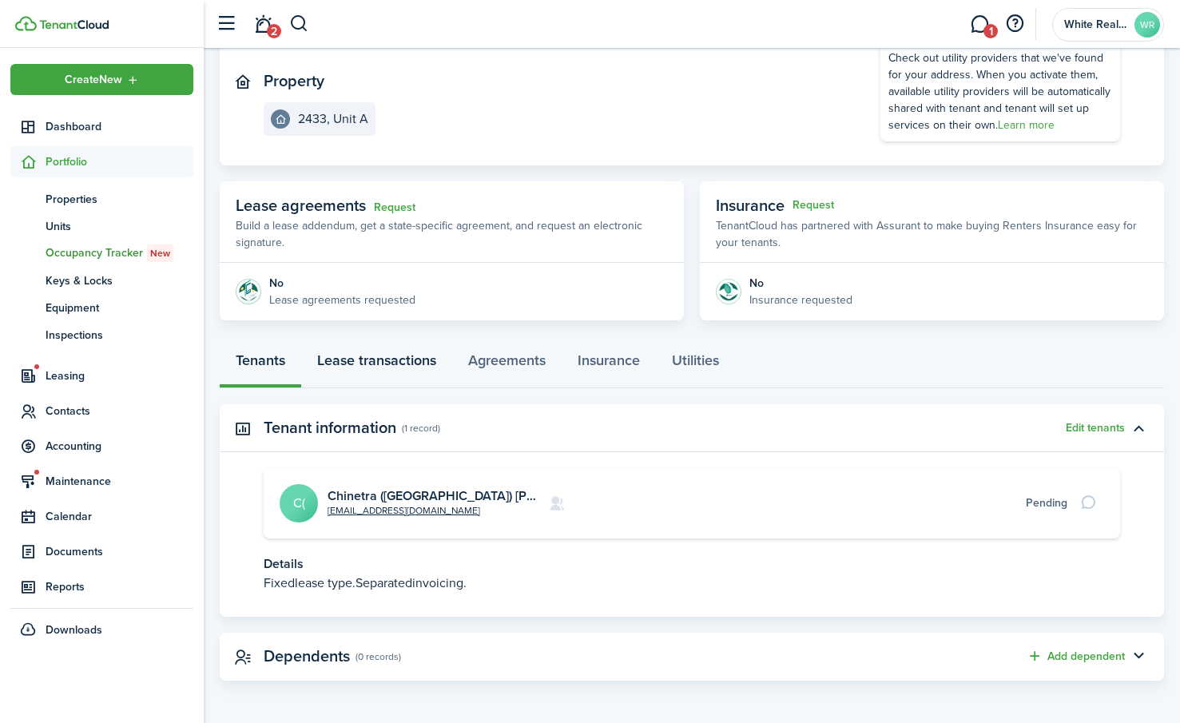
scroll to position [162, 0]
click at [383, 355] on link "Lease transactions" at bounding box center [376, 363] width 151 height 48
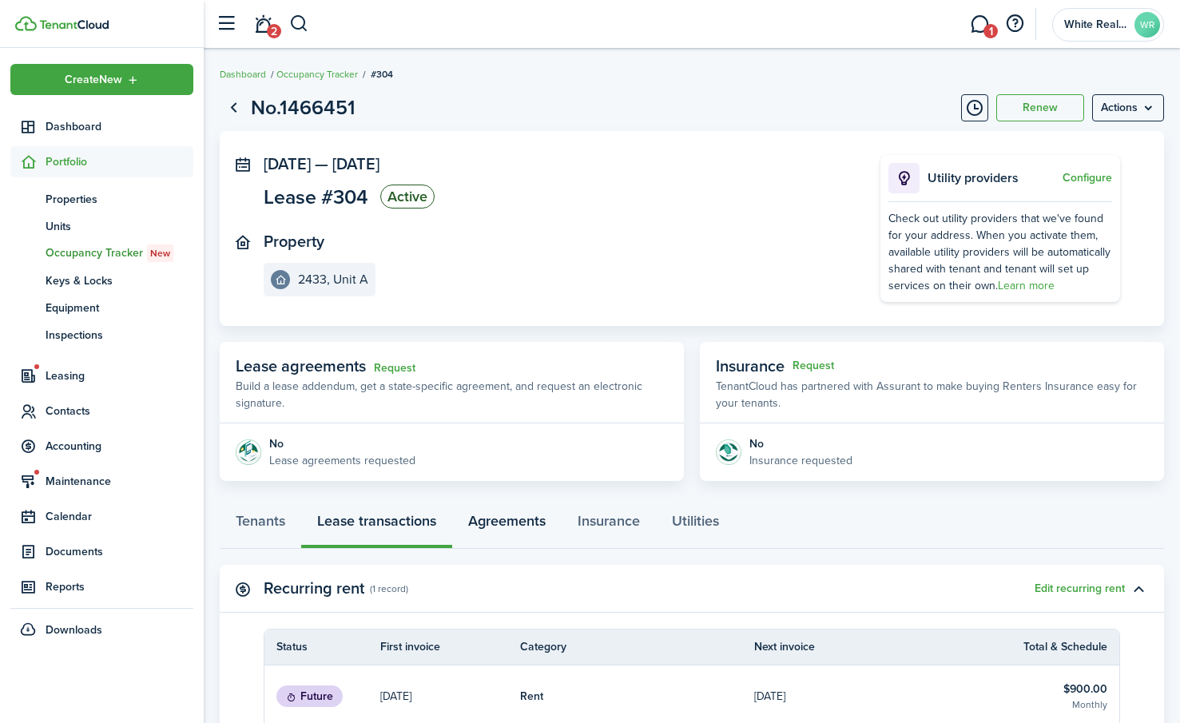
click at [508, 518] on link "Agreements" at bounding box center [506, 525] width 109 height 48
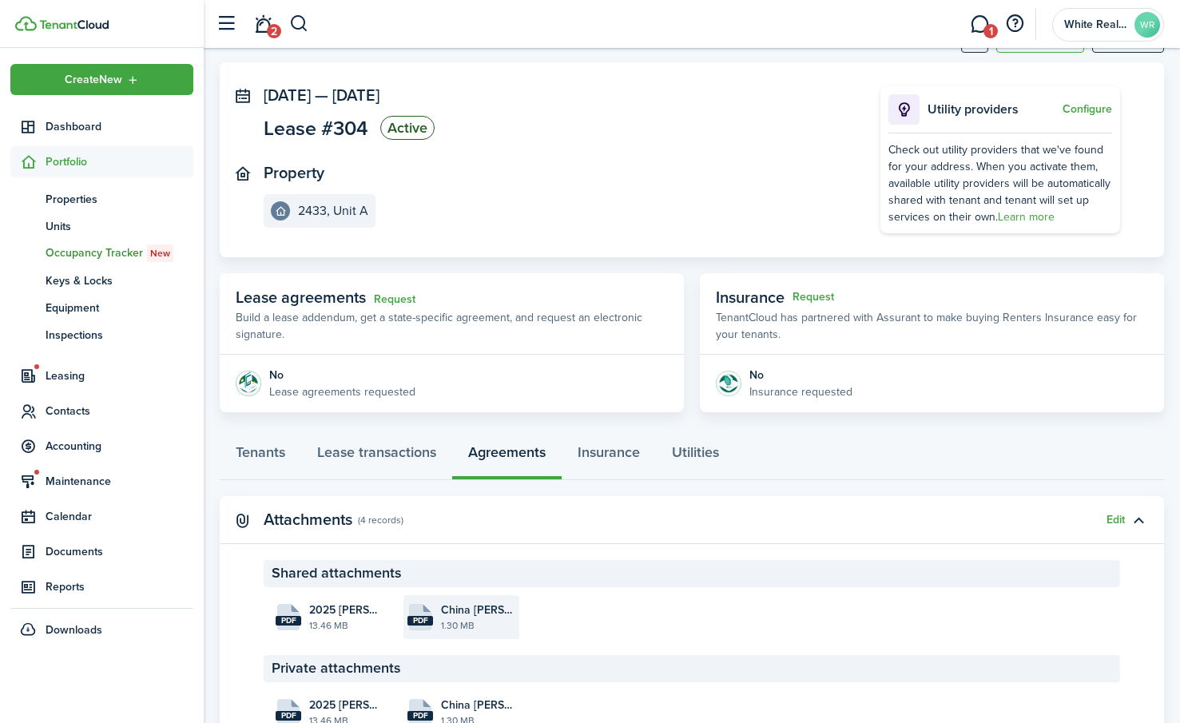
scroll to position [148, 0]
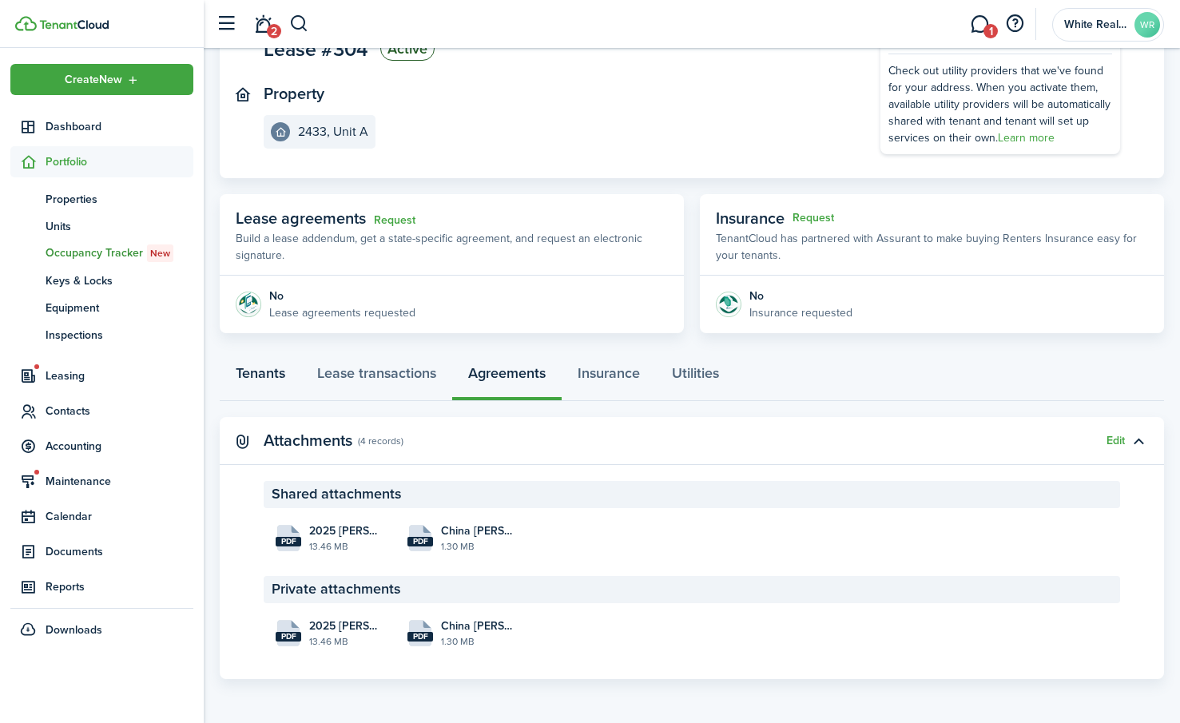
click at [256, 377] on link "Tenants" at bounding box center [260, 377] width 81 height 48
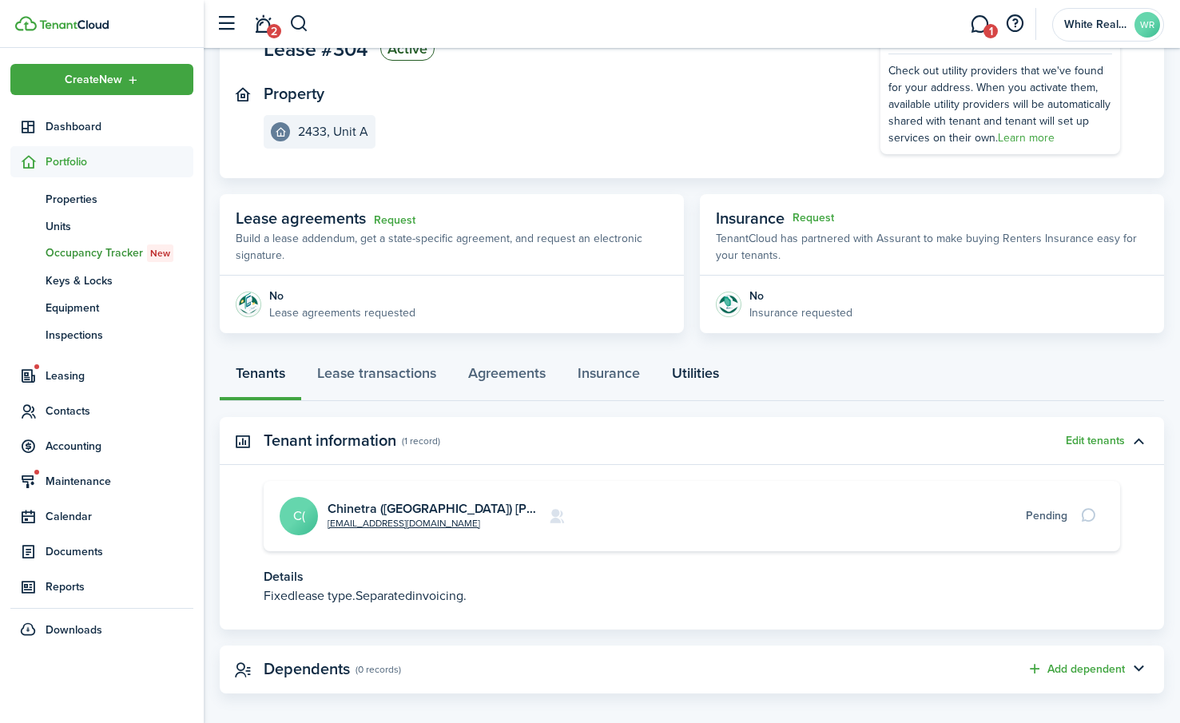
scroll to position [162, 0]
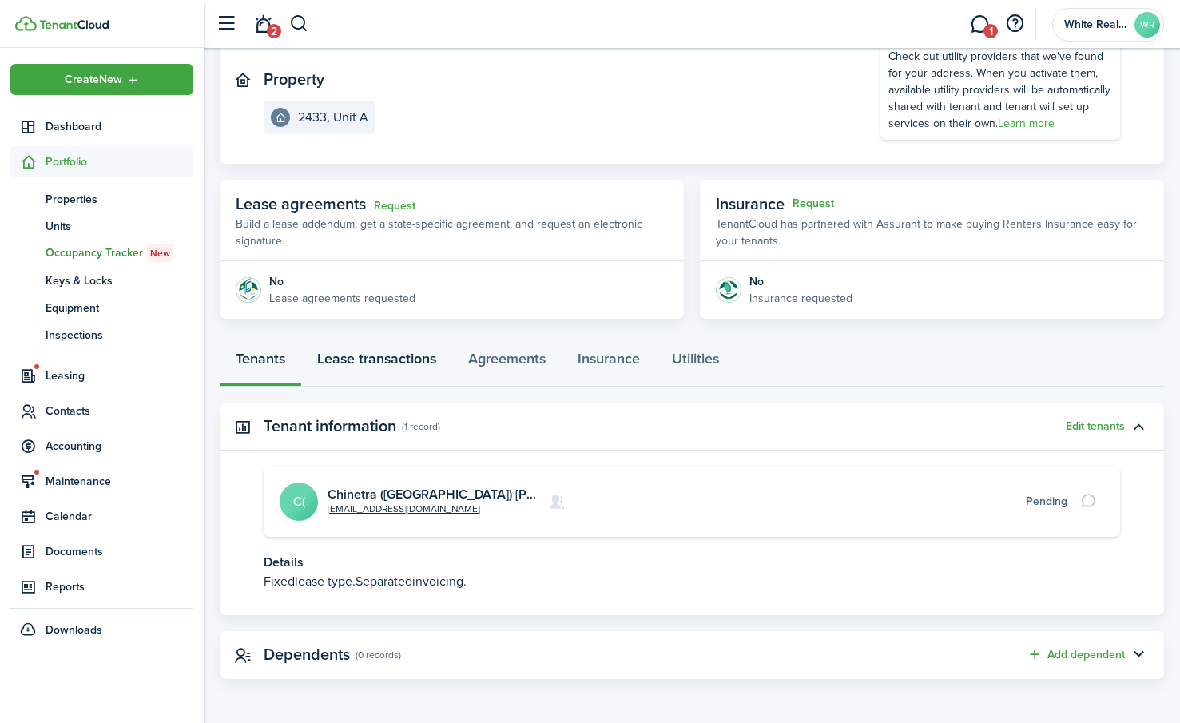
click at [391, 358] on link "Lease transactions" at bounding box center [376, 363] width 151 height 48
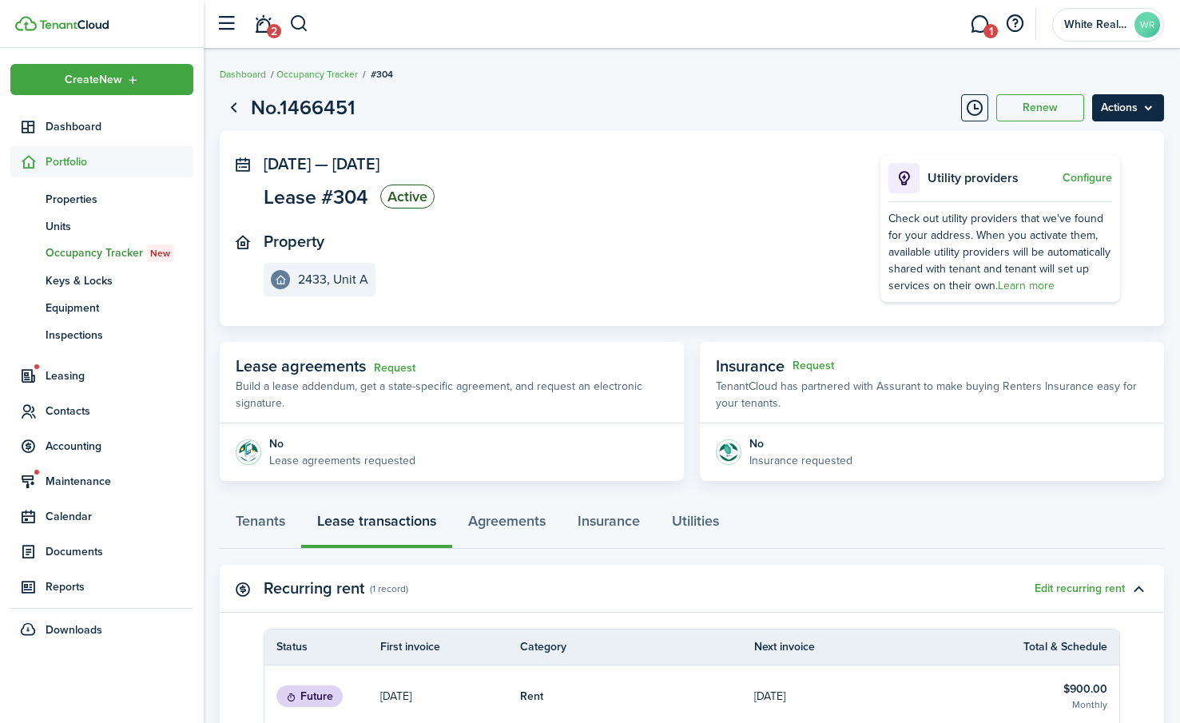
click at [1128, 107] on menu-btn "Actions" at bounding box center [1128, 107] width 72 height 27
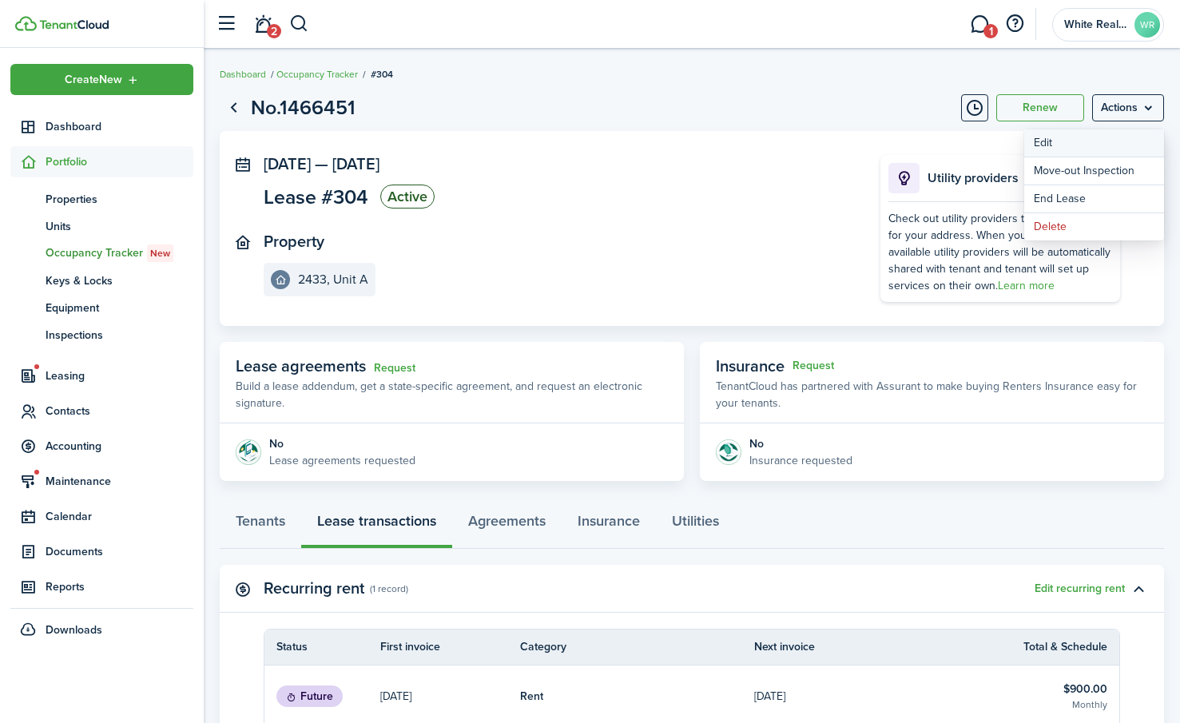
click at [1044, 141] on button "Edit" at bounding box center [1094, 142] width 140 height 27
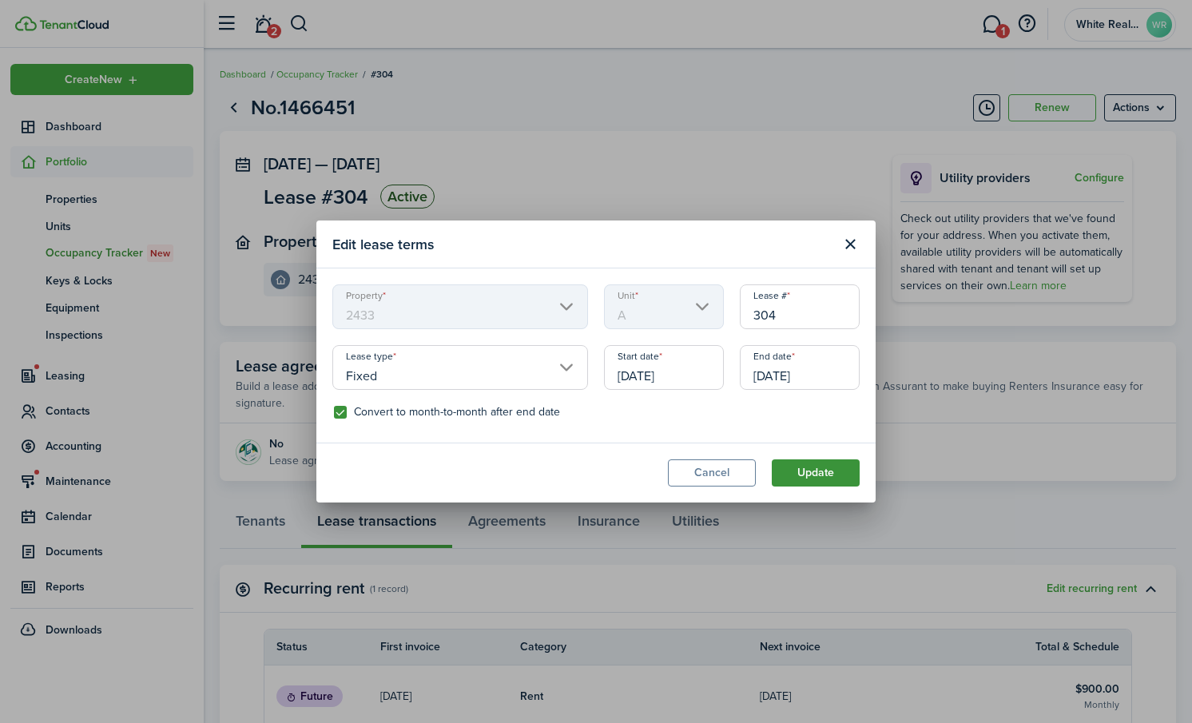
click at [825, 466] on button "Update" at bounding box center [815, 472] width 88 height 27
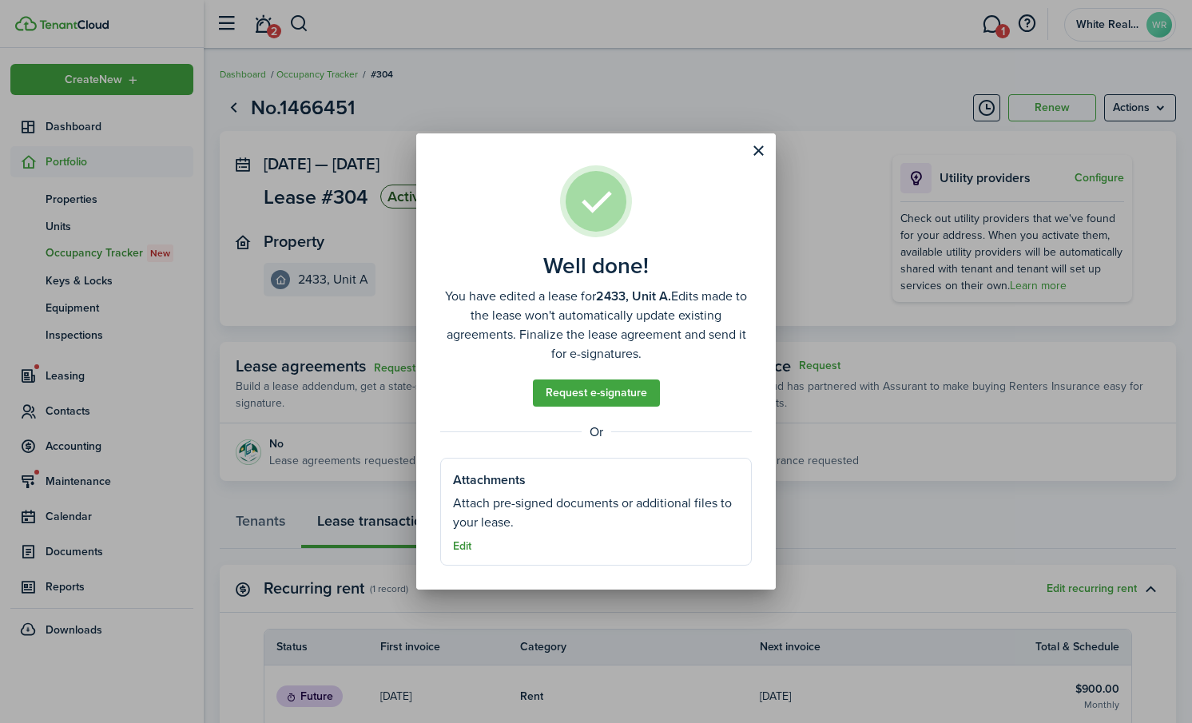
click at [462, 544] on button "Edit" at bounding box center [462, 546] width 18 height 13
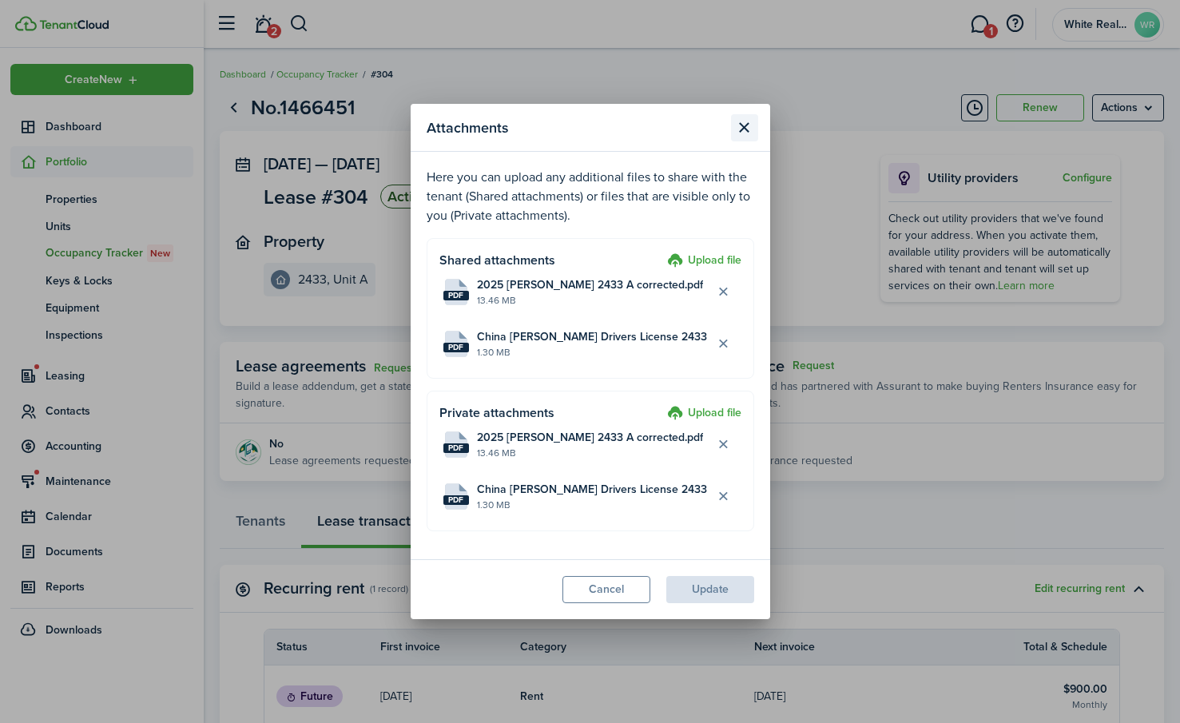
click at [751, 125] on button "Close modal" at bounding box center [744, 127] width 27 height 27
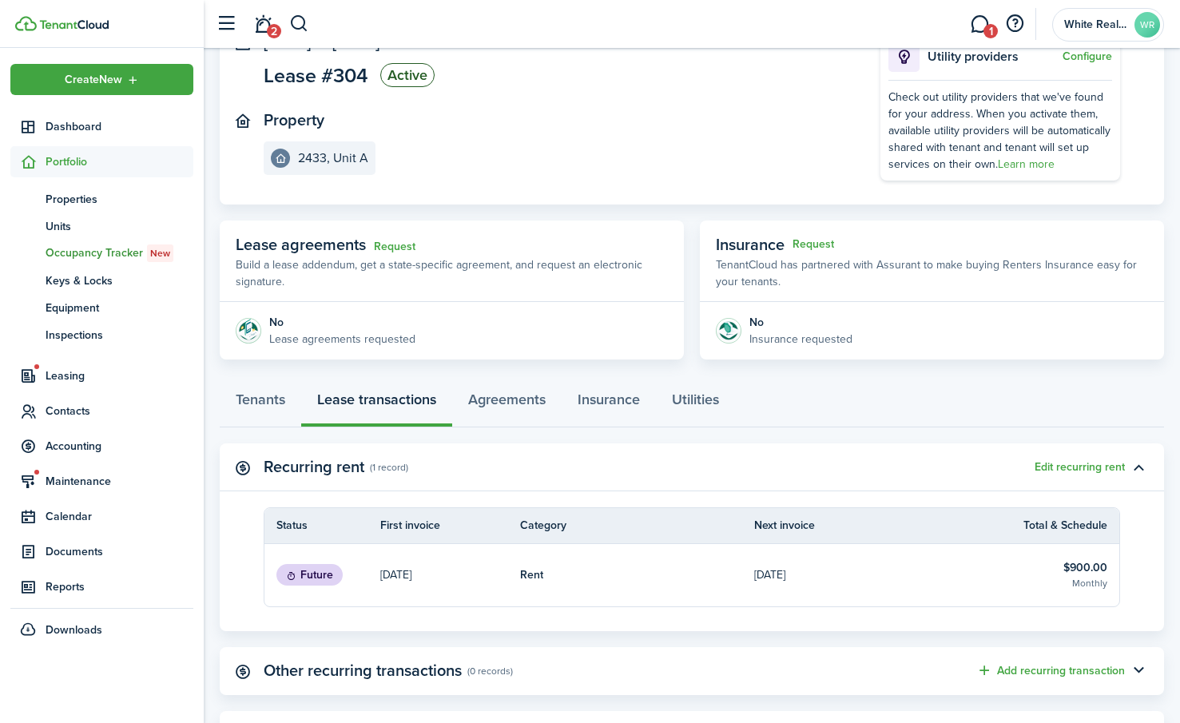
scroll to position [295, 0]
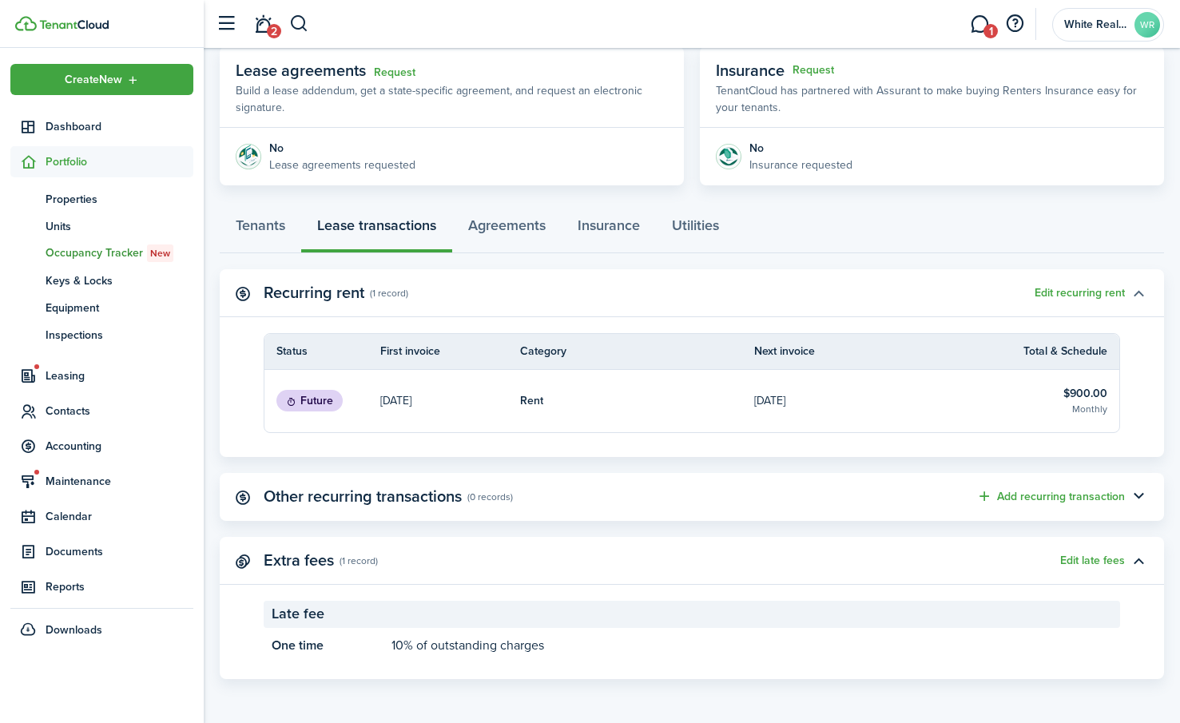
click at [1140, 295] on button "button" at bounding box center [1137, 293] width 27 height 27
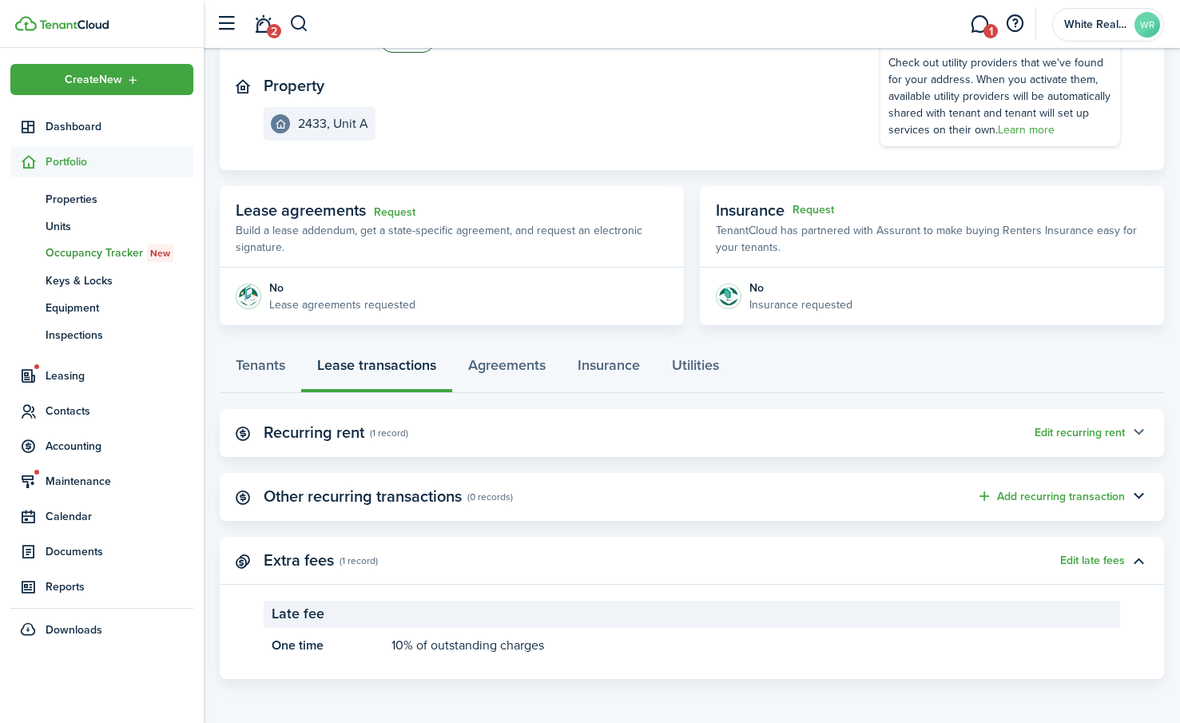
scroll to position [156, 0]
click at [1139, 430] on button "button" at bounding box center [1137, 432] width 27 height 27
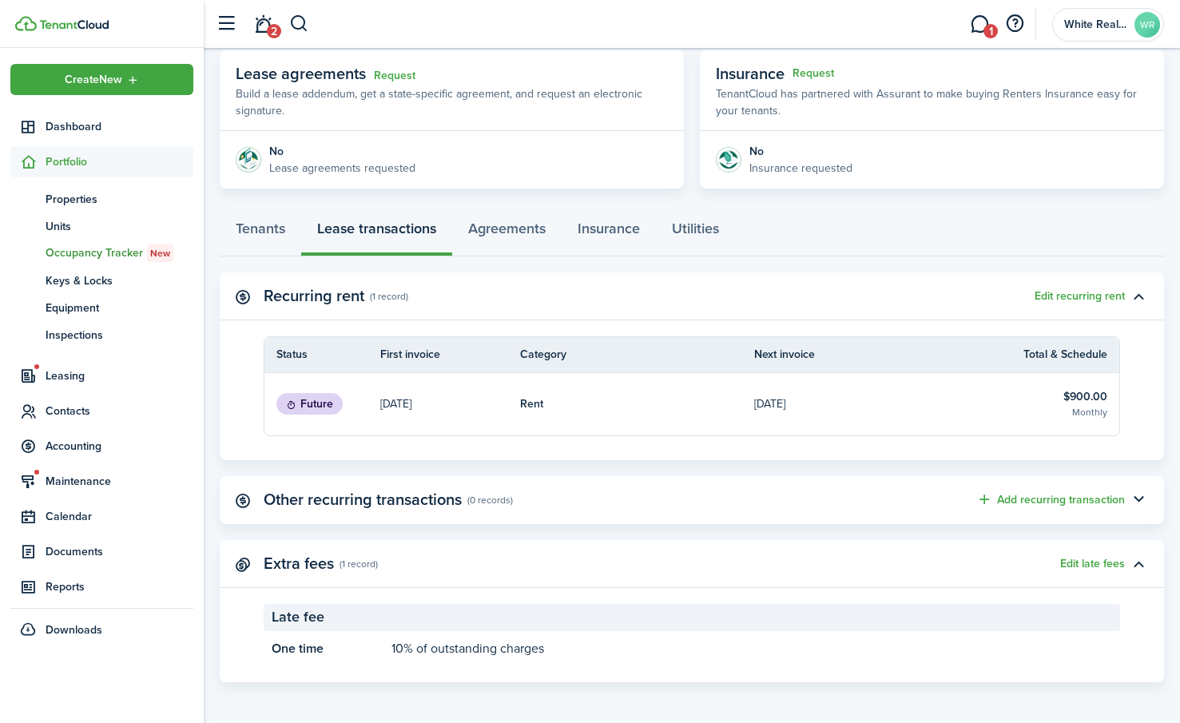
scroll to position [295, 0]
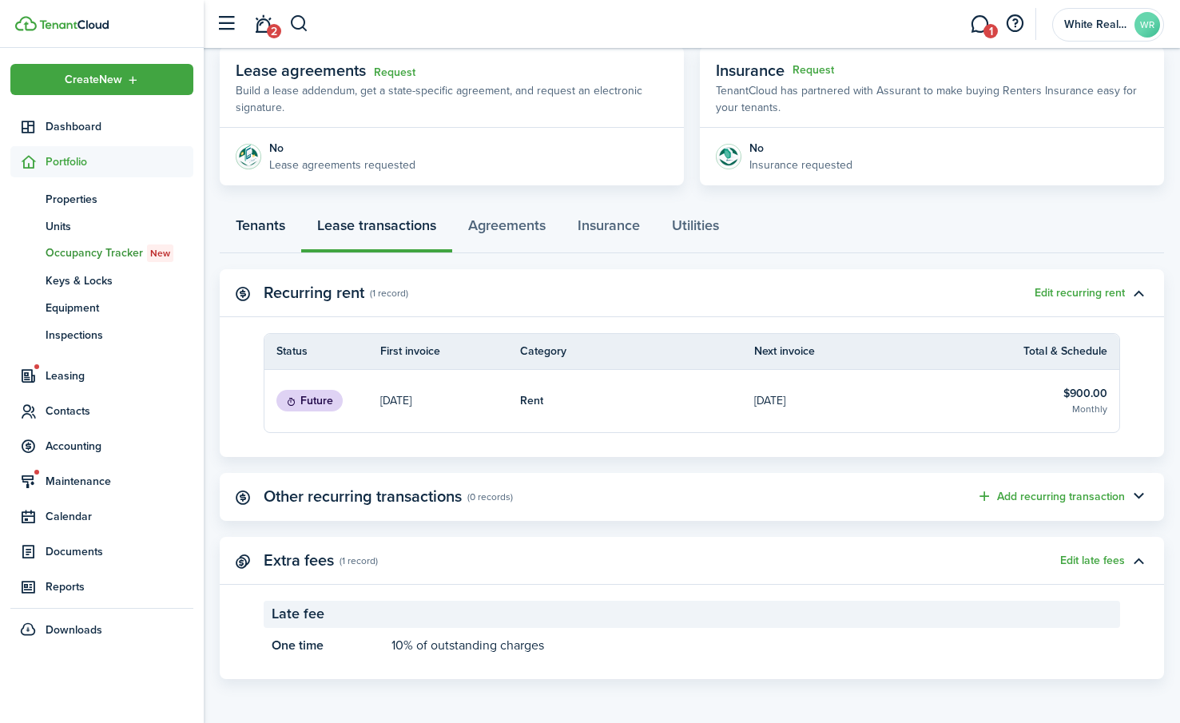
click at [264, 228] on link "Tenants" at bounding box center [260, 229] width 81 height 48
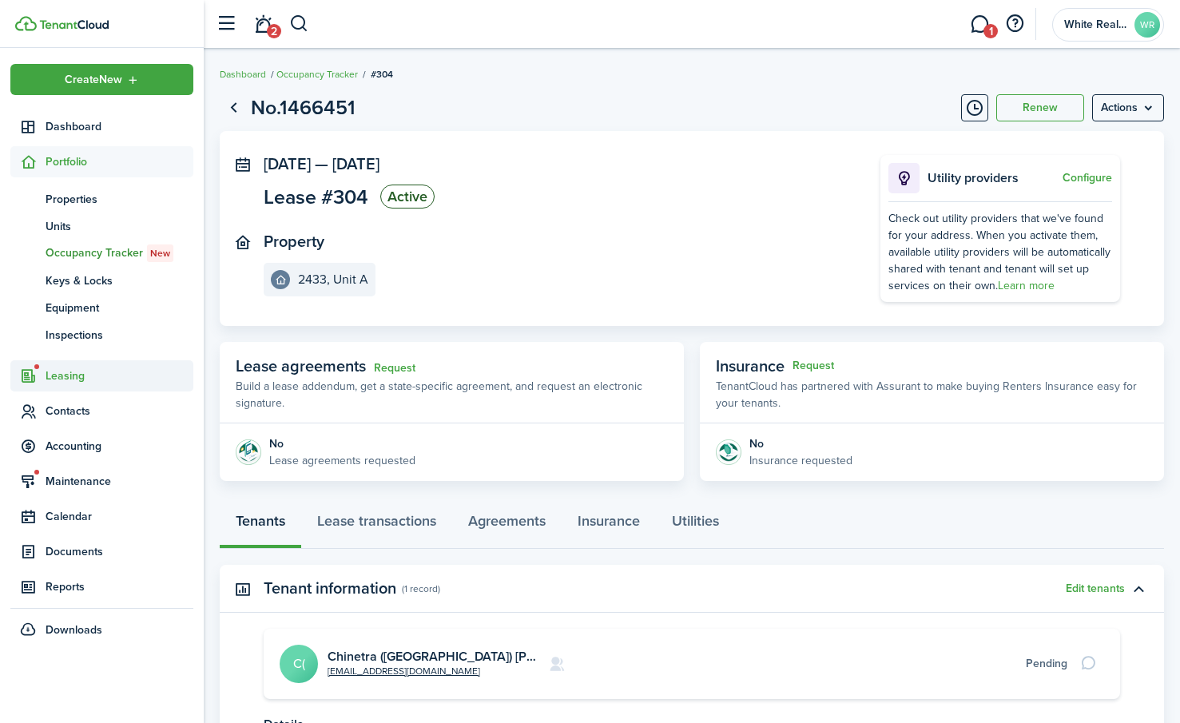
click at [70, 375] on span "Leasing" at bounding box center [120, 375] width 148 height 17
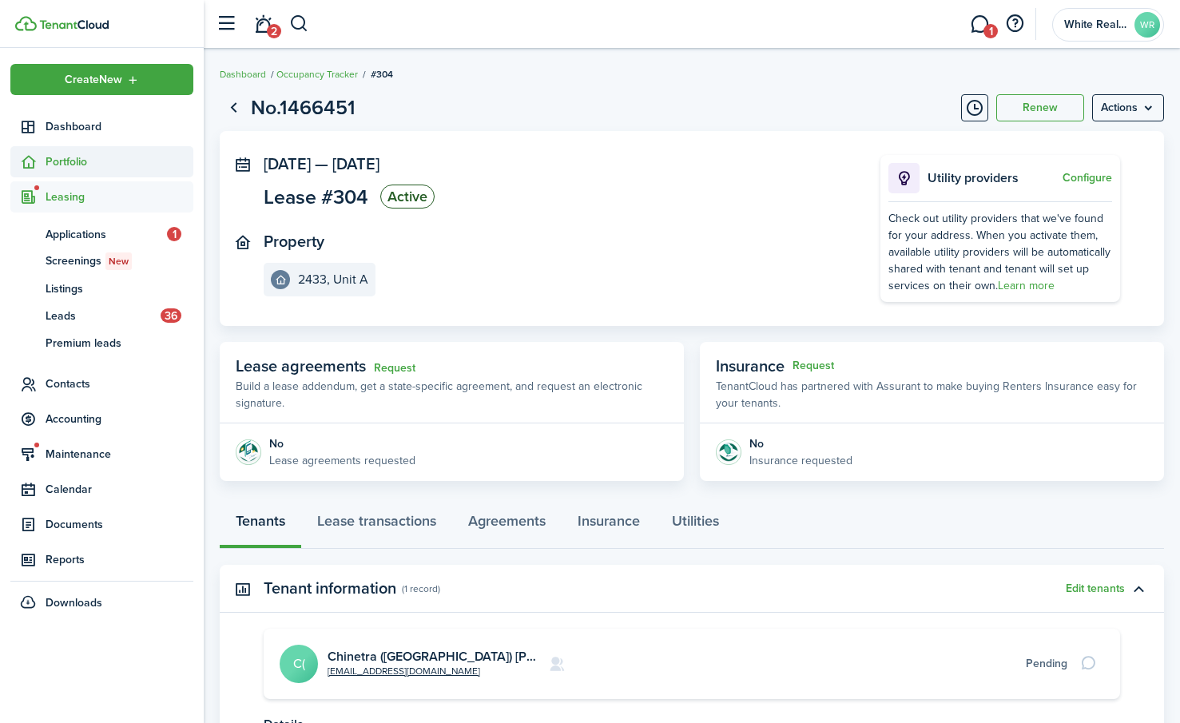
click at [85, 160] on span "Portfolio" at bounding box center [120, 161] width 148 height 17
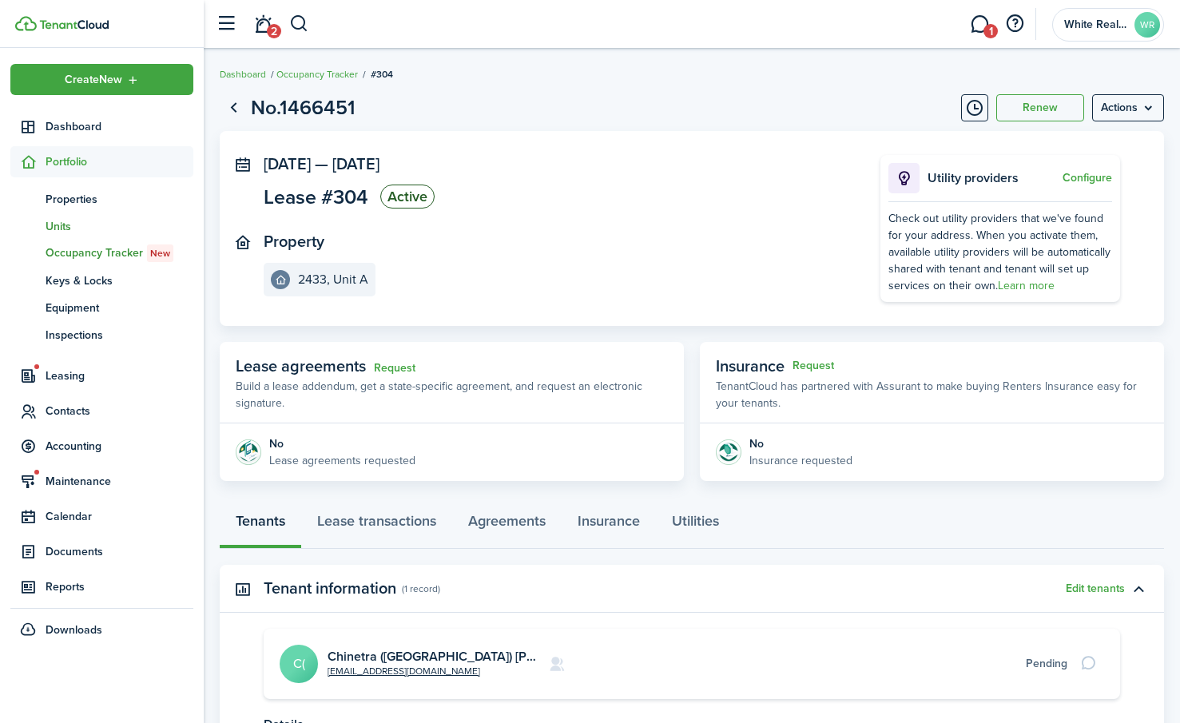
click at [62, 224] on span "Units" at bounding box center [120, 226] width 148 height 17
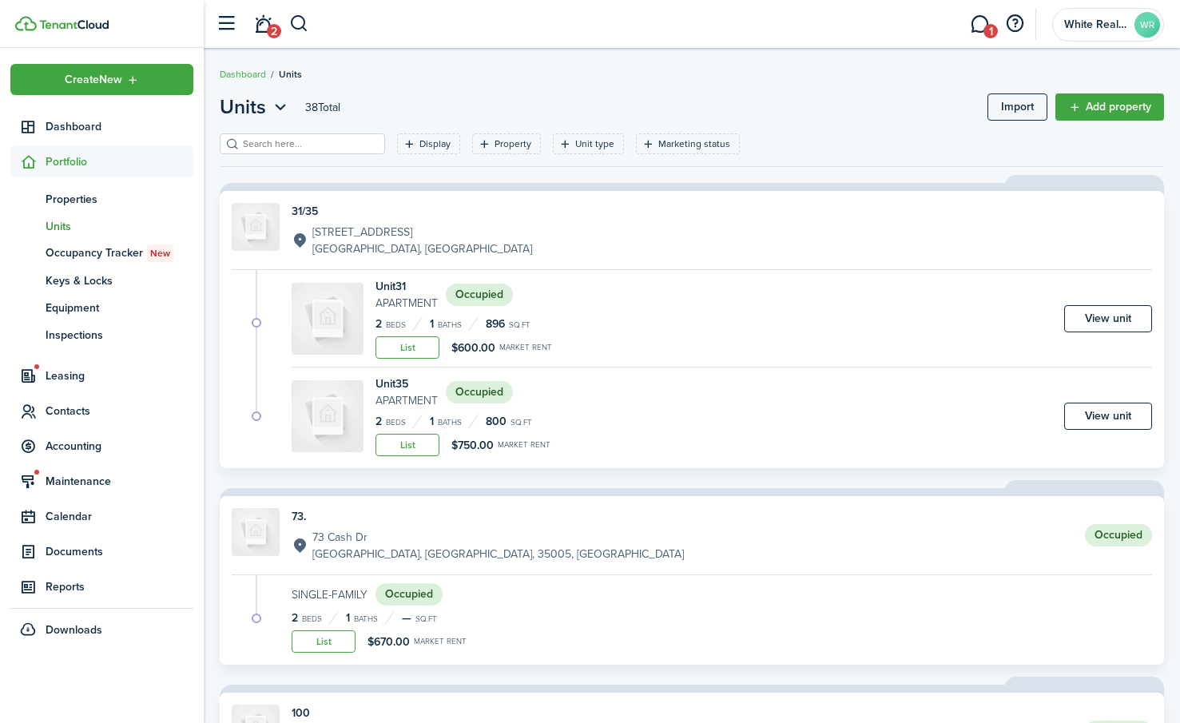
click at [303, 140] on input "search" at bounding box center [309, 144] width 141 height 15
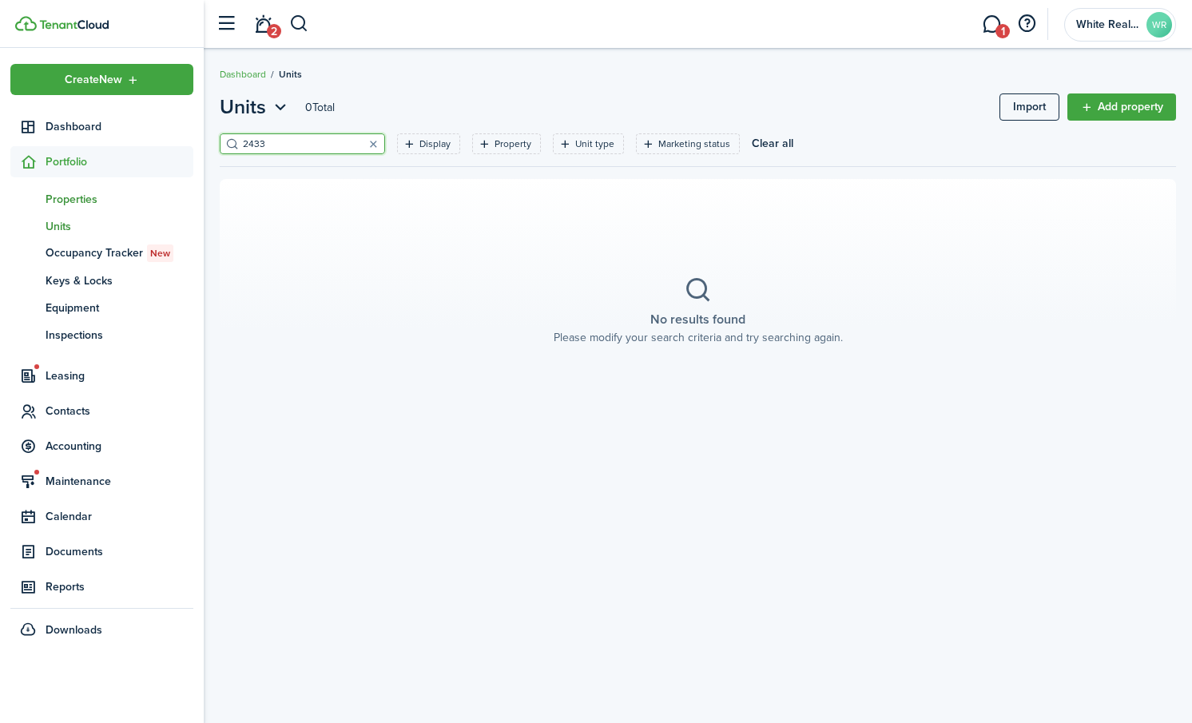
type input "2433"
click at [77, 196] on span "Properties" at bounding box center [120, 199] width 148 height 17
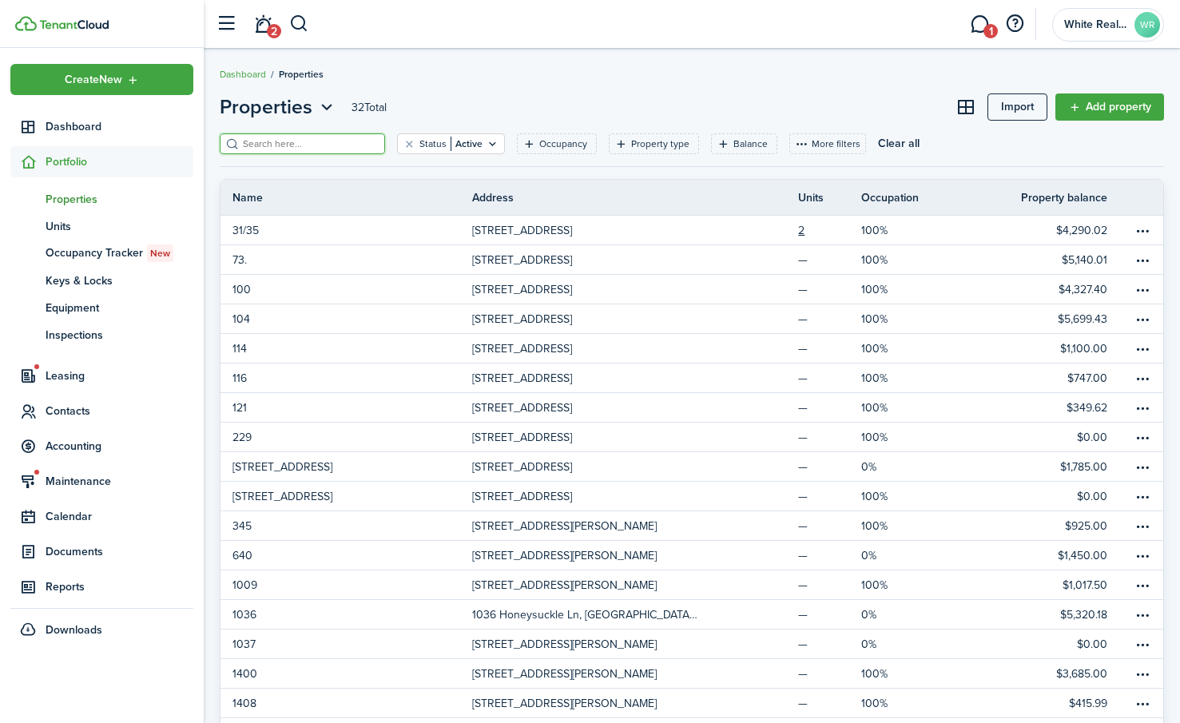
click at [288, 146] on input "search" at bounding box center [309, 144] width 141 height 15
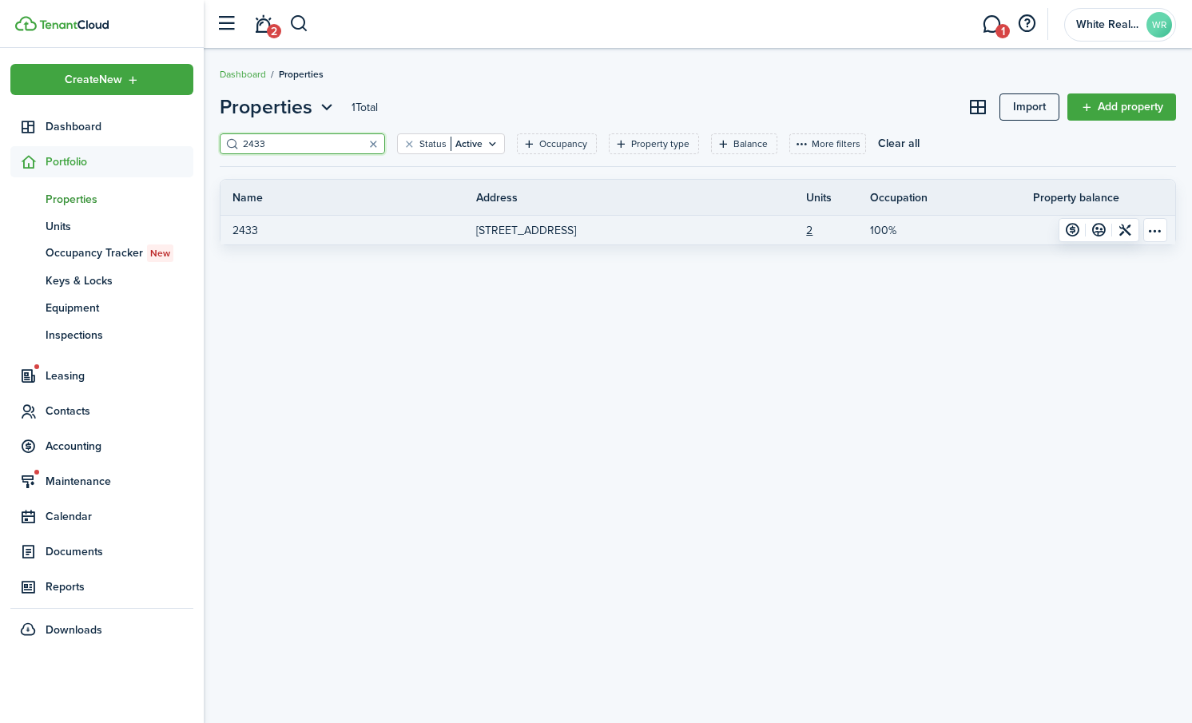
type input "2433"
click at [249, 232] on p "2433" at bounding box center [245, 230] width 26 height 17
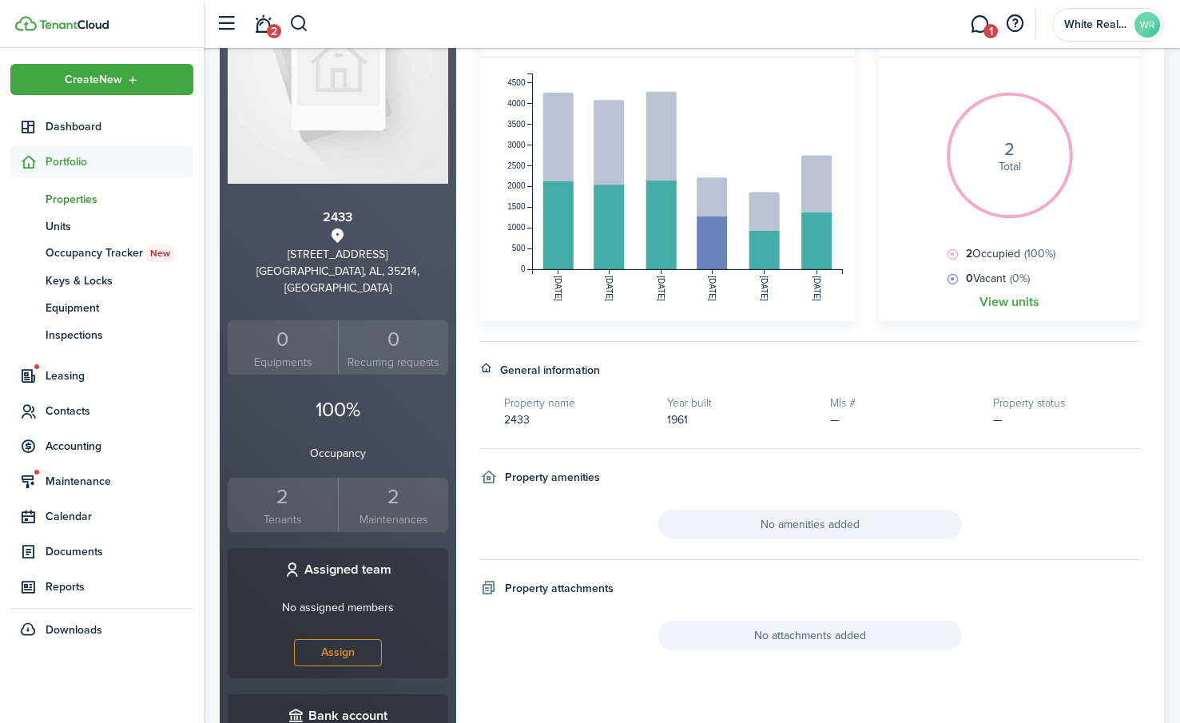
scroll to position [319, 0]
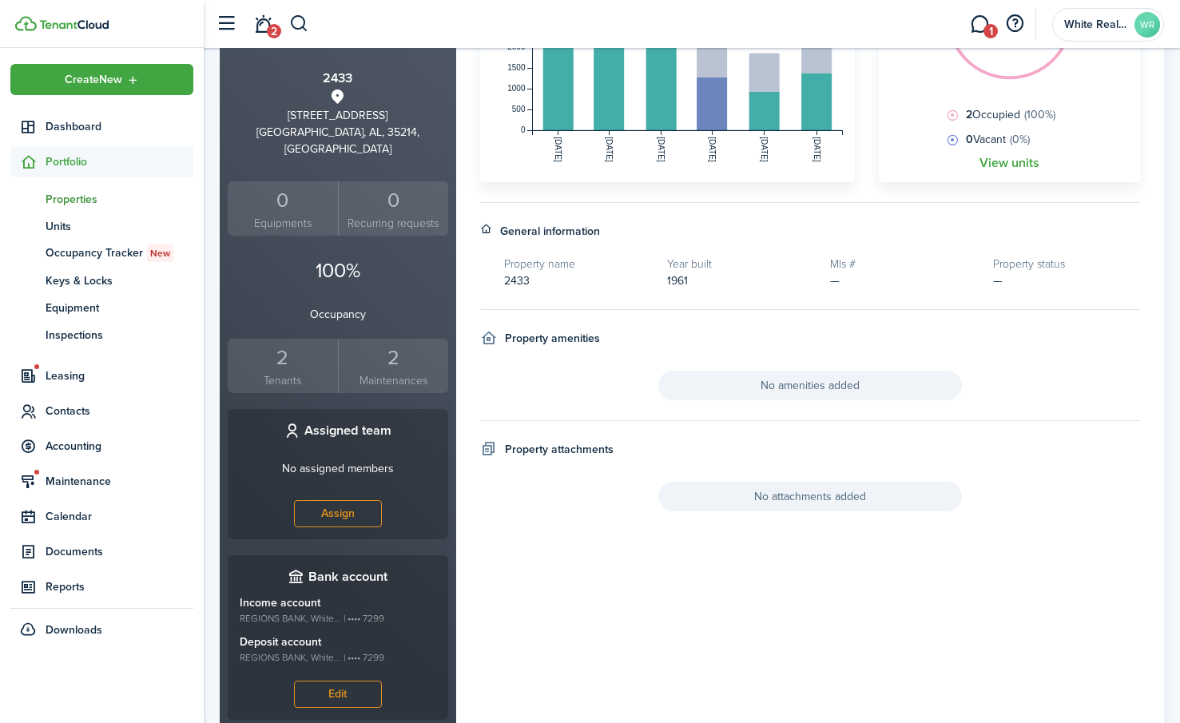
click at [287, 343] on div "2" at bounding box center [283, 358] width 102 height 30
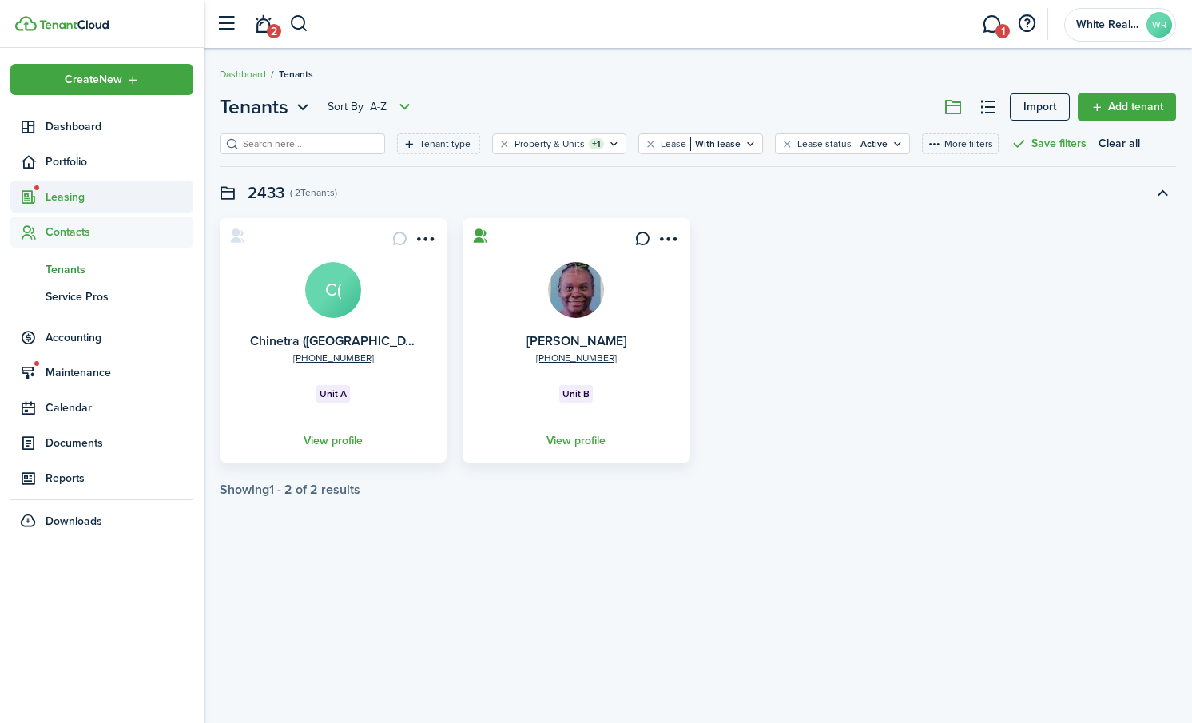
click at [65, 196] on span "Leasing" at bounding box center [120, 196] width 148 height 17
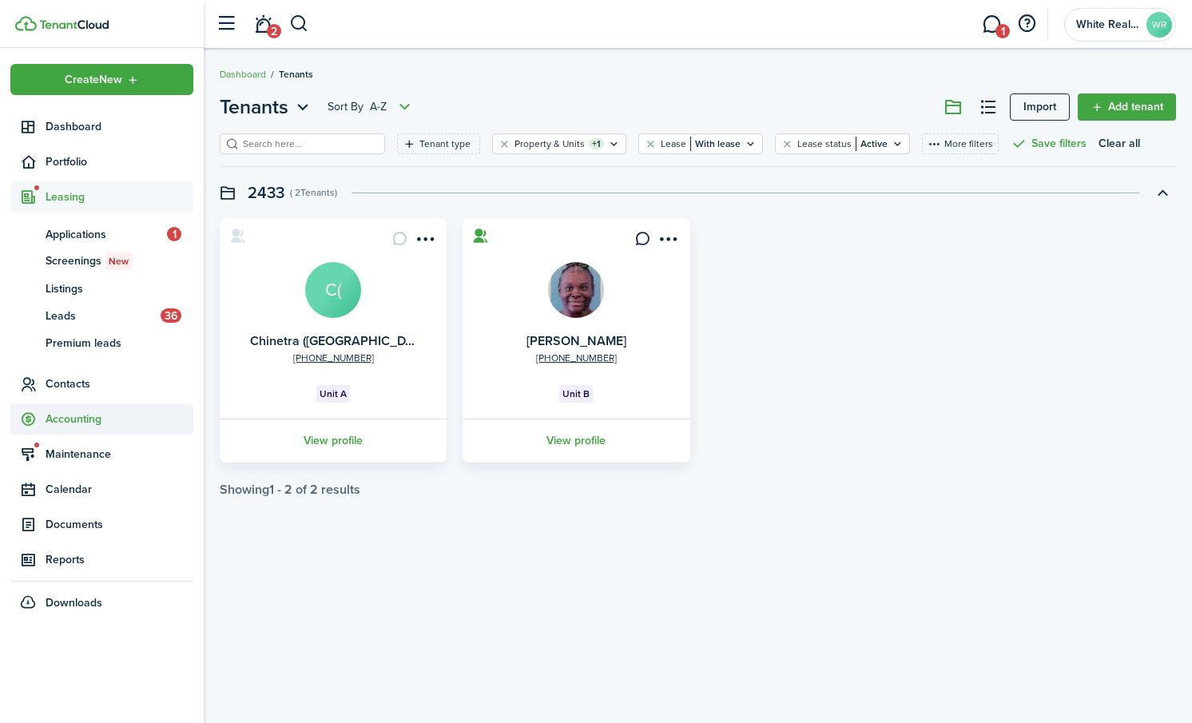
click at [67, 414] on span "Accounting" at bounding box center [120, 418] width 148 height 17
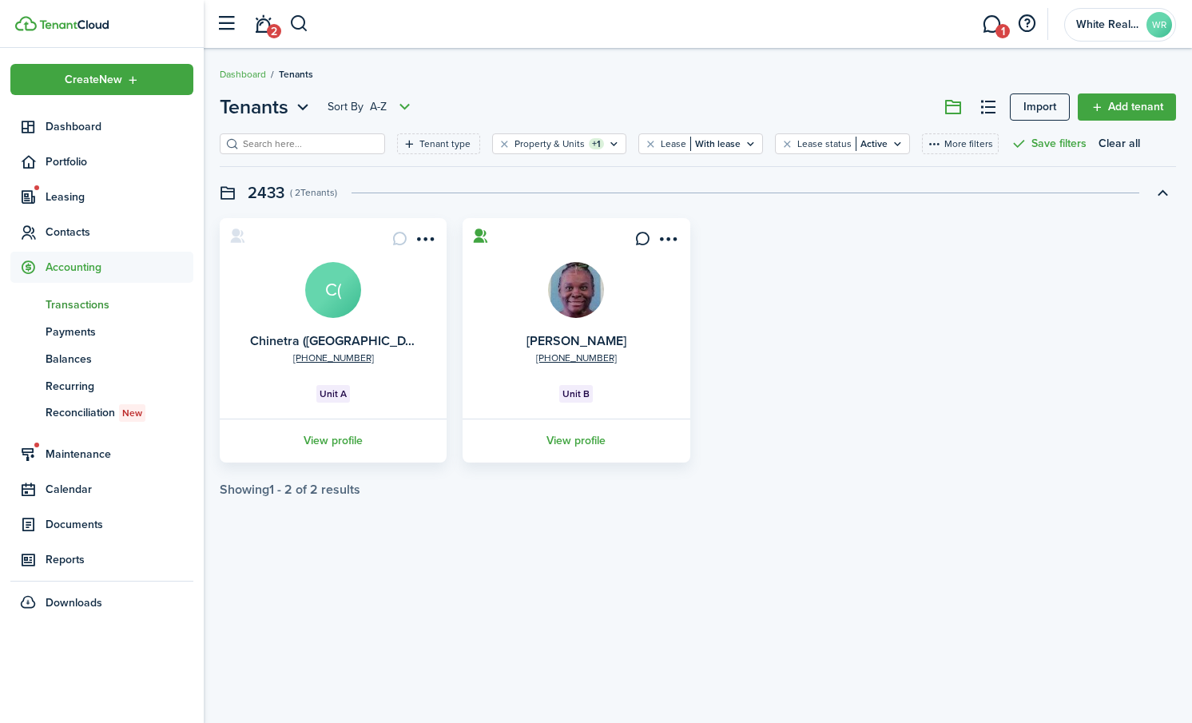
click at [77, 305] on span "Transactions" at bounding box center [120, 304] width 148 height 17
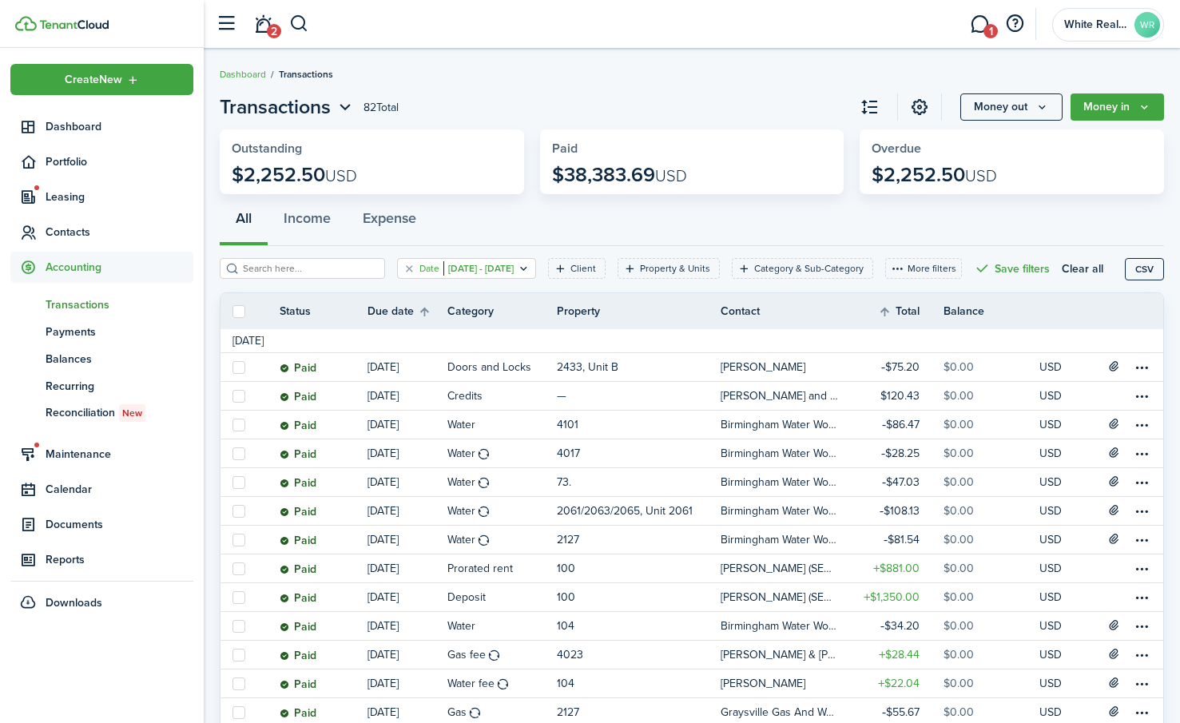
click at [530, 269] on icon "Open filter" at bounding box center [524, 268] width 14 height 13
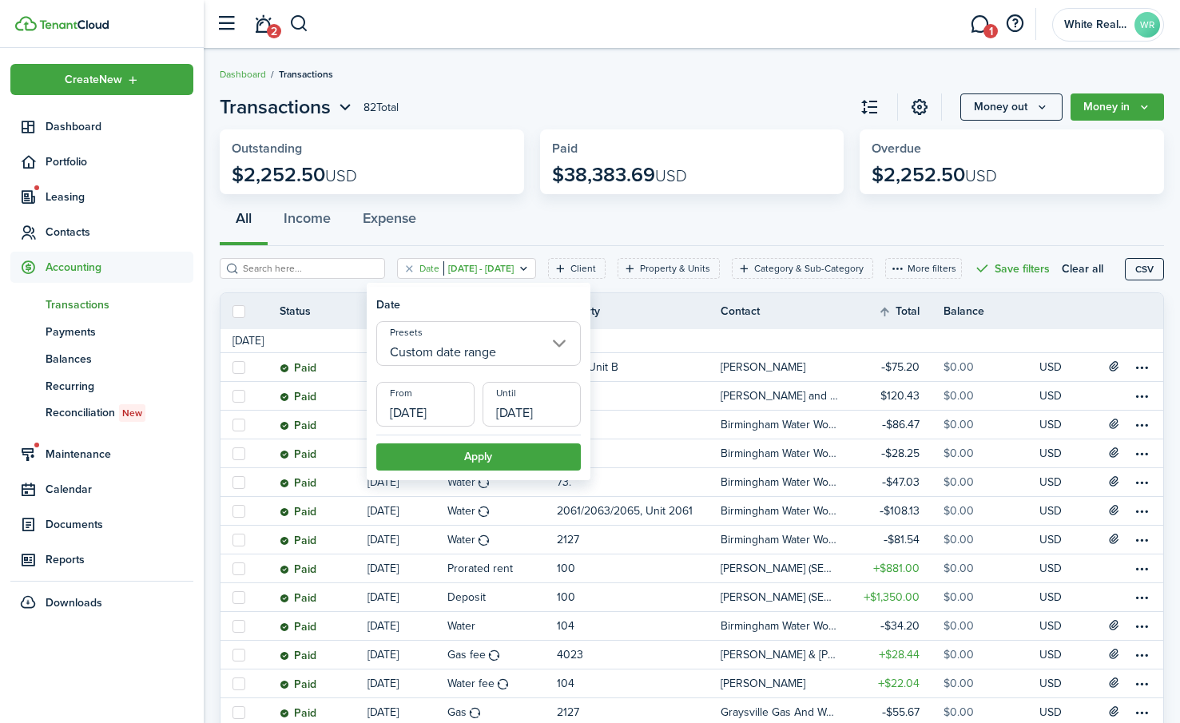
click at [557, 338] on input "Custom date range" at bounding box center [478, 343] width 204 height 45
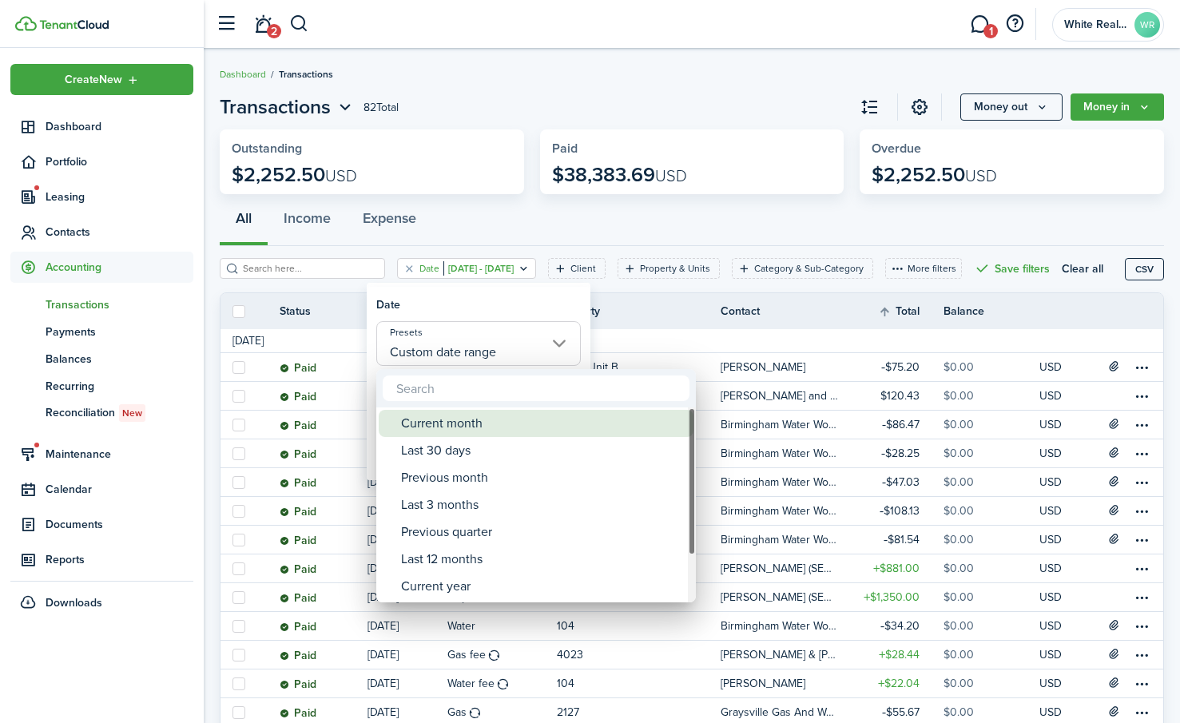
click at [462, 413] on div "Current month" at bounding box center [542, 423] width 283 height 27
type input "Current month"
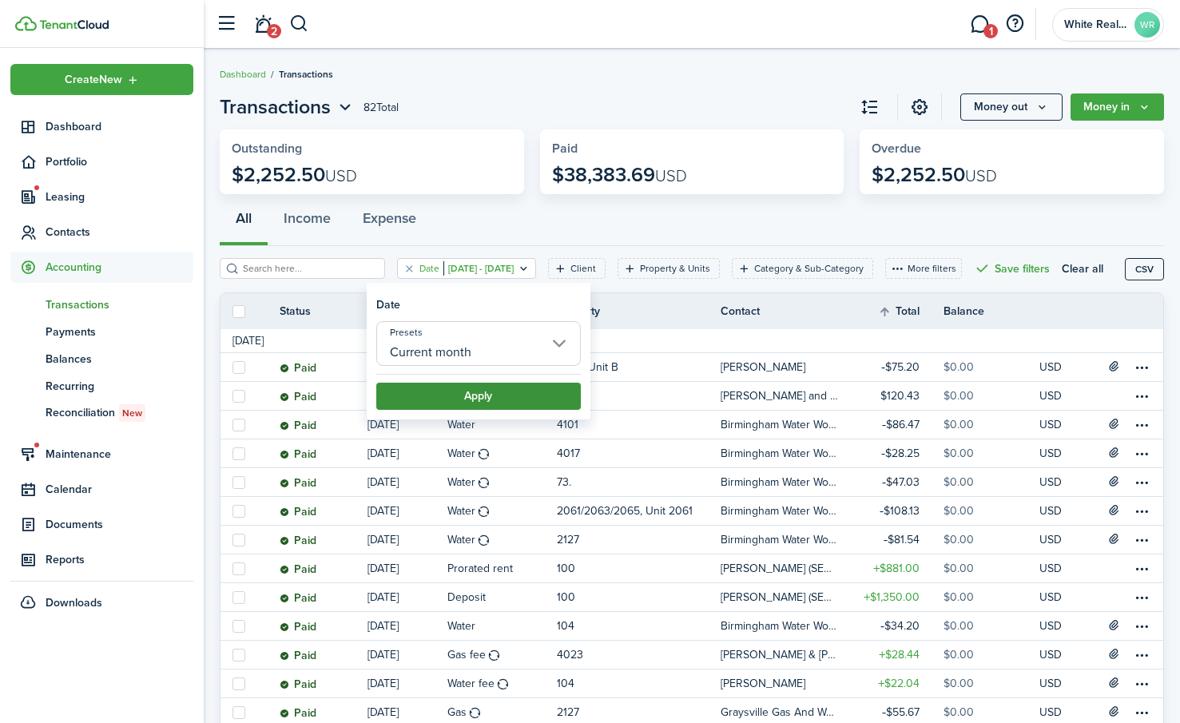
click at [502, 387] on button "Apply" at bounding box center [478, 396] width 204 height 27
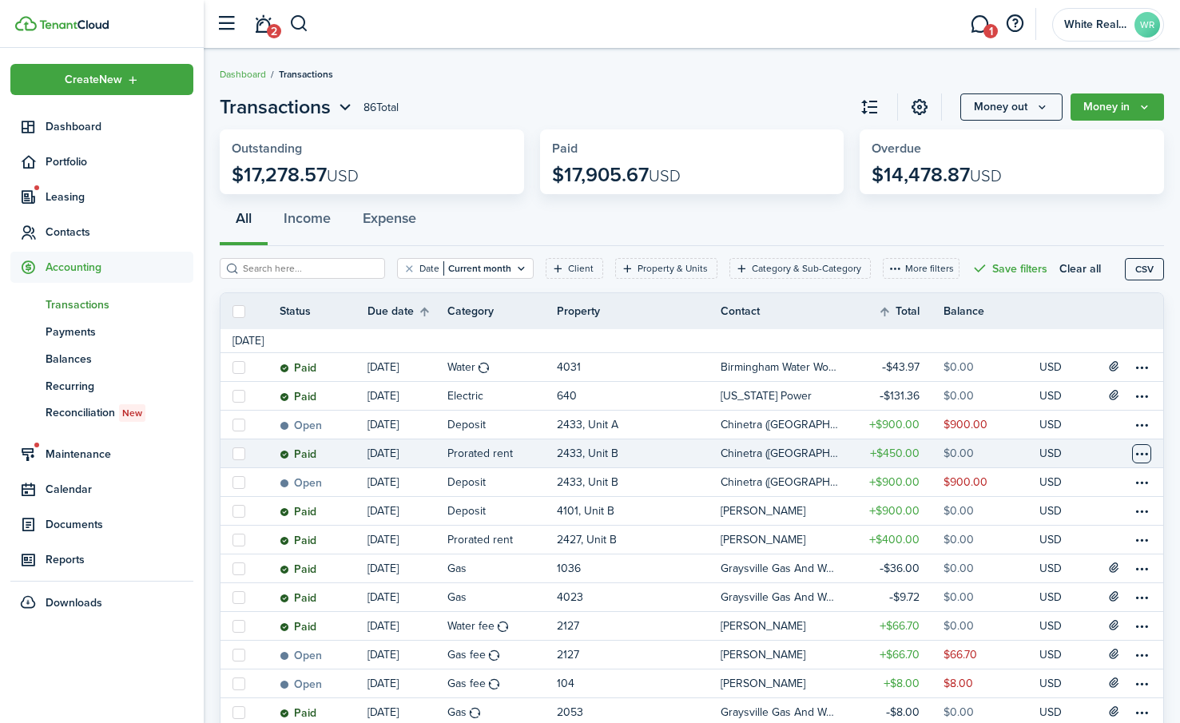
click at [1137, 455] on table-menu-btn-icon at bounding box center [1141, 453] width 19 height 19
click at [1035, 484] on button "Edit" at bounding box center [1081, 484] width 140 height 27
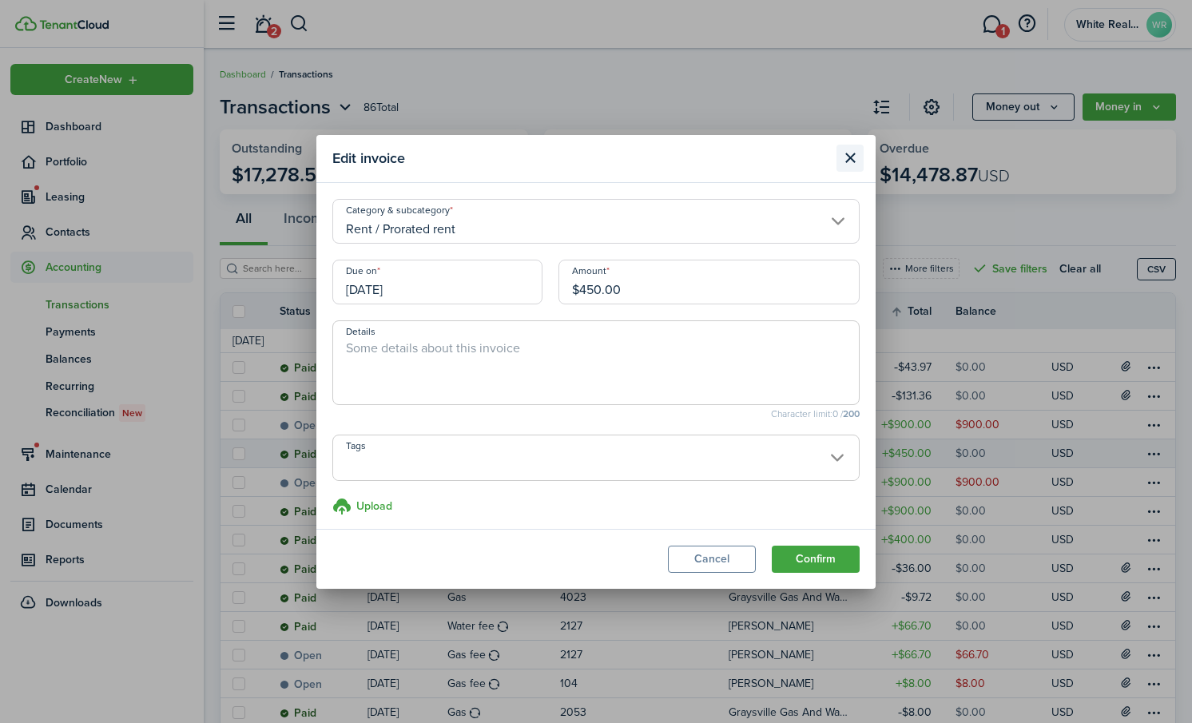
click at [848, 149] on button "Close modal" at bounding box center [849, 158] width 27 height 27
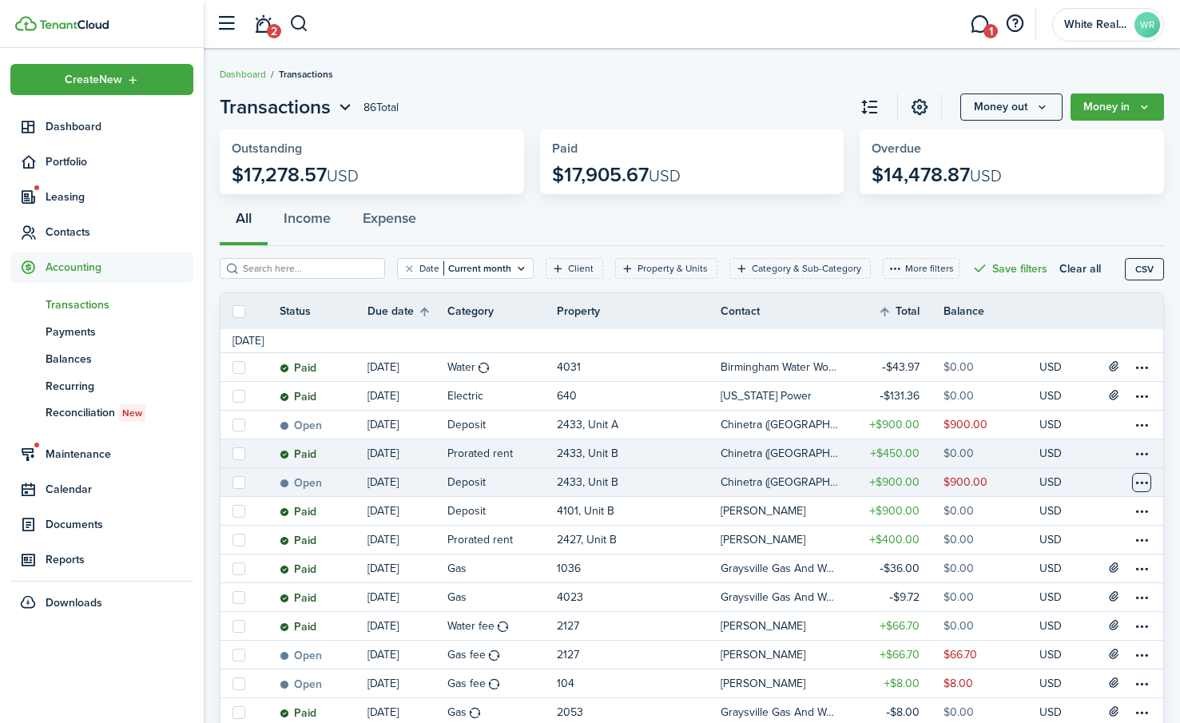
drag, startPoint x: 1136, startPoint y: 478, endPoint x: 1151, endPoint y: 492, distance: 20.3
click at [1136, 478] on table-menu-btn-icon at bounding box center [1141, 482] width 19 height 19
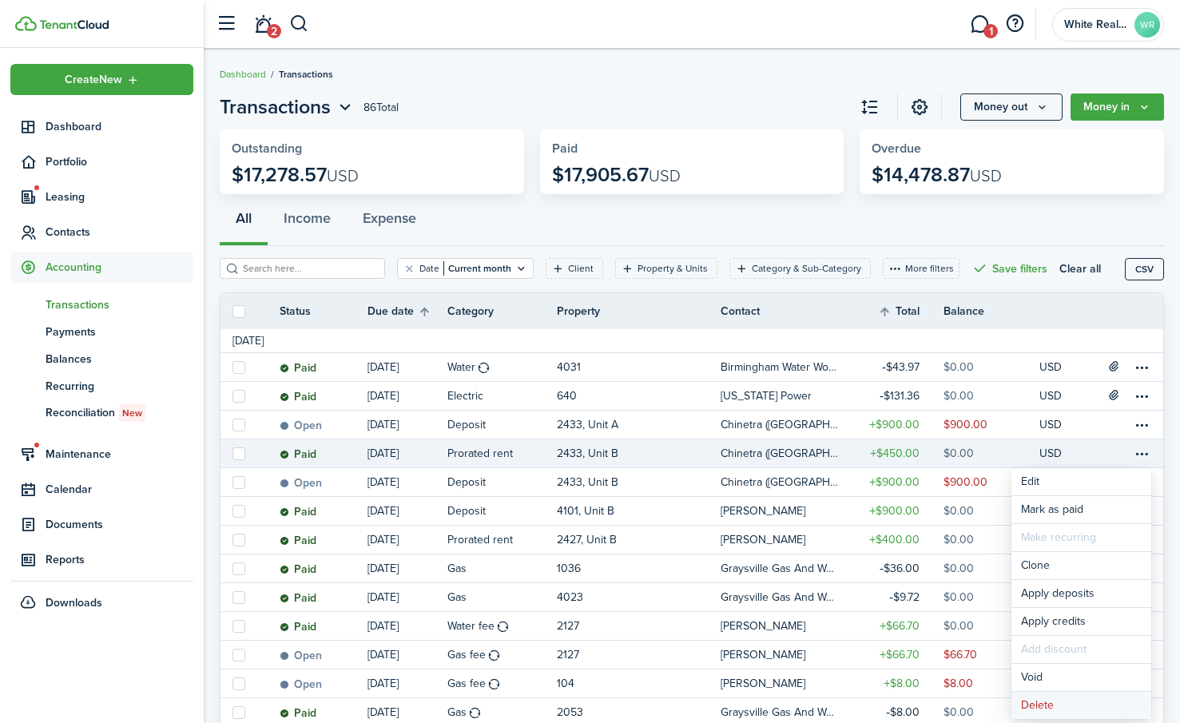
click at [1038, 705] on button "Delete" at bounding box center [1081, 705] width 140 height 27
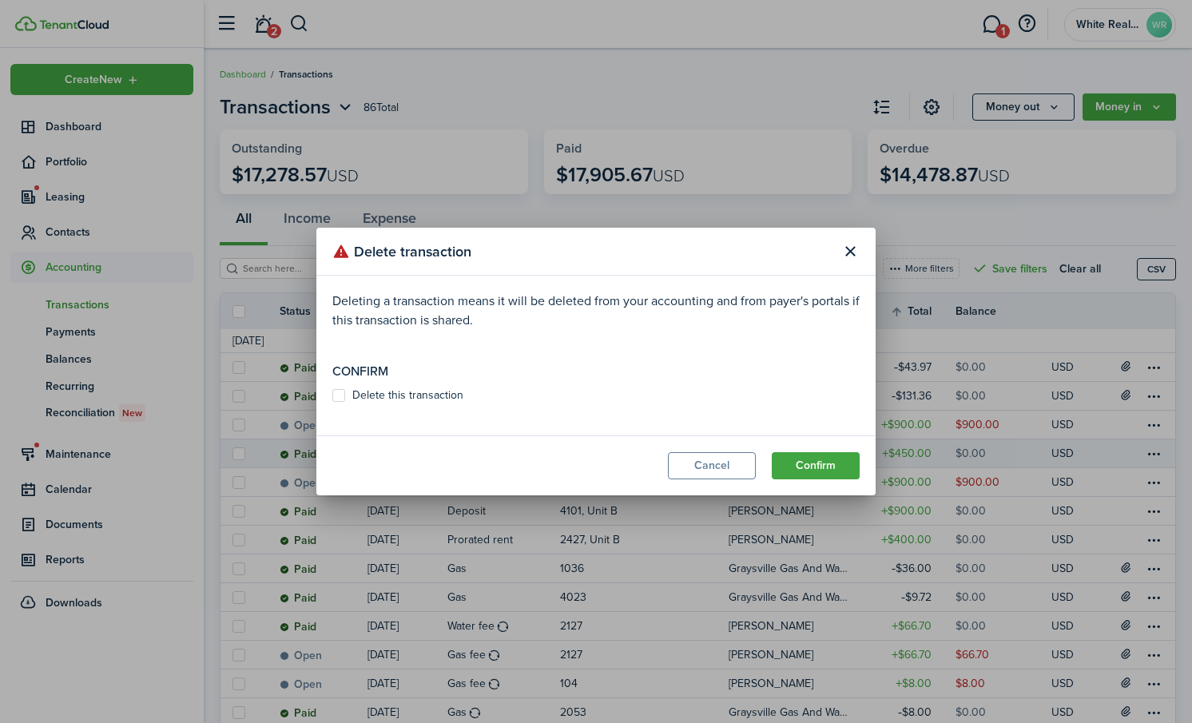
click at [338, 396] on label "Delete this transaction" at bounding box center [397, 395] width 131 height 13
click at [332, 396] on input "Delete this transaction" at bounding box center [331, 395] width 1 height 1
checkbox input "true"
click at [804, 460] on button "Confirm" at bounding box center [815, 465] width 88 height 27
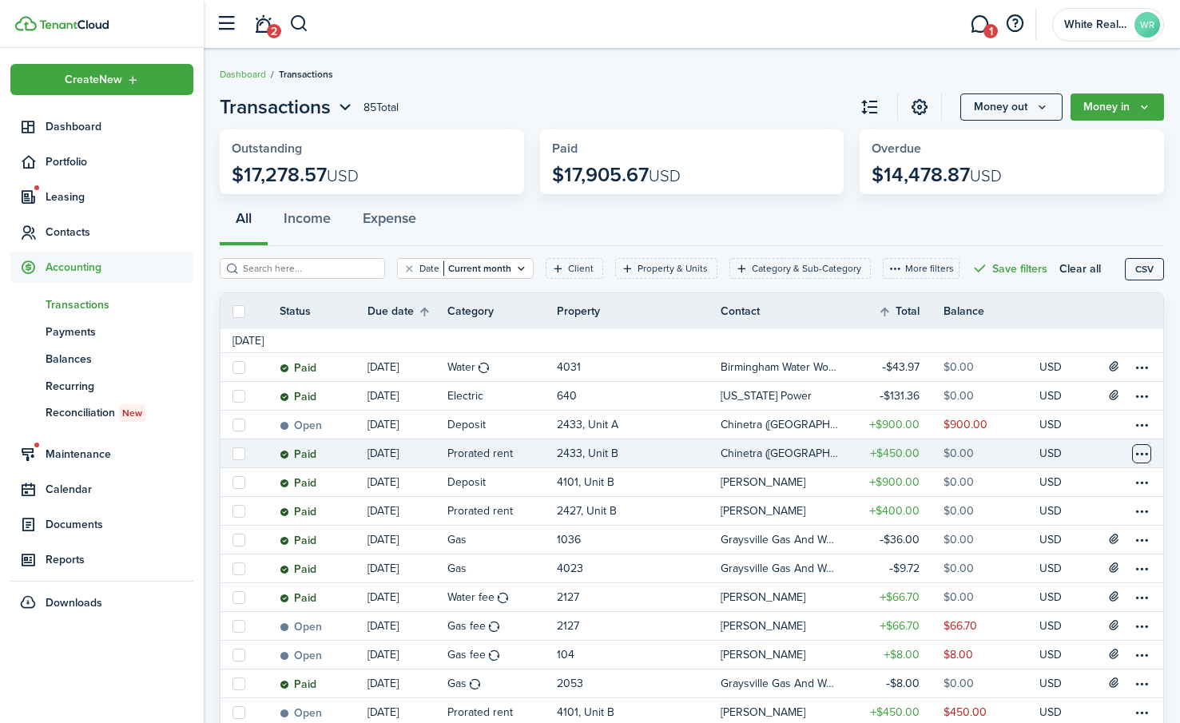
click at [1135, 450] on table-menu-btn-icon at bounding box center [1141, 453] width 19 height 19
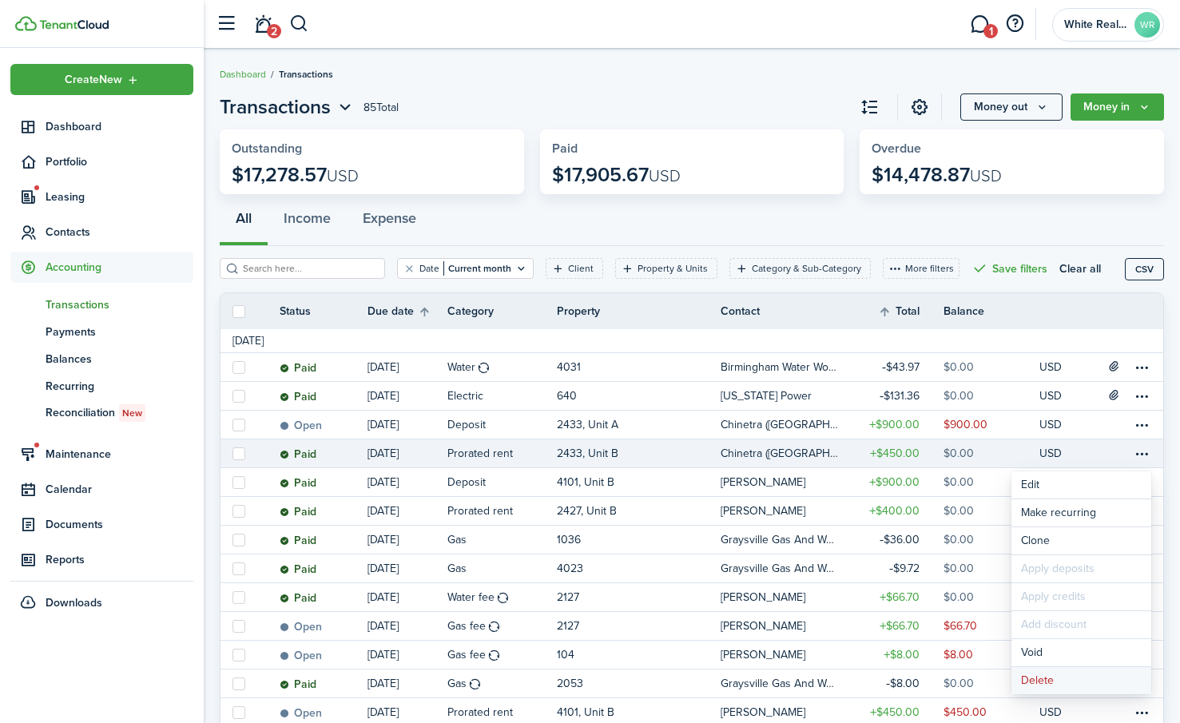
click at [1044, 677] on button "Delete" at bounding box center [1081, 680] width 140 height 27
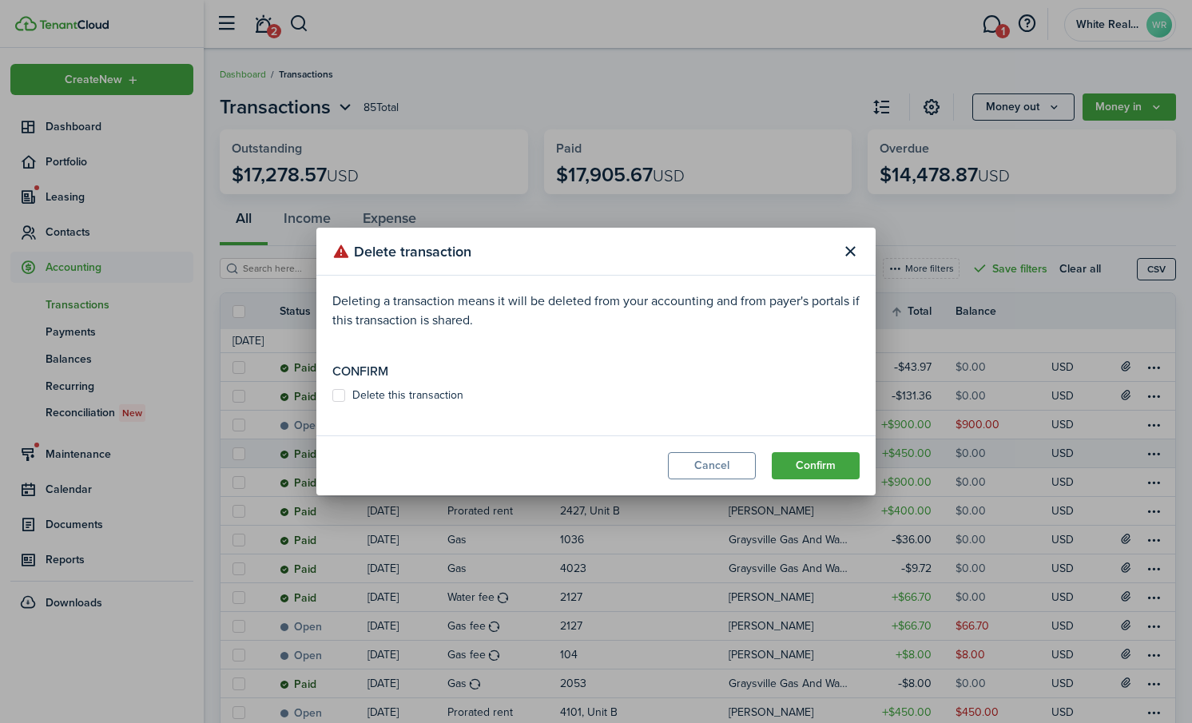
click at [334, 399] on label "Delete this transaction" at bounding box center [397, 395] width 131 height 13
click at [332, 396] on input "Delete this transaction" at bounding box center [331, 395] width 1 height 1
checkbox input "true"
click at [824, 470] on button "Confirm" at bounding box center [815, 465] width 88 height 27
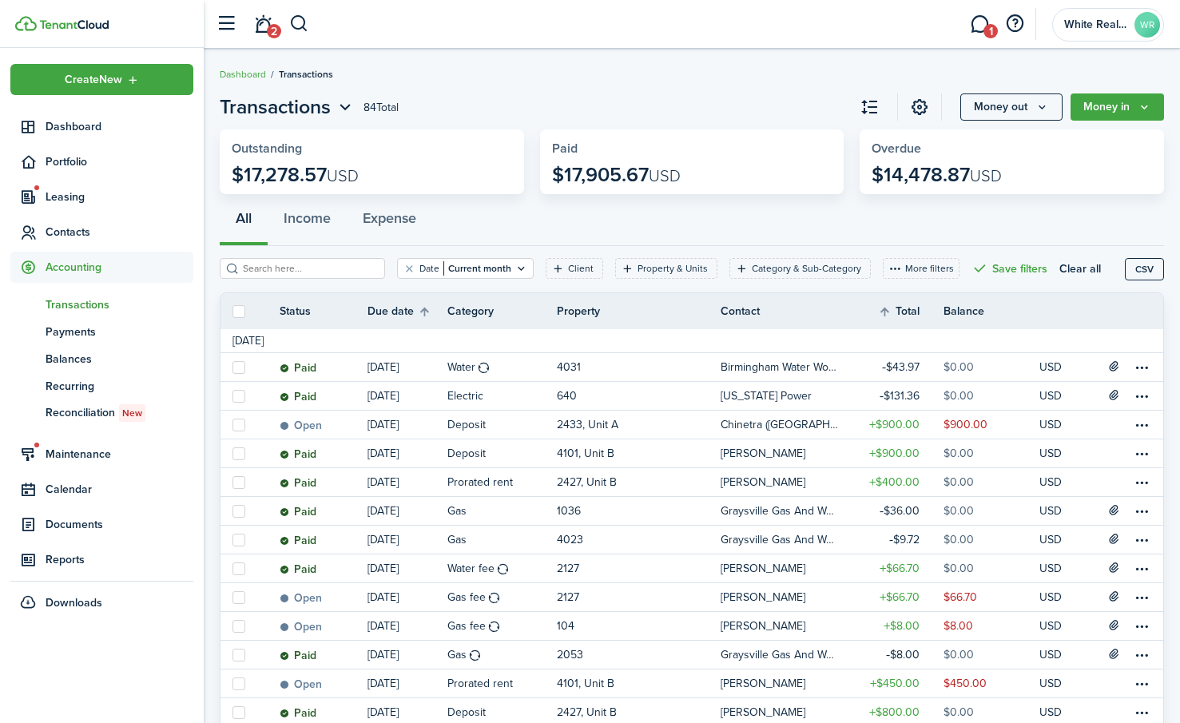
click at [69, 303] on span "Transactions" at bounding box center [120, 304] width 148 height 17
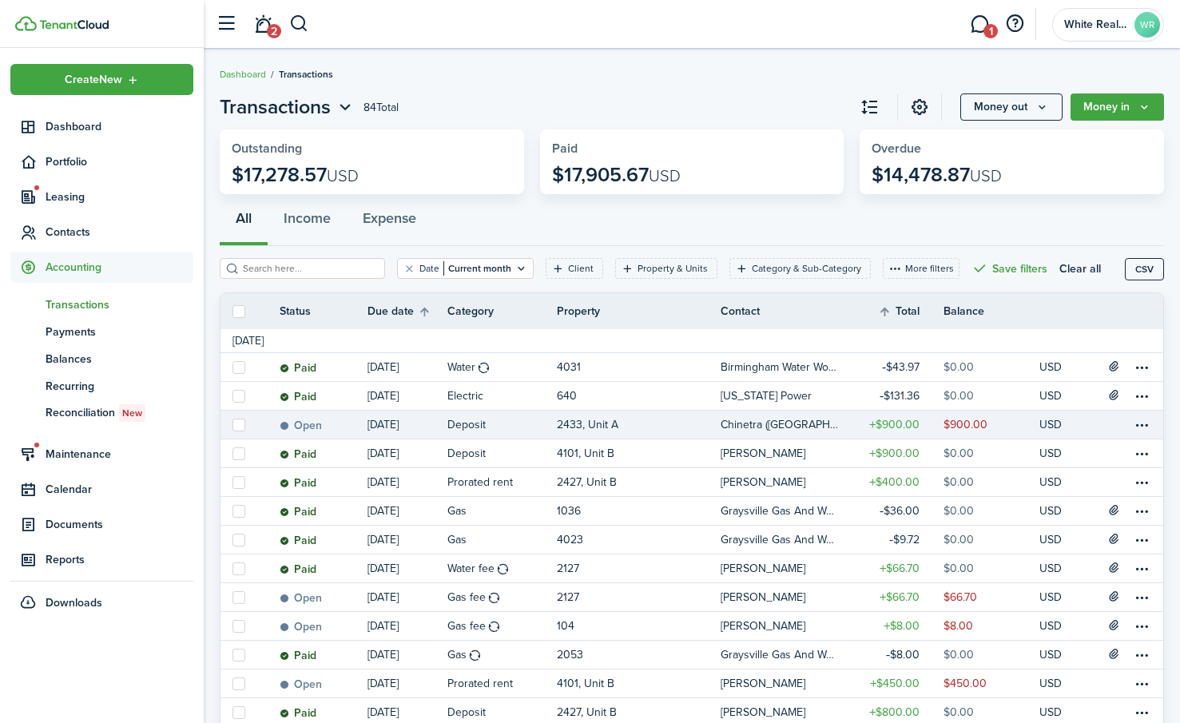
click at [584, 423] on p "2433, Unit A" at bounding box center [587, 424] width 61 height 17
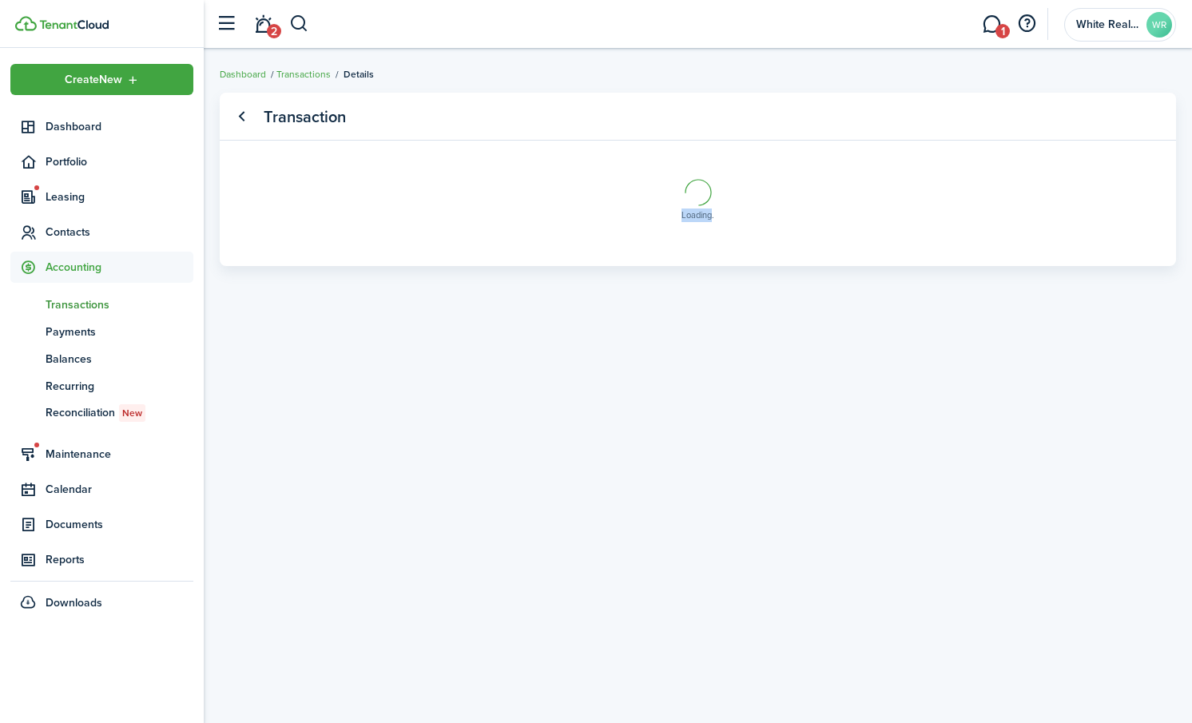
click at [585, 421] on transaction-view-wrapper "Transaction Loading" at bounding box center [698, 386] width 988 height 602
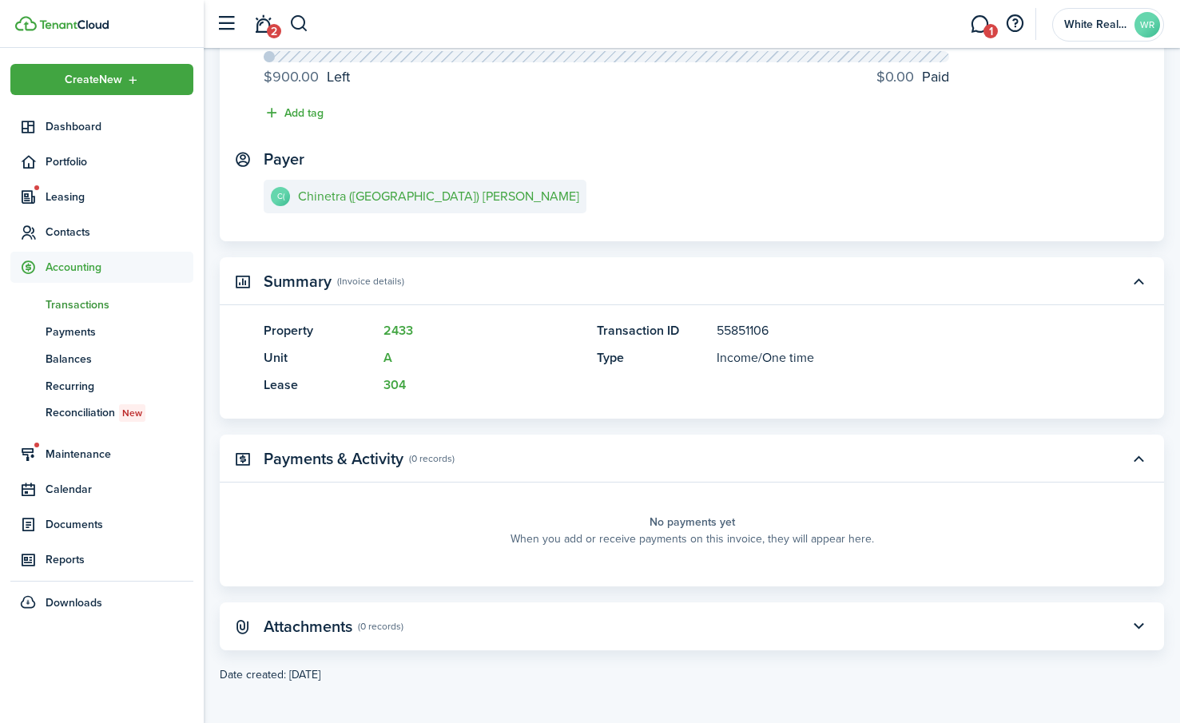
scroll to position [172, 0]
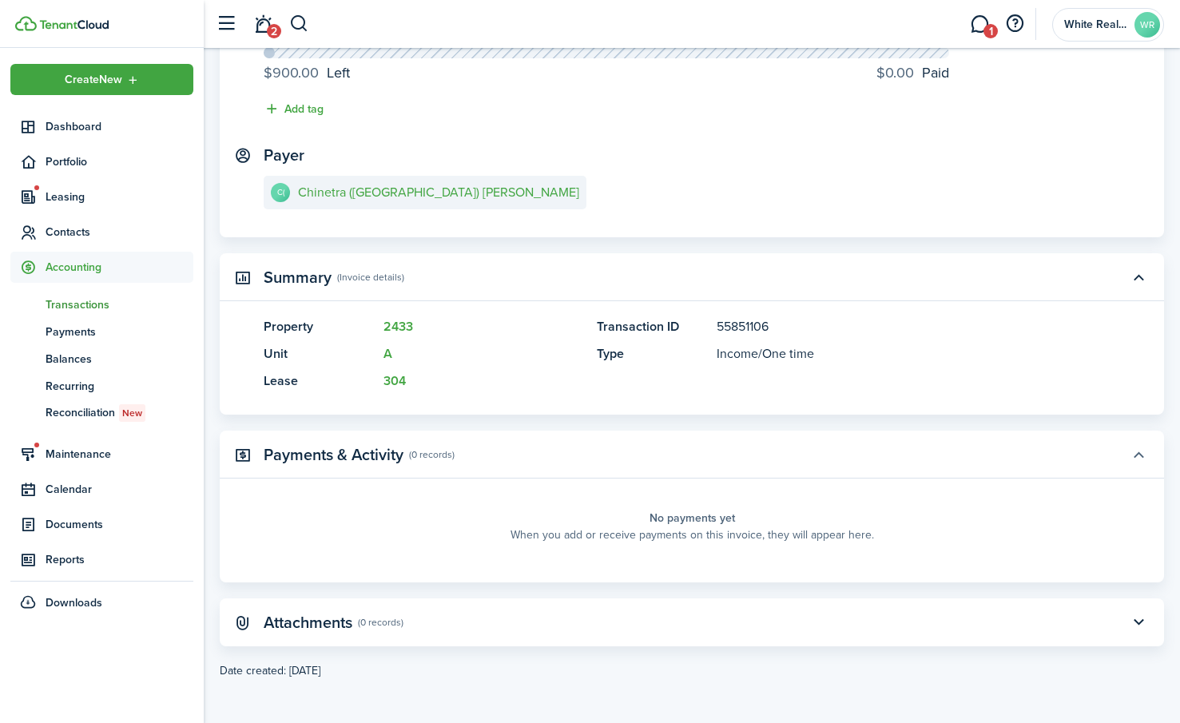
click at [1137, 456] on button "button" at bounding box center [1137, 454] width 27 height 27
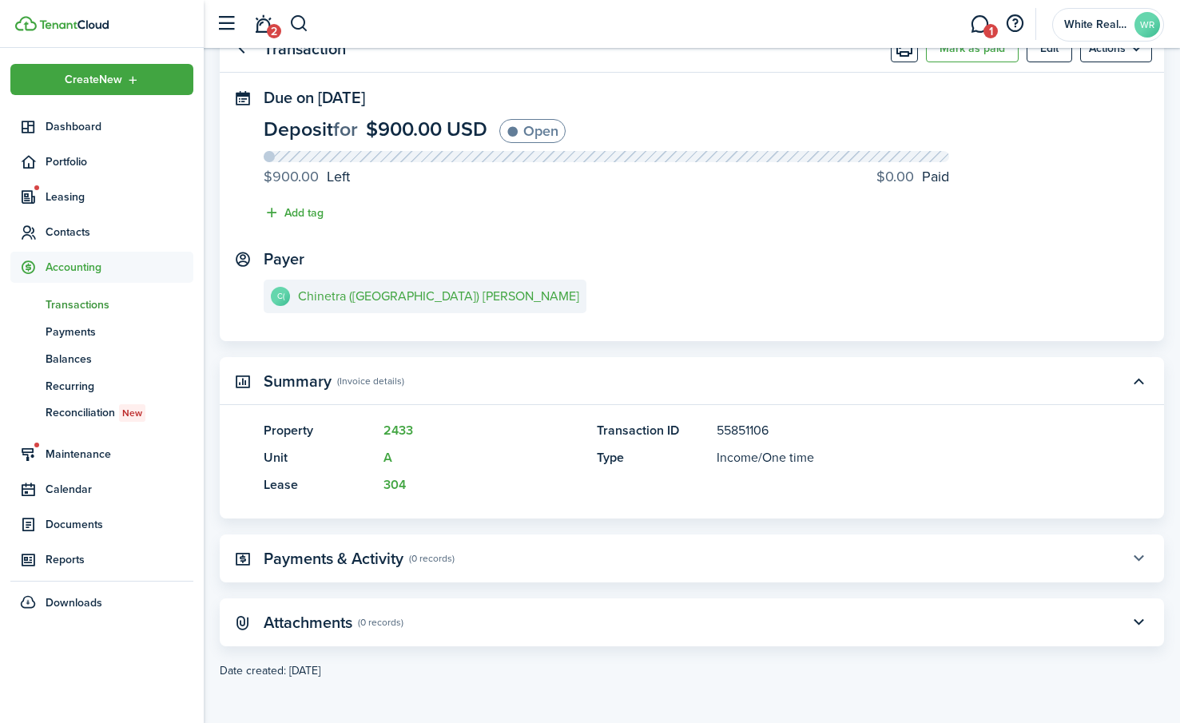
click at [1137, 559] on button "button" at bounding box center [1137, 558] width 27 height 27
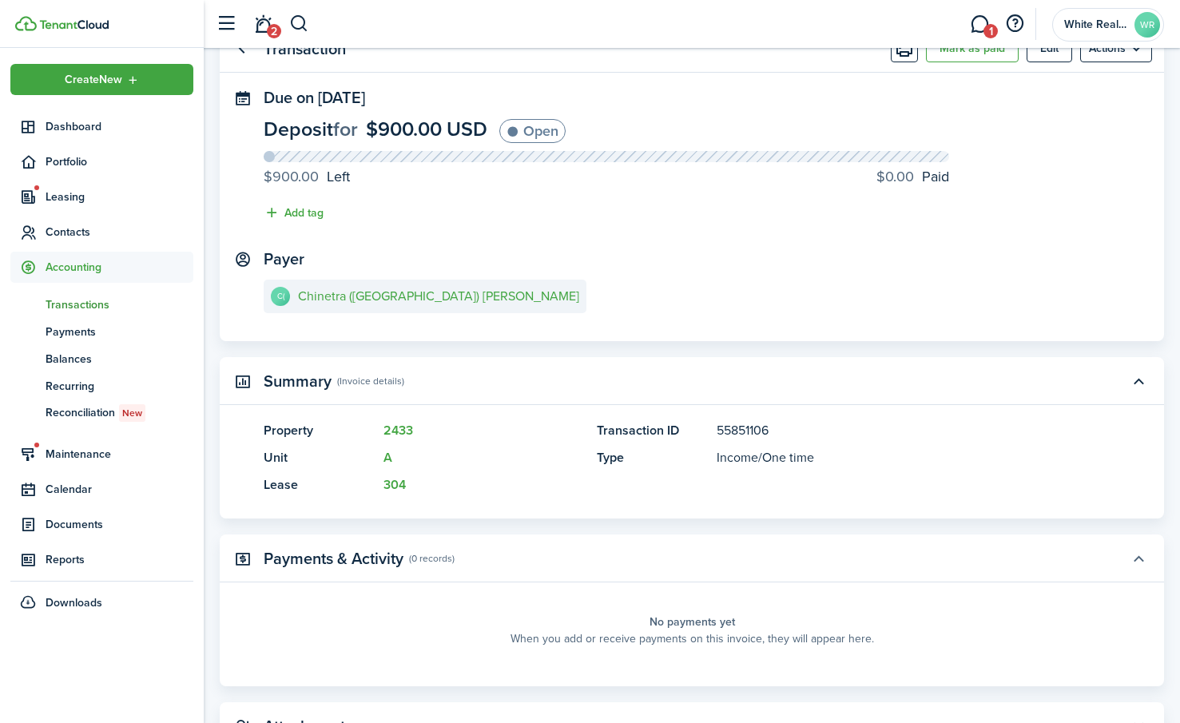
scroll to position [172, 0]
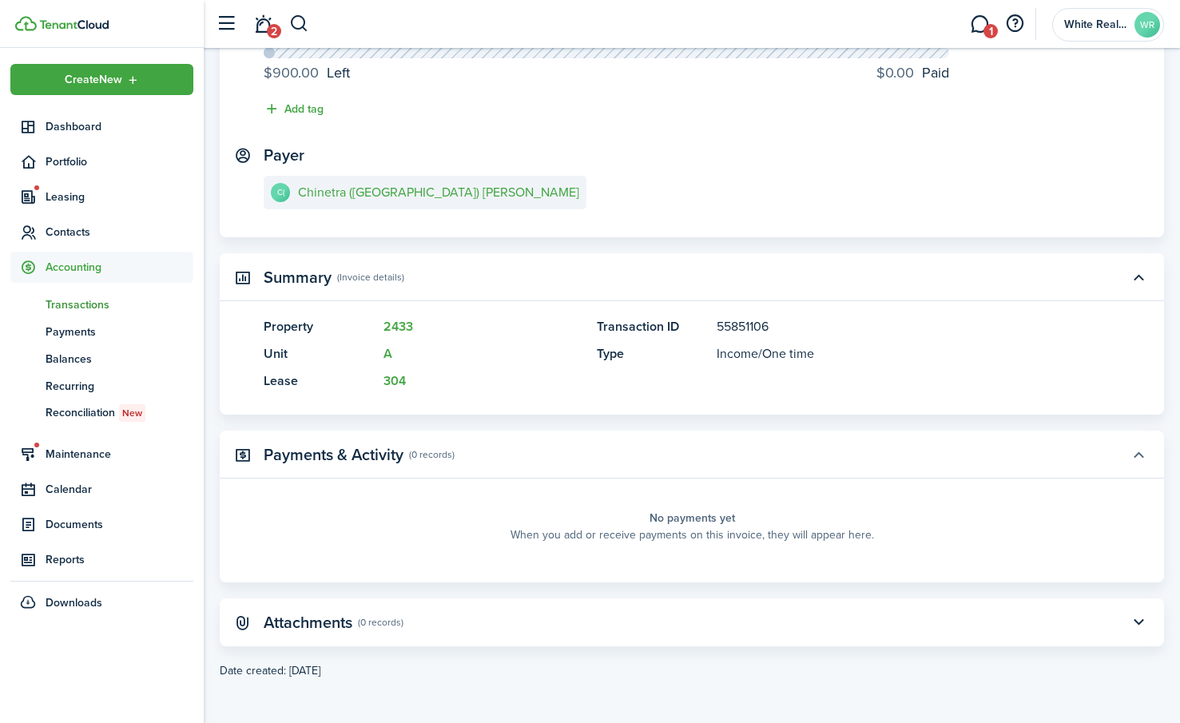
click at [1137, 559] on panel-main-body "No payments yet When you add or receive payments on this invoice, they will app…" at bounding box center [692, 538] width 944 height 88
click at [1136, 453] on button "button" at bounding box center [1137, 454] width 27 height 27
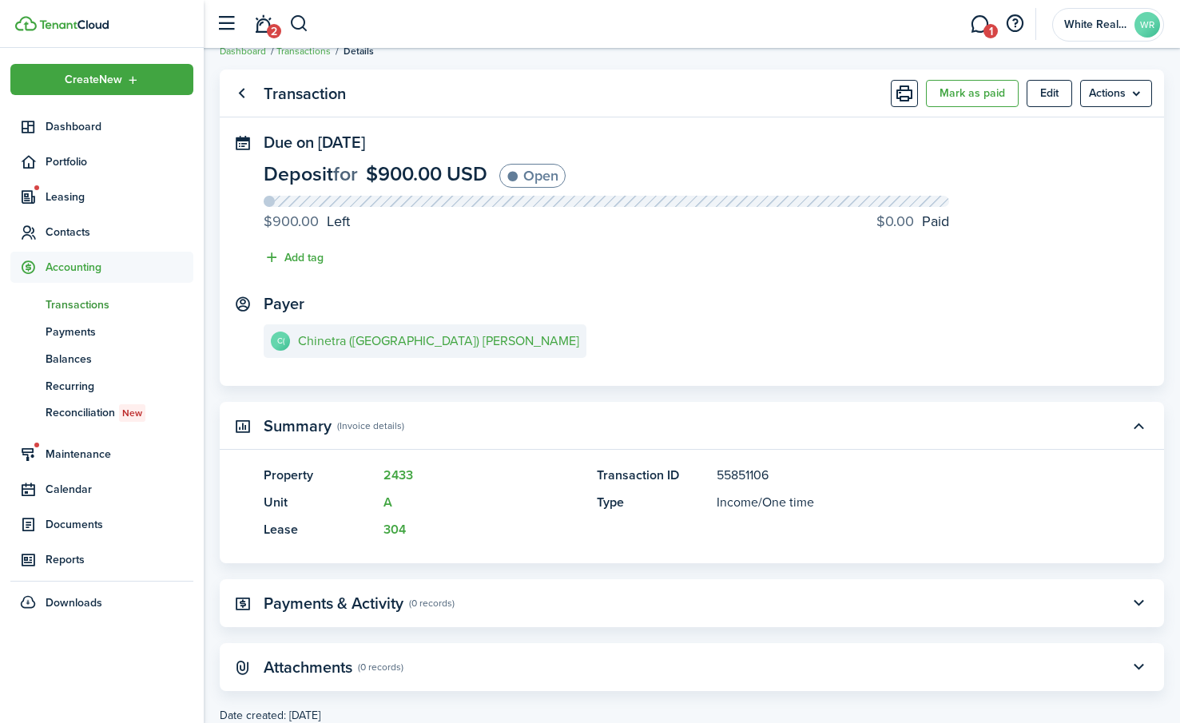
scroll to position [0, 0]
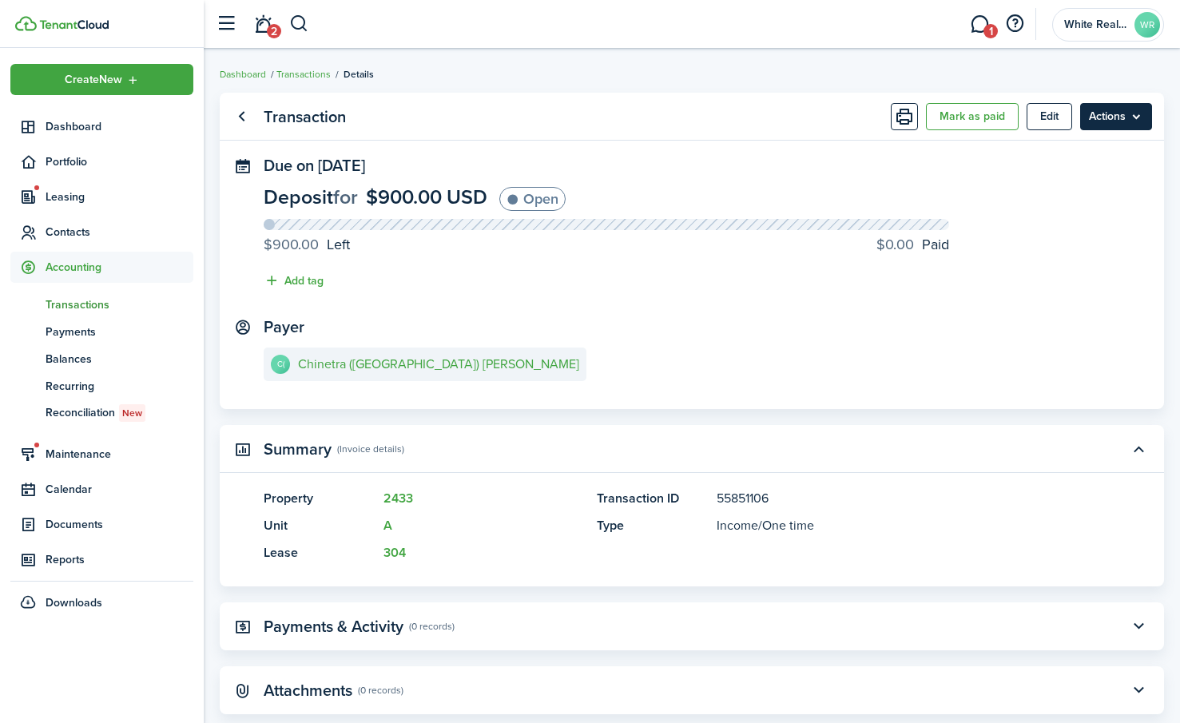
click at [1116, 113] on menu-btn "Actions" at bounding box center [1116, 116] width 72 height 27
click at [1049, 119] on button "Edit" at bounding box center [1049, 116] width 46 height 27
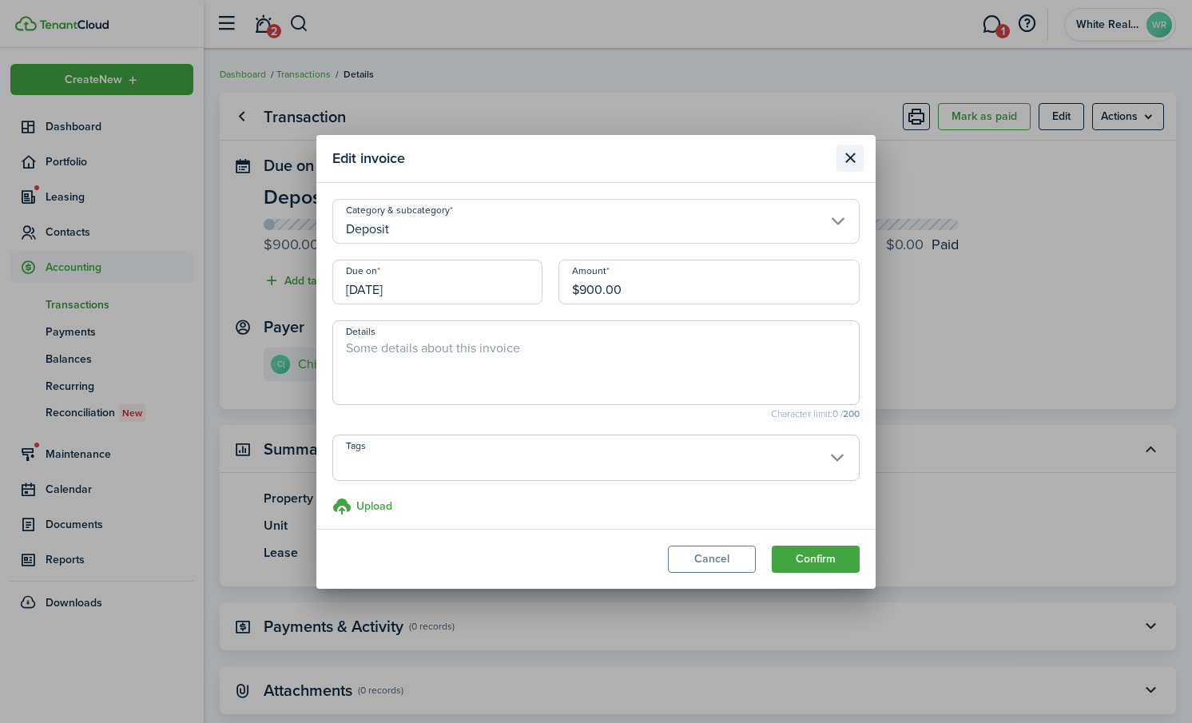
click at [854, 155] on button "Close modal" at bounding box center [849, 158] width 27 height 27
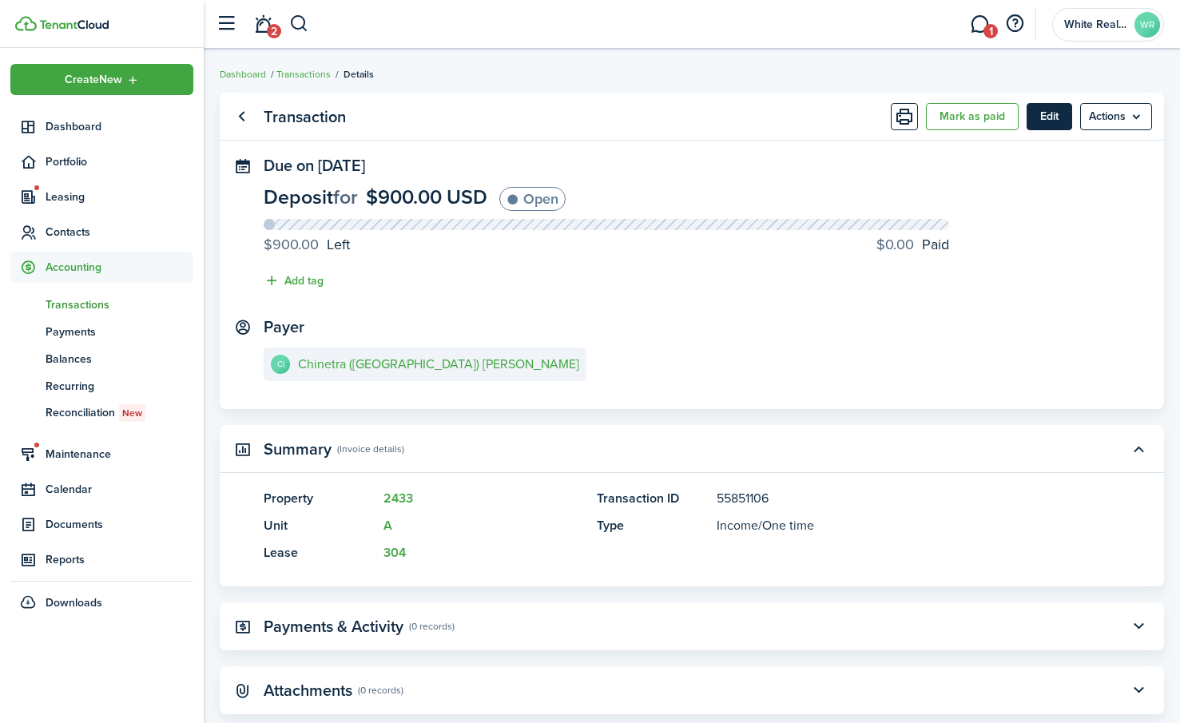
click at [1046, 117] on button "Edit" at bounding box center [1049, 116] width 46 height 27
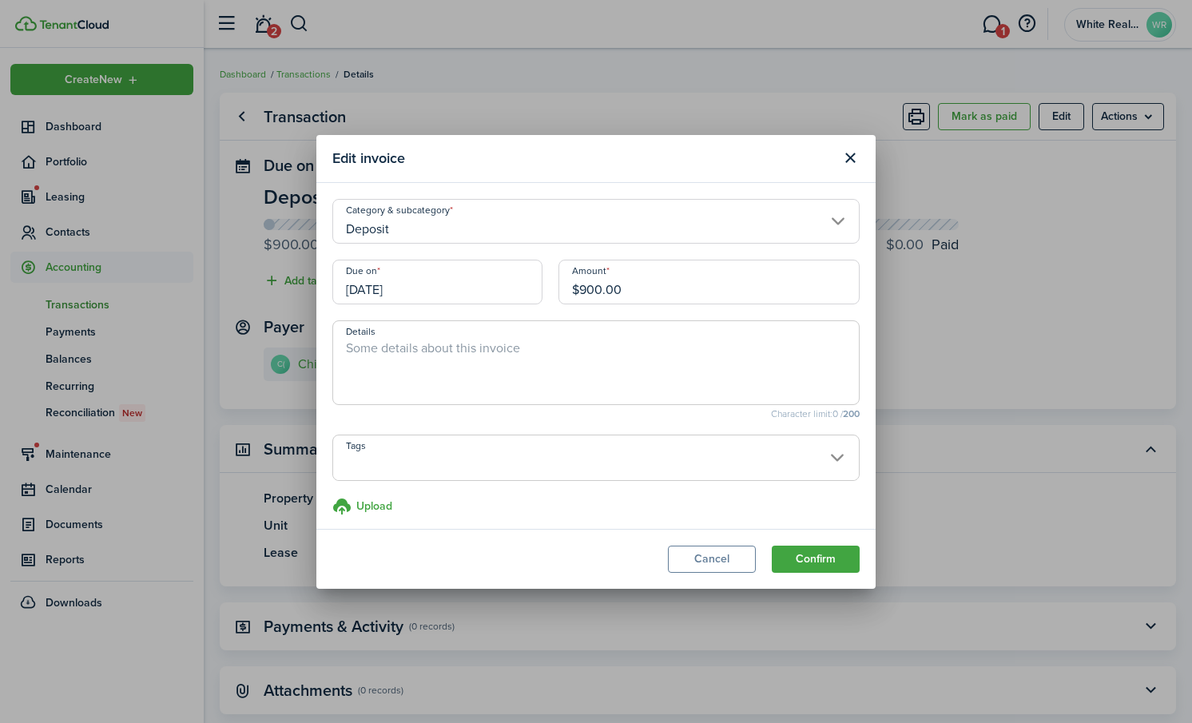
drag, startPoint x: 855, startPoint y: 157, endPoint x: 902, endPoint y: 164, distance: 46.9
click at [859, 154] on button "Close modal" at bounding box center [849, 158] width 27 height 27
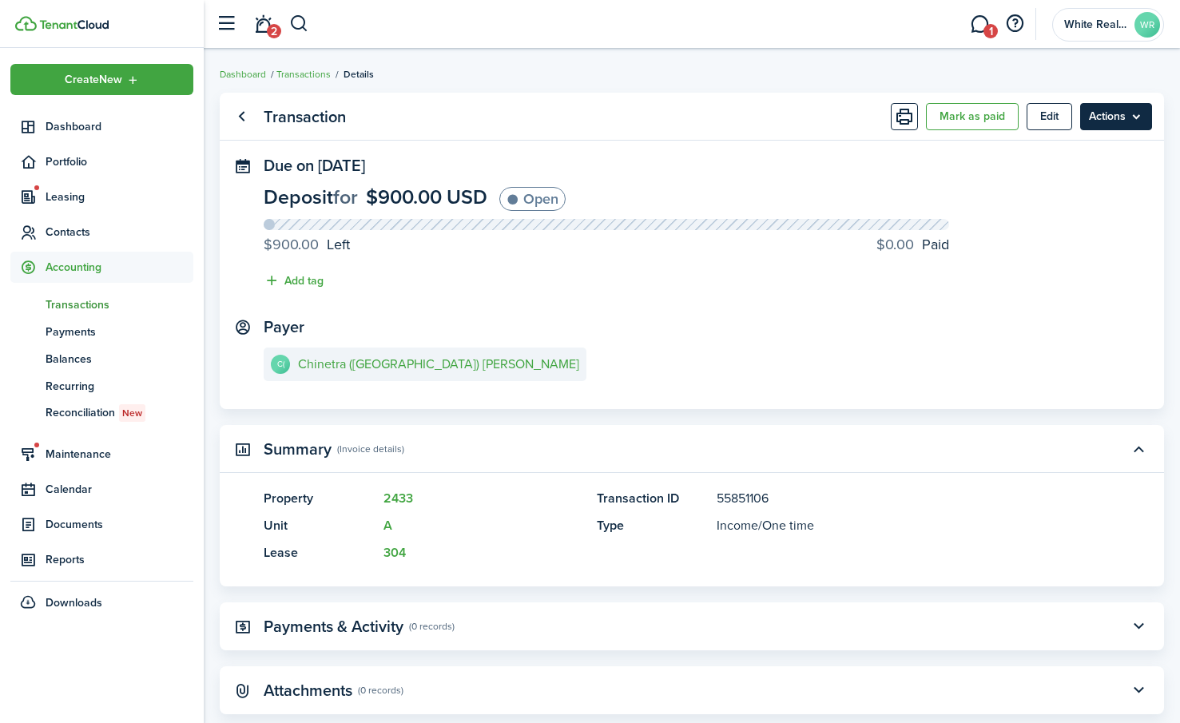
click at [1139, 113] on menu-btn "Actions" at bounding box center [1116, 116] width 72 height 27
drag, startPoint x: 760, startPoint y: 184, endPoint x: 707, endPoint y: 166, distance: 55.6
click at [717, 169] on panel-main-section "Due on [DATE] Deposit for $900.00 USD Open $900.00 Left $0.00 Paid Add tag" at bounding box center [692, 227] width 856 height 141
click at [246, 113] on link "Go back" at bounding box center [241, 116] width 27 height 27
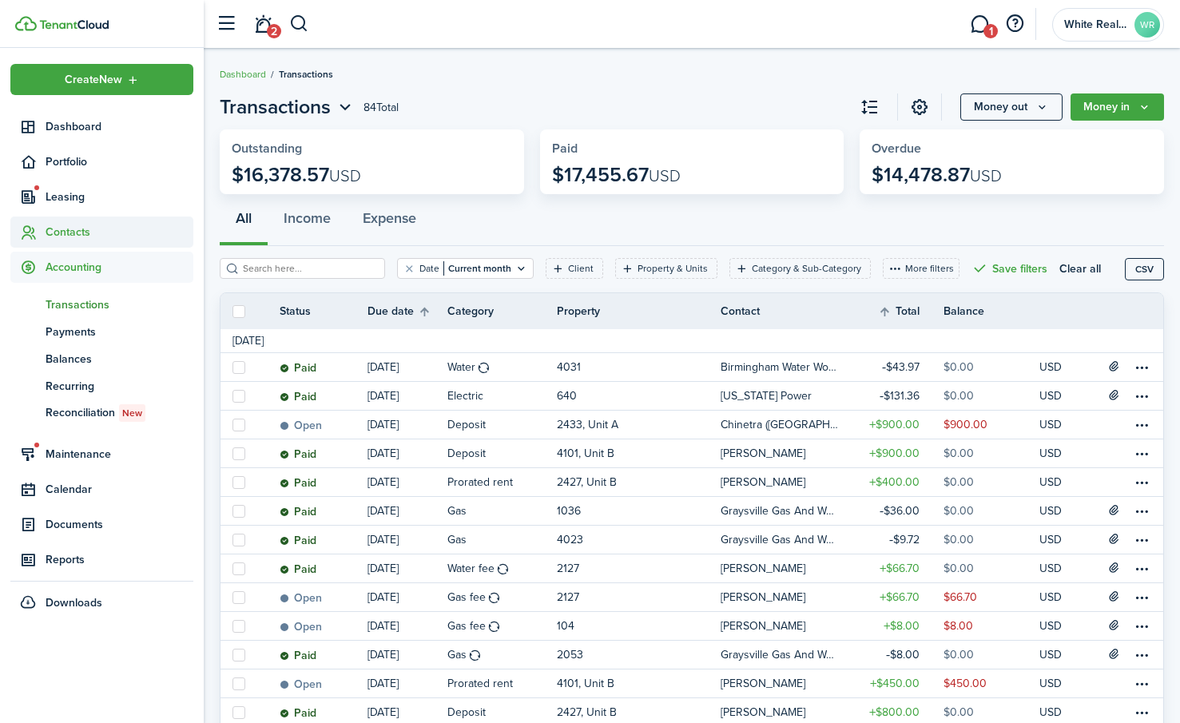
click at [79, 228] on span "Contacts" at bounding box center [120, 232] width 148 height 17
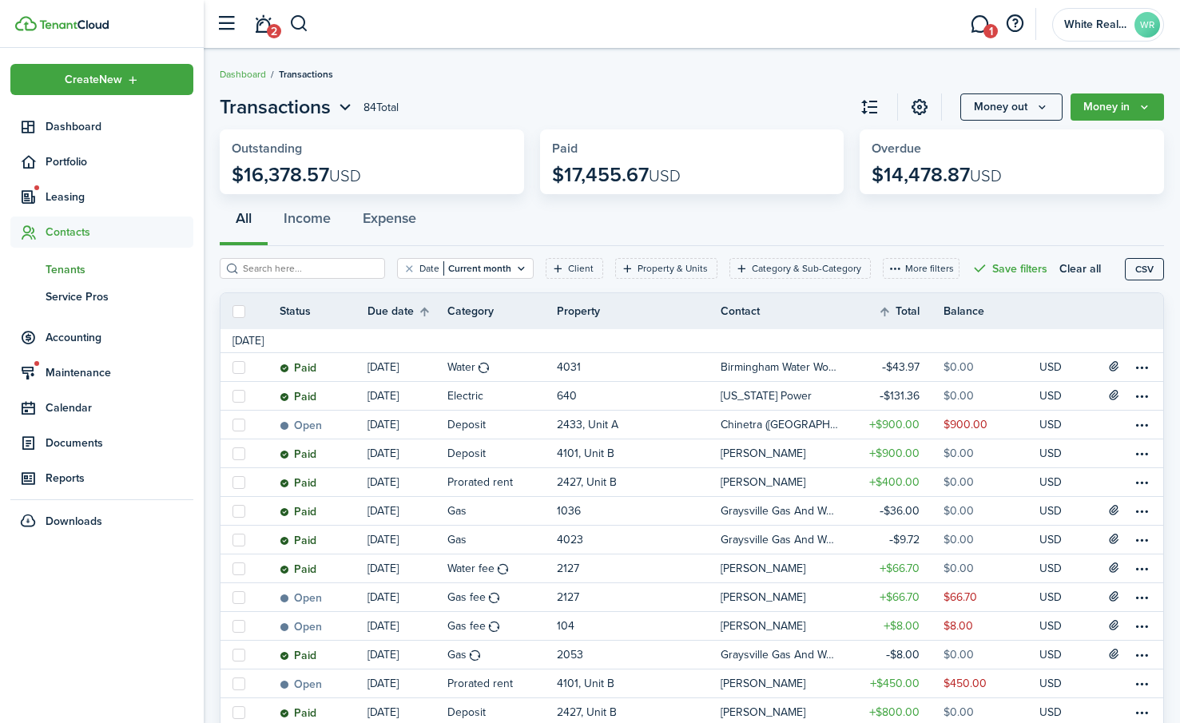
click at [80, 274] on span "Tenants" at bounding box center [120, 269] width 148 height 17
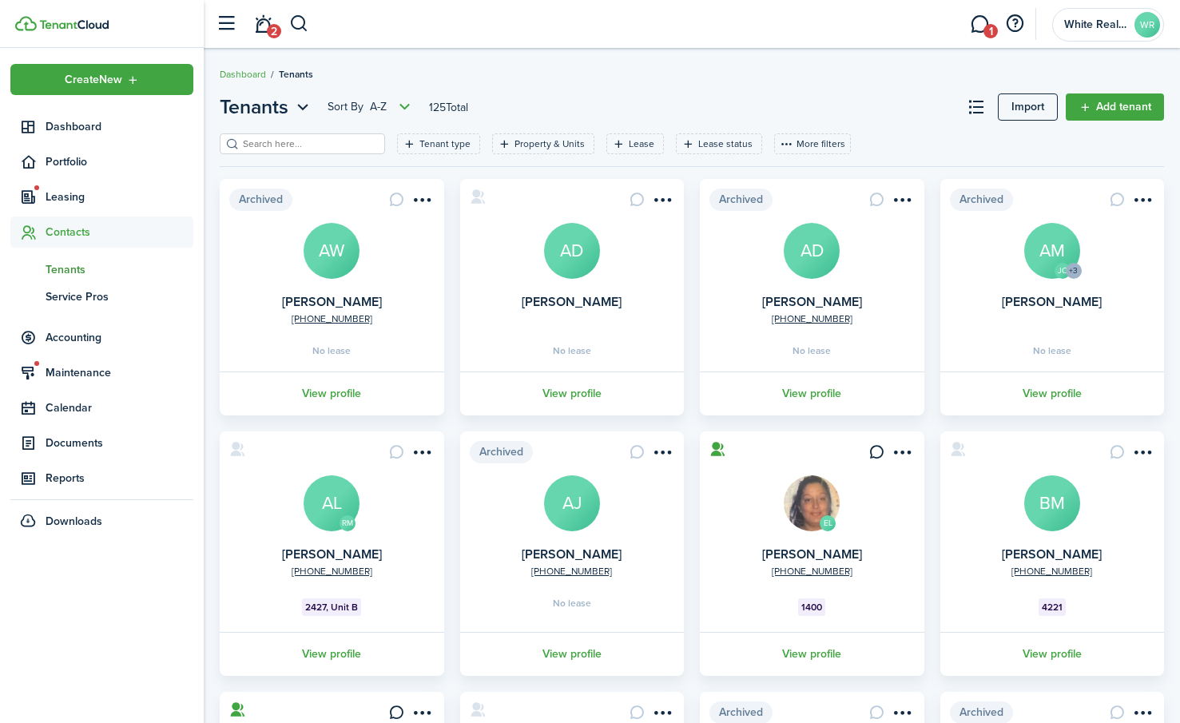
click at [292, 147] on input "search" at bounding box center [309, 144] width 141 height 15
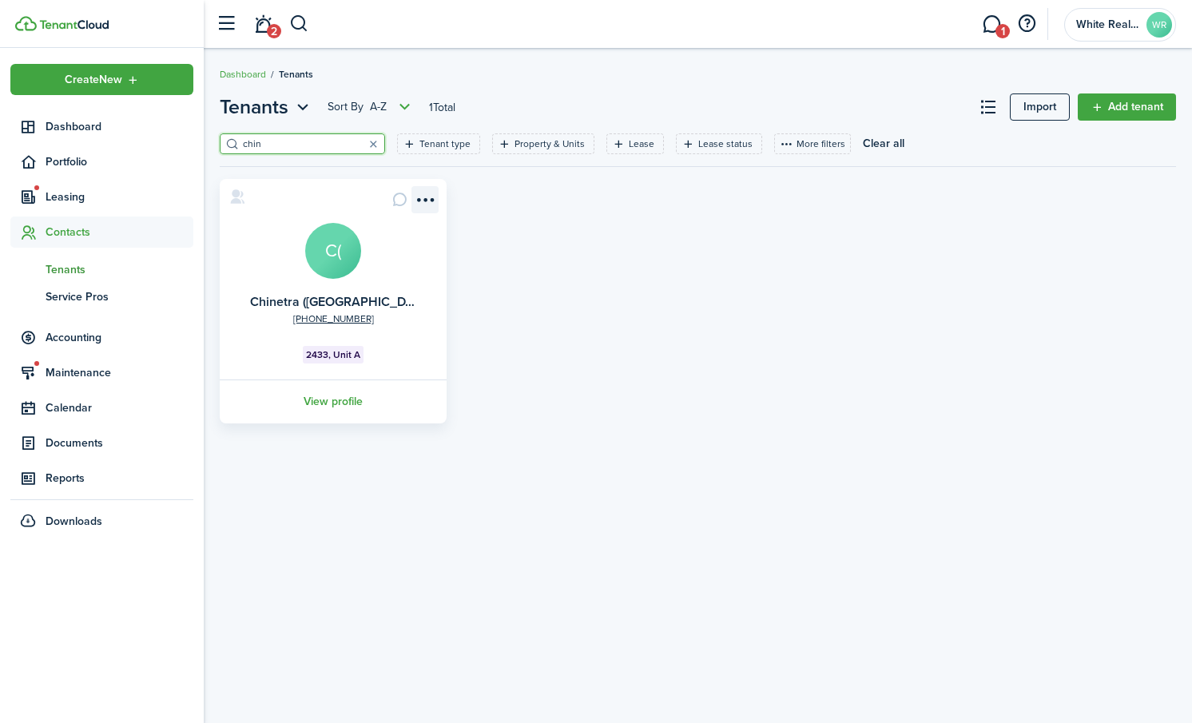
type input "chin"
drag, startPoint x: 425, startPoint y: 200, endPoint x: 417, endPoint y: 208, distance: 11.3
click at [425, 201] on menu-btn-icon "Open menu" at bounding box center [424, 199] width 27 height 27
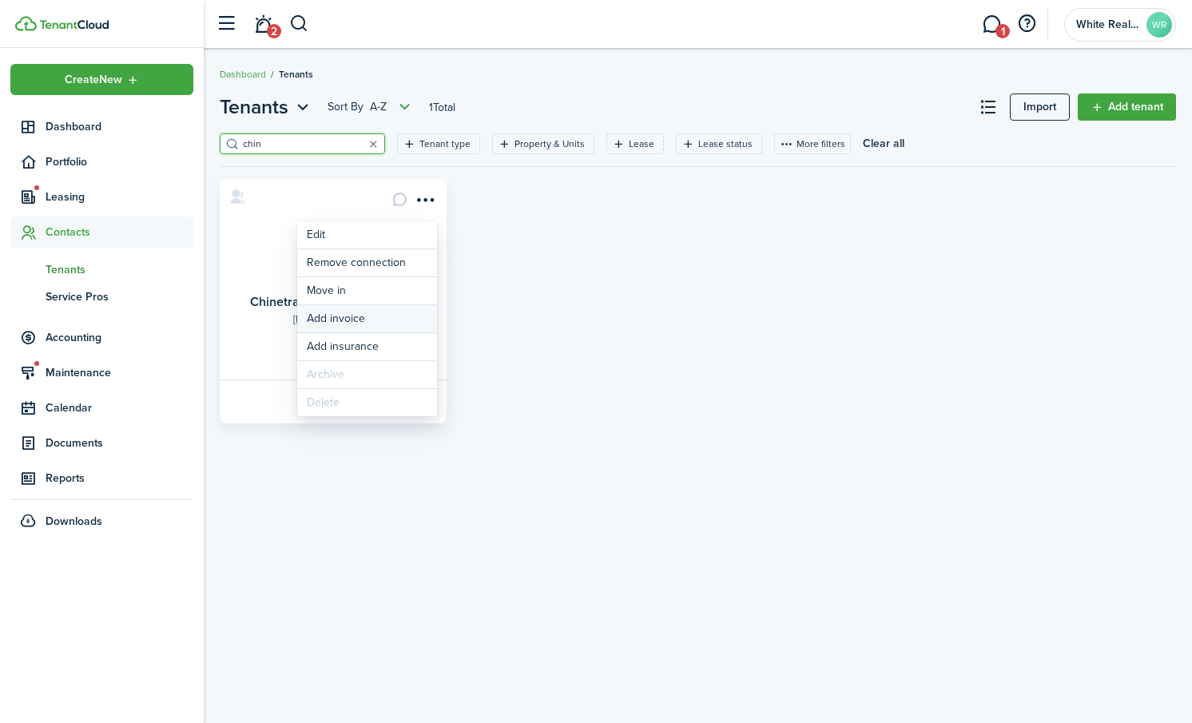
click at [349, 316] on link "Add invoice" at bounding box center [367, 318] width 140 height 27
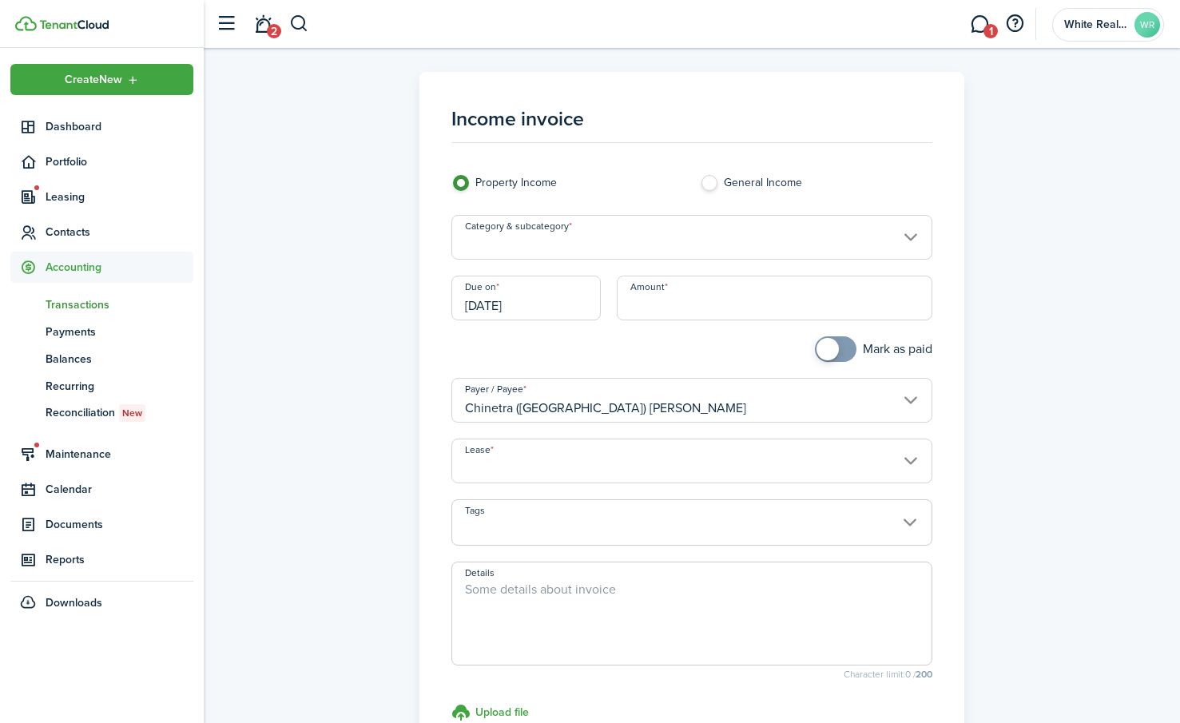
click at [910, 240] on input "Category & subcategory" at bounding box center [691, 237] width 480 height 45
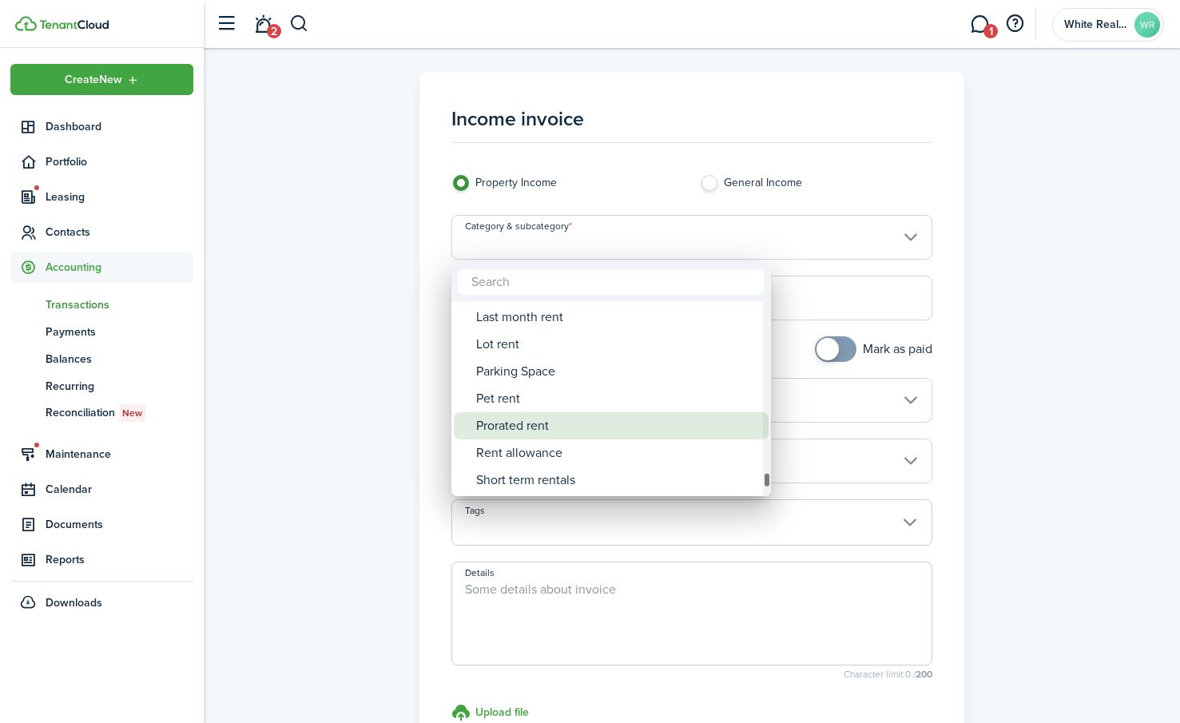
click at [541, 428] on div "Prorated rent" at bounding box center [617, 425] width 283 height 27
type input "Rent / Prorated rent"
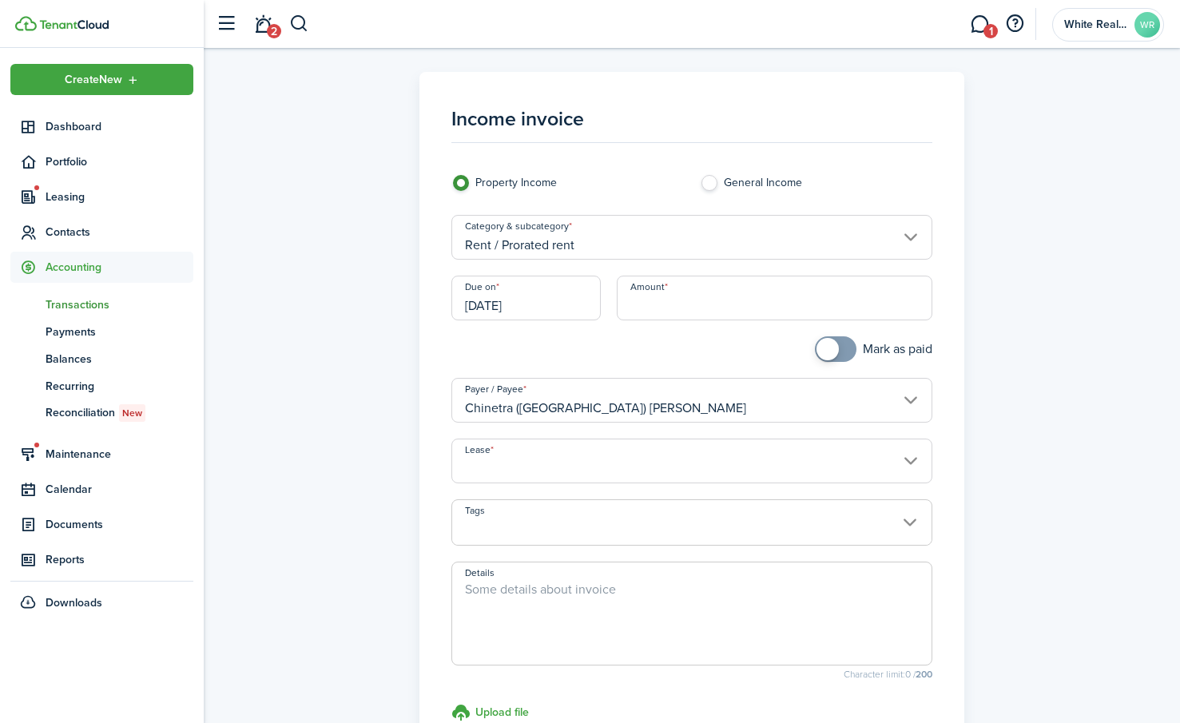
drag, startPoint x: 688, startPoint y: 283, endPoint x: 688, endPoint y: 301, distance: 18.4
click at [689, 300] on input "Amount" at bounding box center [774, 298] width 315 height 45
click at [553, 465] on input "Lease" at bounding box center [691, 460] width 480 height 45
type input "$450.00"
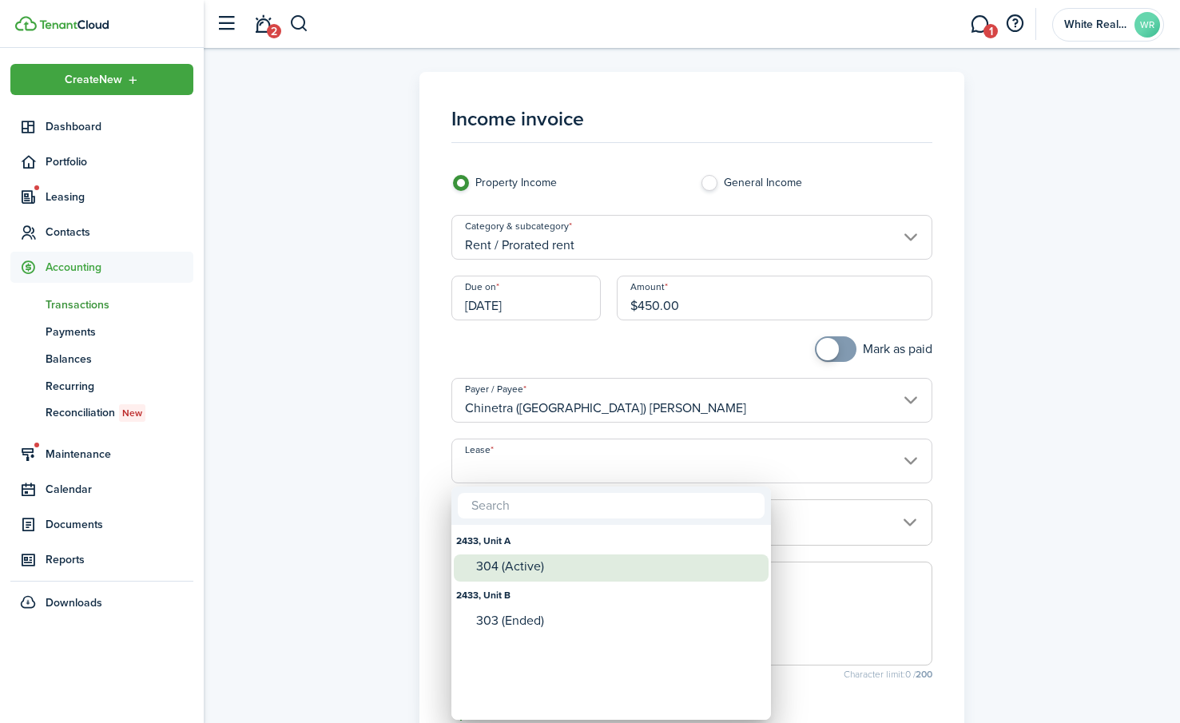
click at [518, 569] on div "304 (Active)" at bounding box center [617, 566] width 283 height 14
type input "2433, Unit A. Lease #304 (Active)"
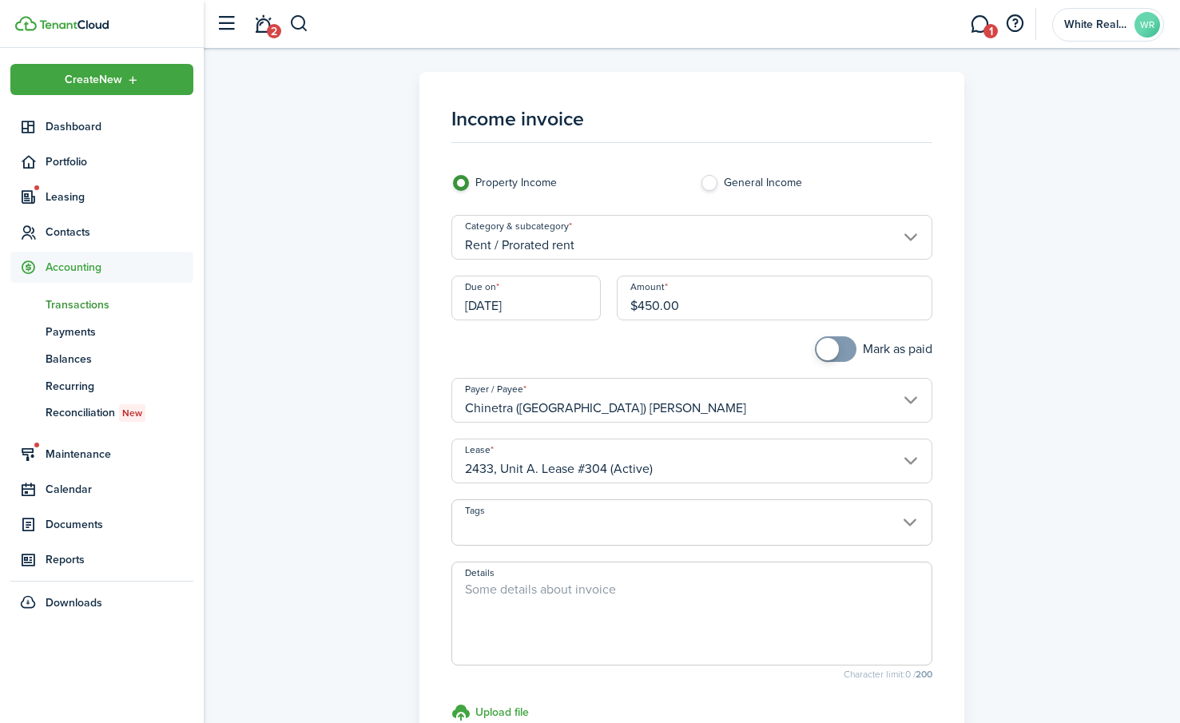
click at [548, 593] on textarea "Details" at bounding box center [691, 618] width 478 height 77
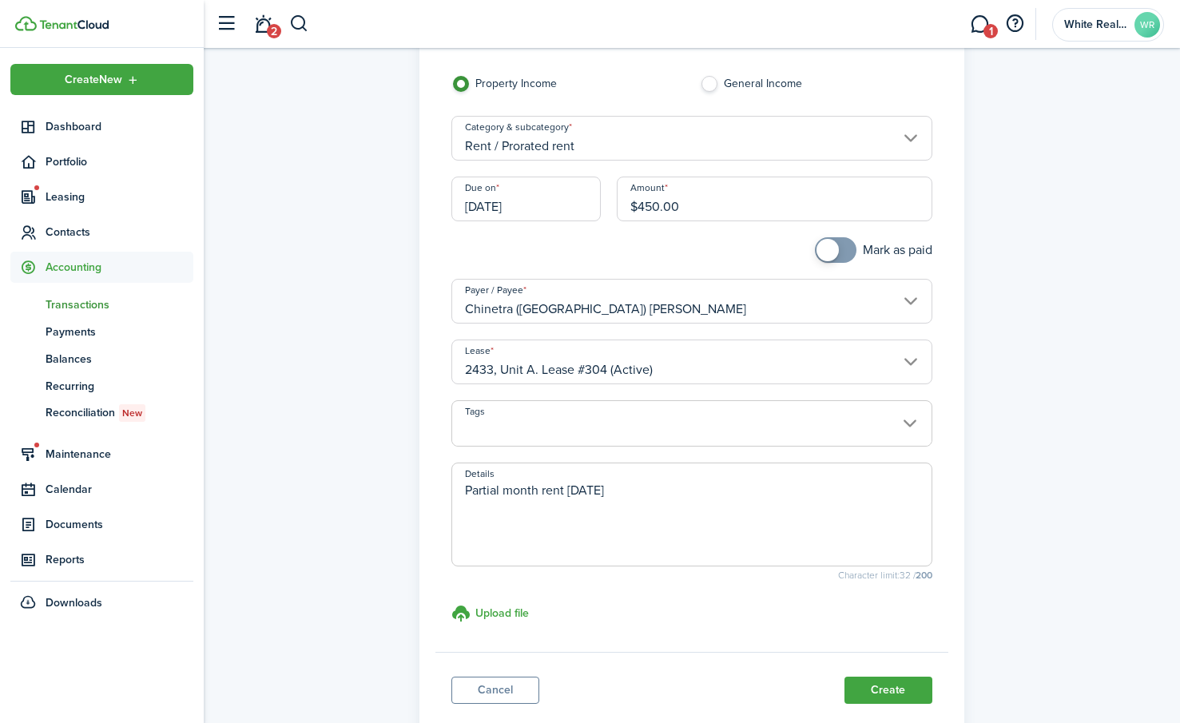
scroll to position [204, 0]
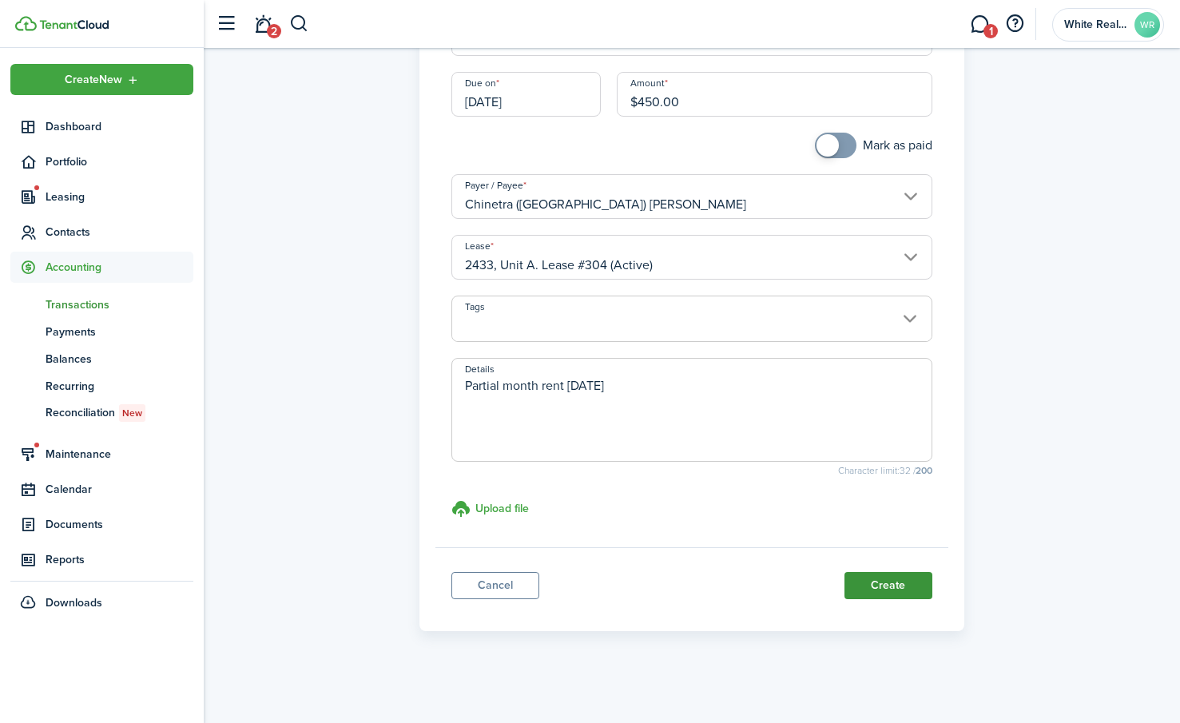
type textarea "Partial month rent [DATE]"
click at [886, 584] on button "Create" at bounding box center [888, 585] width 88 height 27
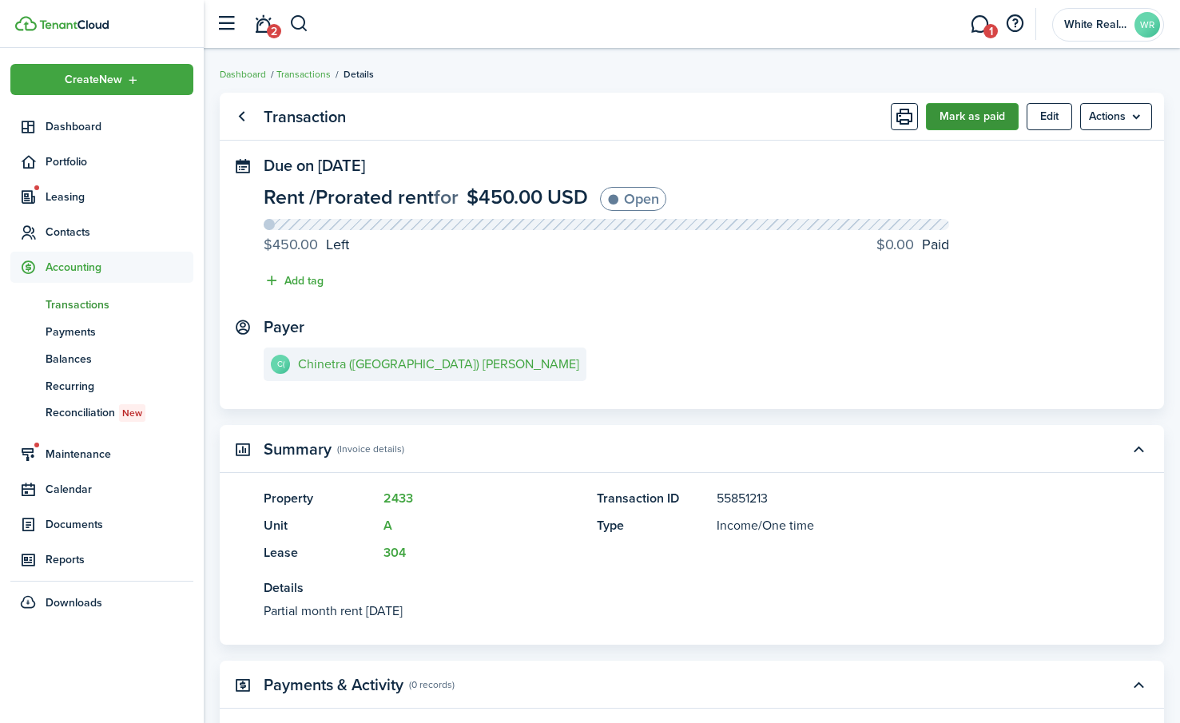
click at [970, 114] on button "Mark as paid" at bounding box center [972, 116] width 93 height 27
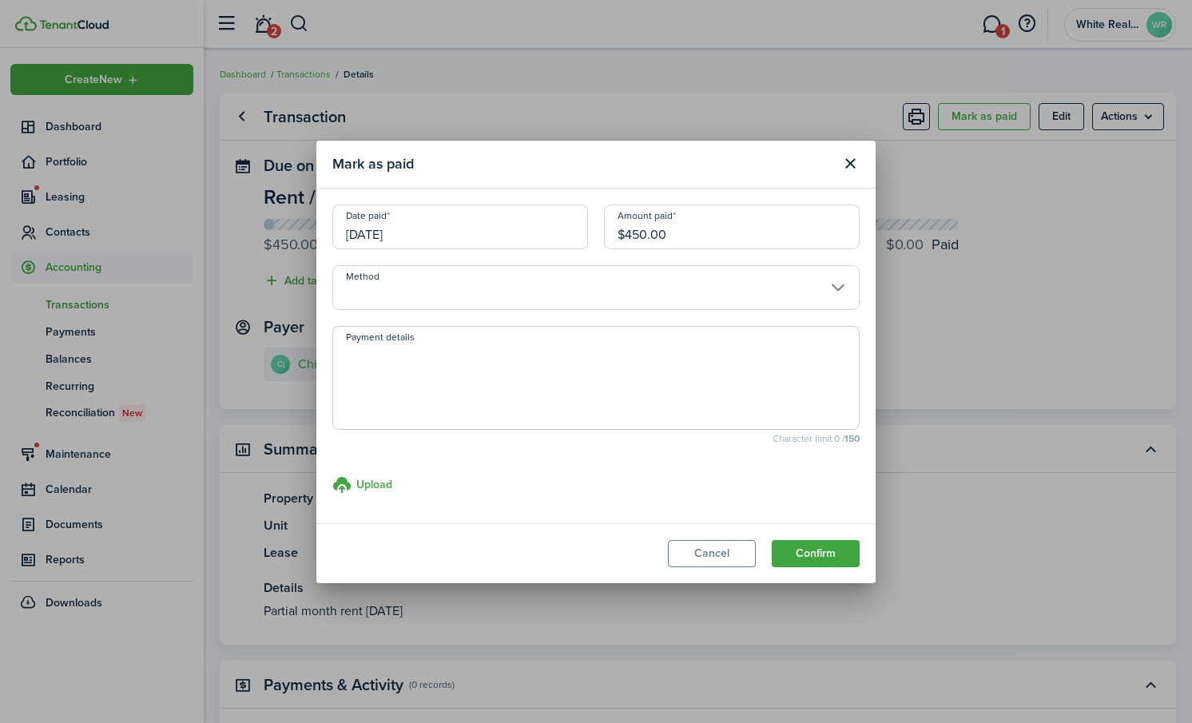
click at [388, 281] on input "Method" at bounding box center [595, 287] width 527 height 45
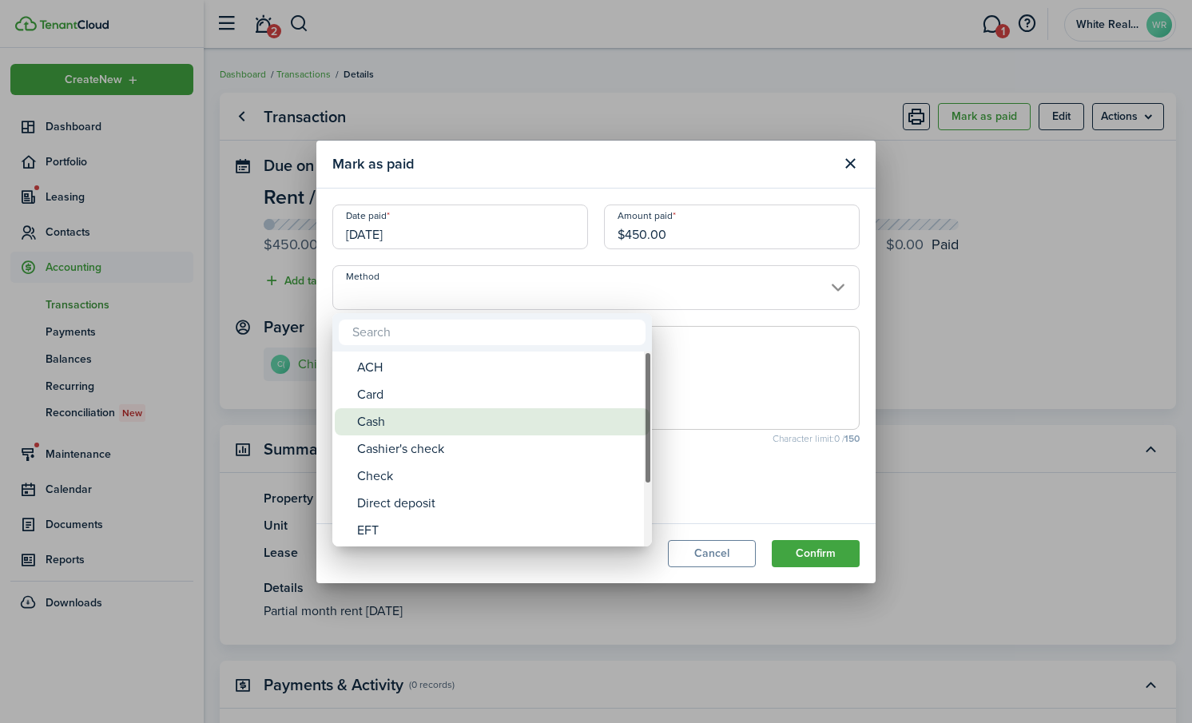
click at [388, 426] on div "Cash" at bounding box center [498, 421] width 283 height 27
type input "Cash"
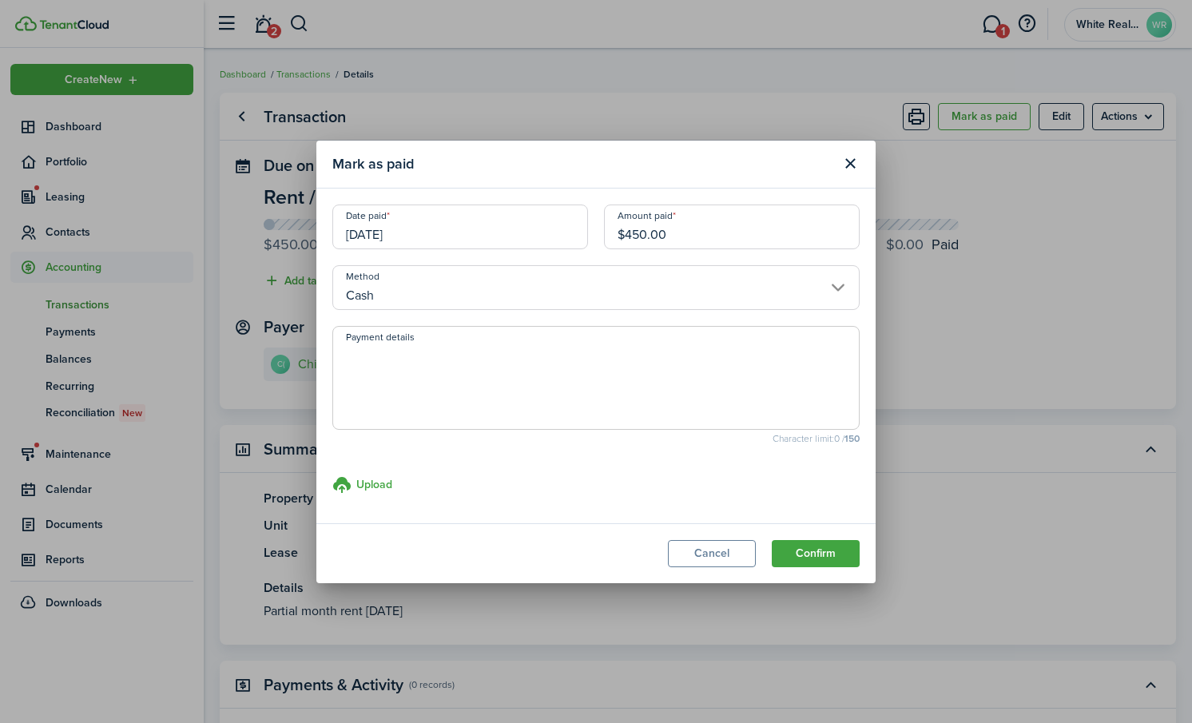
click at [410, 365] on textarea "Payment details" at bounding box center [596, 382] width 526 height 77
type textarea "prorated Sept inv"
click at [812, 545] on button "Confirm" at bounding box center [815, 553] width 88 height 27
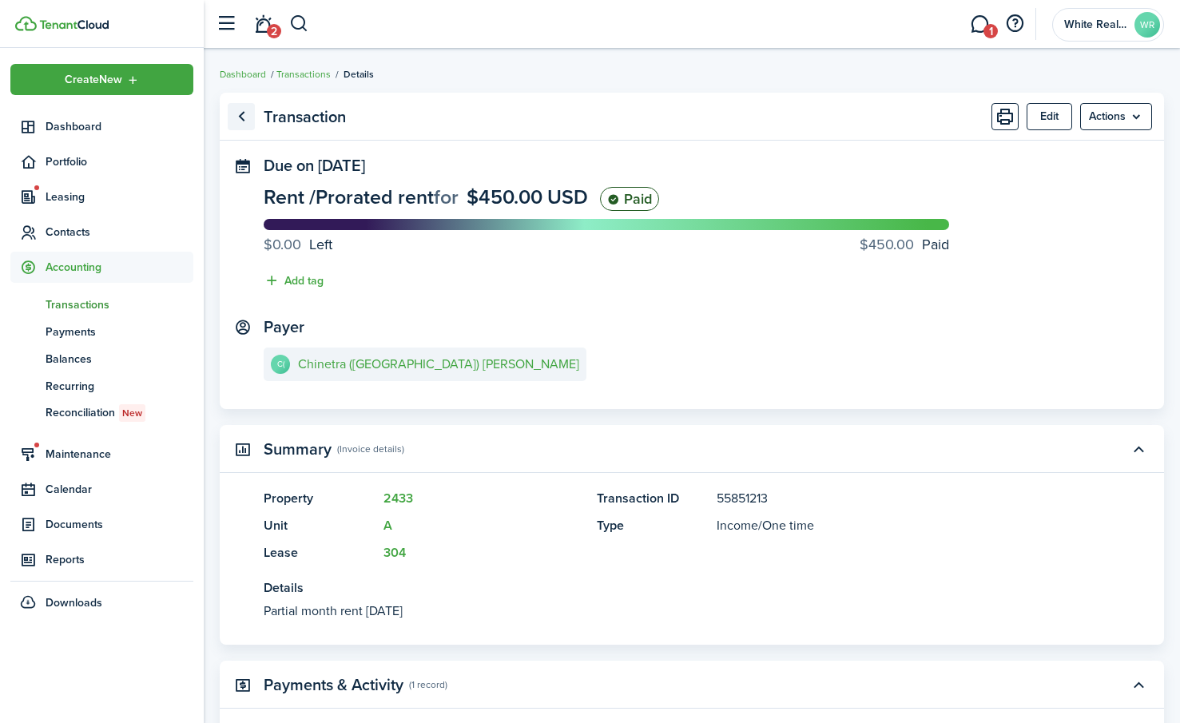
click at [244, 115] on link "Go back" at bounding box center [241, 116] width 27 height 27
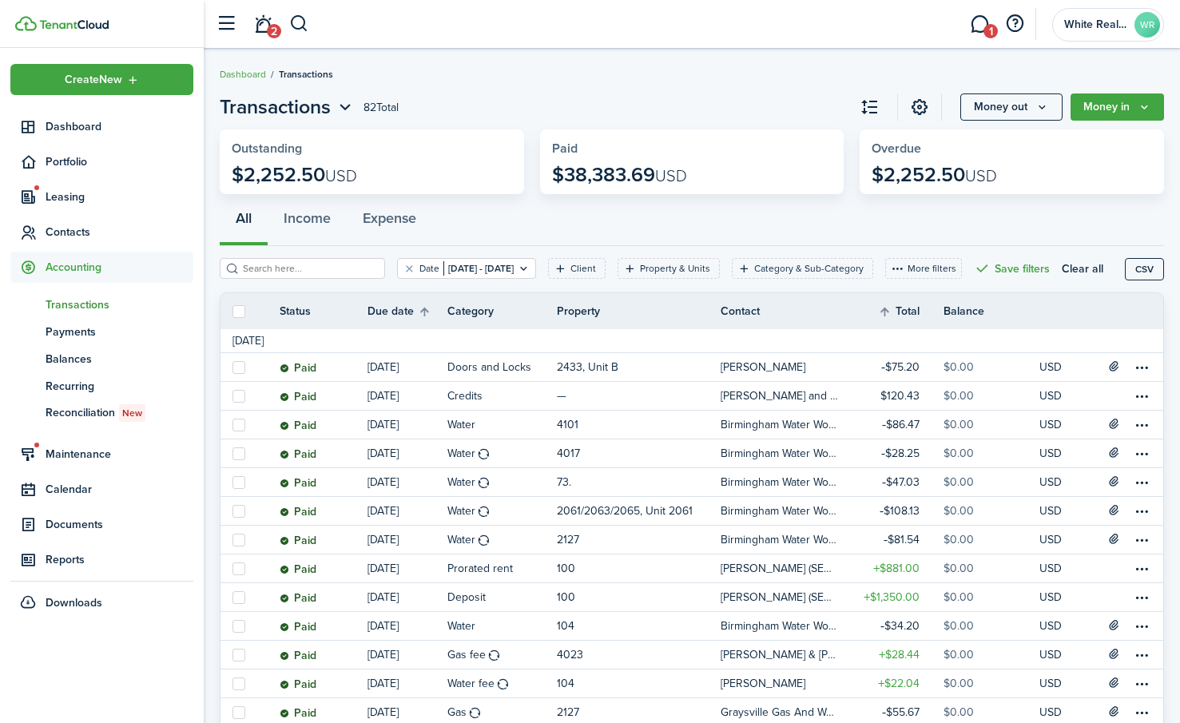
click at [77, 264] on span "Accounting" at bounding box center [120, 267] width 148 height 17
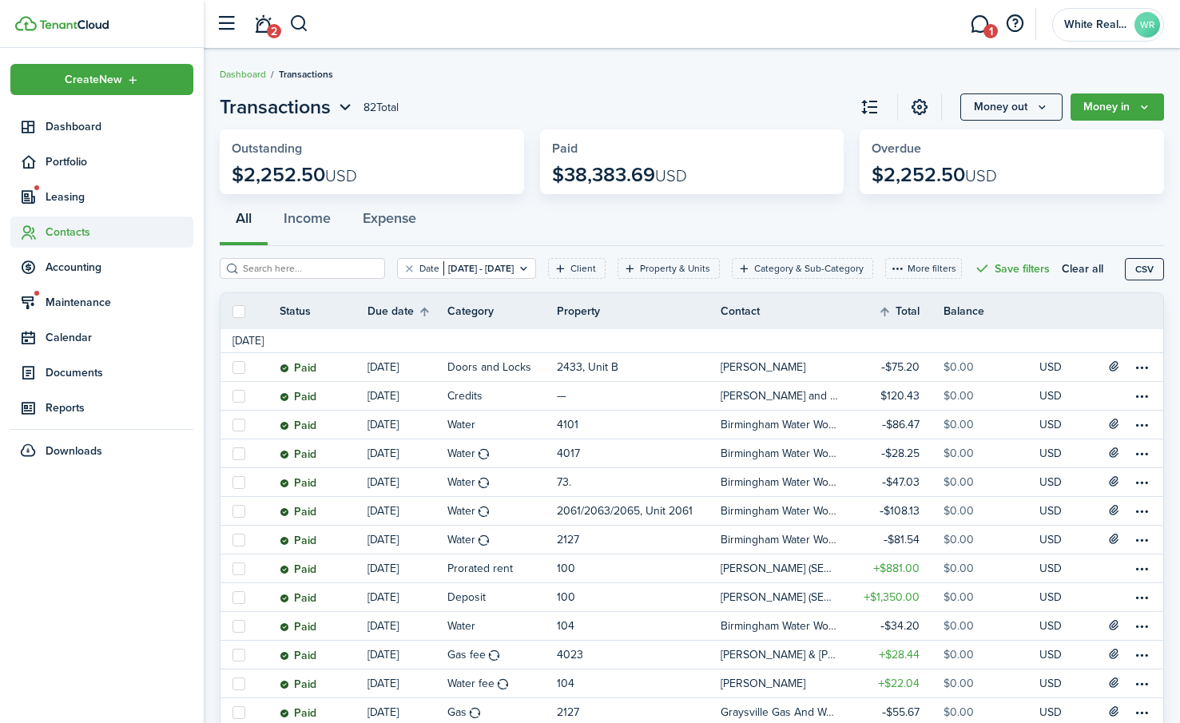
click at [65, 232] on span "Contacts" at bounding box center [120, 232] width 148 height 17
click at [70, 266] on span "Tenants" at bounding box center [120, 269] width 148 height 17
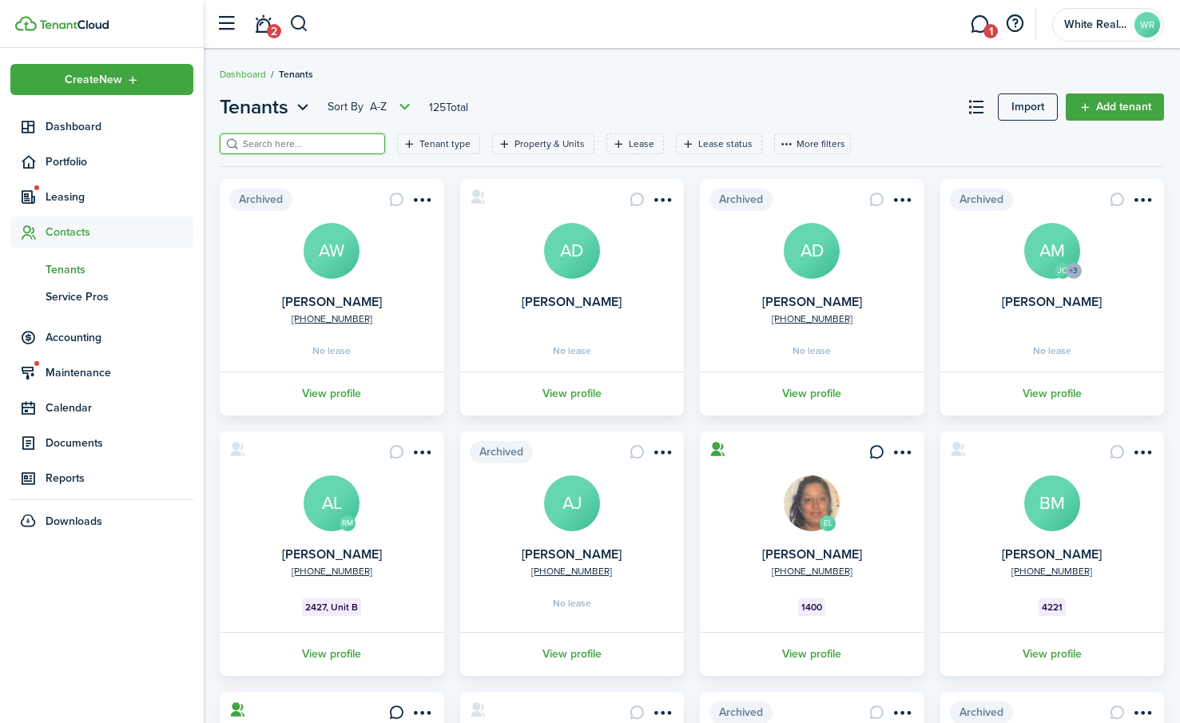
click at [290, 145] on input "search" at bounding box center [309, 144] width 141 height 15
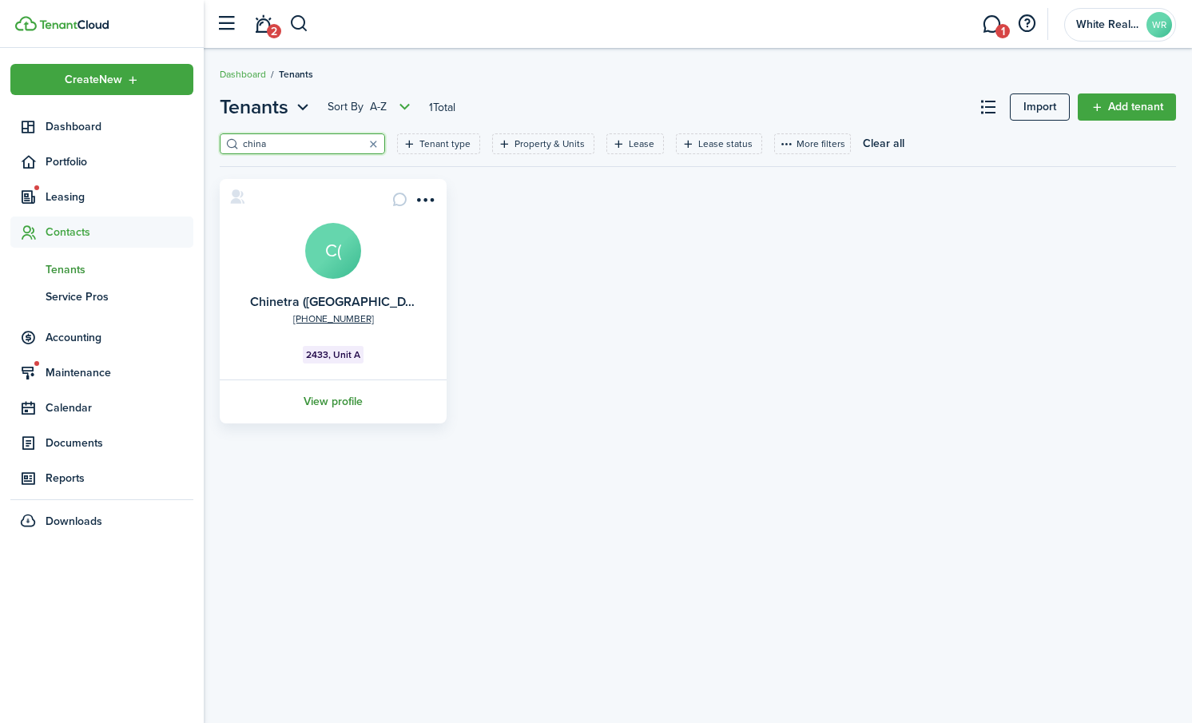
type input "china"
click at [346, 394] on link "View profile" at bounding box center [333, 401] width 232 height 44
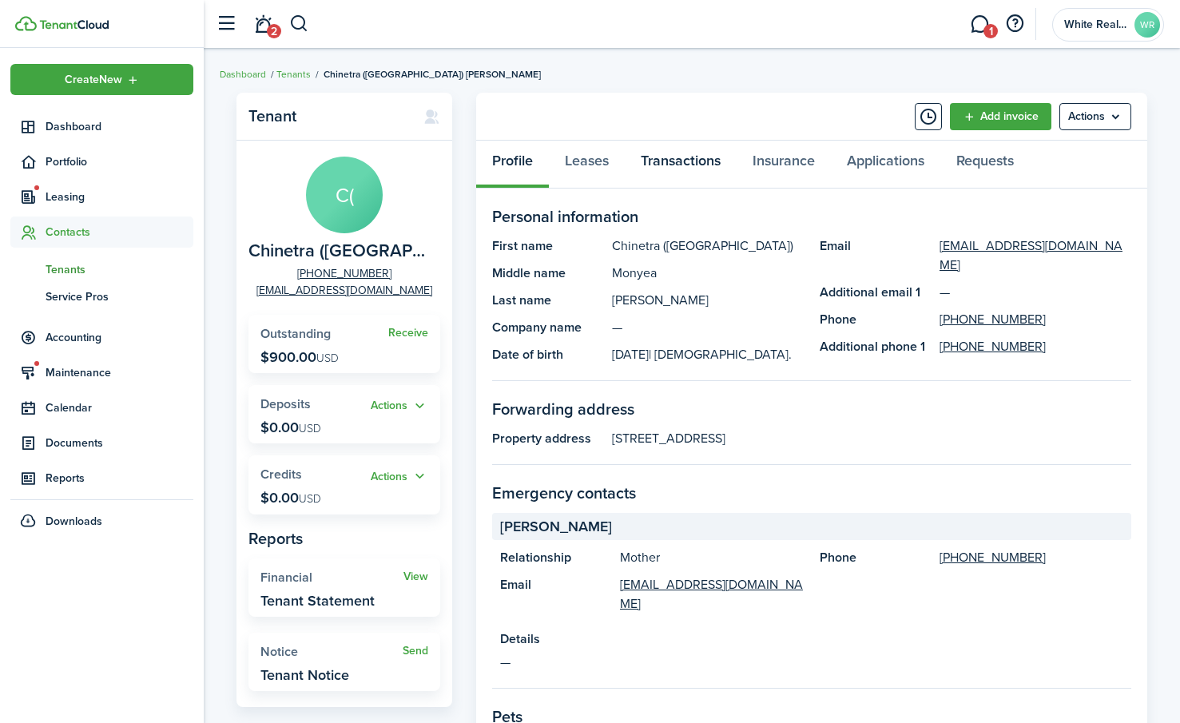
drag, startPoint x: 680, startPoint y: 159, endPoint x: 665, endPoint y: 171, distance: 18.7
click at [680, 159] on link "Transactions" at bounding box center [681, 165] width 112 height 48
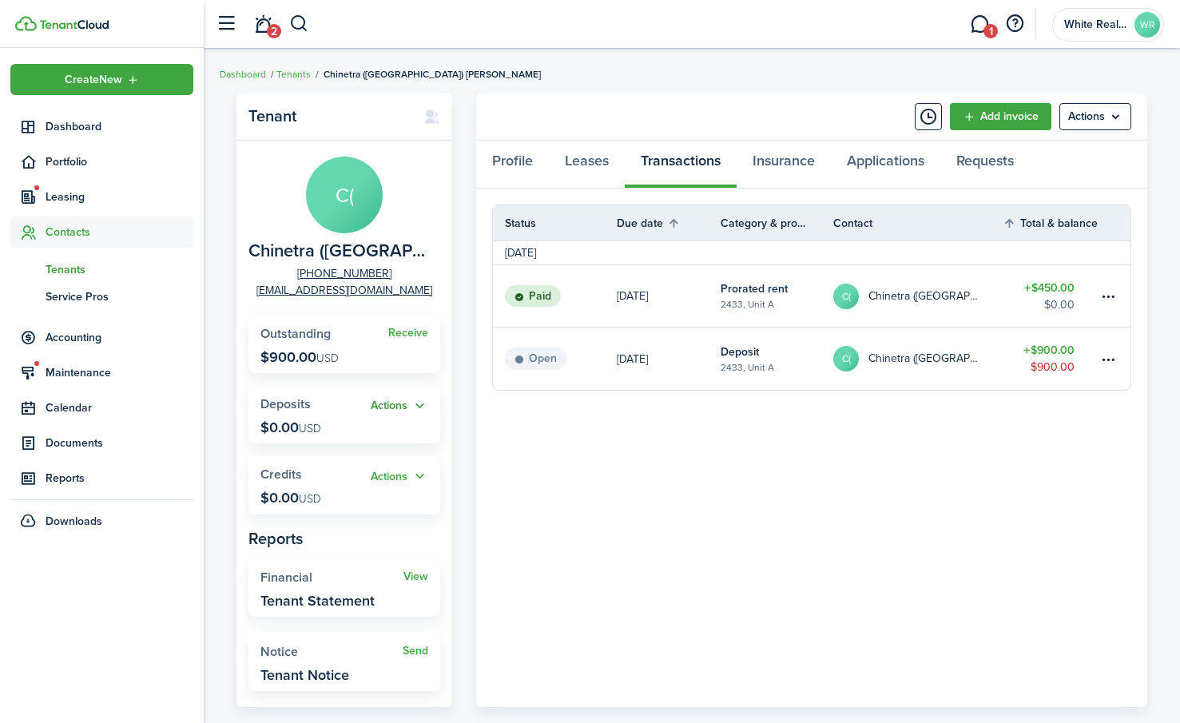
click at [417, 399] on button "Actions" at bounding box center [400, 406] width 58 height 18
click at [311, 437] on link "Add" at bounding box center [358, 436] width 140 height 27
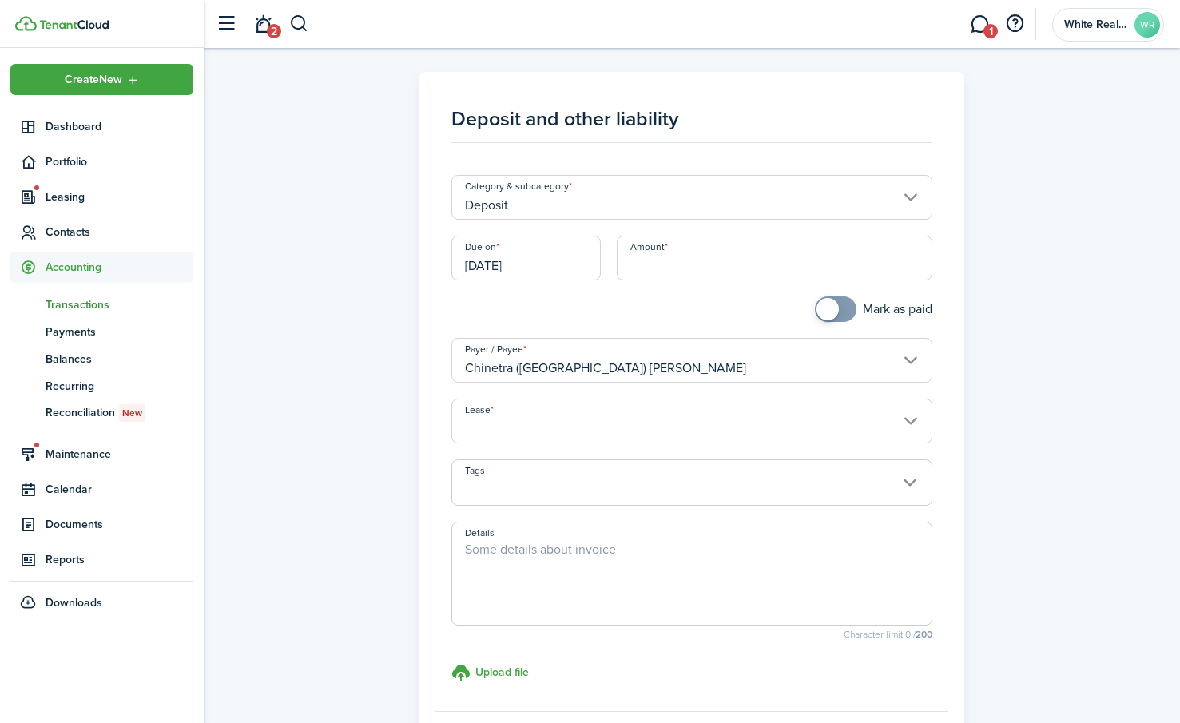
click at [339, 183] on div "Deposit and other liability Category & subcategory Deposit Due on [DATE] Amount…" at bounding box center [692, 433] width 960 height 723
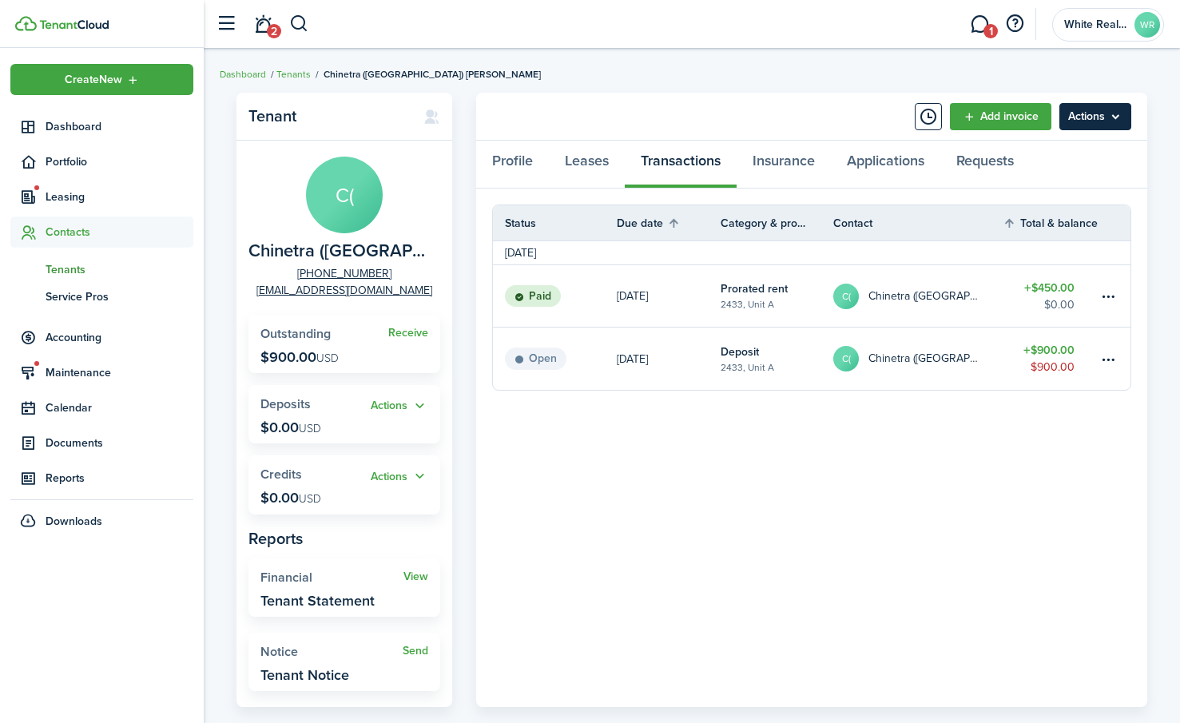
click at [1089, 108] on menu-btn "Actions" at bounding box center [1095, 116] width 72 height 27
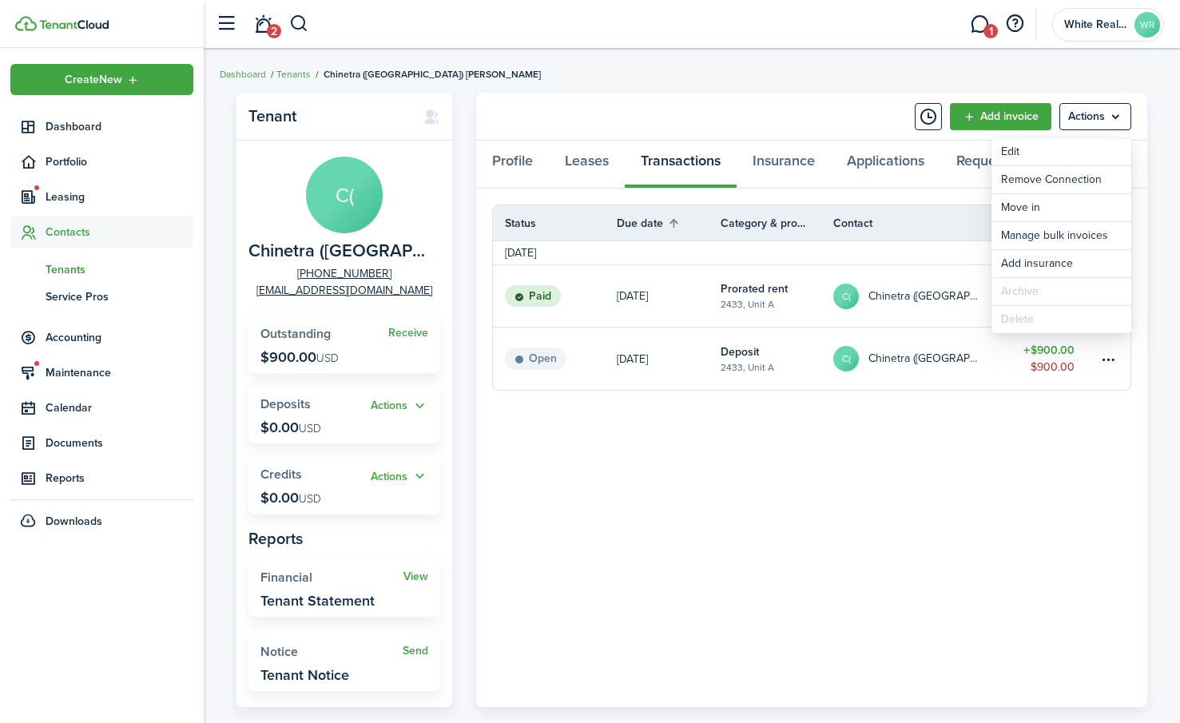
drag, startPoint x: 672, startPoint y: 459, endPoint x: 652, endPoint y: 458, distance: 20.0
click at [666, 459] on panel-main-body "Status Due date Category & property Contact Total & balance Actions [DATE] Paid…" at bounding box center [811, 447] width 671 height 518
click at [577, 165] on link "Leases" at bounding box center [587, 165] width 76 height 48
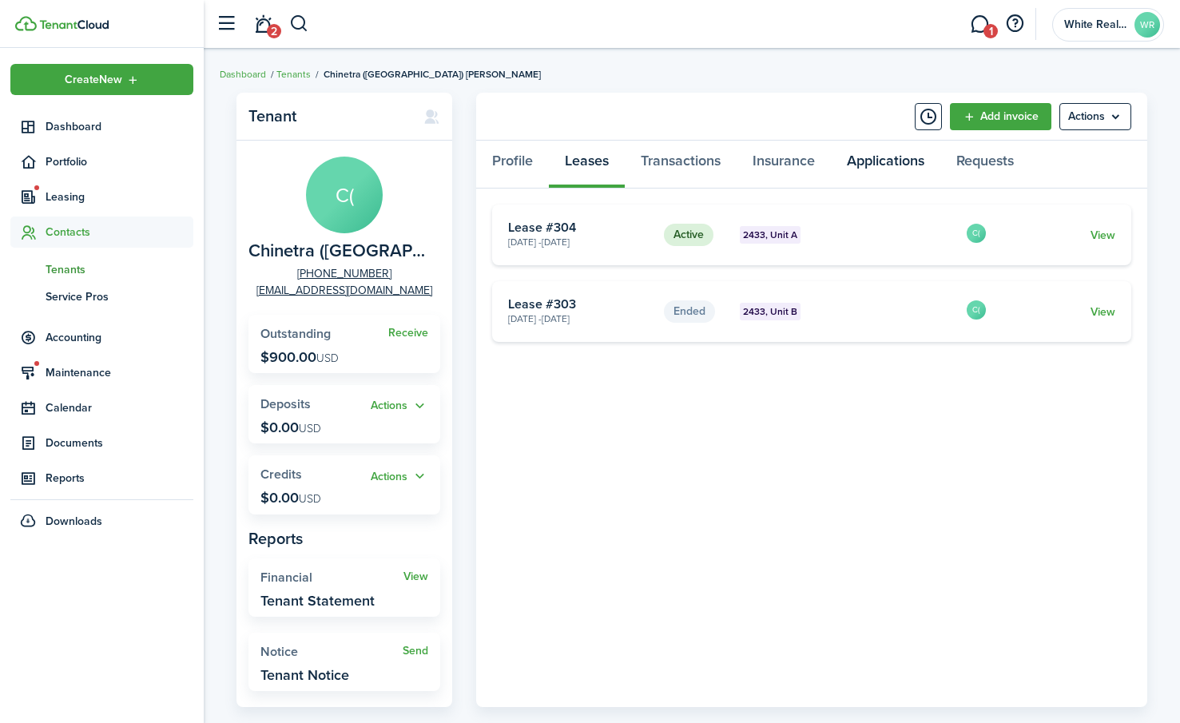
click at [882, 160] on link "Applications" at bounding box center [885, 165] width 109 height 48
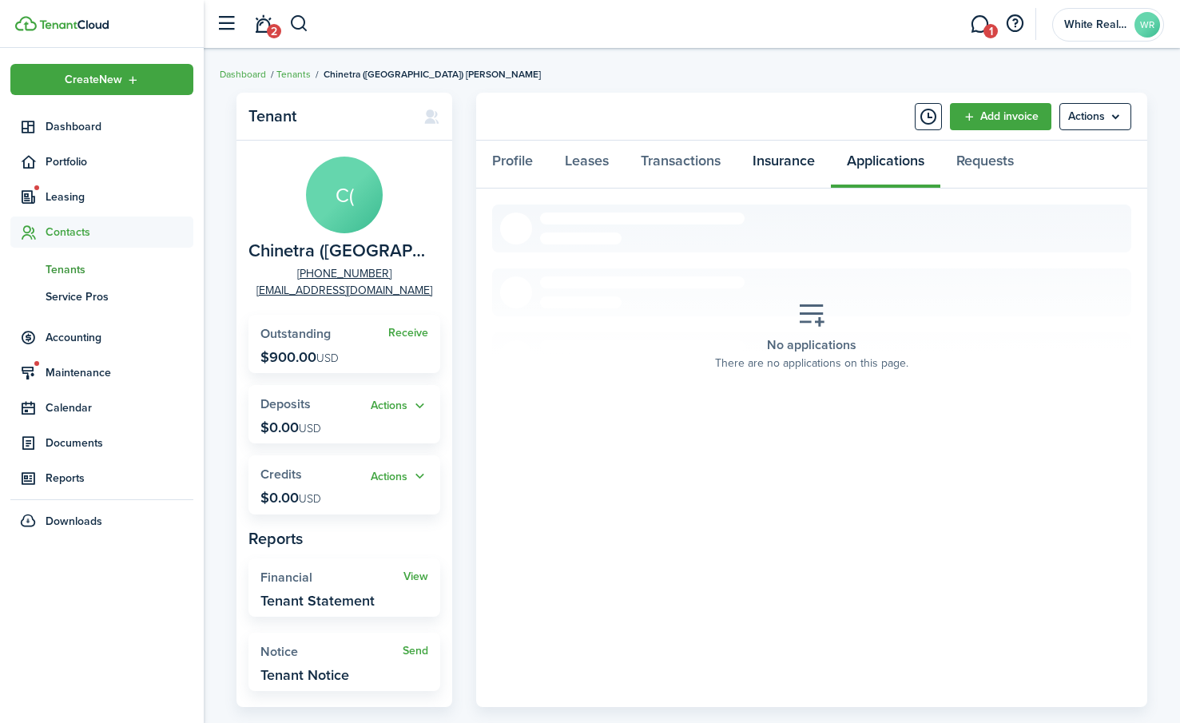
click at [786, 164] on link "Insurance" at bounding box center [783, 165] width 94 height 48
click at [1009, 160] on link "Requests" at bounding box center [984, 165] width 89 height 48
